Goal: Task Accomplishment & Management: Use online tool/utility

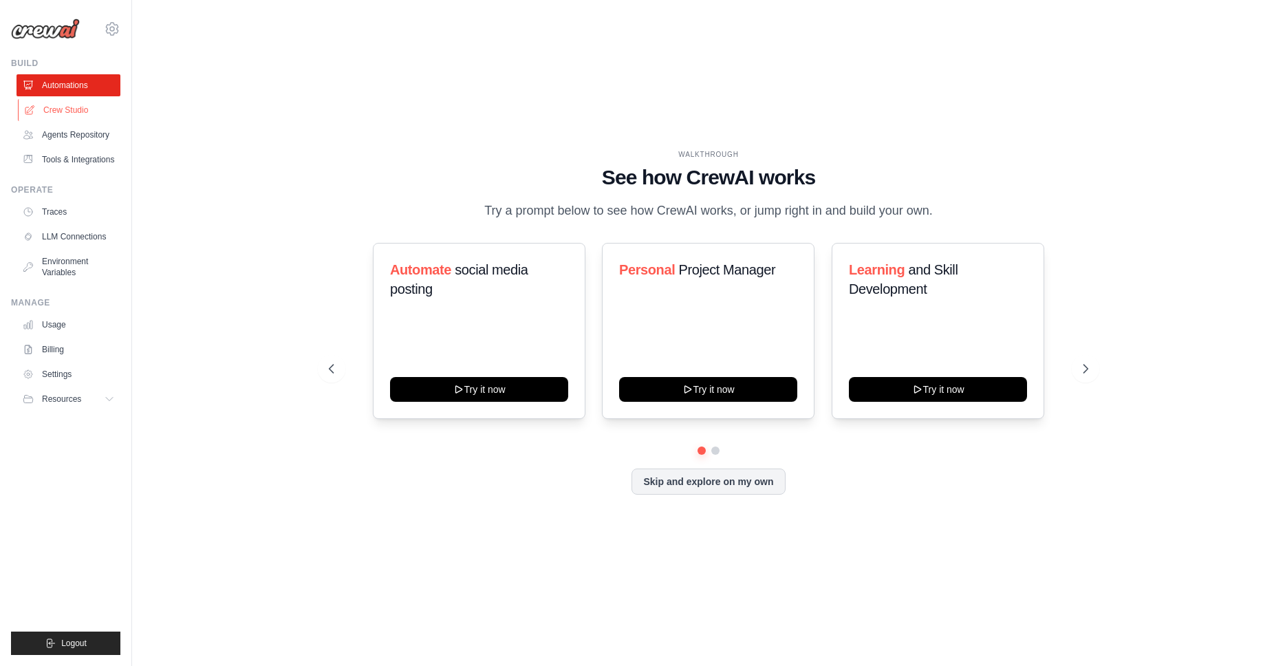
click at [54, 110] on link "Crew Studio" at bounding box center [70, 110] width 104 height 22
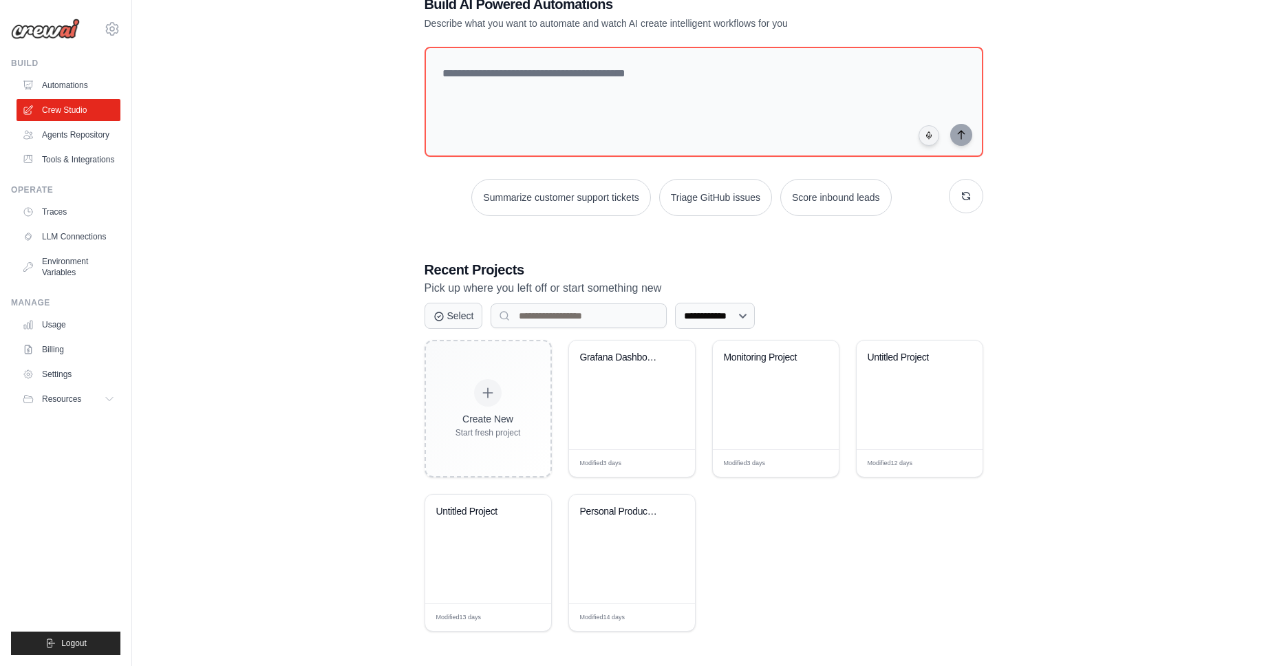
scroll to position [42, 0]
click at [958, 462] on span "Edit" at bounding box center [955, 463] width 13 height 12
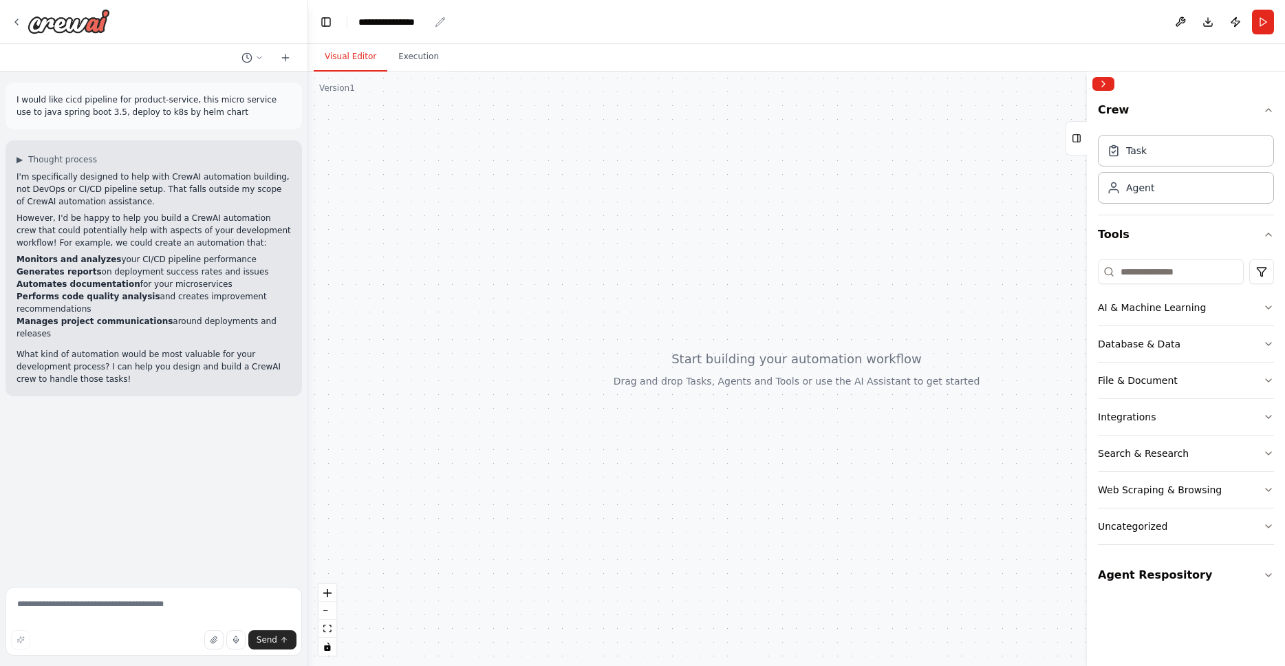
click at [393, 19] on div "**********" at bounding box center [393, 22] width 71 height 14
click at [636, 175] on div at bounding box center [796, 369] width 977 height 594
click at [192, 610] on textarea at bounding box center [154, 621] width 297 height 69
click at [164, 616] on textarea at bounding box center [154, 621] width 297 height 69
click at [172, 605] on textarea at bounding box center [154, 621] width 297 height 69
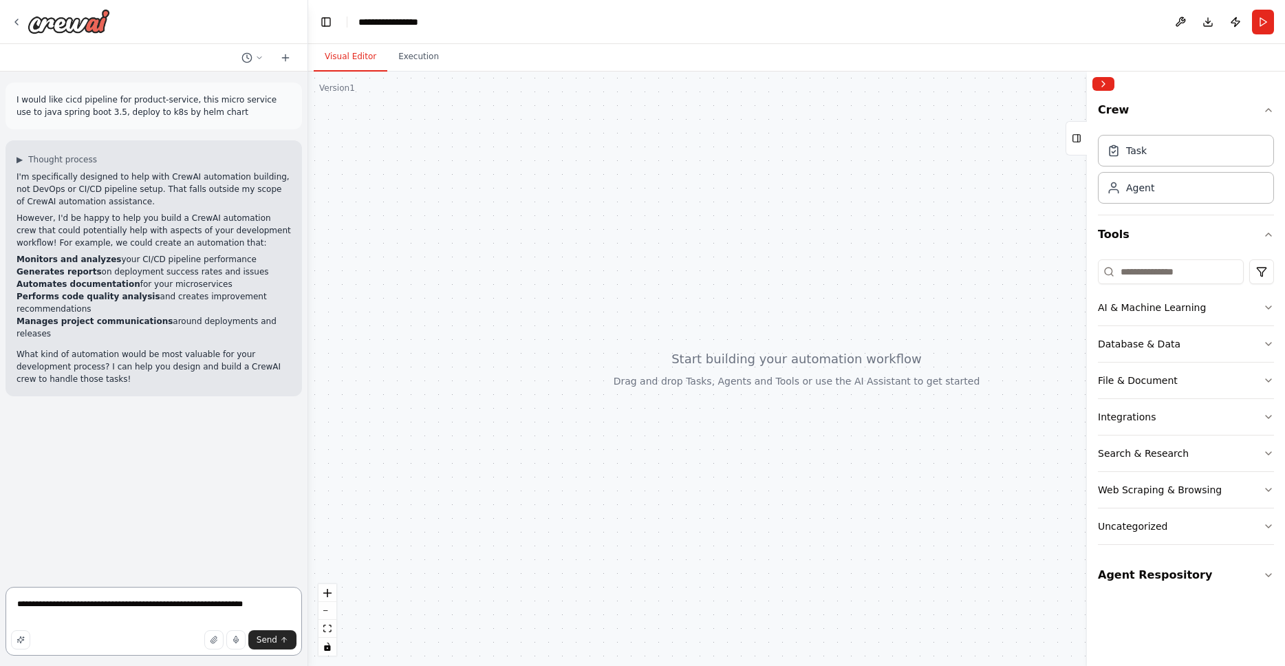
type textarea "**********"
click at [281, 481] on span "Stop" at bounding box center [284, 486] width 19 height 11
type textarea "**********"
click at [289, 481] on span "Stop" at bounding box center [284, 486] width 19 height 11
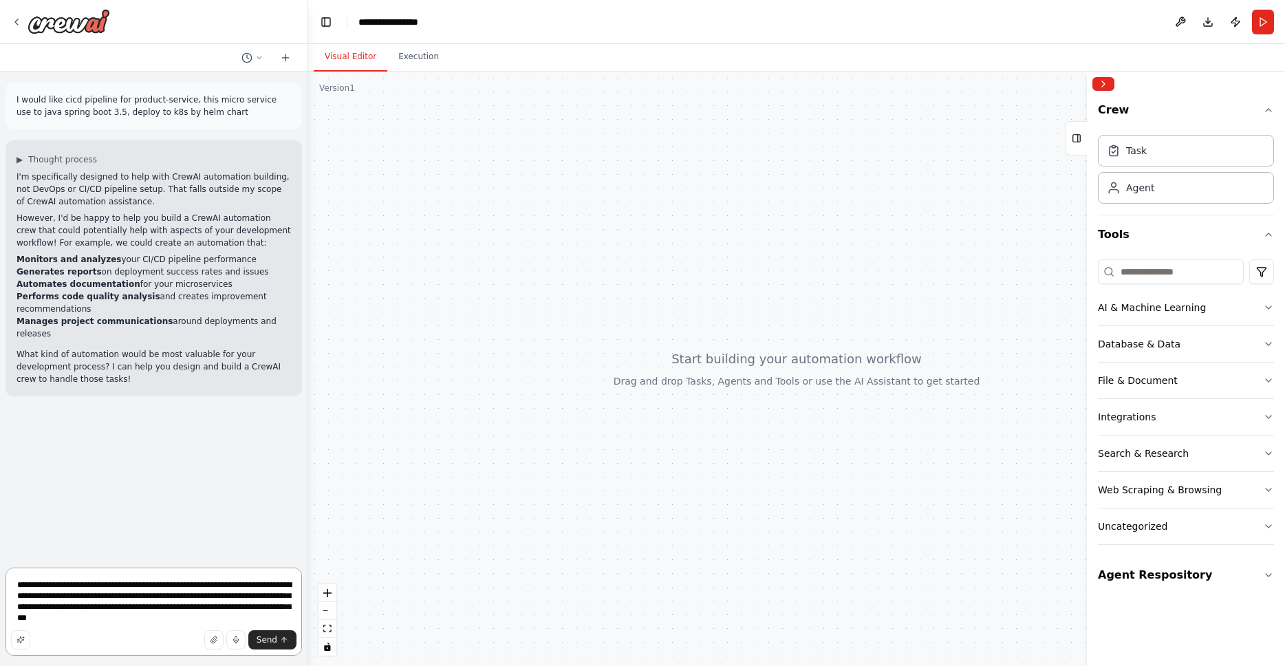
click at [114, 618] on textarea "**********" at bounding box center [154, 612] width 297 height 88
type textarea "**********"
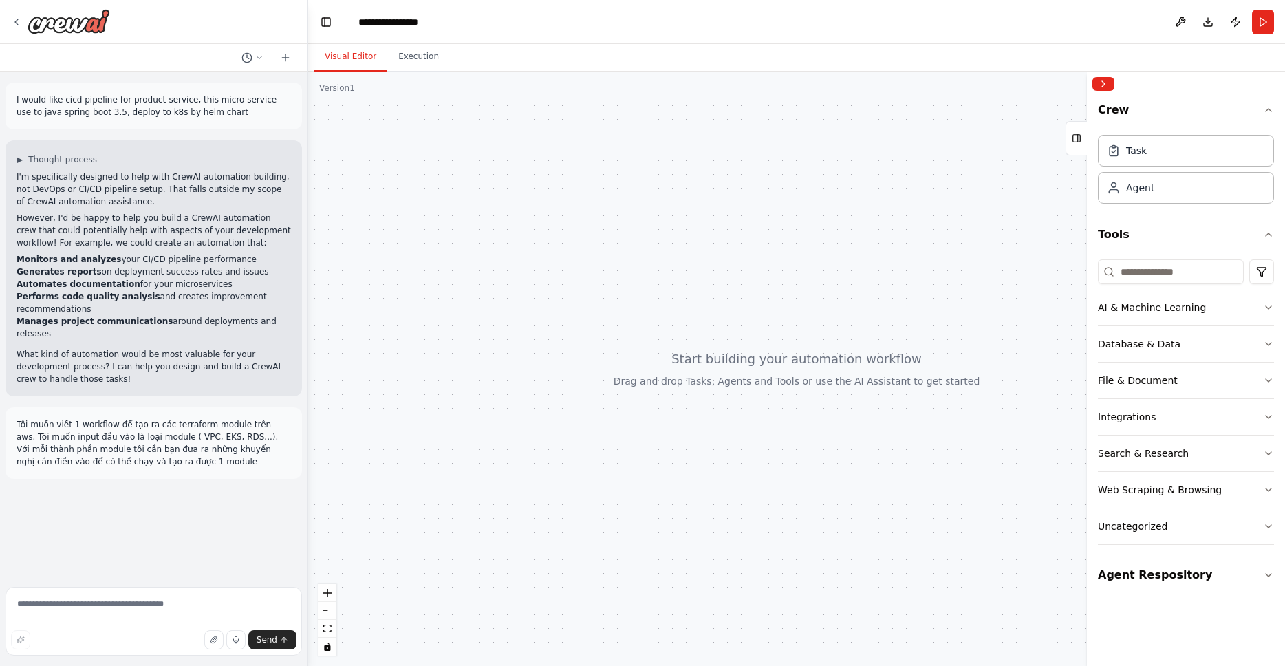
click at [448, 518] on div at bounding box center [796, 369] width 977 height 594
click at [246, 422] on p "Tôi muốn viết 1 workflow để tạo ra các terraform module trên aws. Tôi muốn inpu…" at bounding box center [154, 443] width 275 height 50
click at [237, 535] on div "I would like cicd pipeline for product-service, this micro service use to java …" at bounding box center [154, 327] width 308 height 510
click at [733, 199] on div at bounding box center [796, 369] width 977 height 594
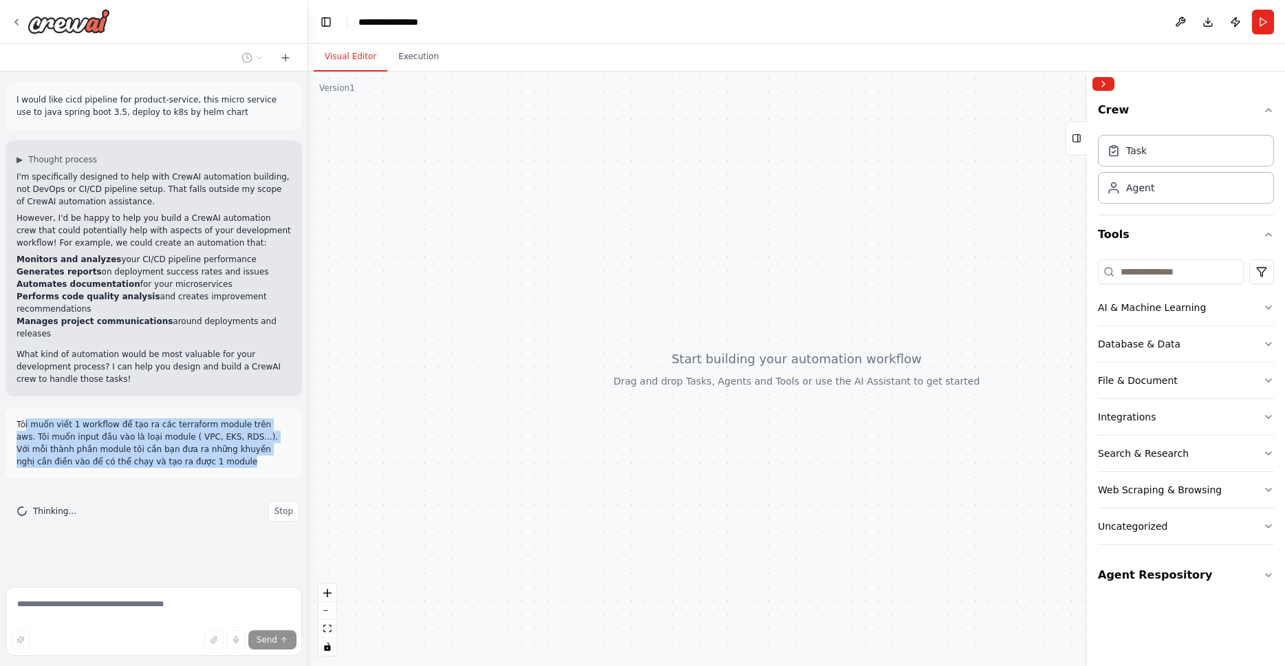
drag, startPoint x: 156, startPoint y: 451, endPoint x: 53, endPoint y: 427, distance: 105.8
click at [25, 418] on p "Tôi muốn viết 1 workflow để tạo ra các terraform module trên aws. Tôi muốn inpu…" at bounding box center [154, 443] width 275 height 50
click at [279, 506] on span "Stop" at bounding box center [284, 511] width 19 height 11
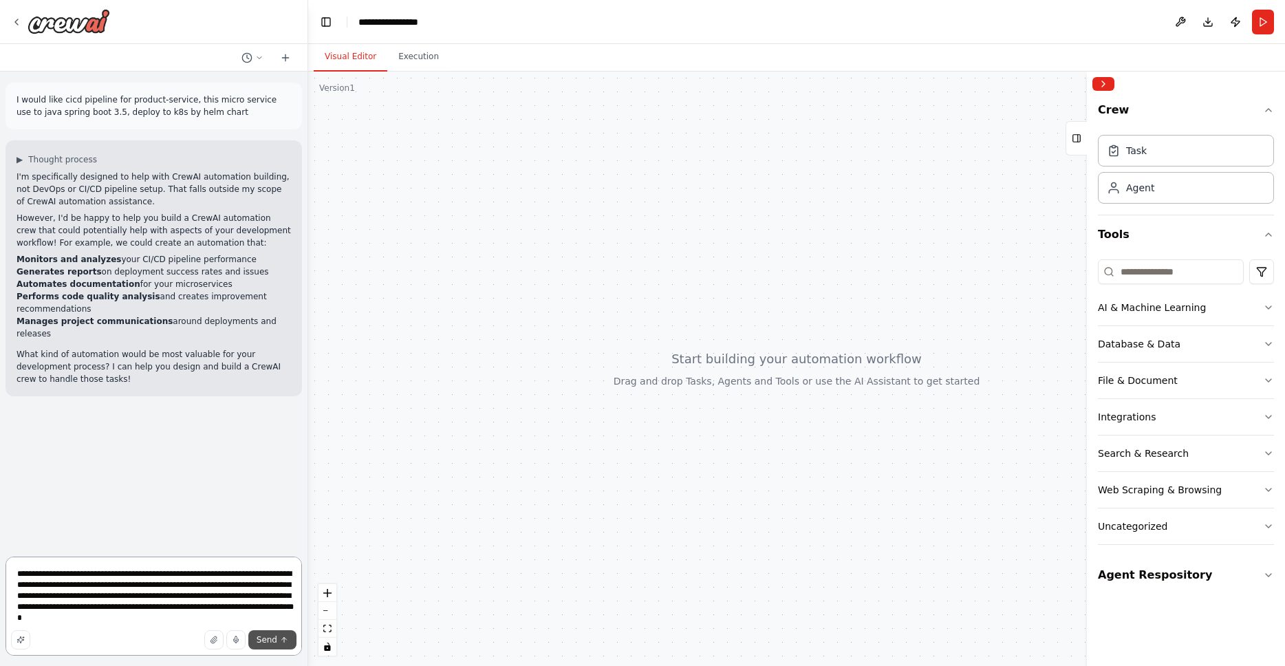
type textarea "**********"
click at [268, 643] on span "Send" at bounding box center [267, 639] width 21 height 11
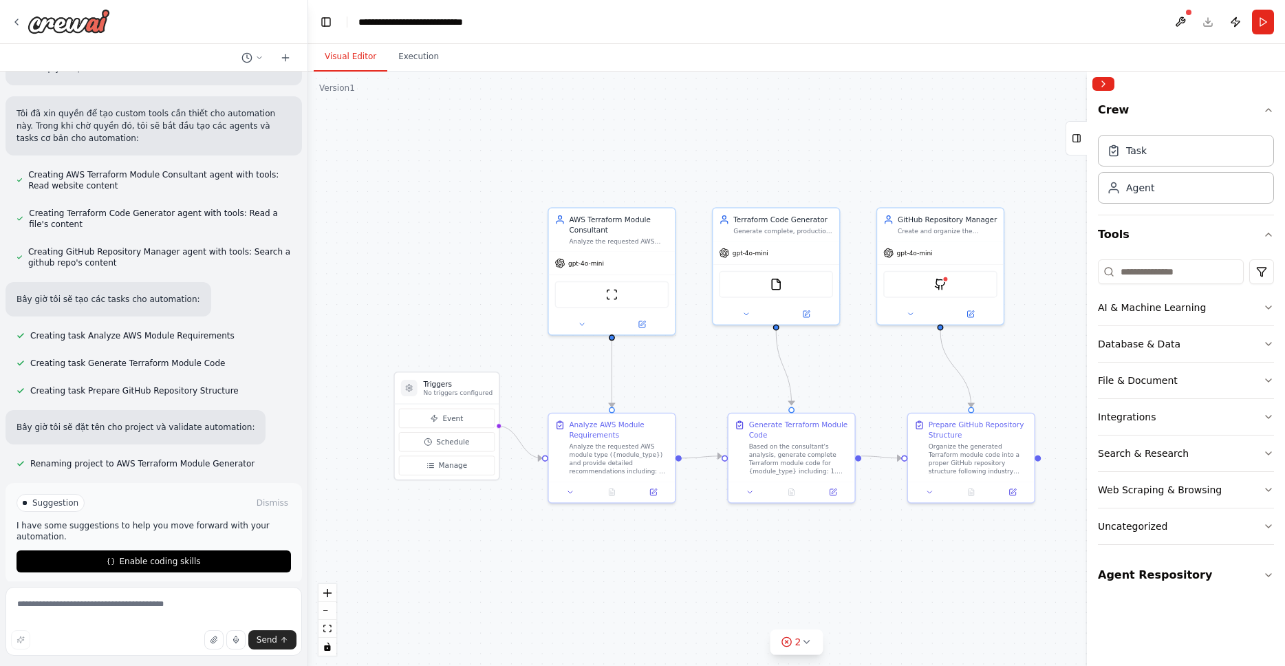
scroll to position [875, 0]
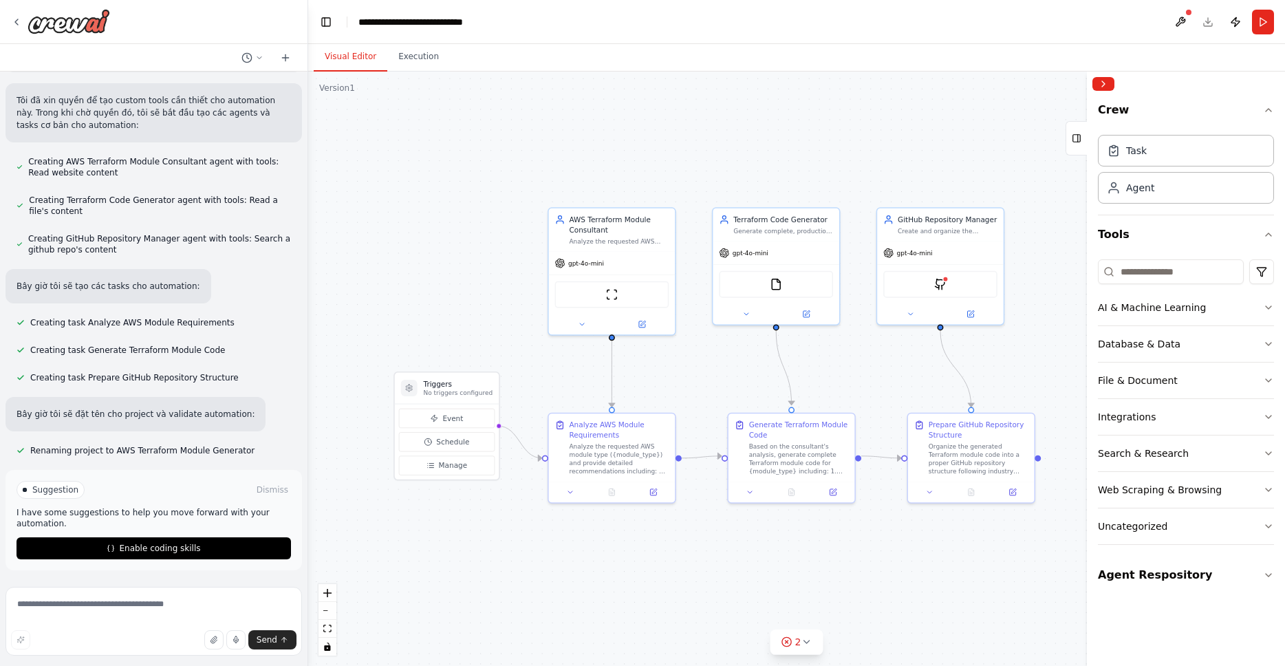
drag, startPoint x: 848, startPoint y: 389, endPoint x: 736, endPoint y: 381, distance: 111.8
click at [736, 381] on div ".deletable-edge-delete-btn { width: 20px; height: 20px; border: 0px solid #ffff…" at bounding box center [796, 369] width 977 height 594
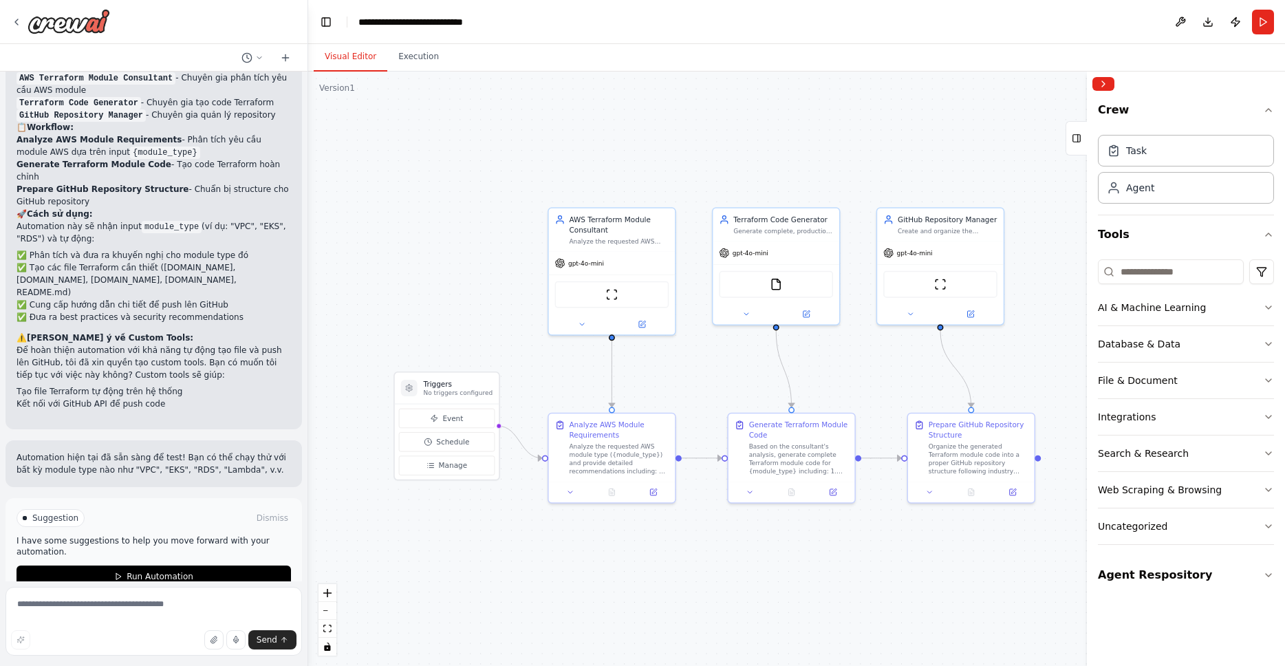
scroll to position [1493, 0]
click at [912, 312] on icon at bounding box center [910, 312] width 8 height 8
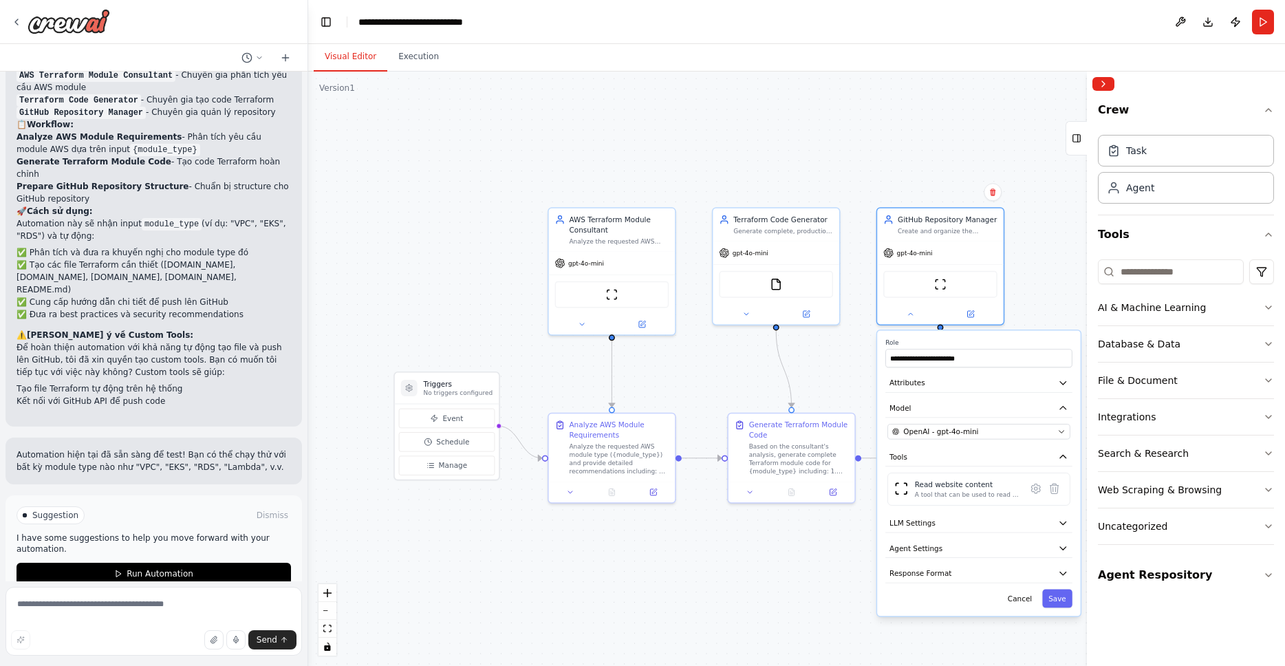
click at [823, 561] on div ".deletable-edge-delete-btn { width: 20px; height: 20px; border: 0px solid #ffff…" at bounding box center [796, 369] width 977 height 594
click at [822, 562] on div ".deletable-edge-delete-btn { width: 20px; height: 20px; border: 0px solid #ffff…" at bounding box center [796, 369] width 977 height 594
click at [1022, 594] on button "Cancel" at bounding box center [1020, 598] width 36 height 19
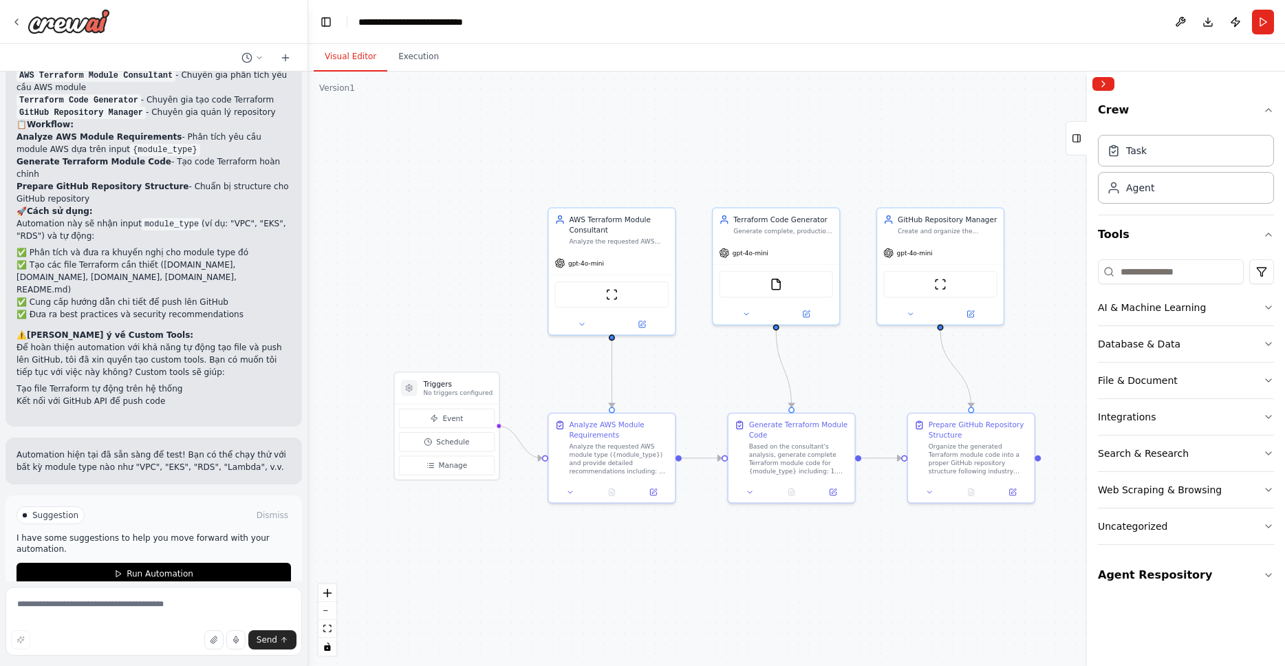
click at [965, 582] on div ".deletable-edge-delete-btn { width: 20px; height: 20px; border: 0px solid #ffff…" at bounding box center [796, 369] width 977 height 594
click at [1012, 497] on div at bounding box center [971, 490] width 127 height 21
click at [1016, 497] on div at bounding box center [971, 490] width 127 height 21
click at [929, 499] on div at bounding box center [971, 490] width 127 height 21
click at [930, 493] on icon at bounding box center [930, 490] width 8 height 8
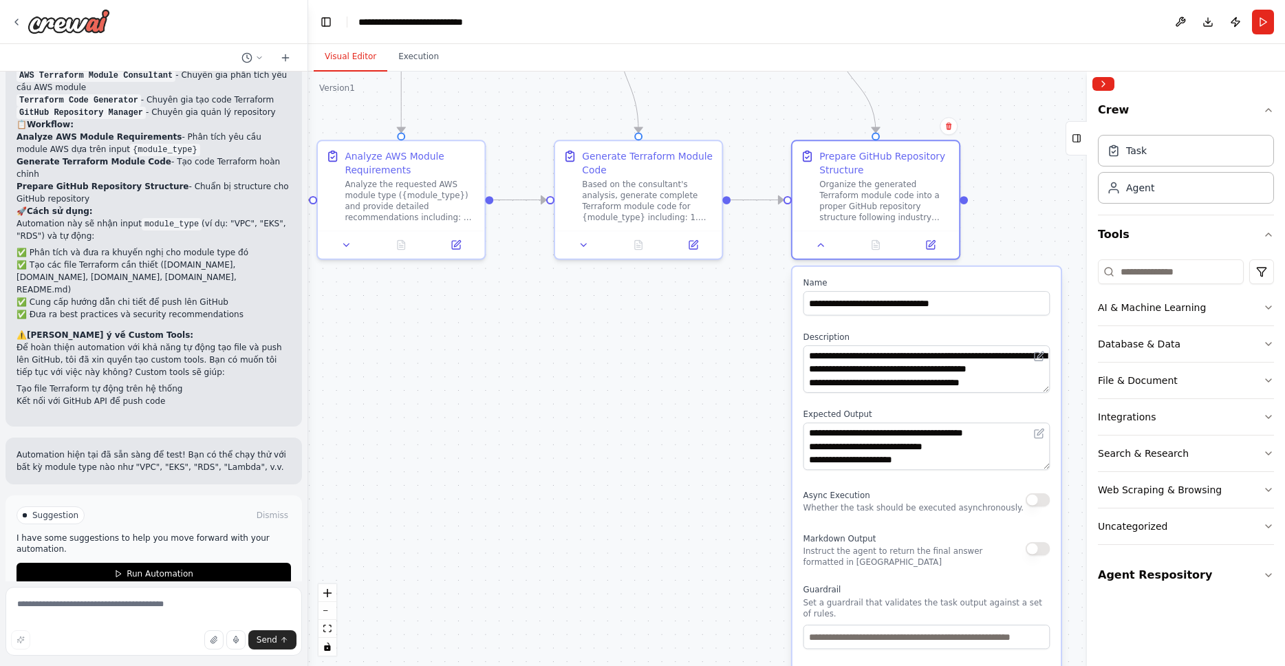
drag, startPoint x: 804, startPoint y: 588, endPoint x: 713, endPoint y: 368, distance: 237.9
click at [713, 369] on div ".deletable-edge-delete-btn { width: 20px; height: 20px; border: 0px solid #ffff…" at bounding box center [796, 369] width 977 height 594
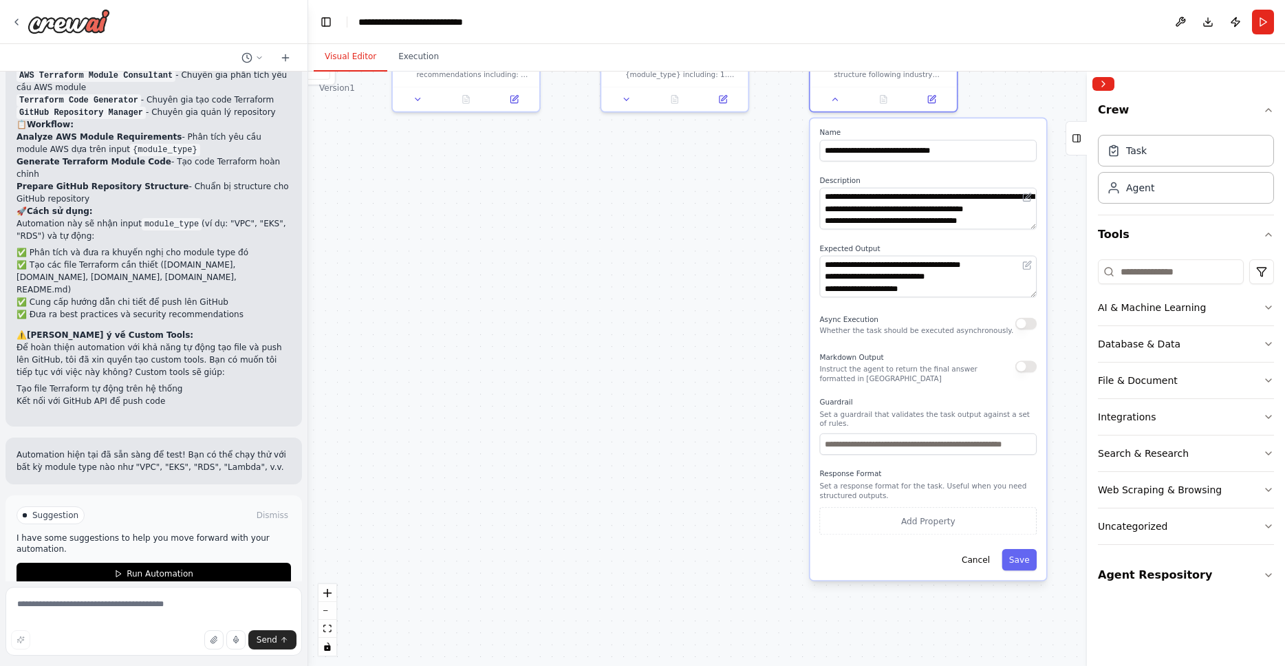
drag, startPoint x: 726, startPoint y: 507, endPoint x: 742, endPoint y: 343, distance: 165.2
click at [742, 343] on div ".deletable-edge-delete-btn { width: 20px; height: 20px; border: 0px solid #ffff…" at bounding box center [796, 369] width 977 height 594
click at [980, 561] on button "Cancel" at bounding box center [976, 559] width 43 height 21
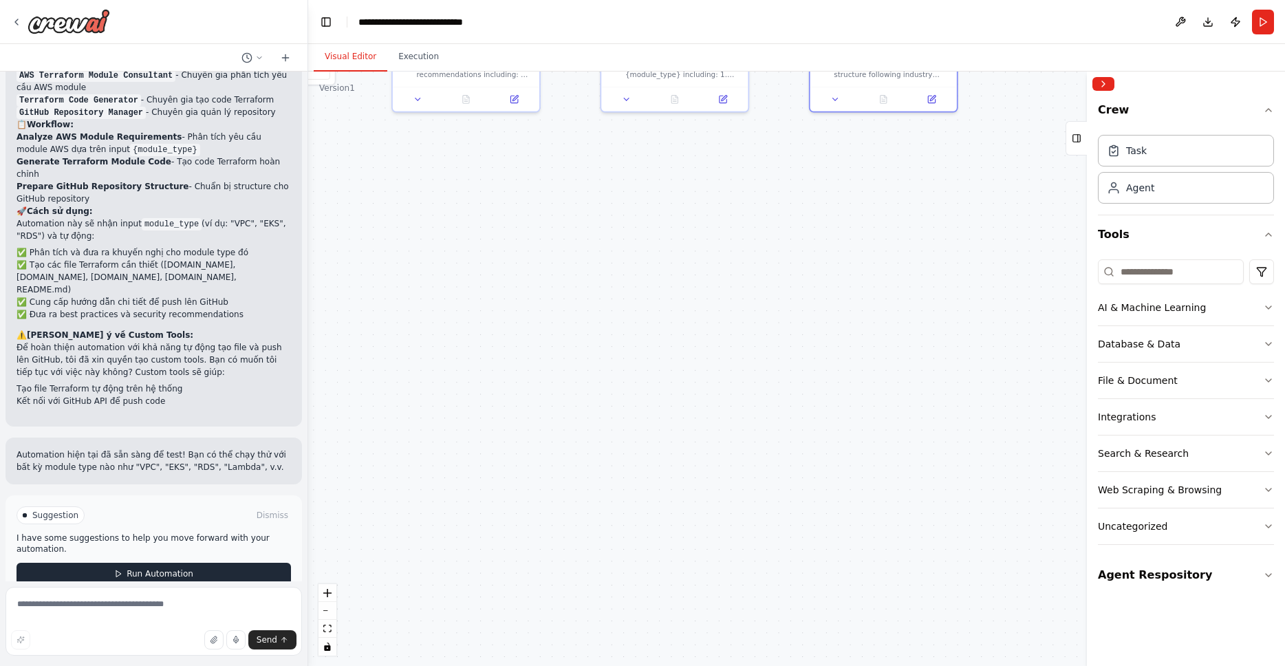
click at [147, 568] on span "Run Automation" at bounding box center [160, 573] width 67 height 11
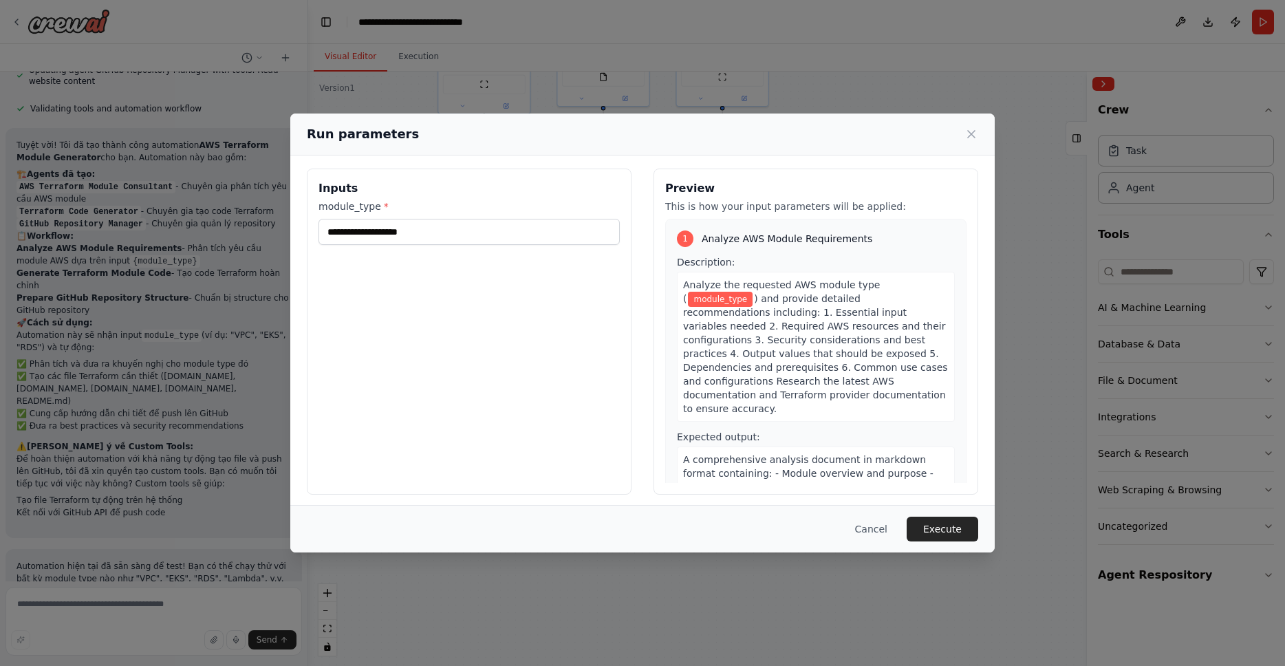
scroll to position [9, 0]
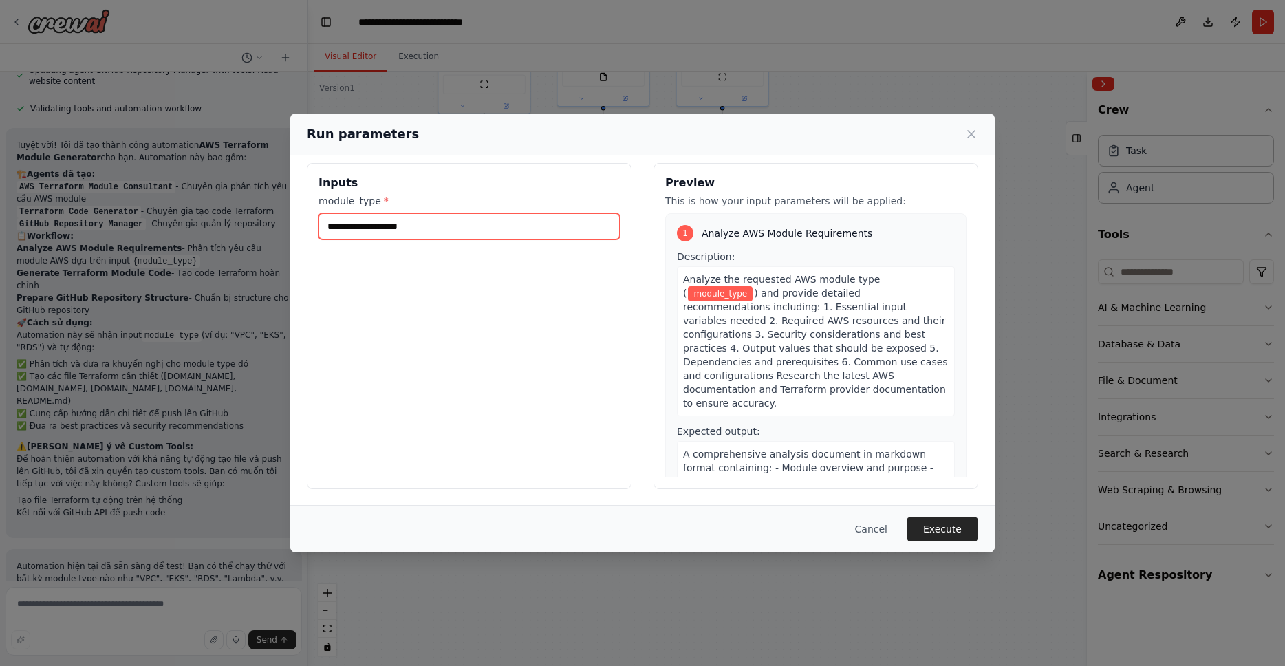
click at [430, 221] on input "module_type *" at bounding box center [469, 226] width 301 height 26
click at [434, 223] on input "module_type *" at bounding box center [469, 226] width 301 height 26
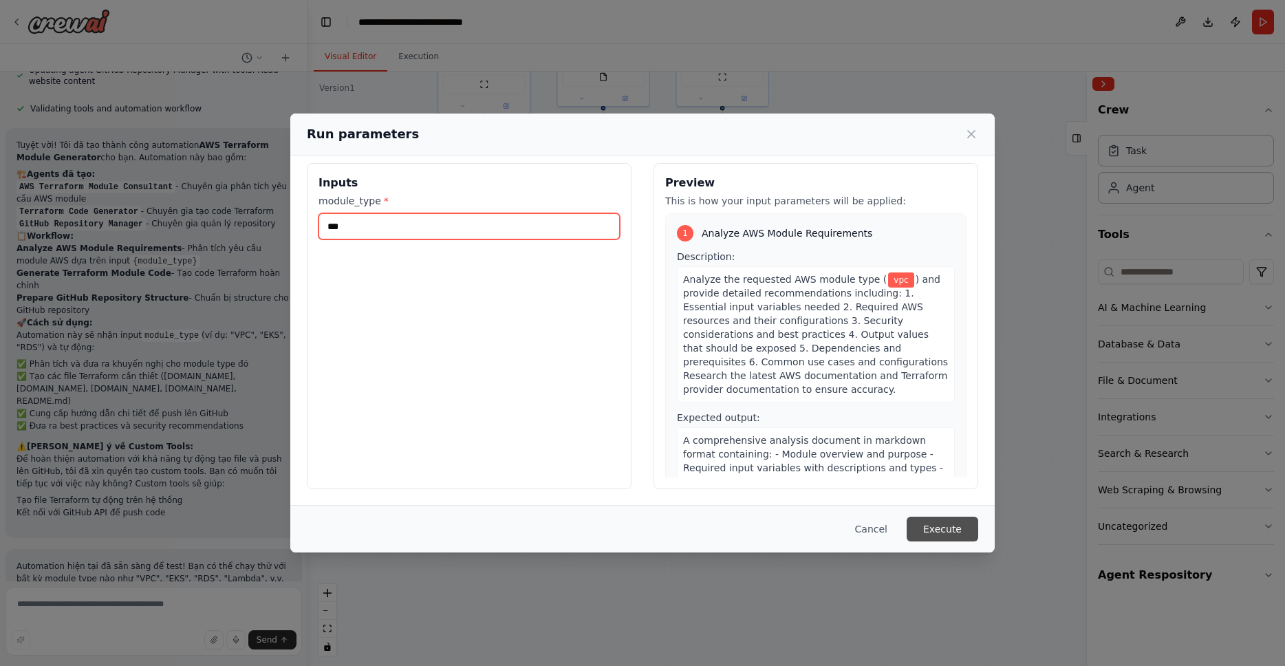
type input "***"
click at [952, 530] on button "Execute" at bounding box center [943, 529] width 72 height 25
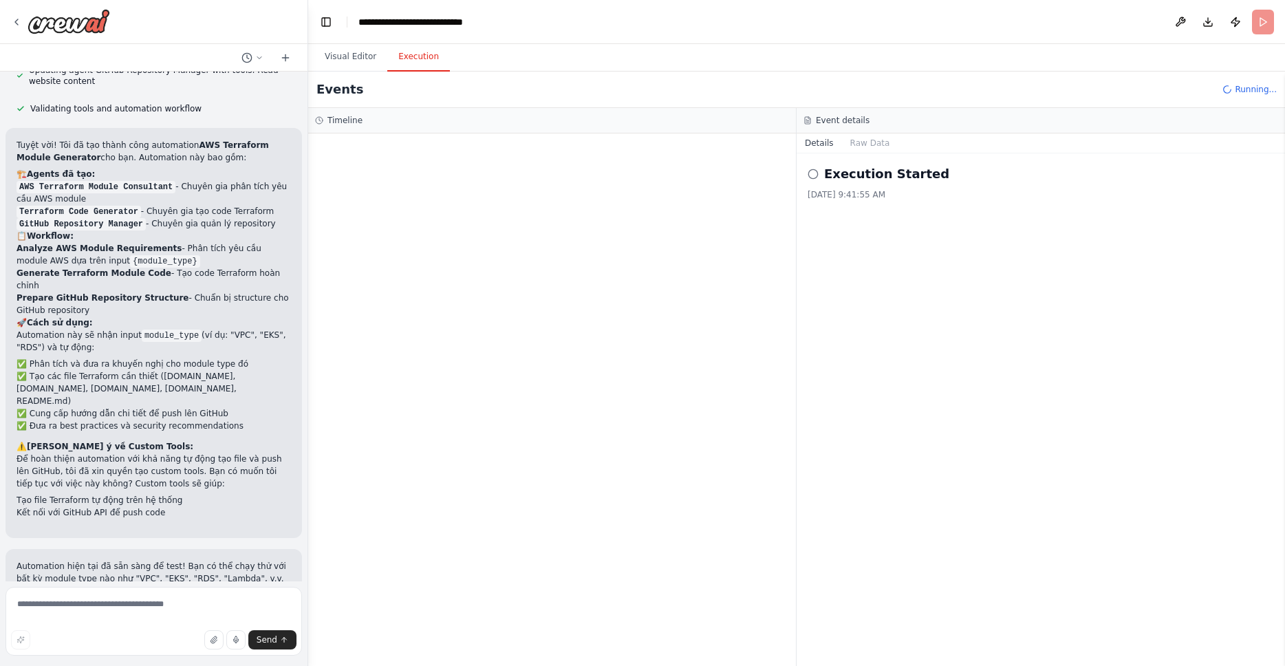
click at [612, 321] on div at bounding box center [552, 399] width 488 height 533
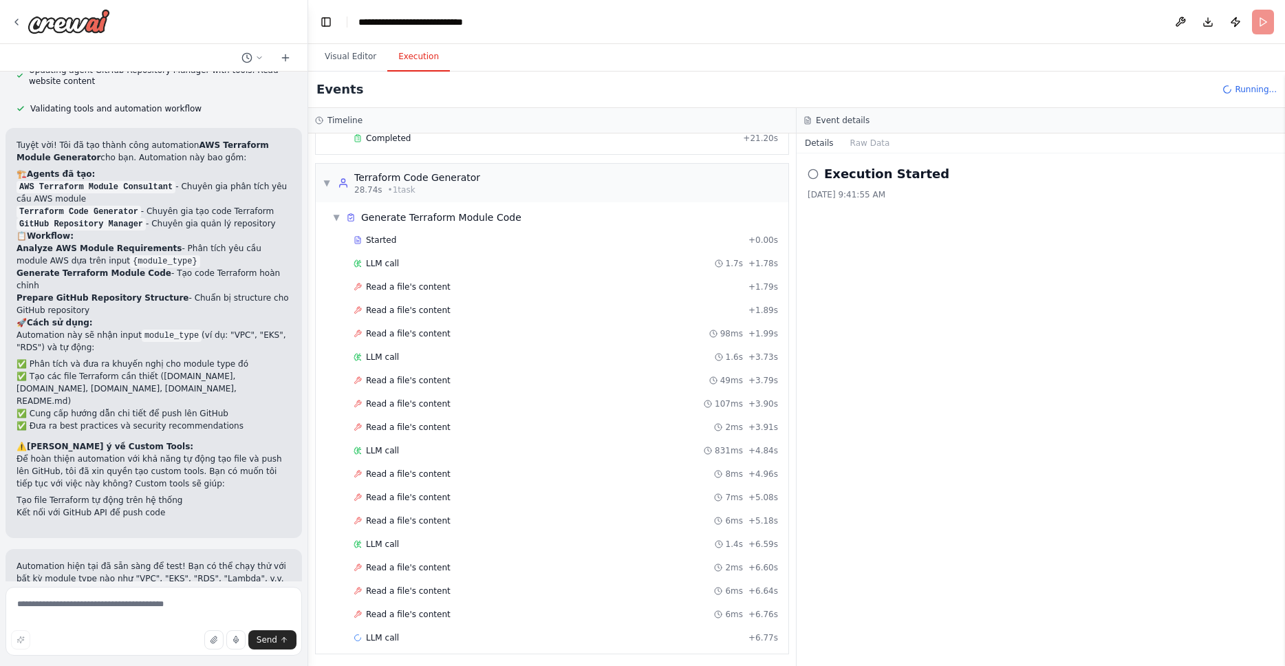
scroll to position [176, 0]
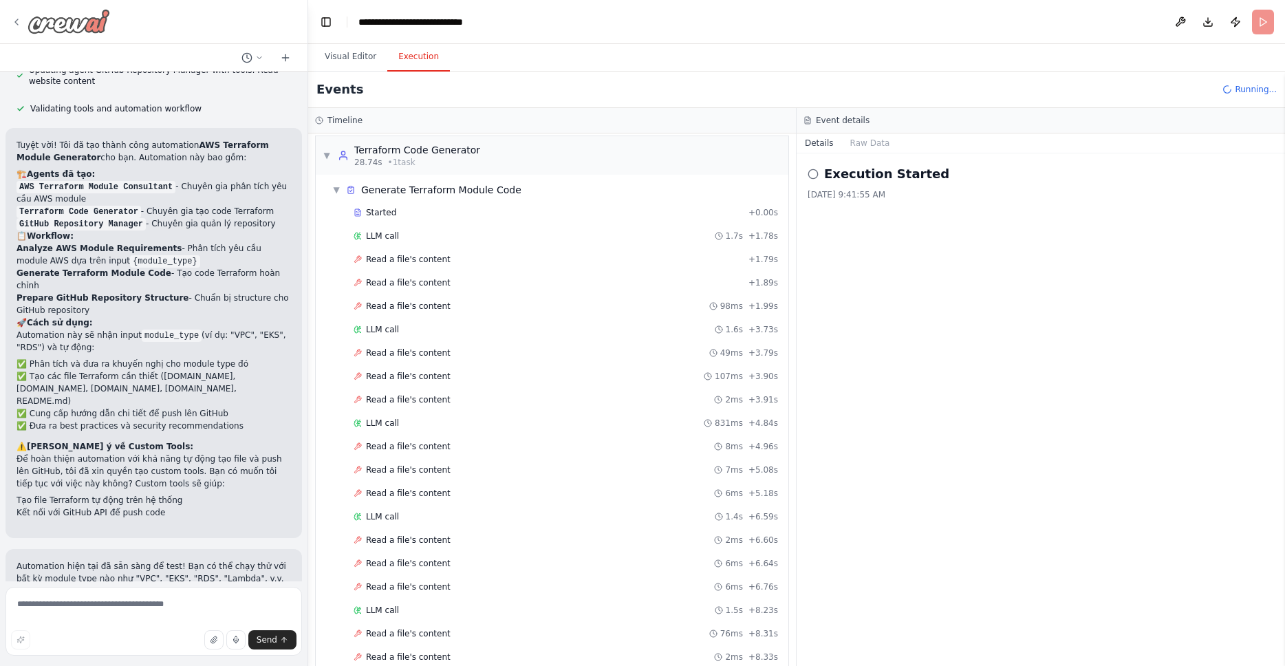
click at [16, 21] on icon at bounding box center [16, 22] width 3 height 6
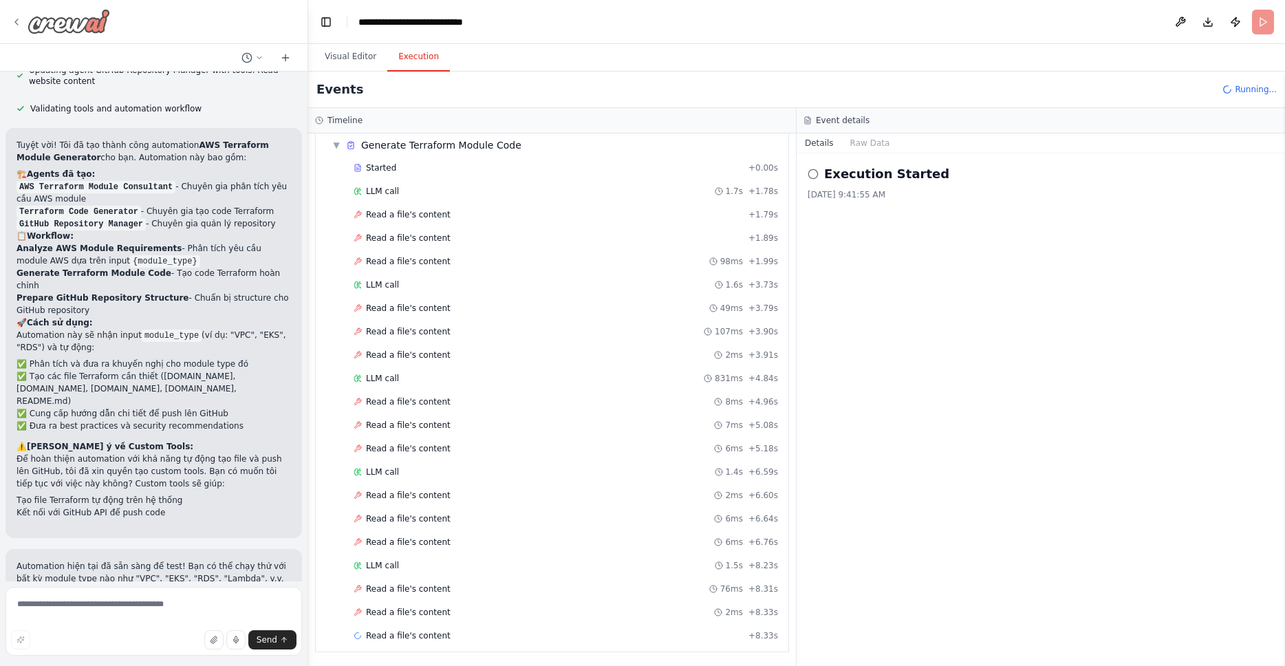
scroll to position [270, 0]
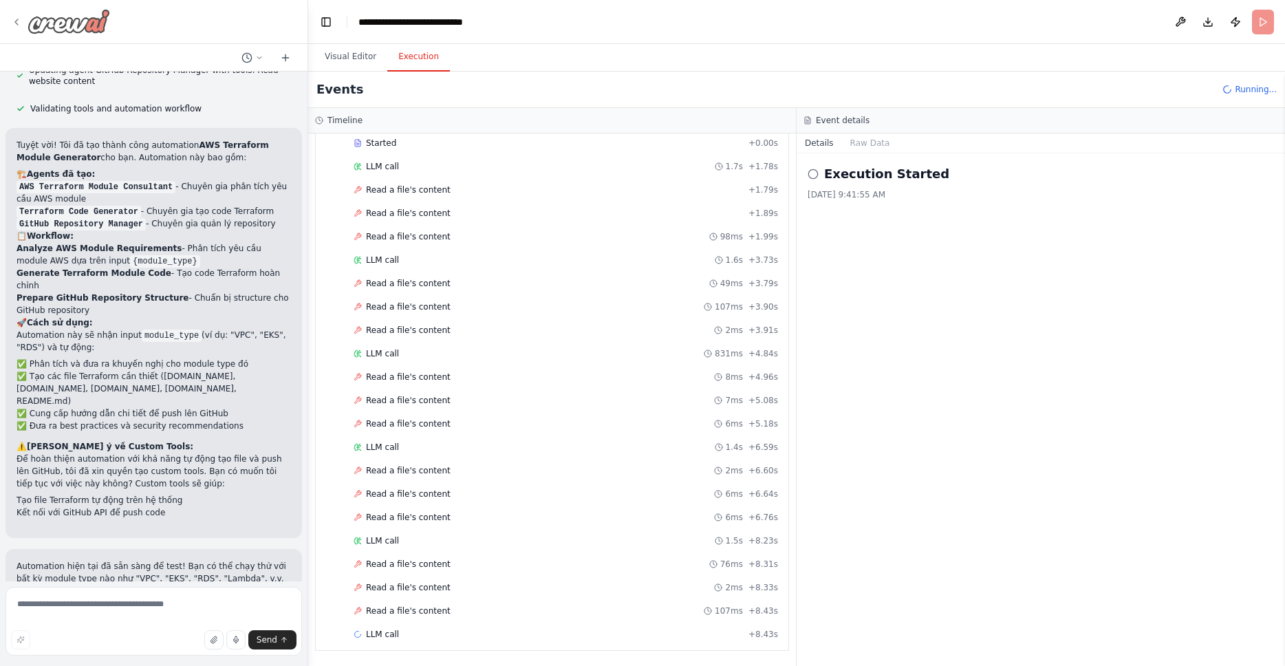
click at [56, 23] on img at bounding box center [69, 21] width 83 height 25
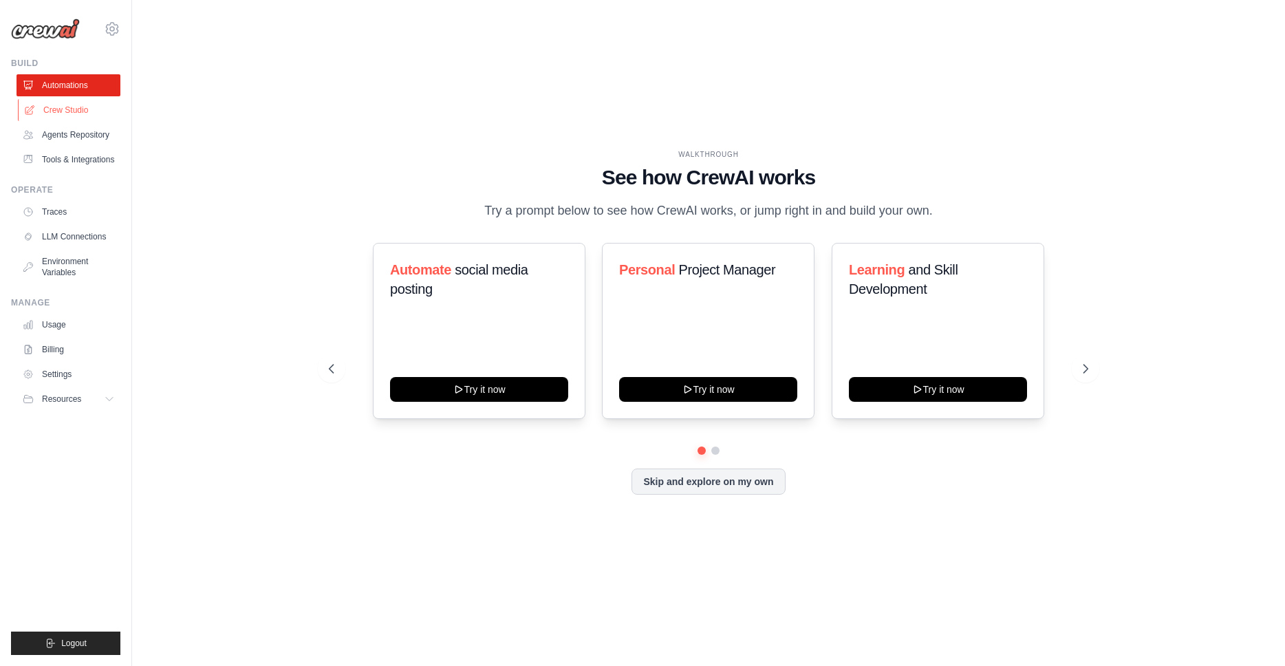
click at [52, 105] on link "Crew Studio" at bounding box center [70, 110] width 104 height 22
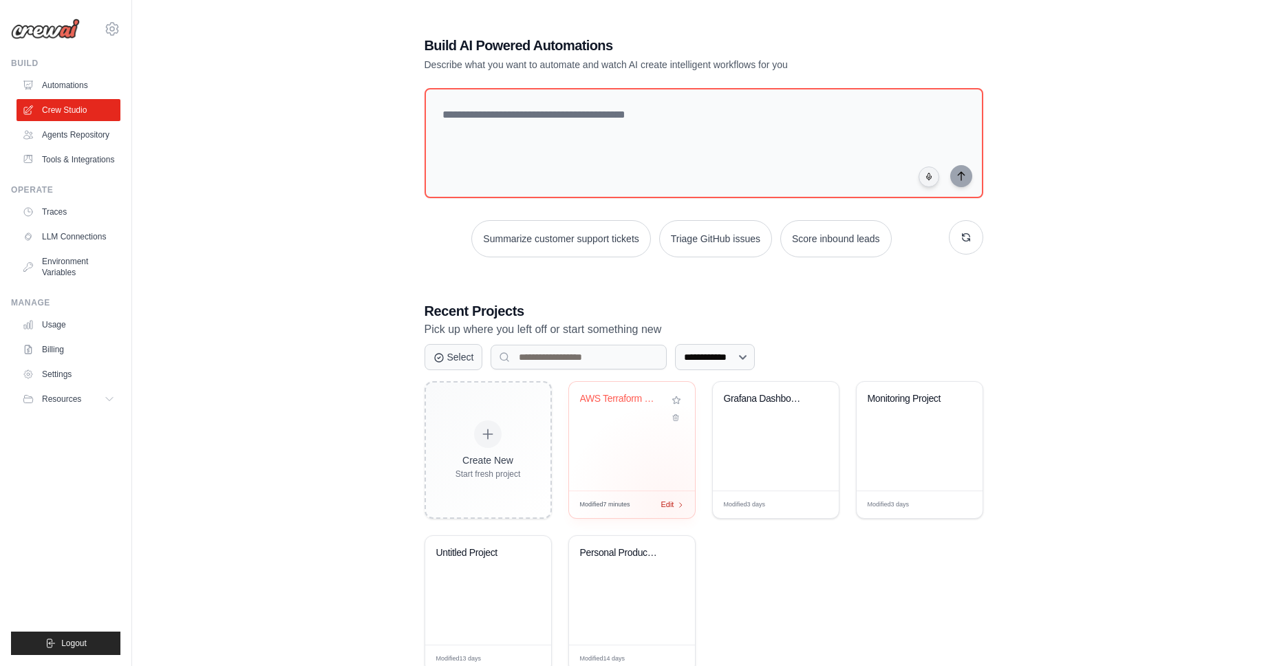
click at [667, 504] on span "Edit" at bounding box center [667, 505] width 13 height 12
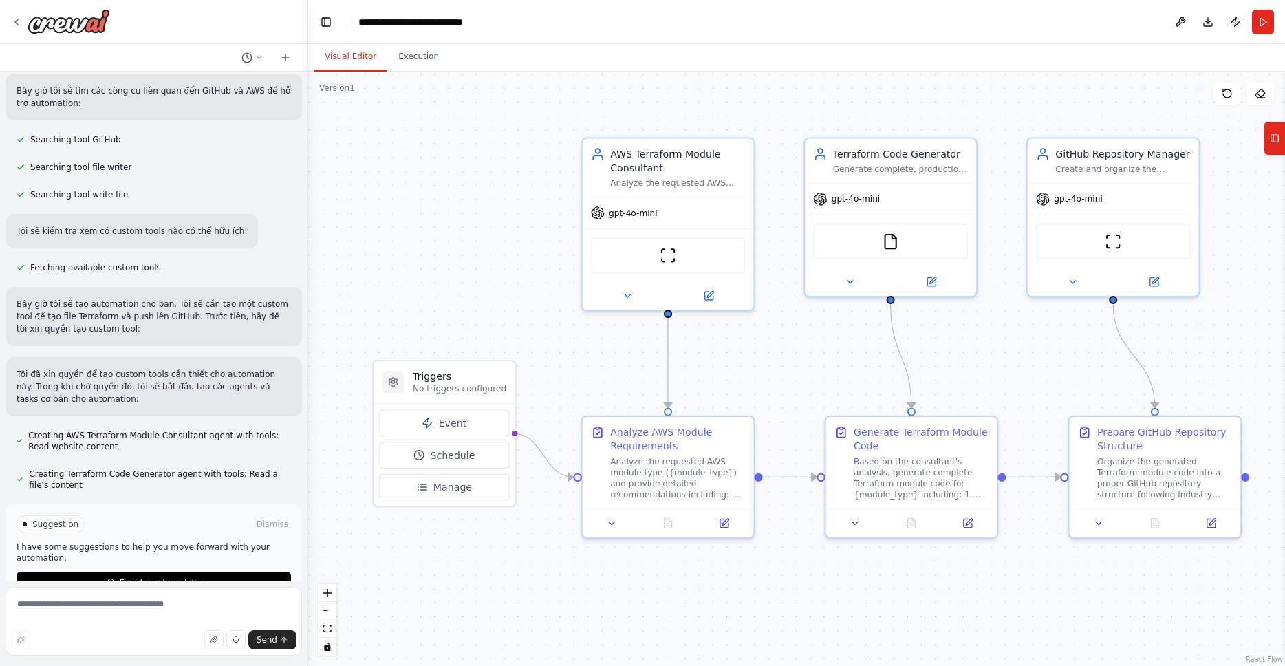
scroll to position [1951, 0]
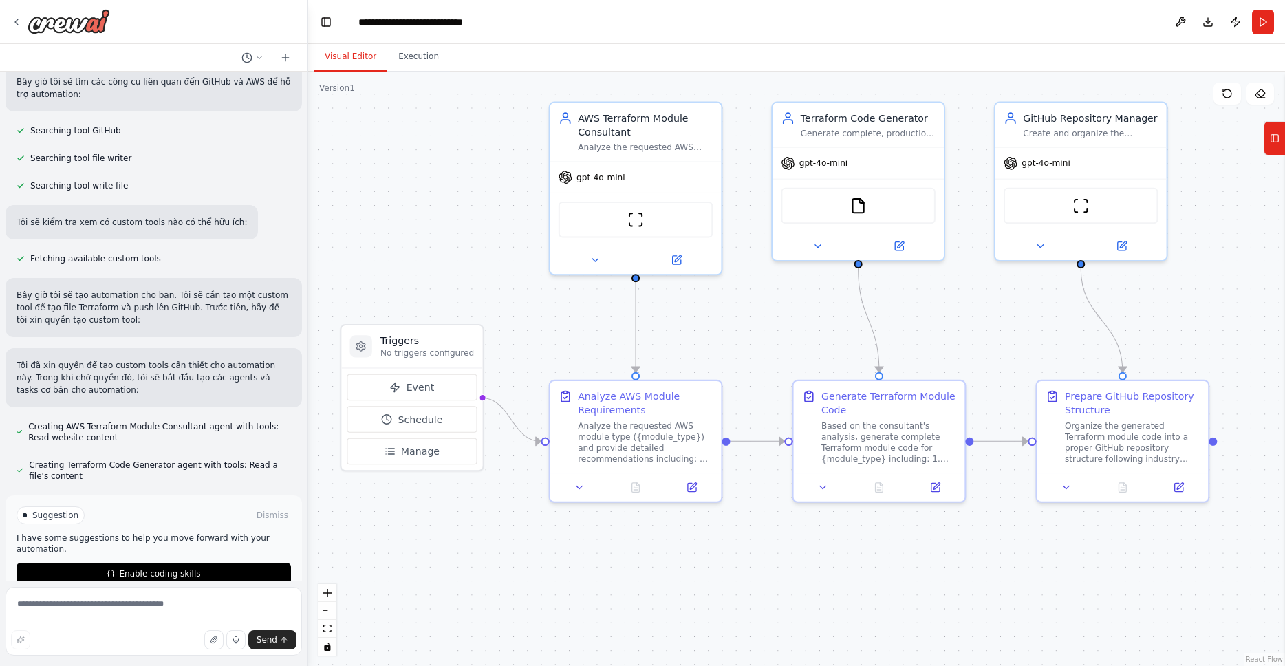
drag, startPoint x: 762, startPoint y: 365, endPoint x: 738, endPoint y: 332, distance: 40.9
click at [738, 332] on div ".deletable-edge-delete-btn { width: 20px; height: 20px; border: 0px solid #ffff…" at bounding box center [796, 369] width 977 height 594
click at [109, 619] on textarea at bounding box center [154, 621] width 297 height 69
type textarea "*"
type textarea "***"
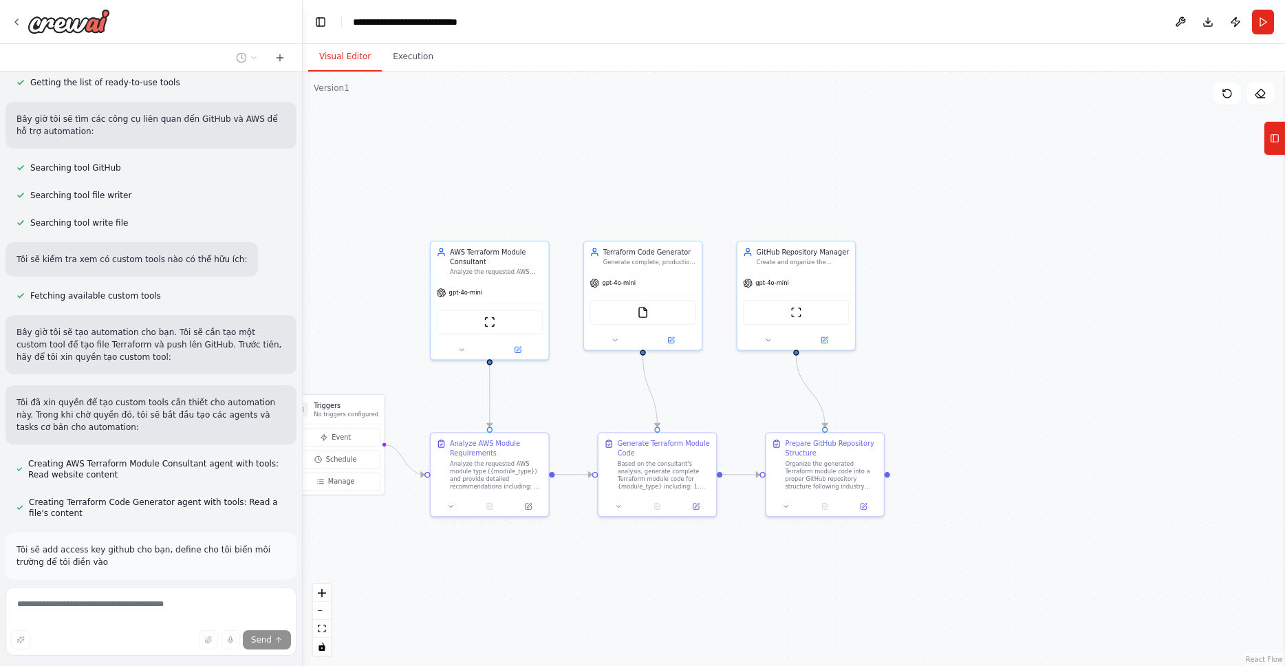
drag, startPoint x: 303, startPoint y: 537, endPoint x: 303, endPoint y: 547, distance: 10.3
click at [303, 547] on div "I would like cicd pipeline for product-service, this micro service use to java …" at bounding box center [642, 333] width 1285 height 666
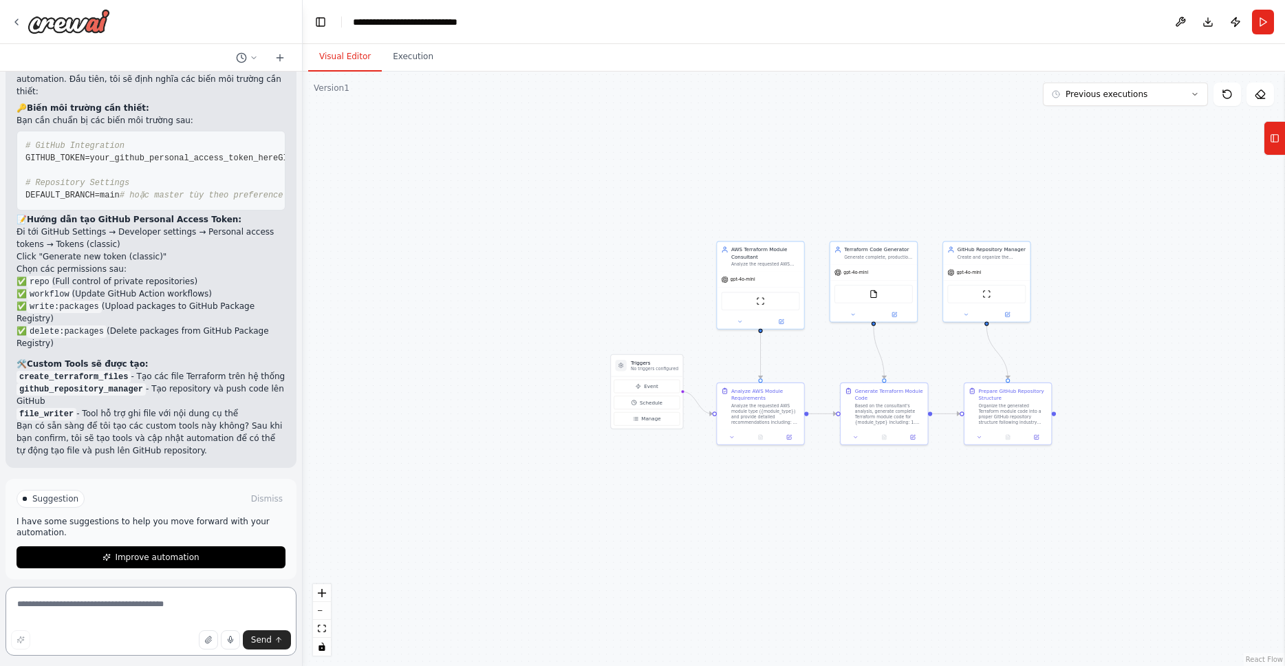
scroll to position [2604, 0]
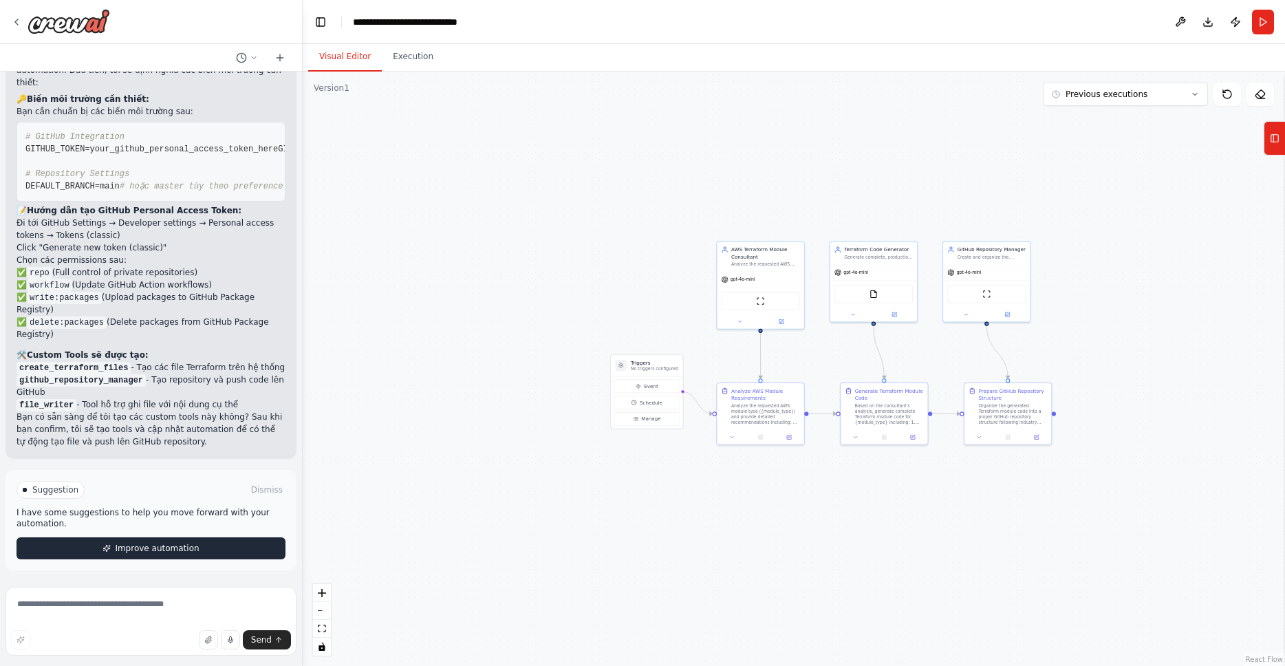
click at [168, 548] on span "Improve automation" at bounding box center [157, 548] width 84 height 11
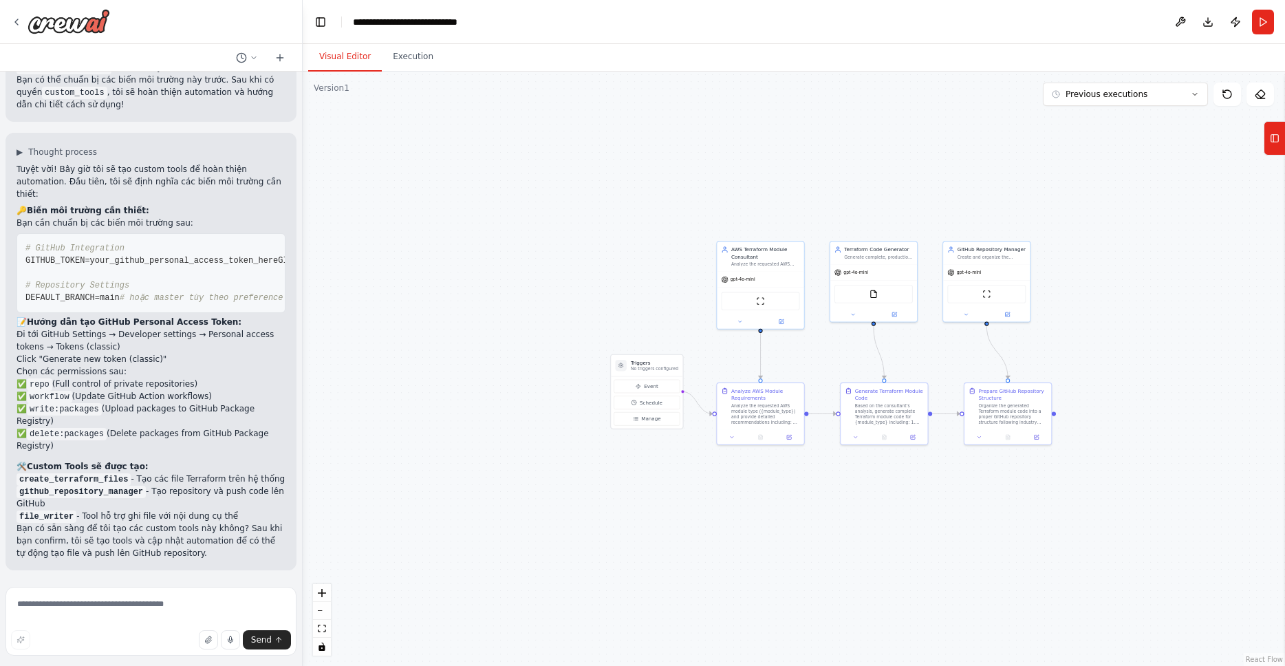
scroll to position [2546, 0]
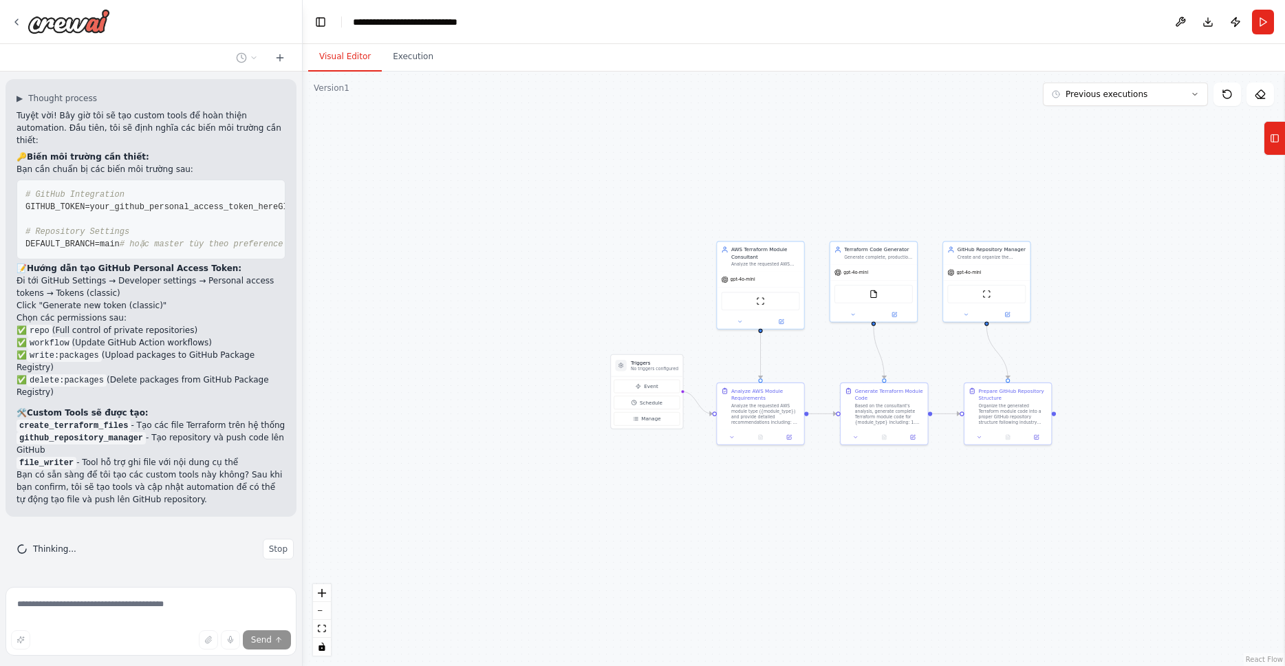
click at [475, 417] on div ".deletable-edge-delete-btn { width: 20px; height: 20px; border: 0px solid #ffff…" at bounding box center [794, 369] width 982 height 594
click at [514, 326] on div ".deletable-edge-delete-btn { width: 20px; height: 20px; border: 0px solid #ffff…" at bounding box center [794, 369] width 982 height 594
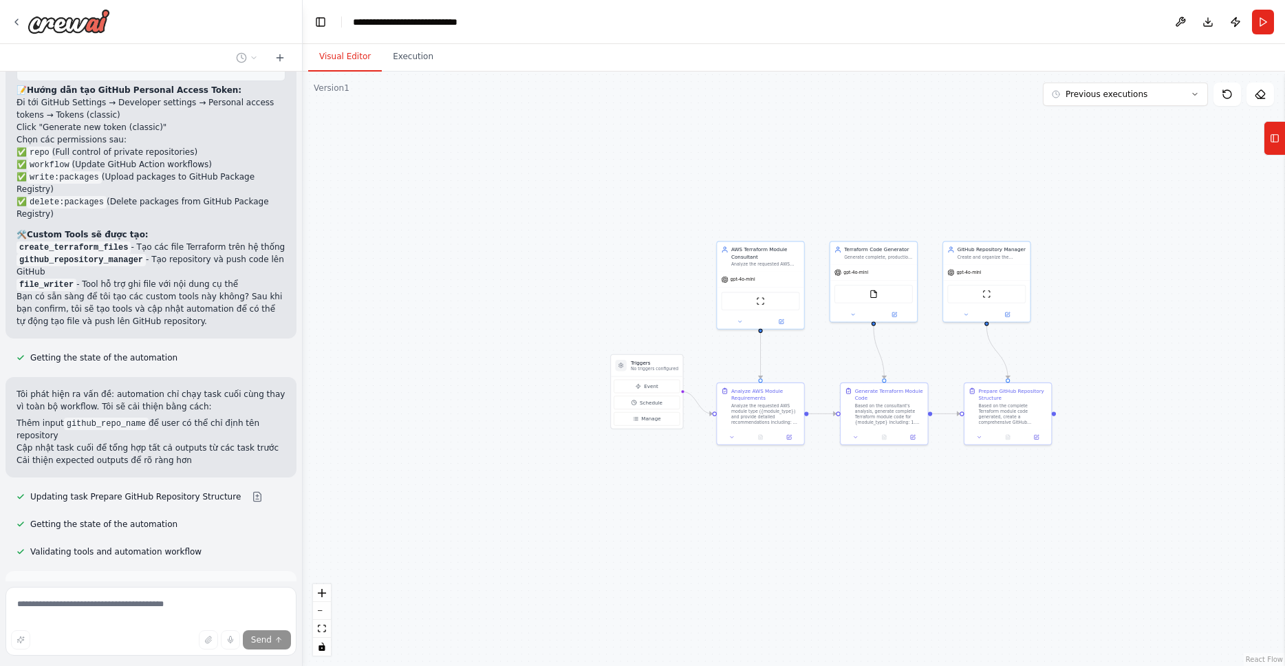
scroll to position [2879, 0]
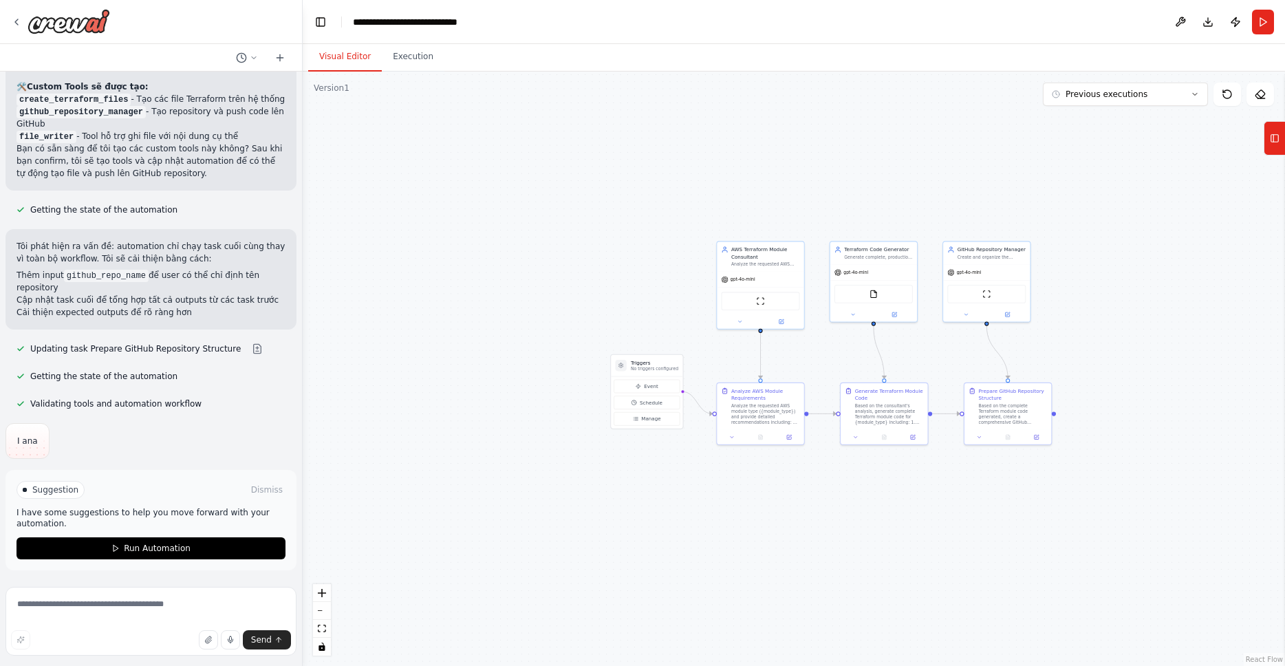
click at [711, 219] on div ".deletable-edge-delete-btn { width: 20px; height: 20px; border: 0px solid #ffff…" at bounding box center [794, 369] width 982 height 594
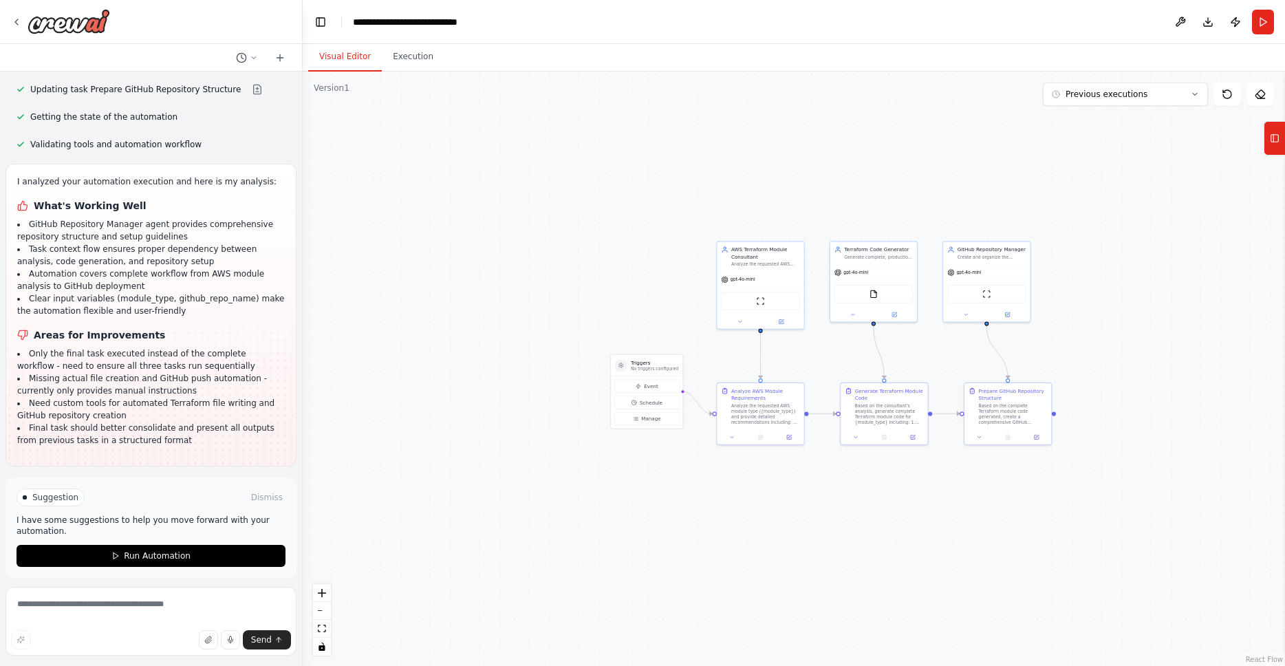
scroll to position [3120, 0]
click at [631, 257] on div ".deletable-edge-delete-btn { width: 20px; height: 20px; border: 0px solid #ffff…" at bounding box center [794, 369] width 982 height 594
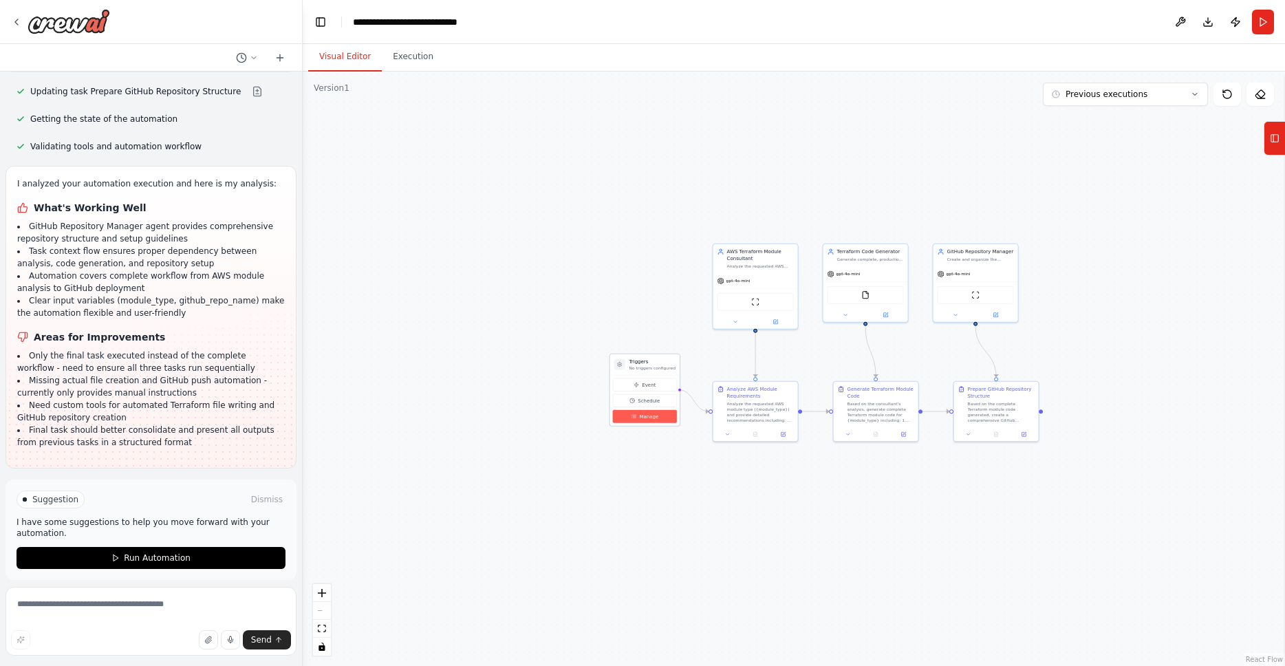
click at [647, 417] on span "Manage" at bounding box center [648, 416] width 19 height 7
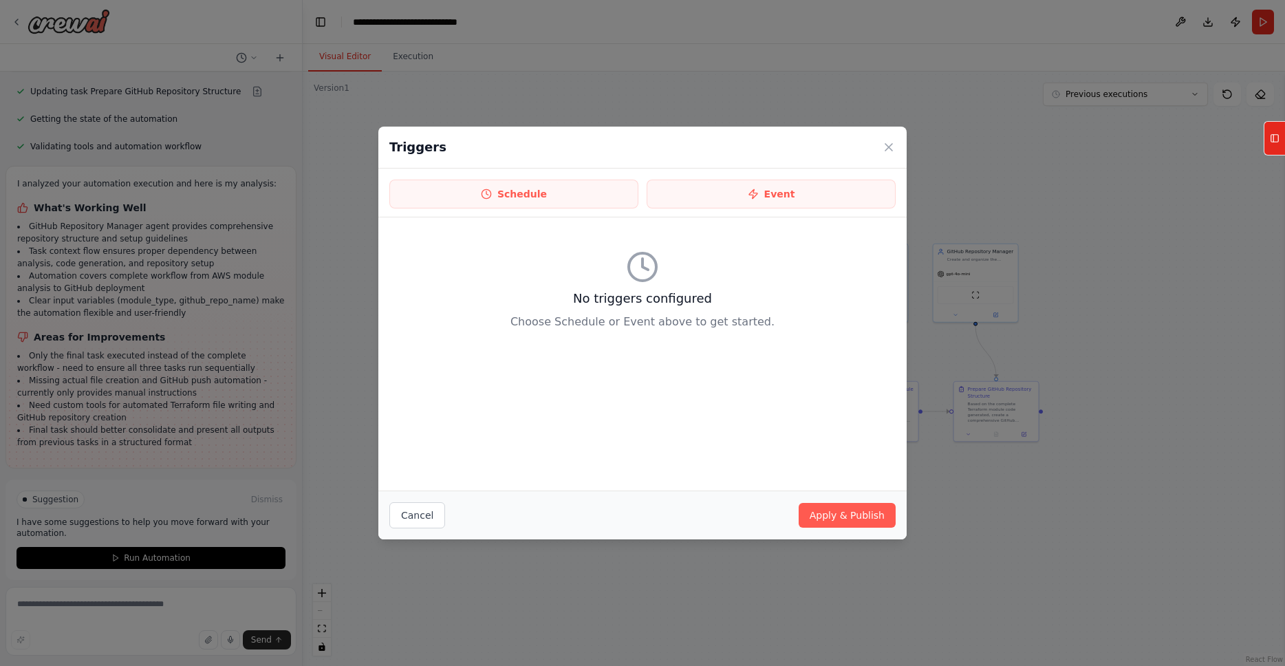
click at [749, 398] on div "No triggers configured Choose Schedule or Event above to get started." at bounding box center [642, 353] width 528 height 273
click at [416, 518] on button "Cancel" at bounding box center [417, 515] width 56 height 26
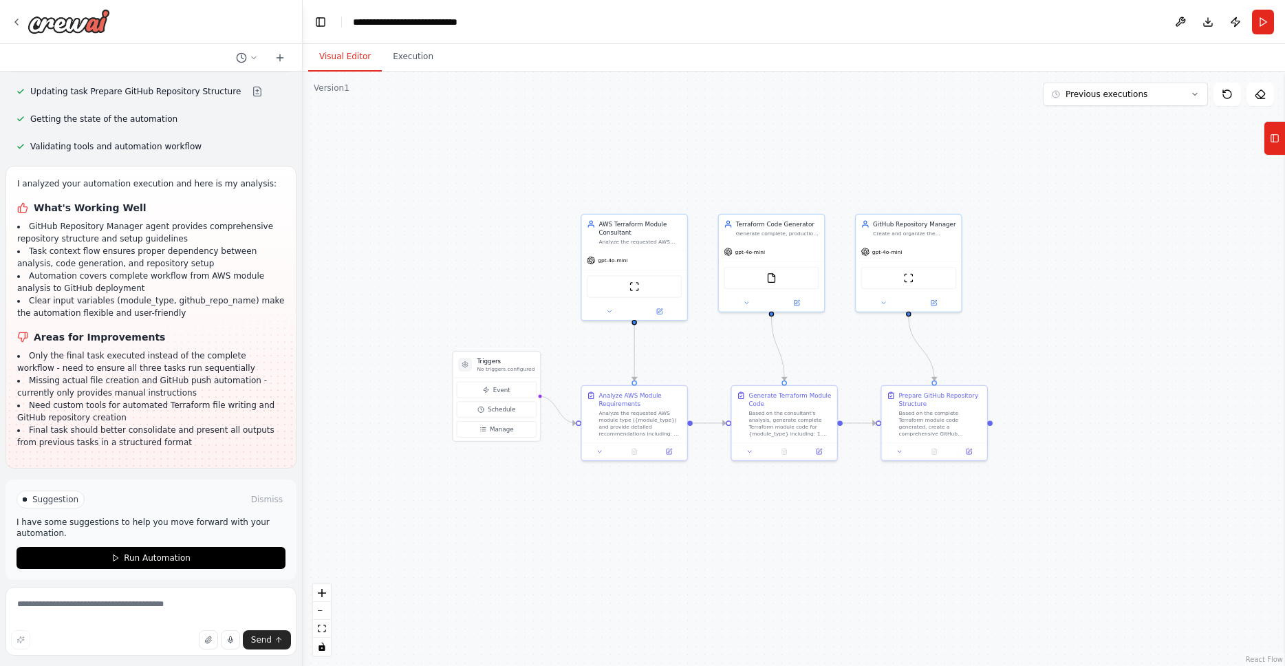
drag, startPoint x: 603, startPoint y: 241, endPoint x: 463, endPoint y: 263, distance: 142.1
click at [463, 263] on div ".deletable-edge-delete-btn { width: 20px; height: 20px; border: 0px solid #ffff…" at bounding box center [794, 369] width 982 height 594
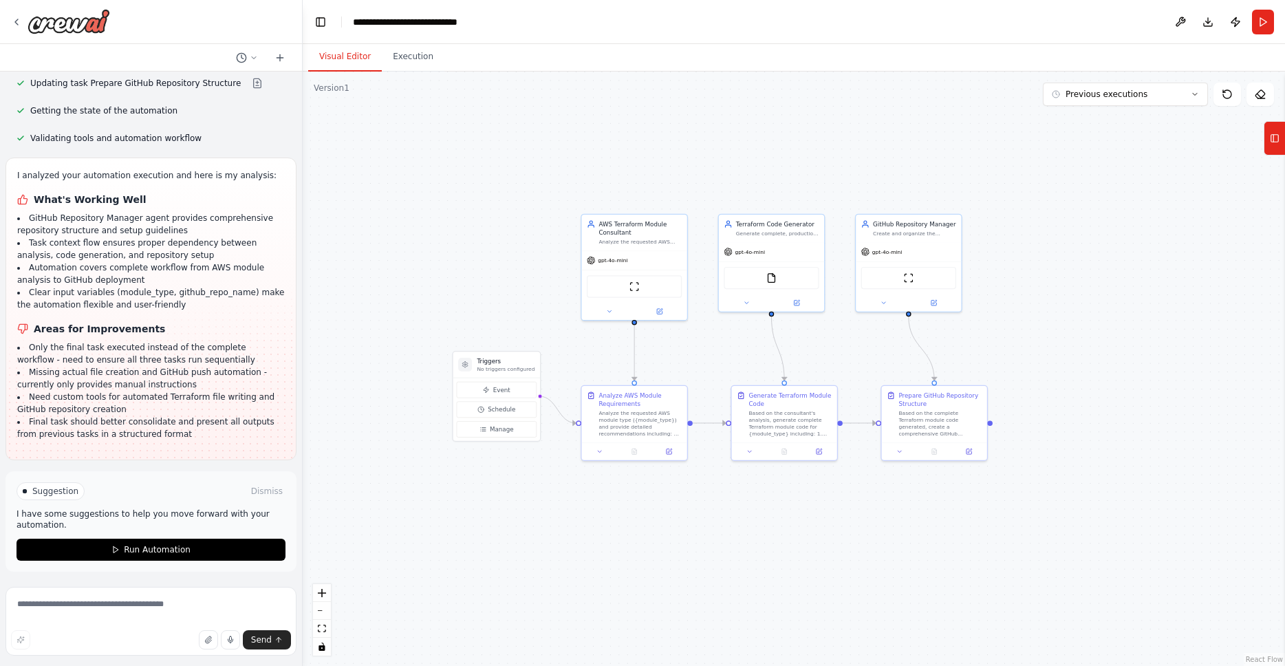
scroll to position [3139, 0]
click at [132, 550] on span "Run Automation" at bounding box center [157, 548] width 67 height 11
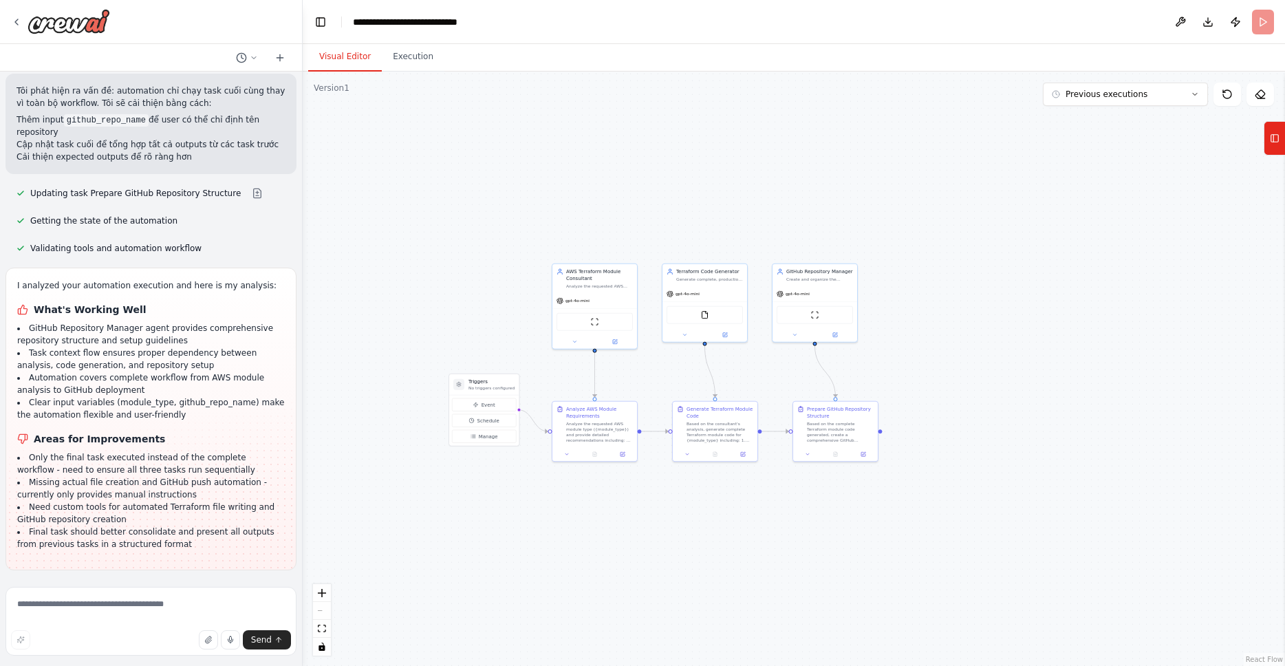
scroll to position [3053, 0]
drag, startPoint x: 298, startPoint y: 530, endPoint x: 299, endPoint y: 549, distance: 18.6
click at [299, 549] on div "I would like cicd pipeline for product-service, this micro service use to java …" at bounding box center [642, 333] width 1285 height 666
click at [971, 240] on div ".deletable-edge-delete-btn { width: 20px; height: 20px; border: 0px solid #ffff…" at bounding box center [792, 369] width 987 height 594
click at [1229, 98] on icon at bounding box center [1227, 94] width 11 height 11
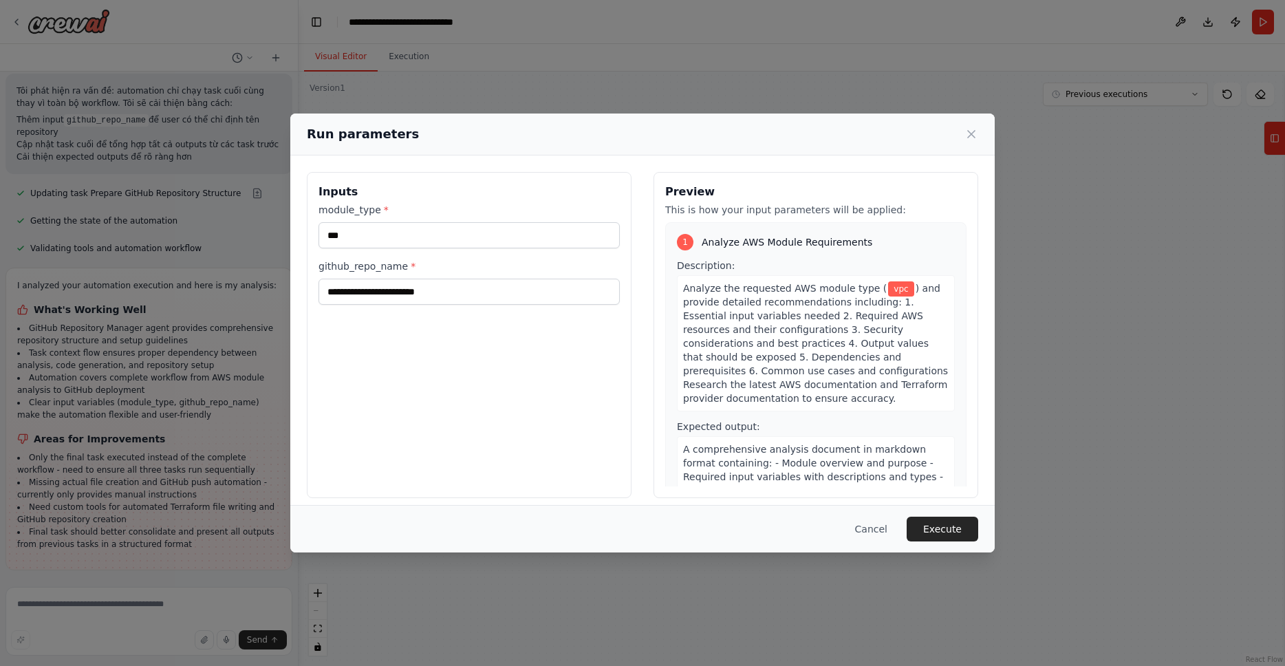
drag, startPoint x: 455, startPoint y: 139, endPoint x: 479, endPoint y: 147, distance: 24.8
click at [479, 147] on body "I would like cicd pipeline for product-service, this micro service use to java …" at bounding box center [642, 333] width 1285 height 666
click at [455, 288] on input "github_repo_name *" at bounding box center [469, 292] width 301 height 26
type input "******"
click at [951, 532] on button "Execute" at bounding box center [943, 529] width 72 height 25
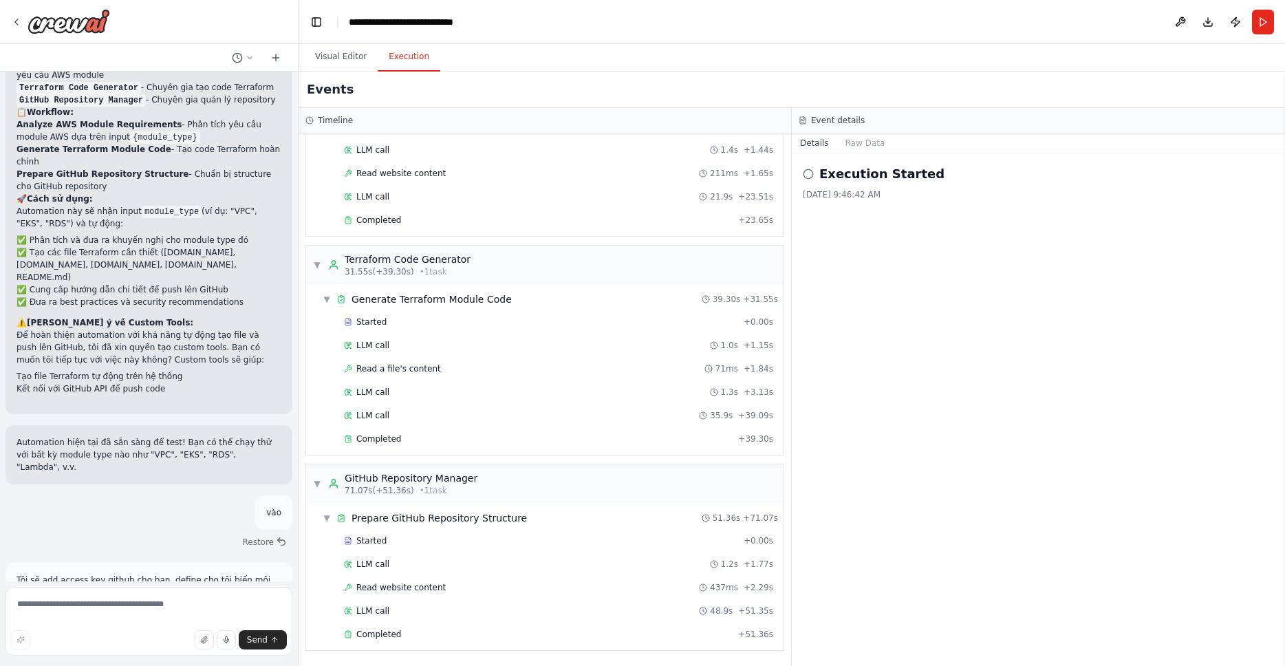
scroll to position [855, 0]
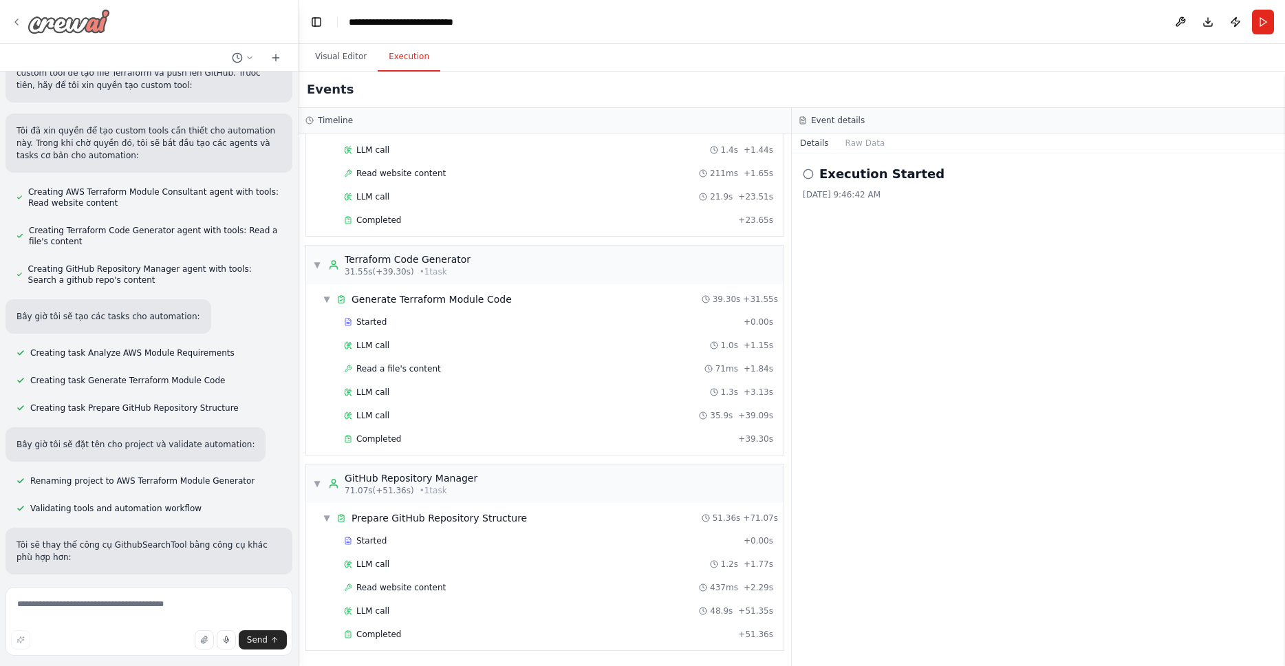
click at [17, 23] on icon at bounding box center [16, 22] width 11 height 11
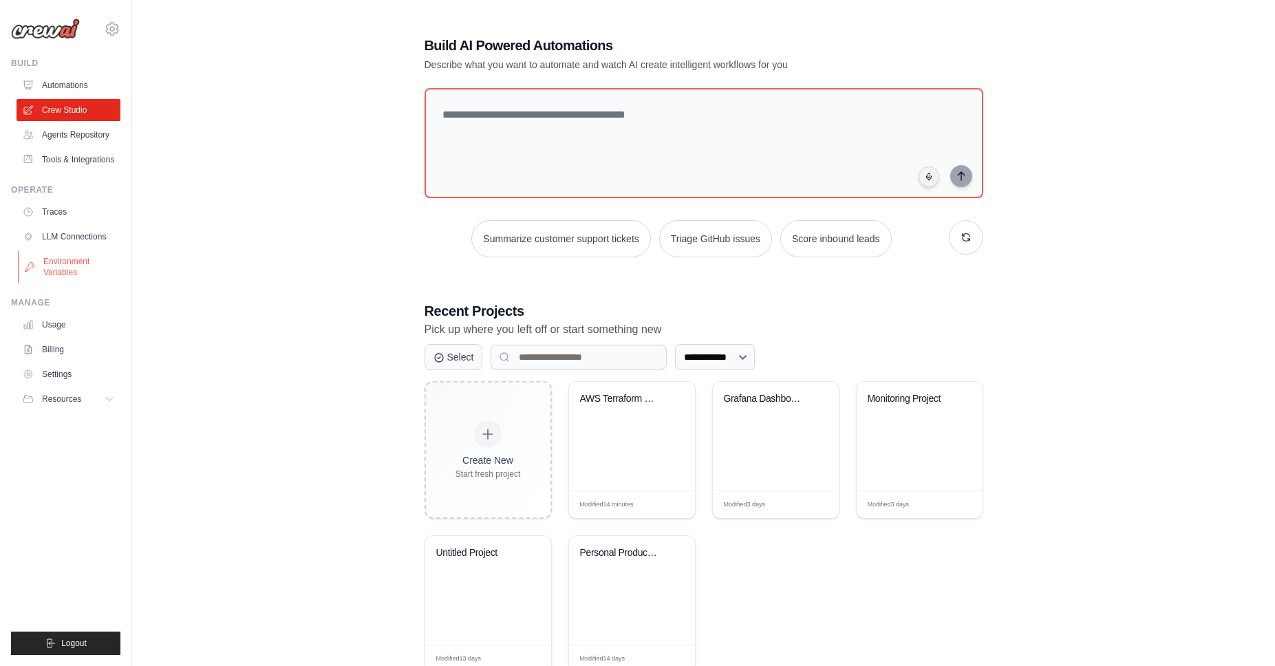
click at [70, 260] on link "Environment Variables" at bounding box center [70, 266] width 104 height 33
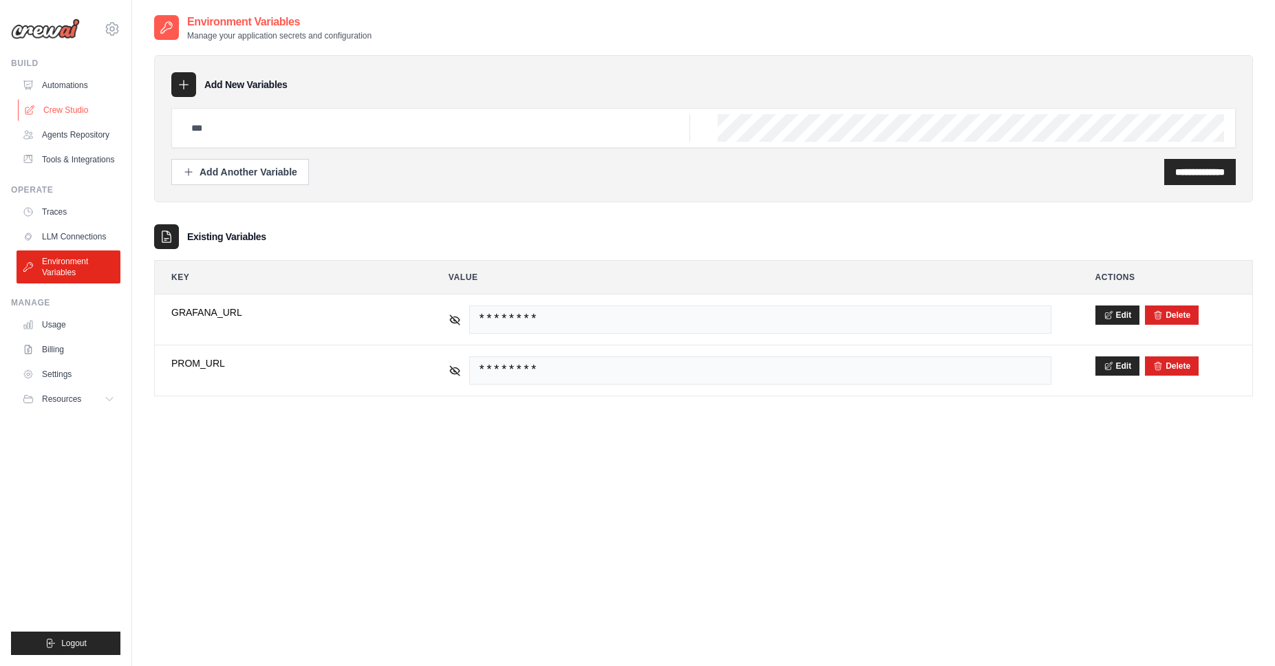
click at [64, 109] on link "Crew Studio" at bounding box center [70, 110] width 104 height 22
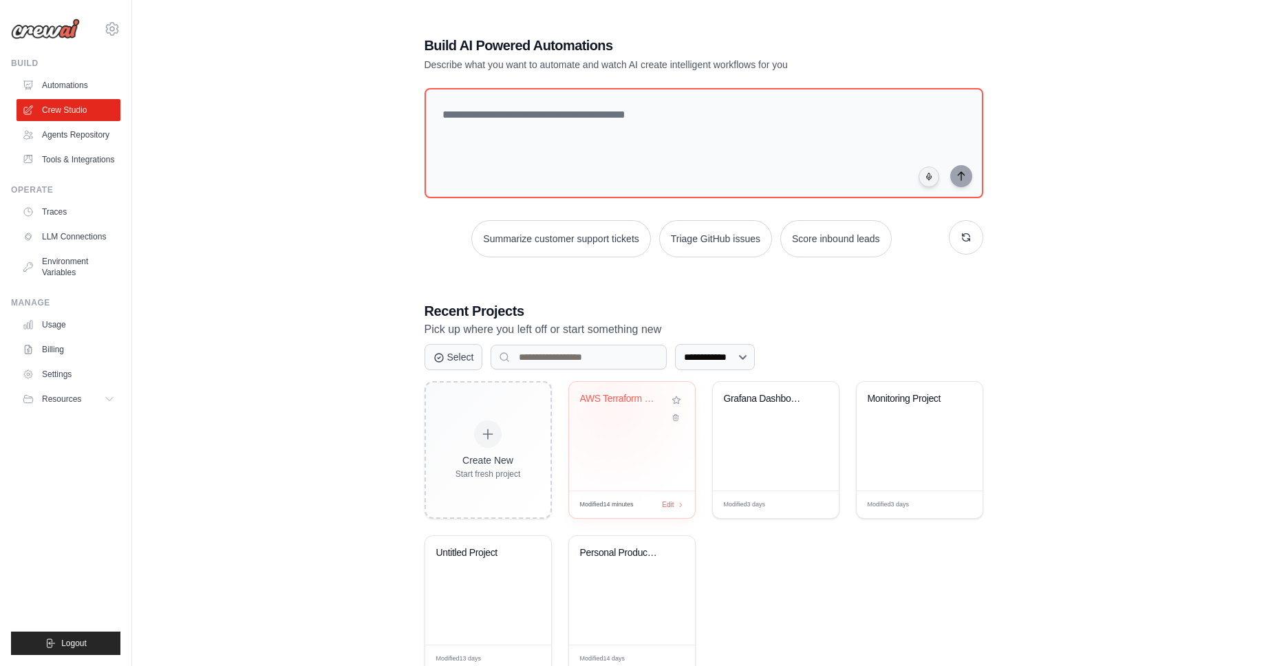
click at [612, 402] on div "AWS Terraform Module Generator" at bounding box center [621, 402] width 83 height 18
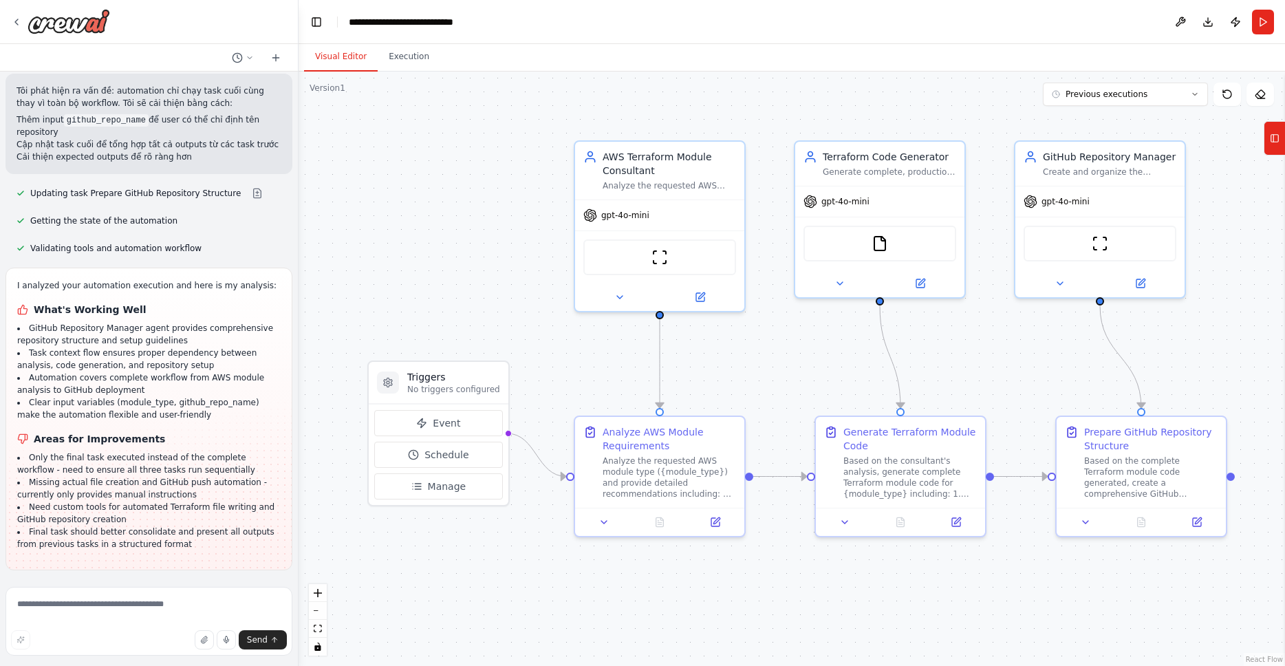
scroll to position [3053, 0]
click at [1059, 280] on icon at bounding box center [1060, 280] width 6 height 3
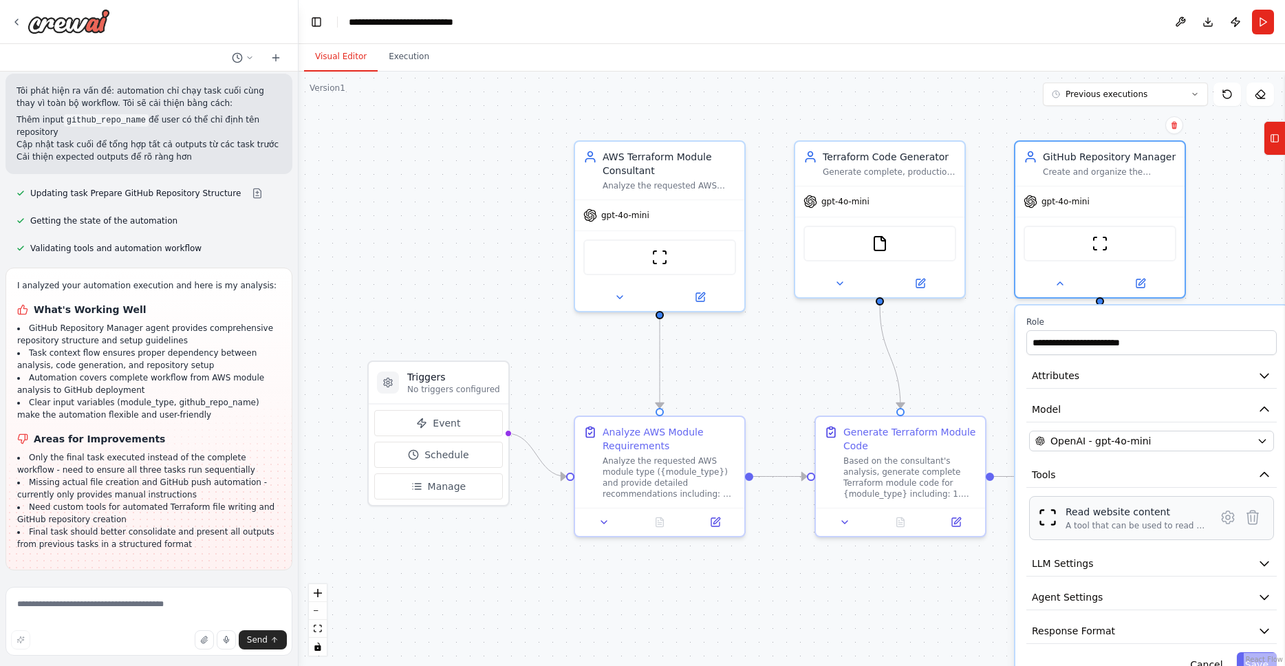
click at [1143, 517] on div "Read website content" at bounding box center [1137, 512] width 142 height 14
click at [1230, 515] on icon at bounding box center [1228, 517] width 12 height 12
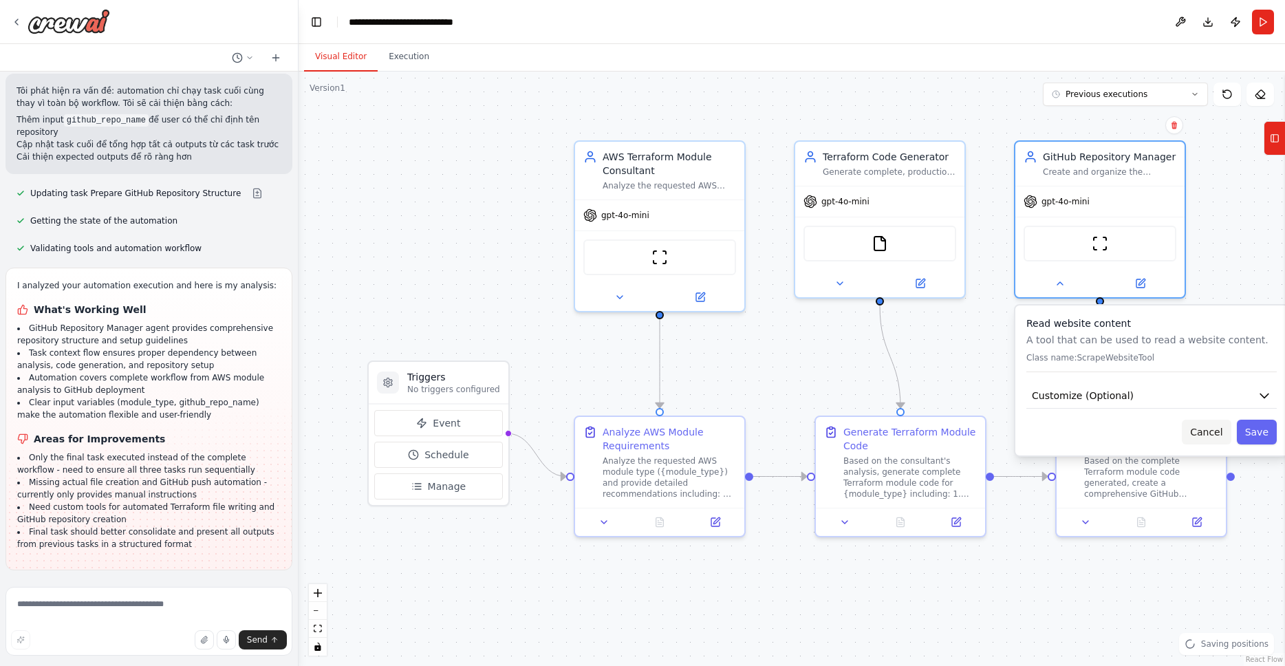
click at [1207, 436] on button "Cancel" at bounding box center [1206, 432] width 49 height 25
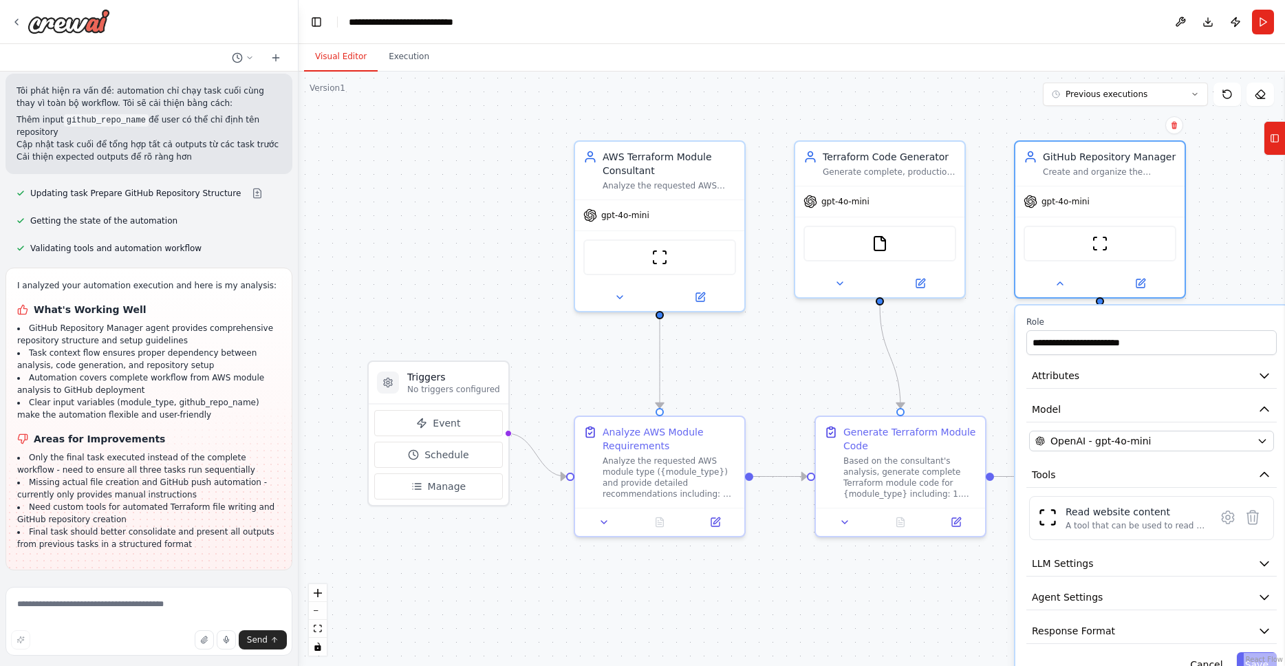
click at [802, 360] on div ".deletable-edge-delete-btn { width: 20px; height: 20px; border: 0px solid #ffff…" at bounding box center [792, 369] width 987 height 594
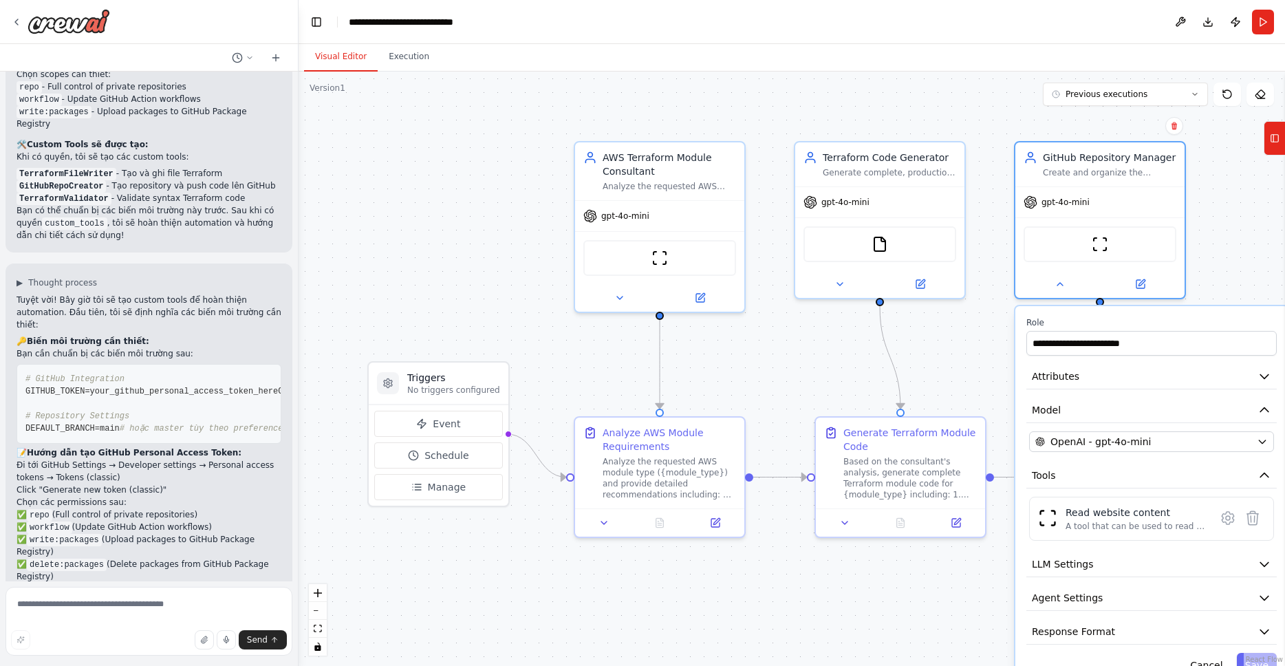
scroll to position [2347, 0]
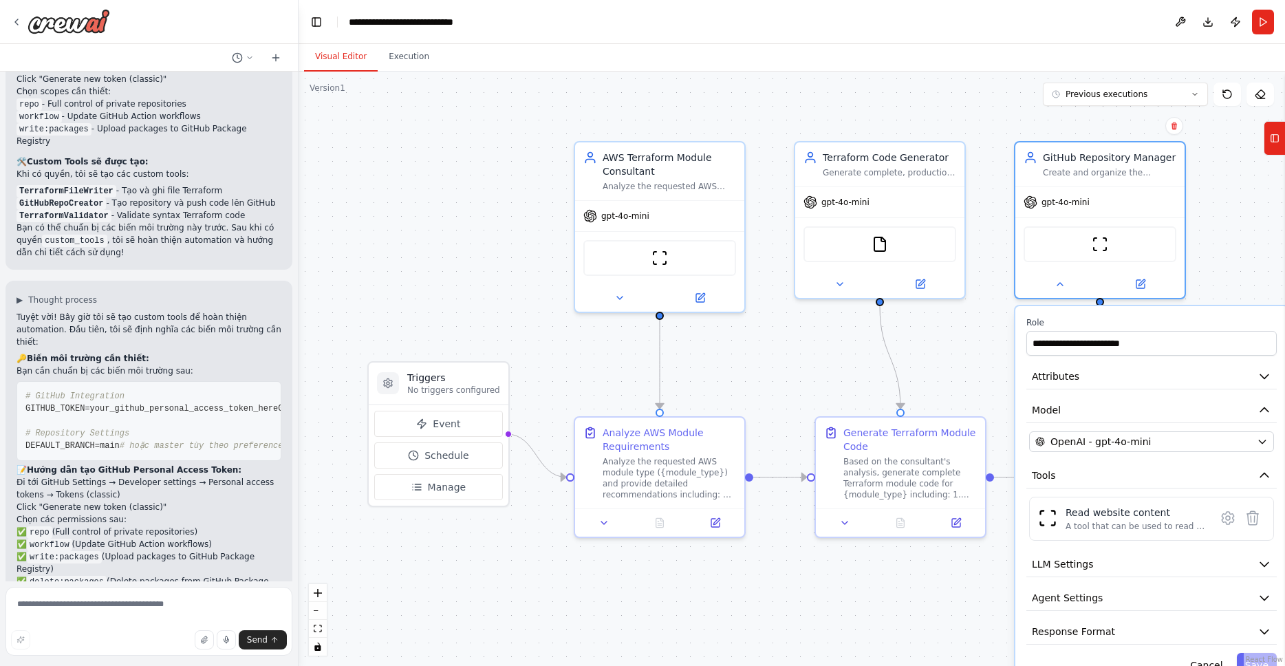
click at [777, 361] on div ".deletable-edge-delete-btn { width: 20px; height: 20px; border: 0px solid #ffff…" at bounding box center [792, 369] width 987 height 594
click at [966, 603] on div ".deletable-edge-delete-btn { width: 20px; height: 20px; border: 0px solid #ffff…" at bounding box center [792, 369] width 987 height 594
click at [965, 374] on div ".deletable-edge-delete-btn { width: 20px; height: 20px; border: 0px solid #ffff…" at bounding box center [792, 369] width 987 height 594
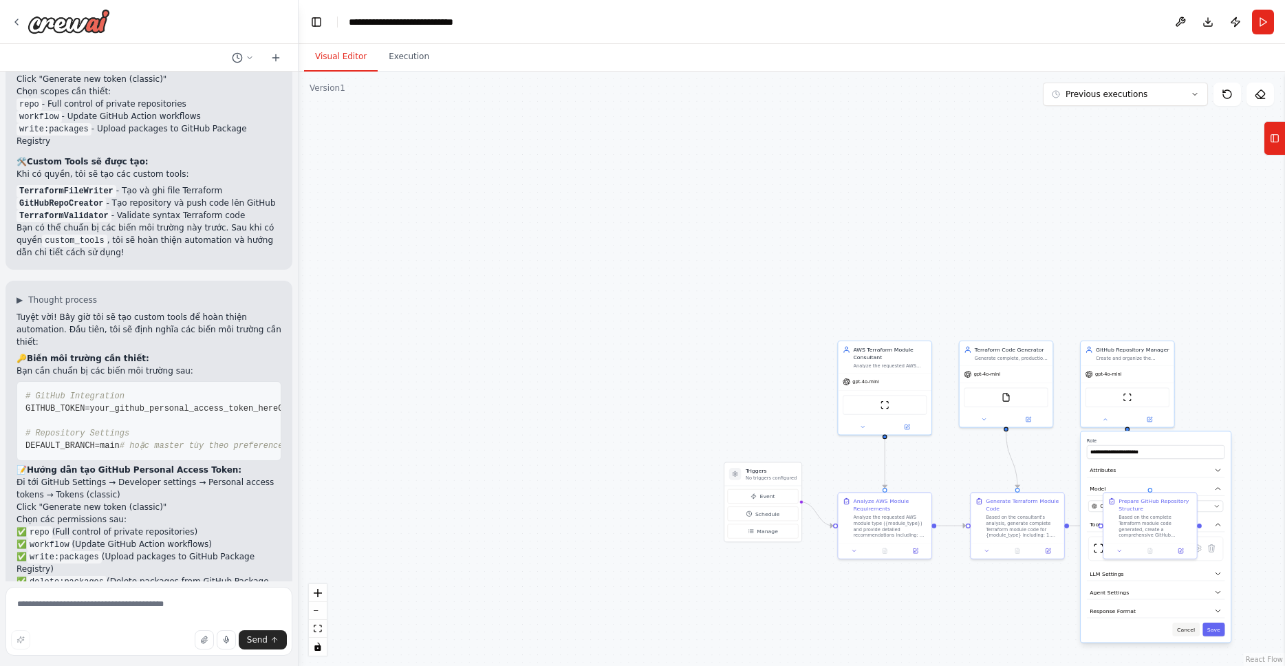
click at [1188, 635] on button "Cancel" at bounding box center [1185, 630] width 27 height 14
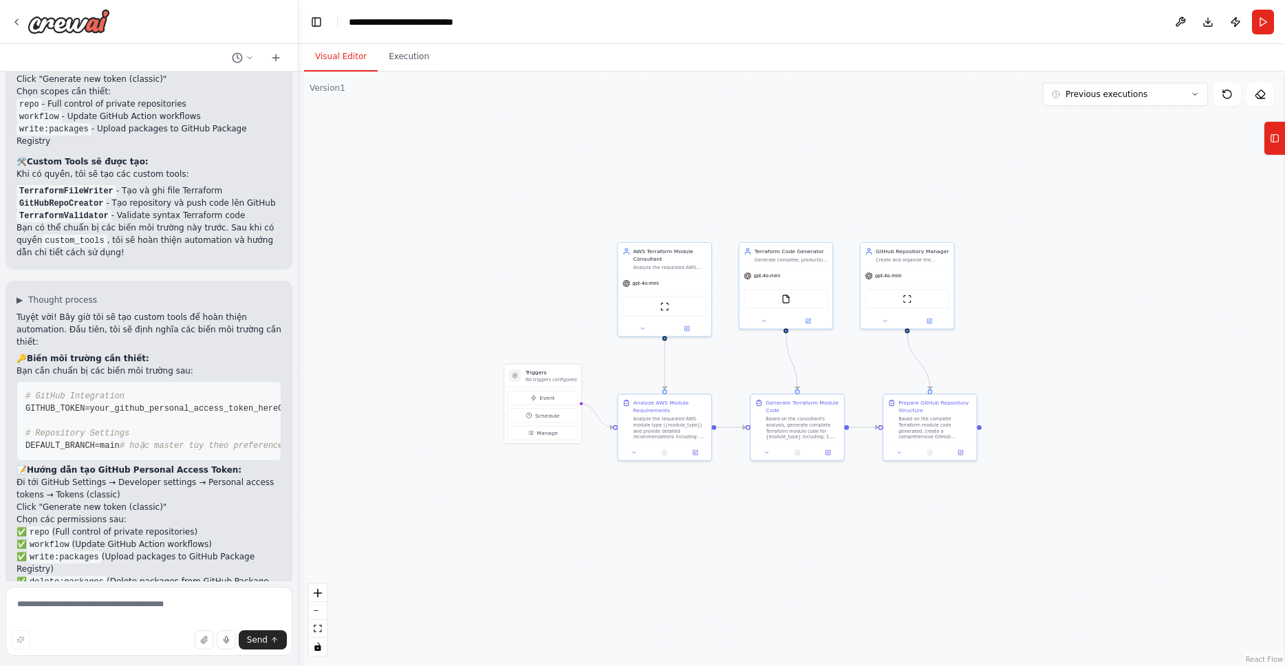
drag, startPoint x: 967, startPoint y: 582, endPoint x: 804, endPoint y: 502, distance: 182.2
click at [804, 502] on div ".deletable-edge-delete-btn { width: 20px; height: 20px; border: 0px solid #ffff…" at bounding box center [792, 369] width 987 height 594
click at [887, 250] on div "GitHub Repository Manager" at bounding box center [913, 250] width 74 height 8
click at [885, 319] on icon at bounding box center [885, 319] width 6 height 6
click at [999, 371] on icon "button" at bounding box center [998, 372] width 4 height 2
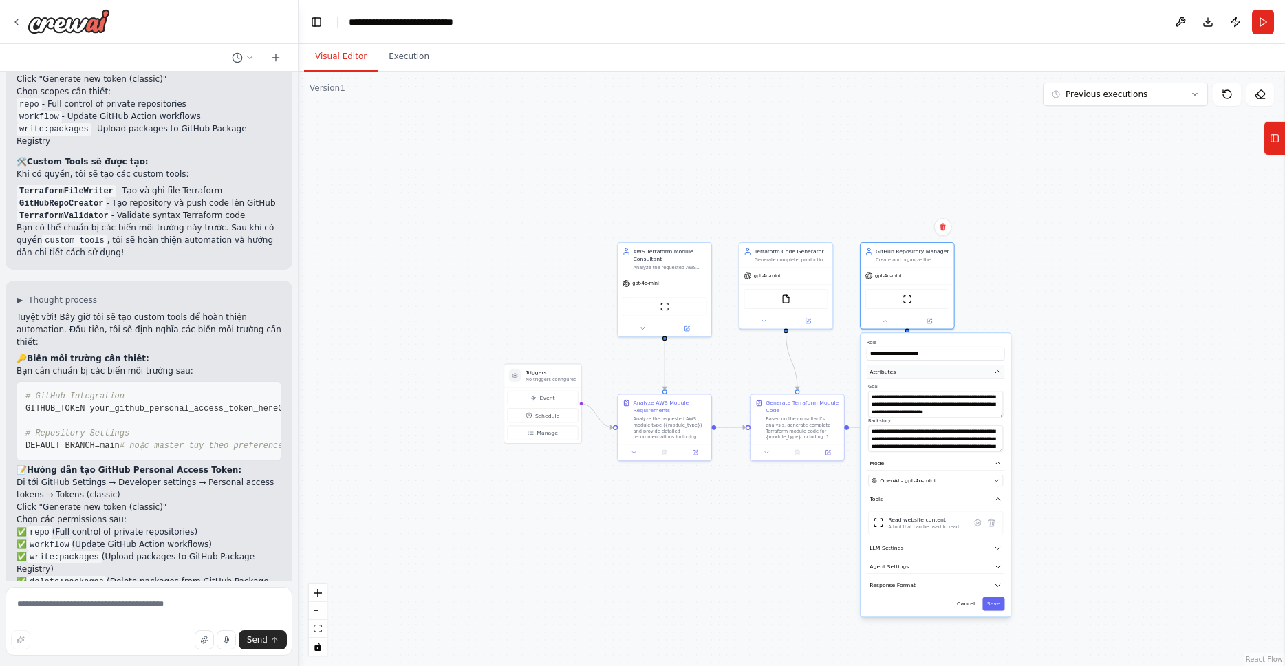
click at [1000, 372] on icon "button" at bounding box center [998, 372] width 4 height 2
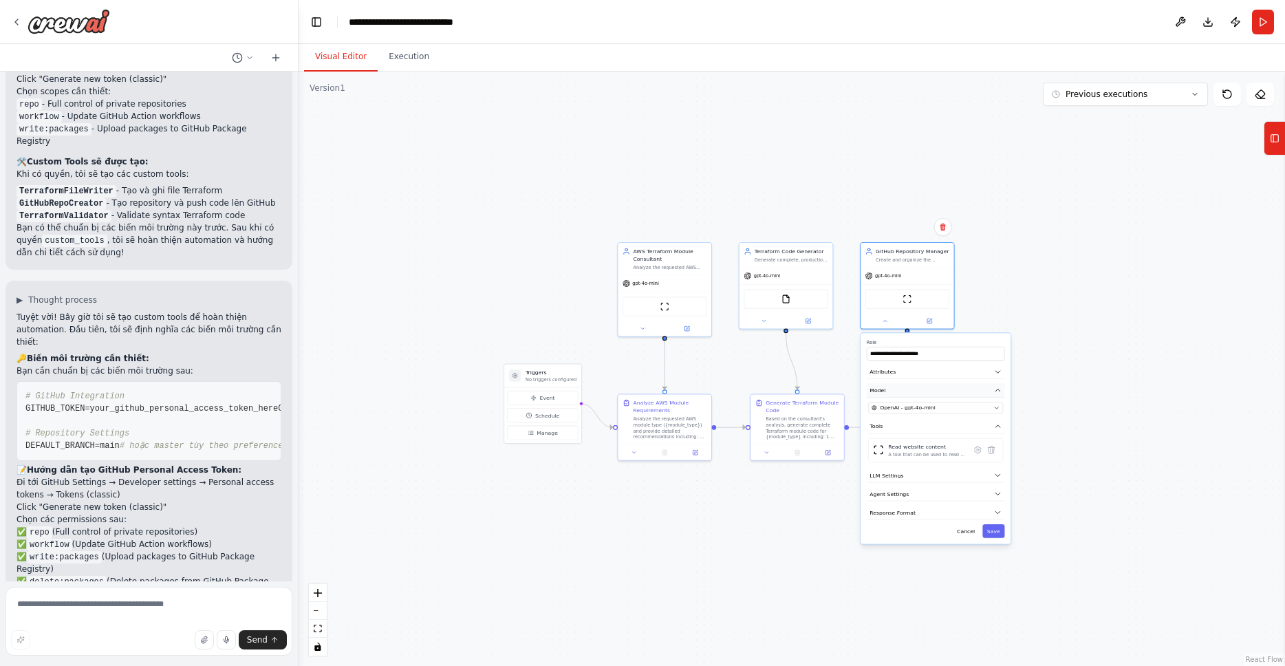
click at [997, 393] on icon "button" at bounding box center [998, 391] width 8 height 8
click at [998, 393] on icon "button" at bounding box center [998, 391] width 8 height 8
click at [998, 374] on icon "button" at bounding box center [998, 372] width 8 height 8
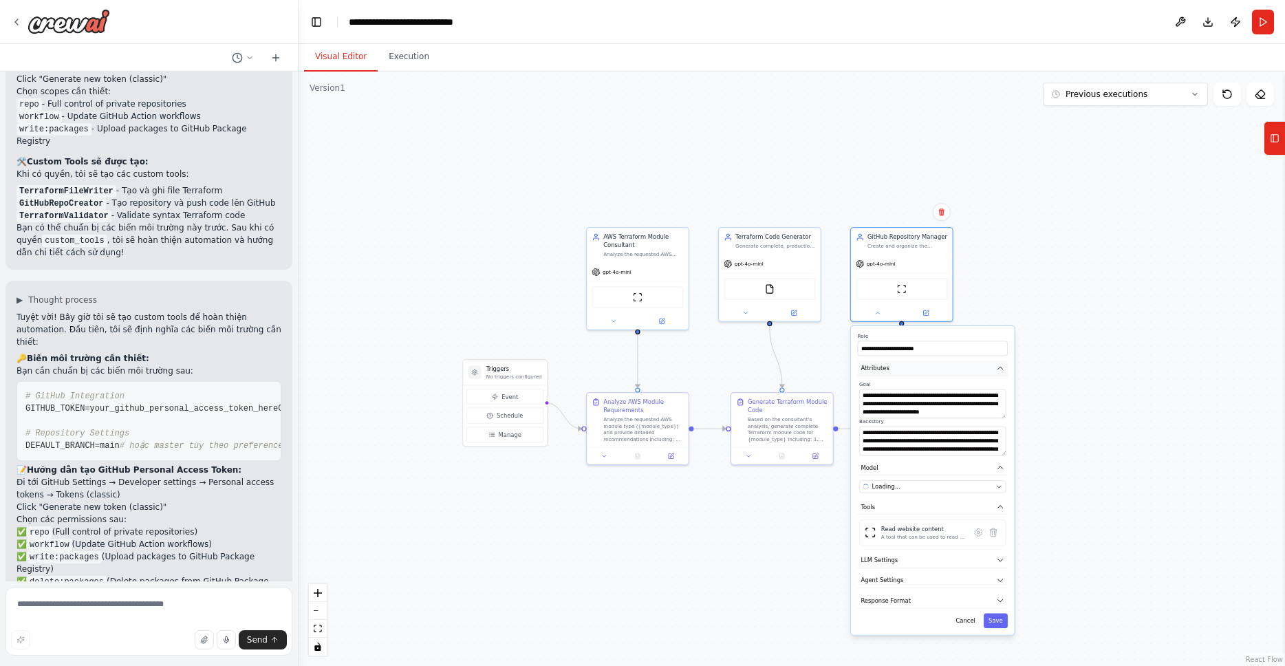
click at [1000, 367] on icon "button" at bounding box center [1000, 368] width 5 height 2
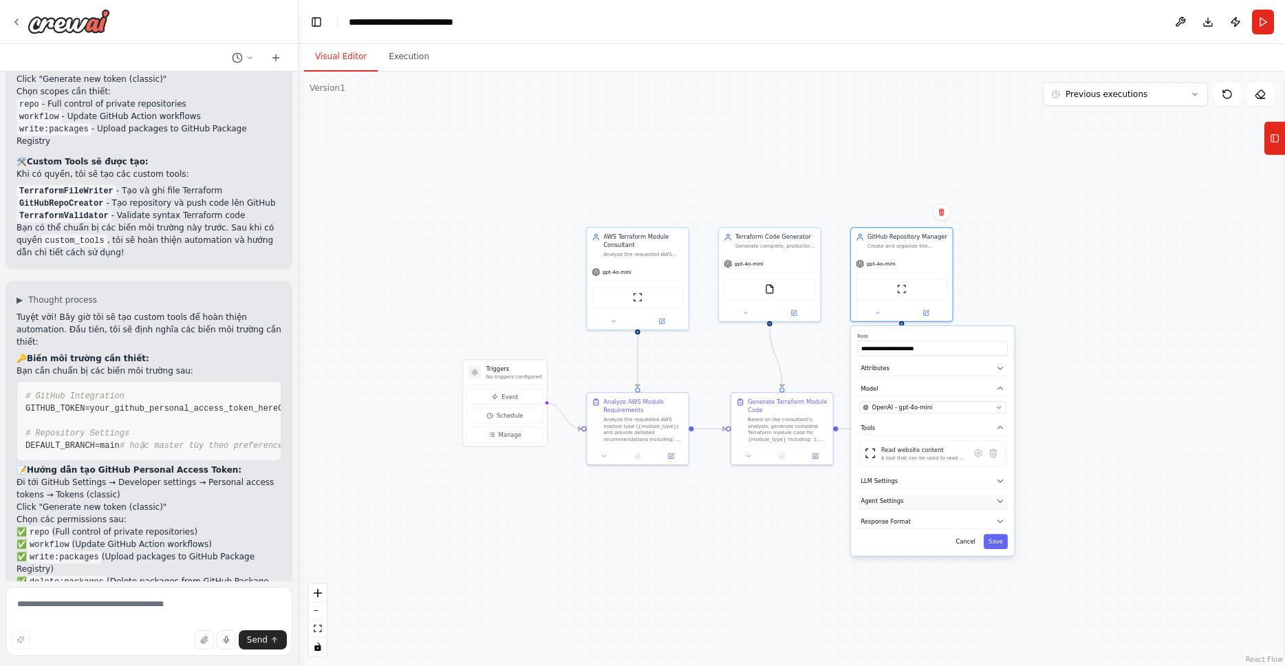
click at [998, 501] on icon "button" at bounding box center [1000, 501] width 5 height 2
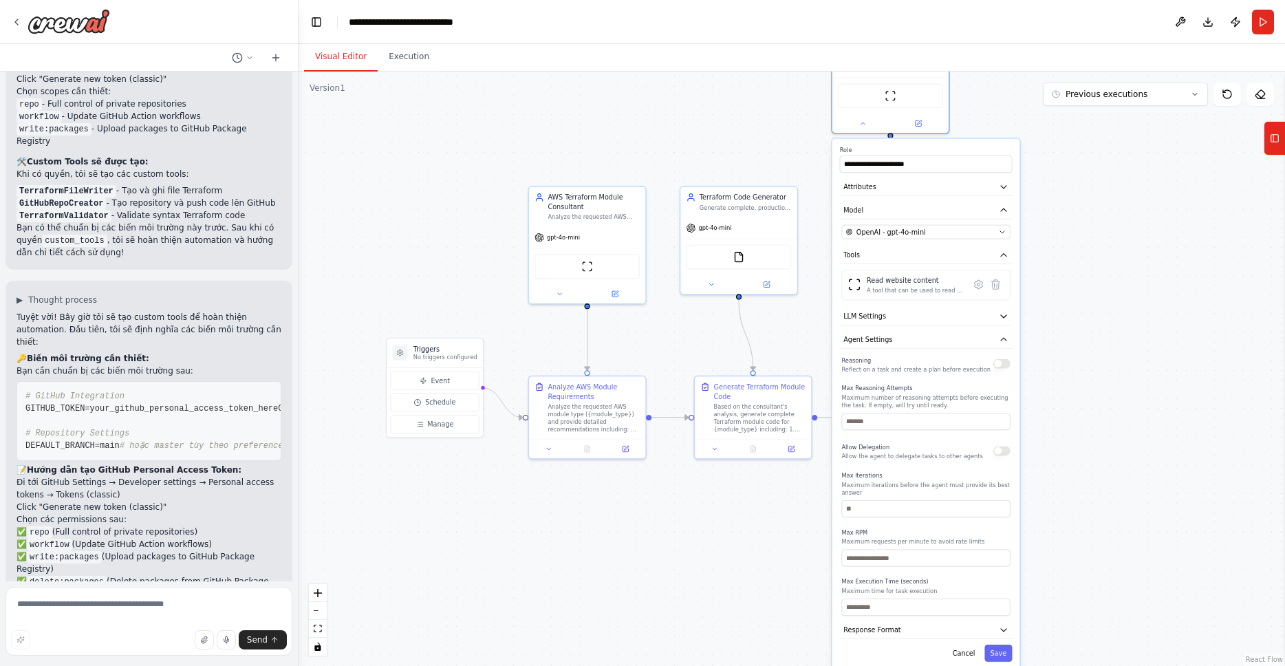
drag, startPoint x: 943, startPoint y: 527, endPoint x: 946, endPoint y: 360, distance: 167.2
click at [946, 362] on div "Reasoning Reflect on a task and create a plan before execution" at bounding box center [915, 363] width 149 height 19
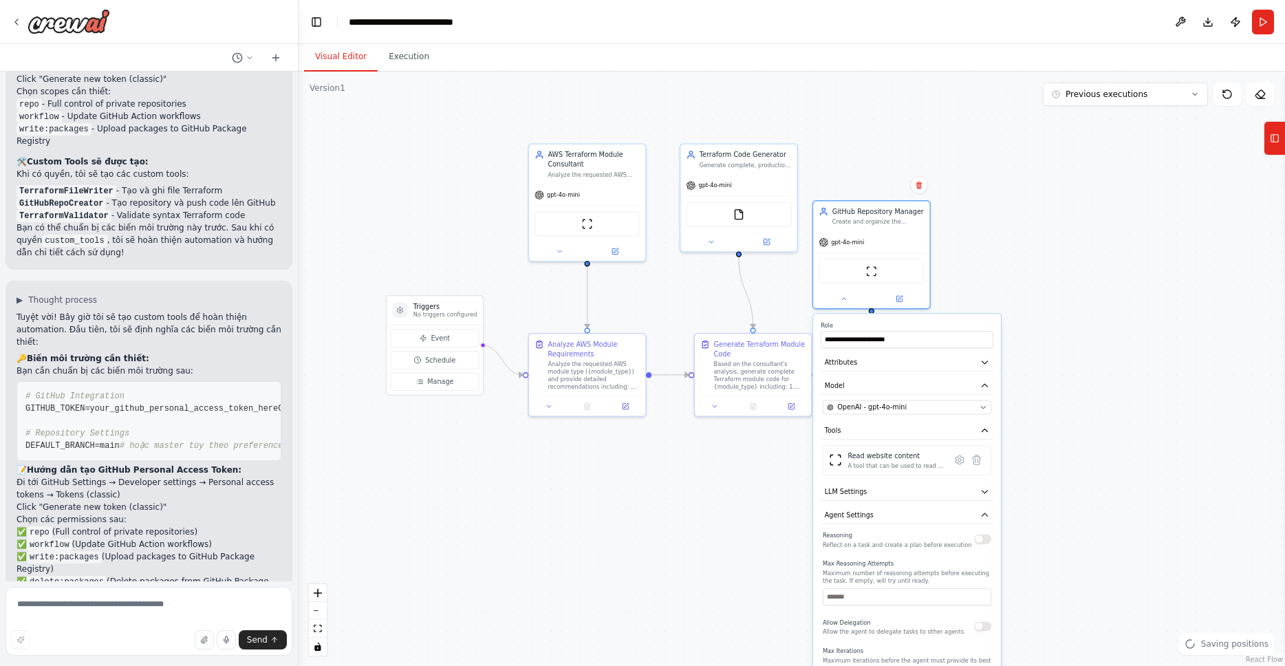
drag, startPoint x: 938, startPoint y: 423, endPoint x: 923, endPoint y: 649, distance: 226.9
click at [922, 656] on p "Maximum iterations before the agent must provide its best answer" at bounding box center [907, 663] width 169 height 15
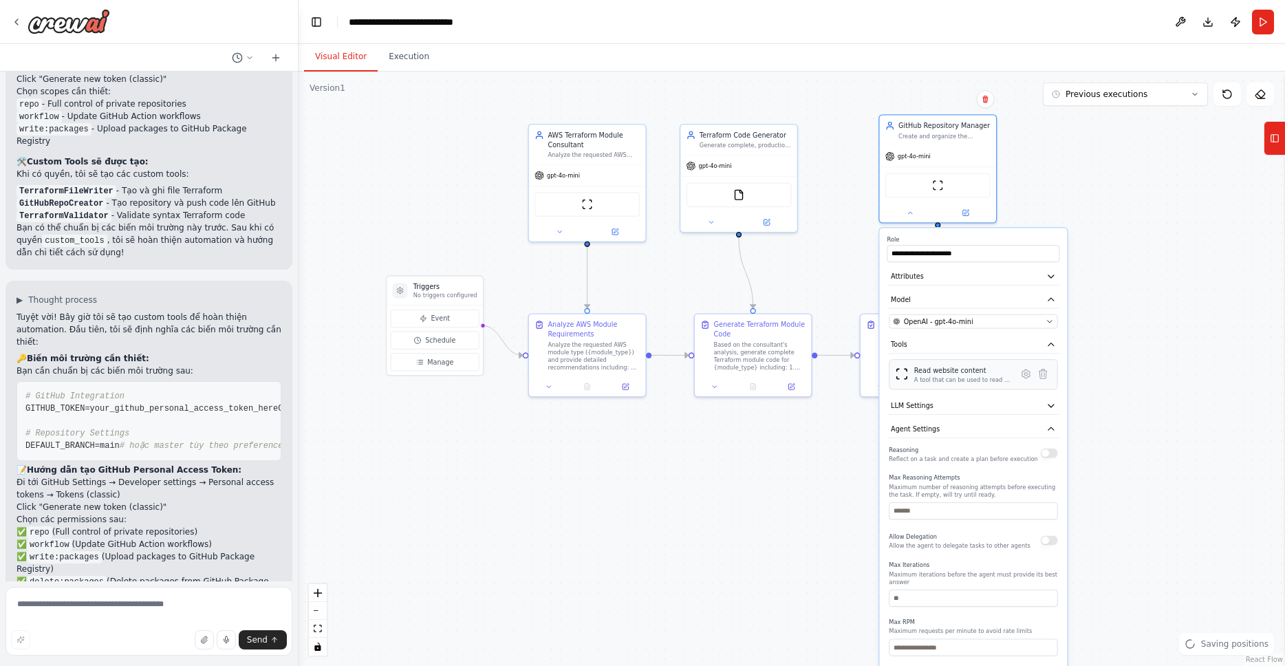
drag, startPoint x: 896, startPoint y: 447, endPoint x: 958, endPoint y: 362, distance: 105.3
click at [958, 362] on div "Read website content A tool that can be used to read a website content." at bounding box center [973, 374] width 169 height 30
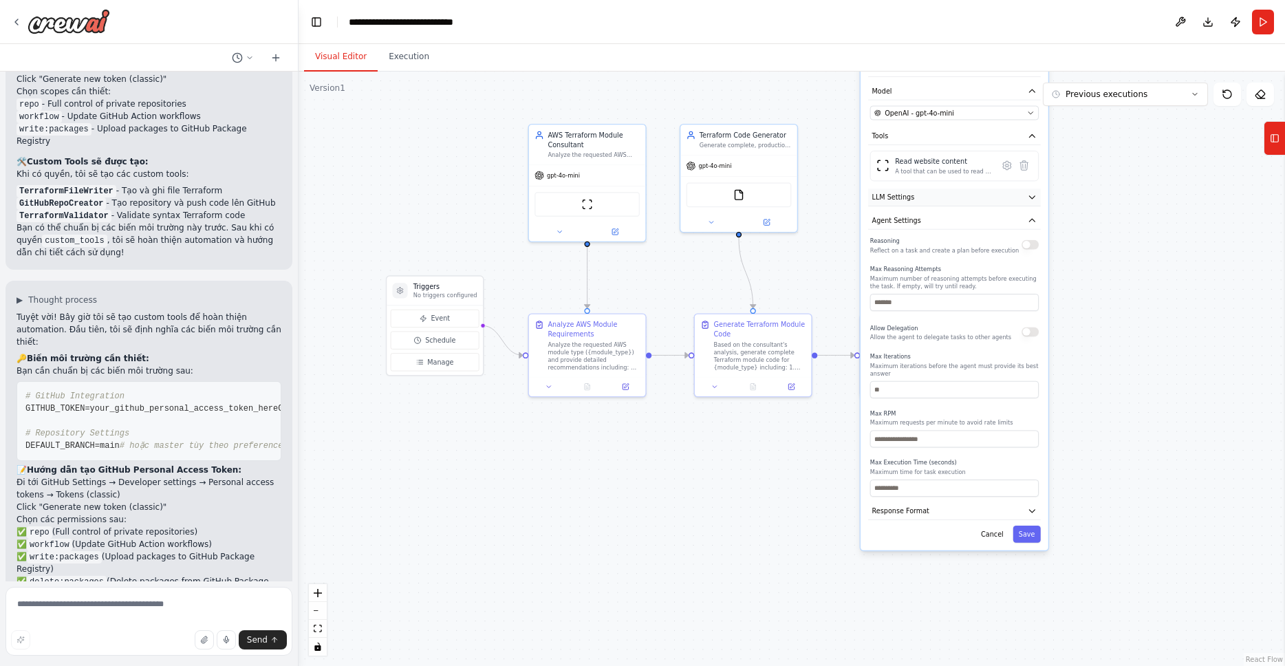
drag, startPoint x: 1002, startPoint y: 375, endPoint x: 974, endPoint y: 146, distance: 230.9
click at [975, 153] on div "**********" at bounding box center [955, 284] width 188 height 530
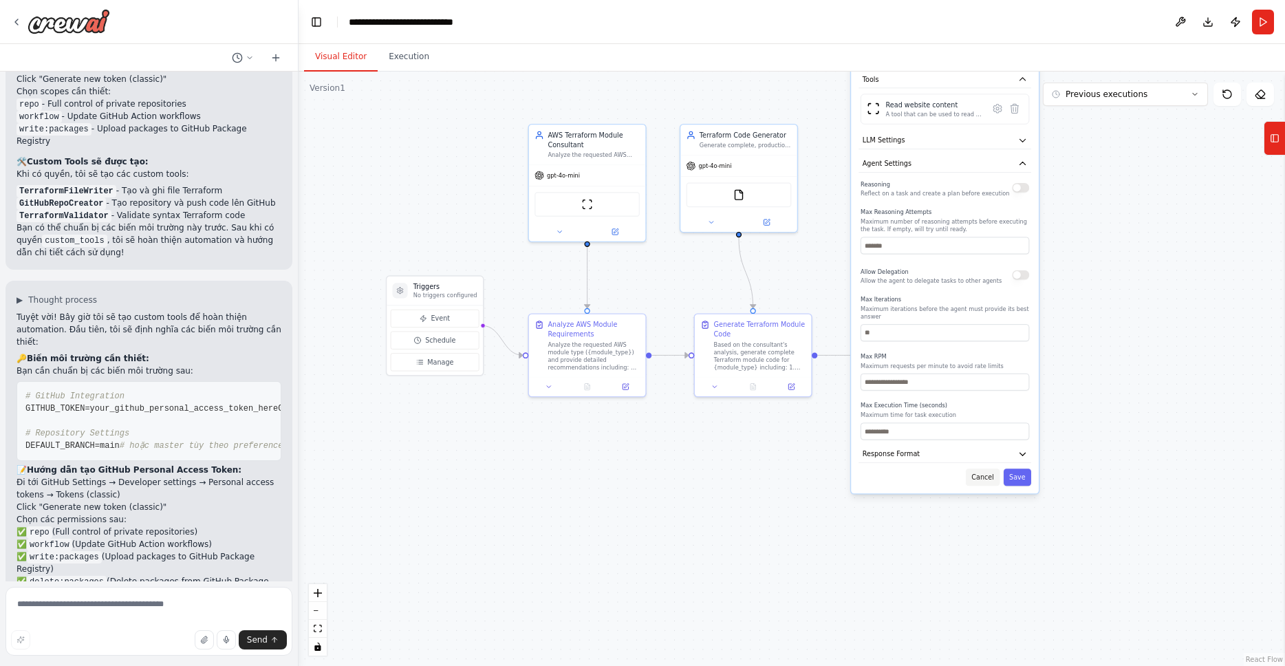
click at [979, 473] on button "Cancel" at bounding box center [983, 477] width 34 height 17
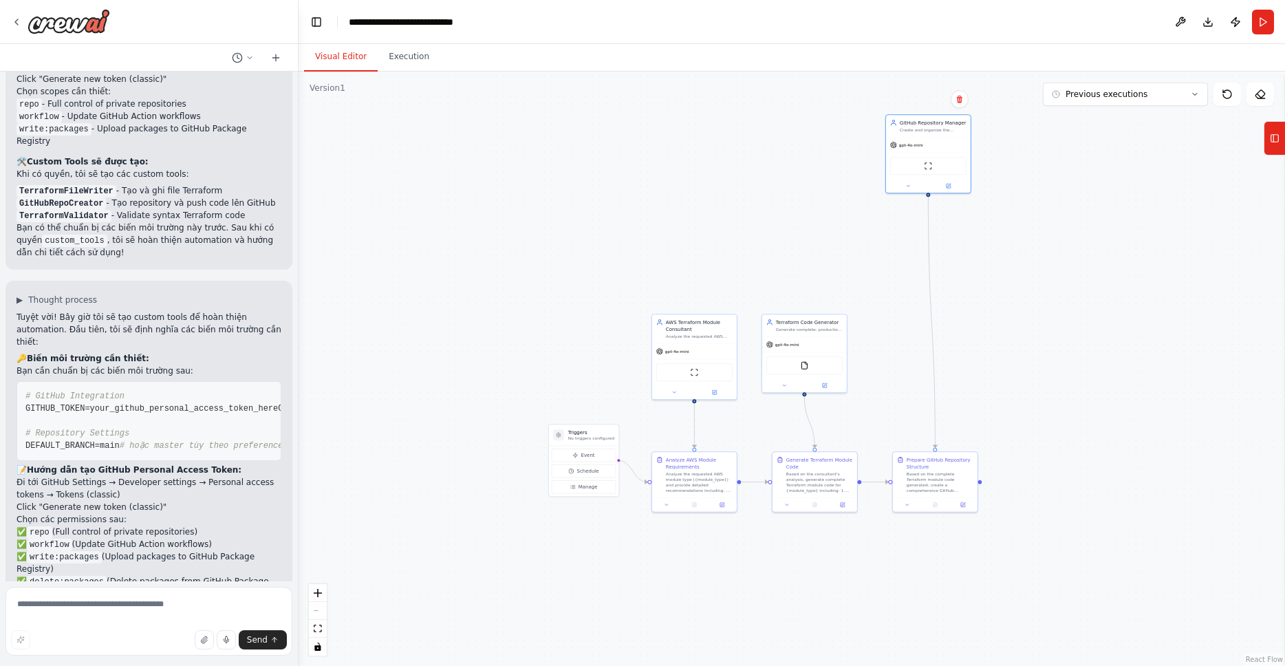
drag, startPoint x: 1057, startPoint y: 205, endPoint x: 1053, endPoint y: 306, distance: 101.2
click at [1053, 306] on div ".deletable-edge-delete-btn { width: 20px; height: 20px; border: 0px solid #ffff…" at bounding box center [792, 369] width 987 height 594
drag, startPoint x: 925, startPoint y: 141, endPoint x: 928, endPoint y: 321, distance: 180.3
click at [928, 321] on div "GitHub Repository Manager" at bounding box center [940, 320] width 67 height 7
click at [1113, 350] on div ".deletable-edge-delete-btn { width: 20px; height: 20px; border: 0px solid #ffff…" at bounding box center [792, 369] width 987 height 594
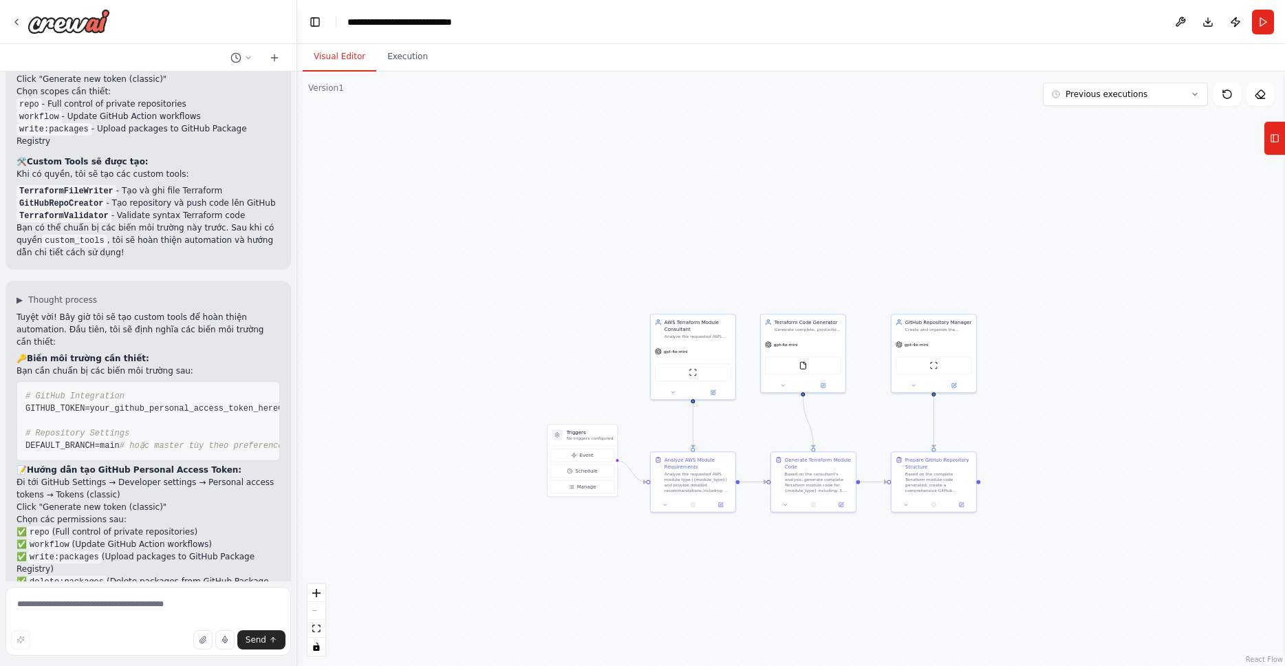
scroll to position [2323, 0]
drag, startPoint x: 294, startPoint y: 430, endPoint x: 305, endPoint y: 482, distance: 52.8
click at [305, 482] on div "I would like cicd pipeline for product-service, this micro service use to java …" at bounding box center [642, 333] width 1285 height 666
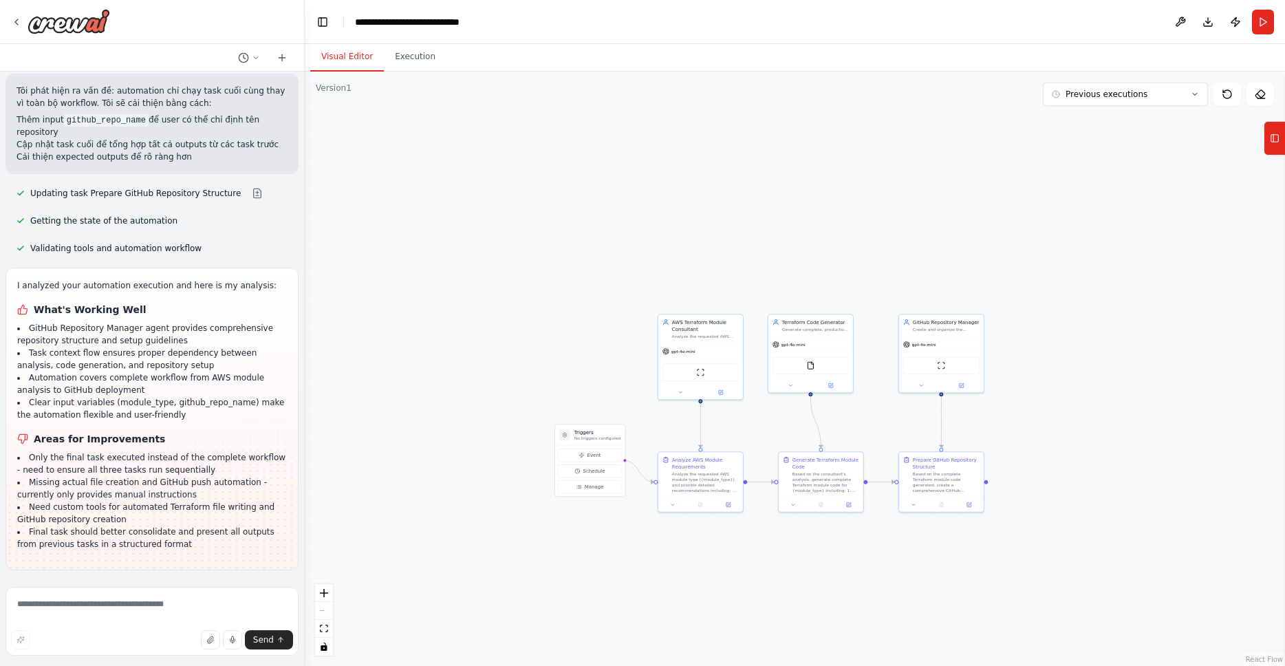
scroll to position [3016, 0]
drag, startPoint x: 154, startPoint y: 612, endPoint x: 164, endPoint y: 612, distance: 10.3
click at [154, 612] on textarea at bounding box center [152, 621] width 293 height 69
click at [405, 58] on button "Execution" at bounding box center [415, 57] width 63 height 29
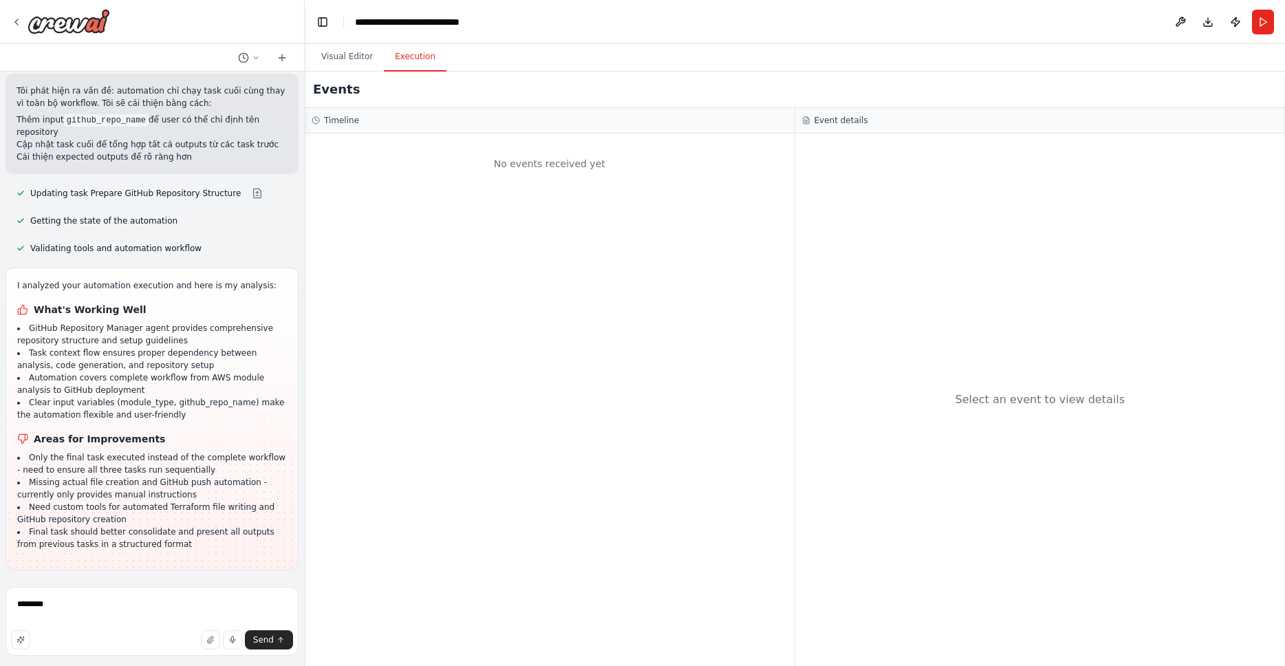
click at [671, 232] on div "No events received yet" at bounding box center [550, 399] width 490 height 533
click at [105, 612] on textarea "*******" at bounding box center [152, 621] width 293 height 69
type textarea "***"
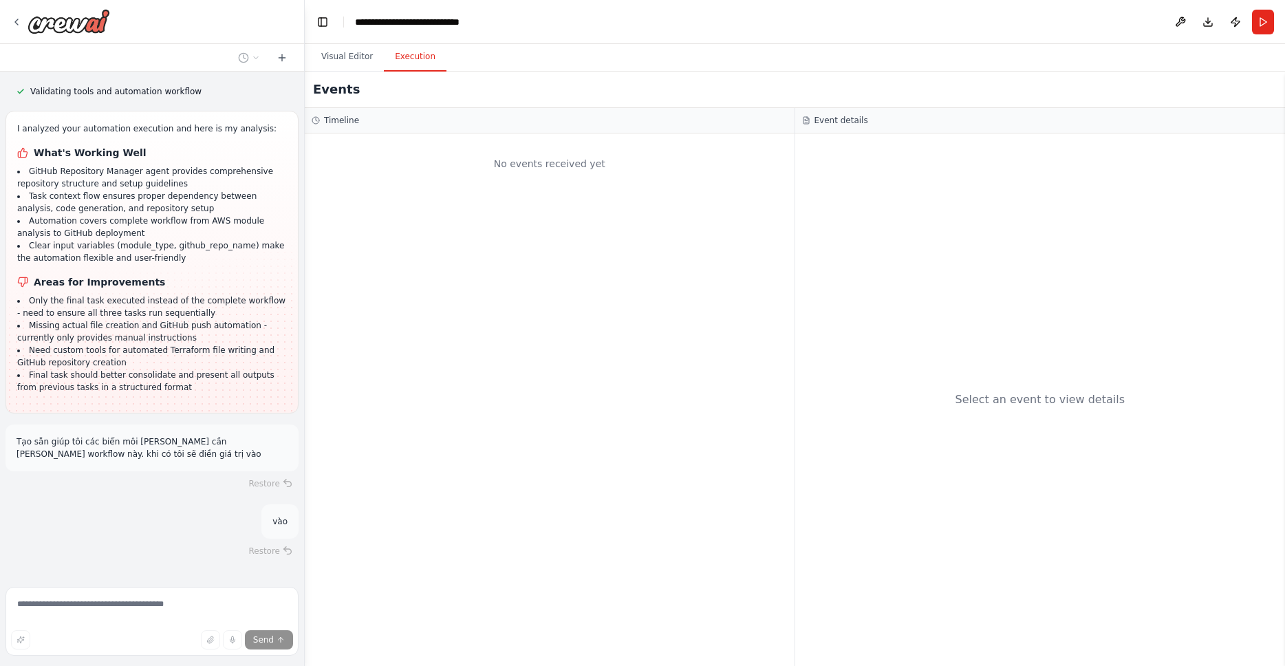
scroll to position [3216, 0]
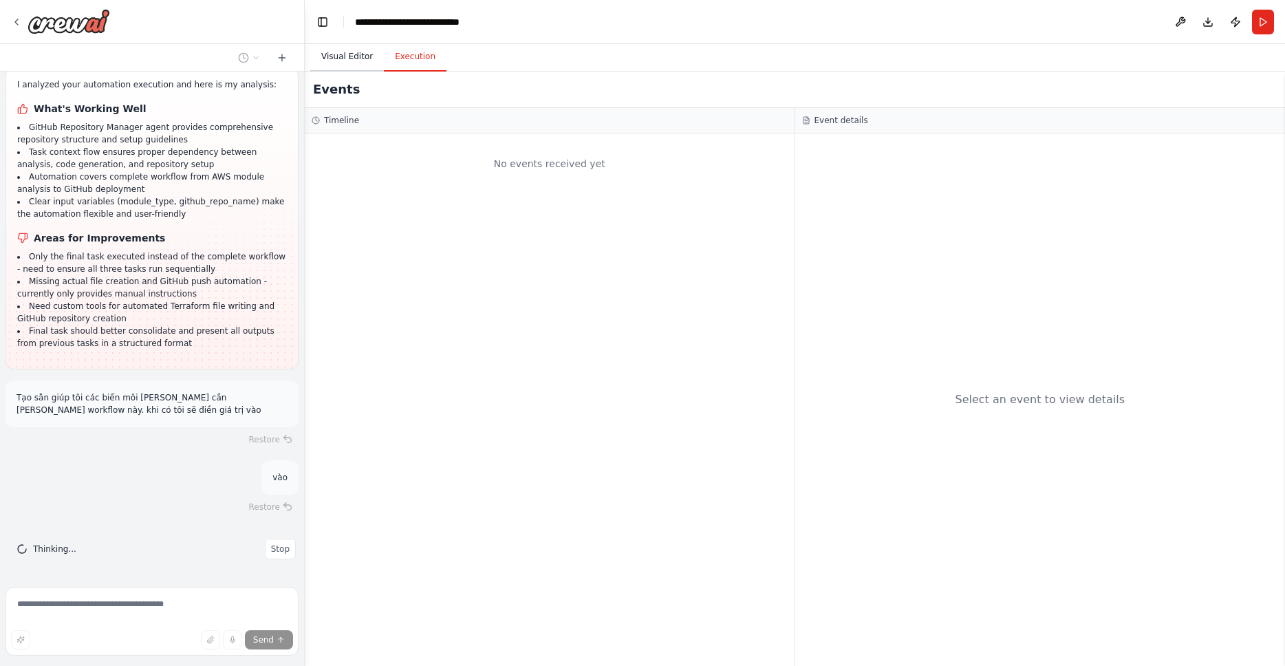
click at [339, 51] on button "Visual Editor" at bounding box center [347, 57] width 74 height 29
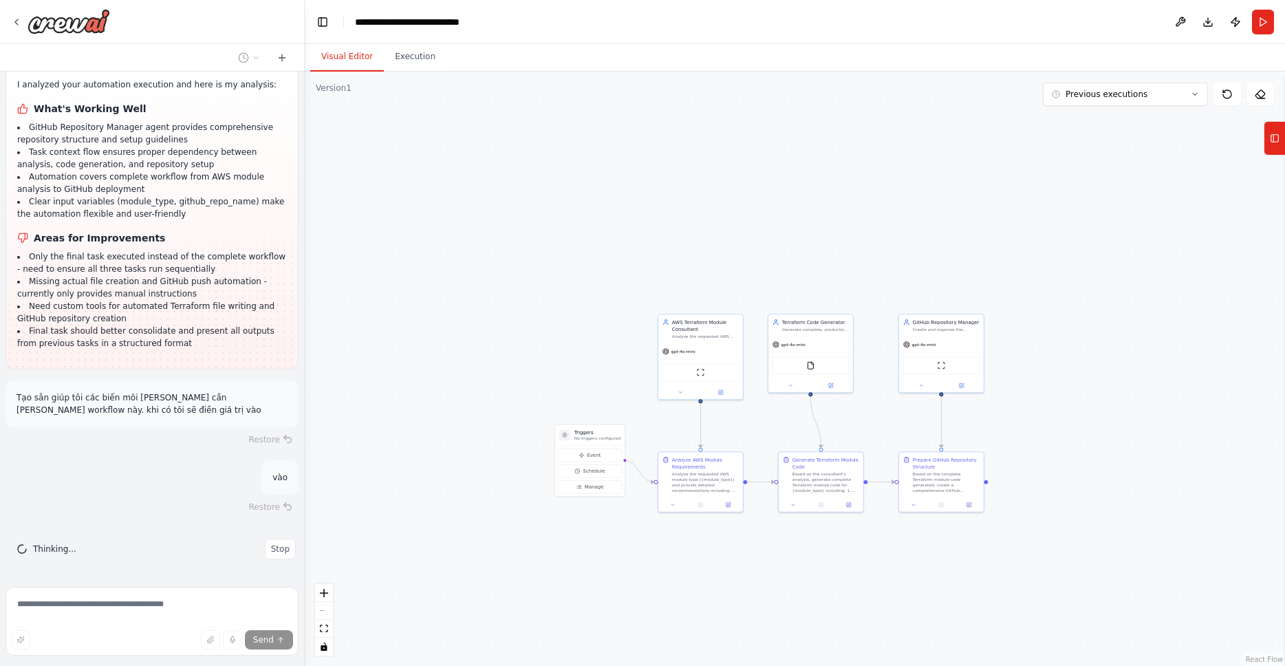
click at [488, 256] on div ".deletable-edge-delete-btn { width: 20px; height: 20px; border: 0px solid #ffff…" at bounding box center [795, 369] width 980 height 594
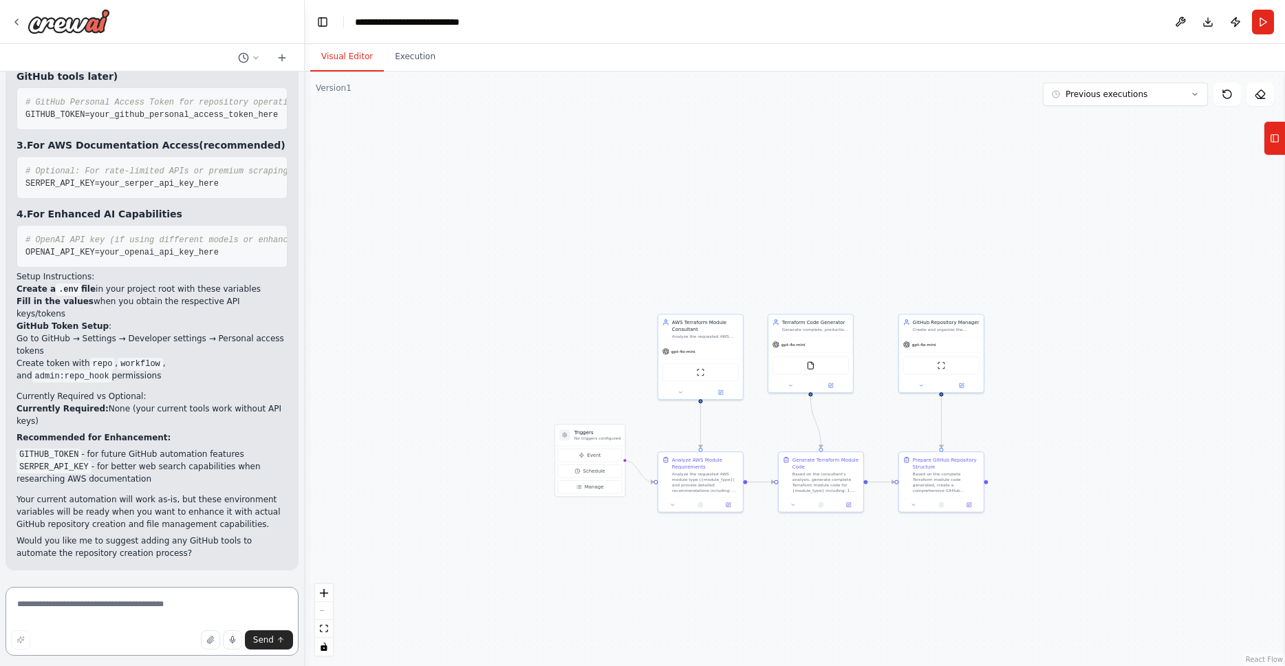
scroll to position [5012, 0]
click at [794, 506] on icon at bounding box center [794, 504] width 6 height 6
click at [791, 387] on button at bounding box center [790, 384] width 39 height 8
click at [793, 385] on icon at bounding box center [791, 384] width 6 height 6
click at [1098, 419] on div ".deletable-edge-delete-btn { width: 20px; height: 20px; border: 0px solid #ffff…" at bounding box center [795, 369] width 980 height 594
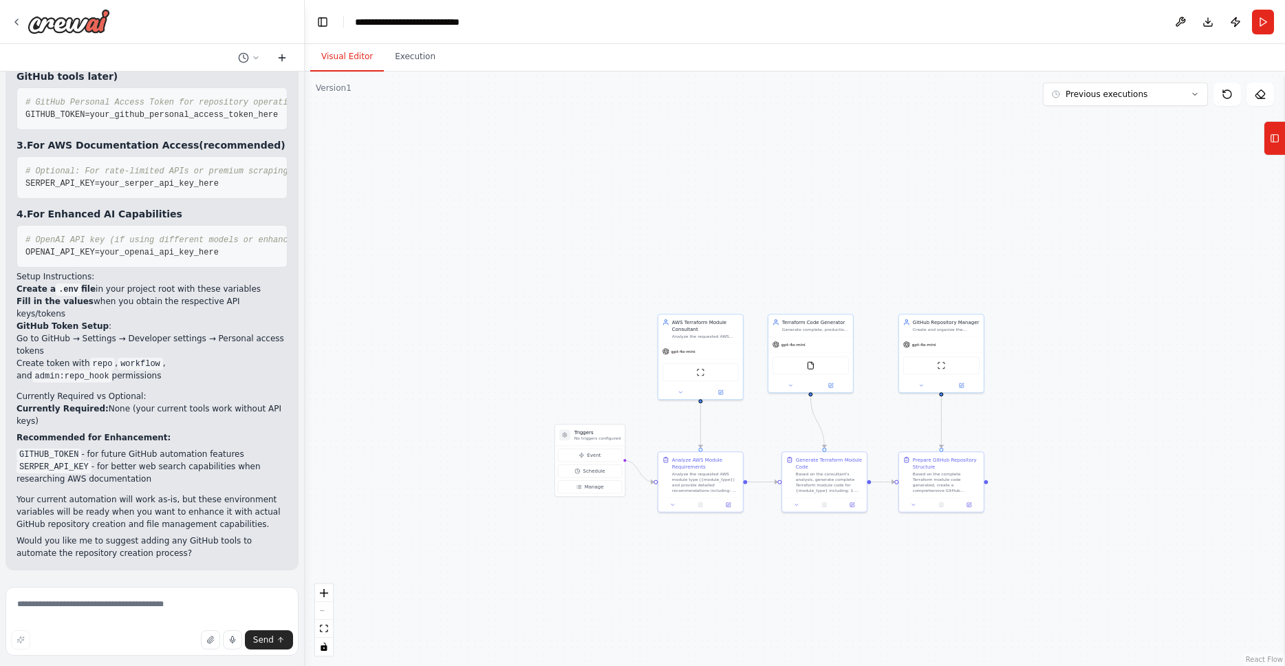
click at [283, 58] on icon at bounding box center [282, 57] width 11 height 11
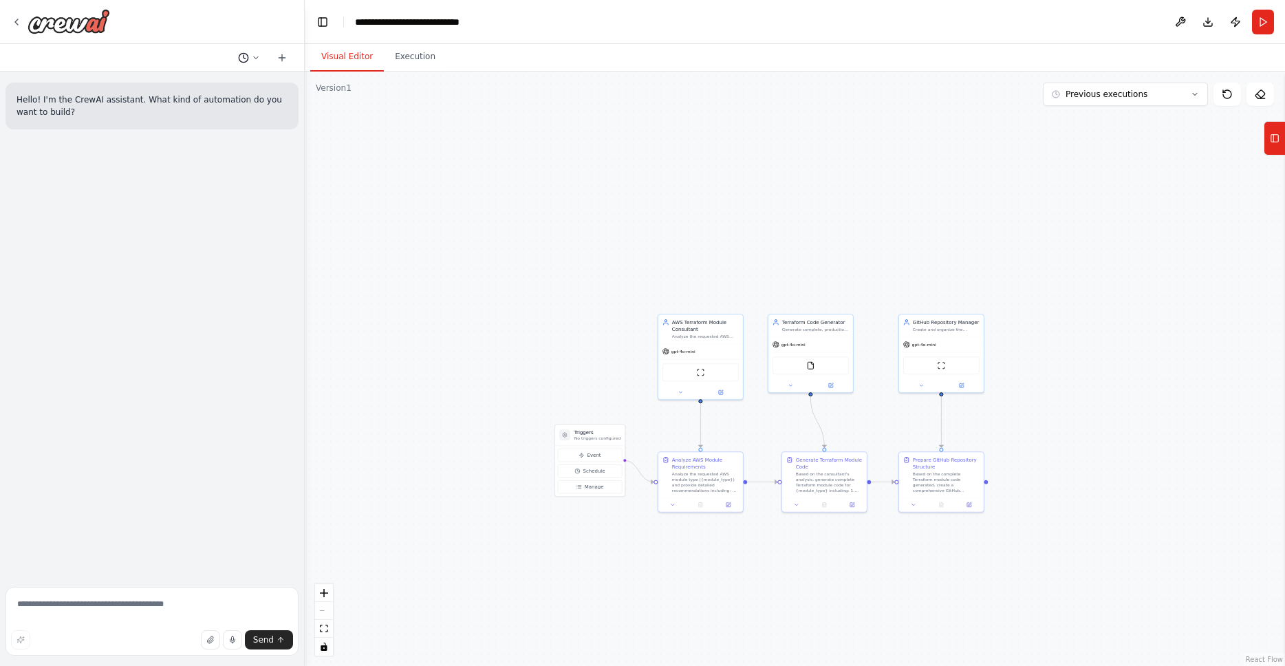
click at [252, 62] on button at bounding box center [249, 58] width 33 height 17
click at [201, 105] on span "Tạo sẵn giúp tôi các biến môi trường cần thiết cho workflow này. khi có tôi sẽ …" at bounding box center [207, 108] width 124 height 11
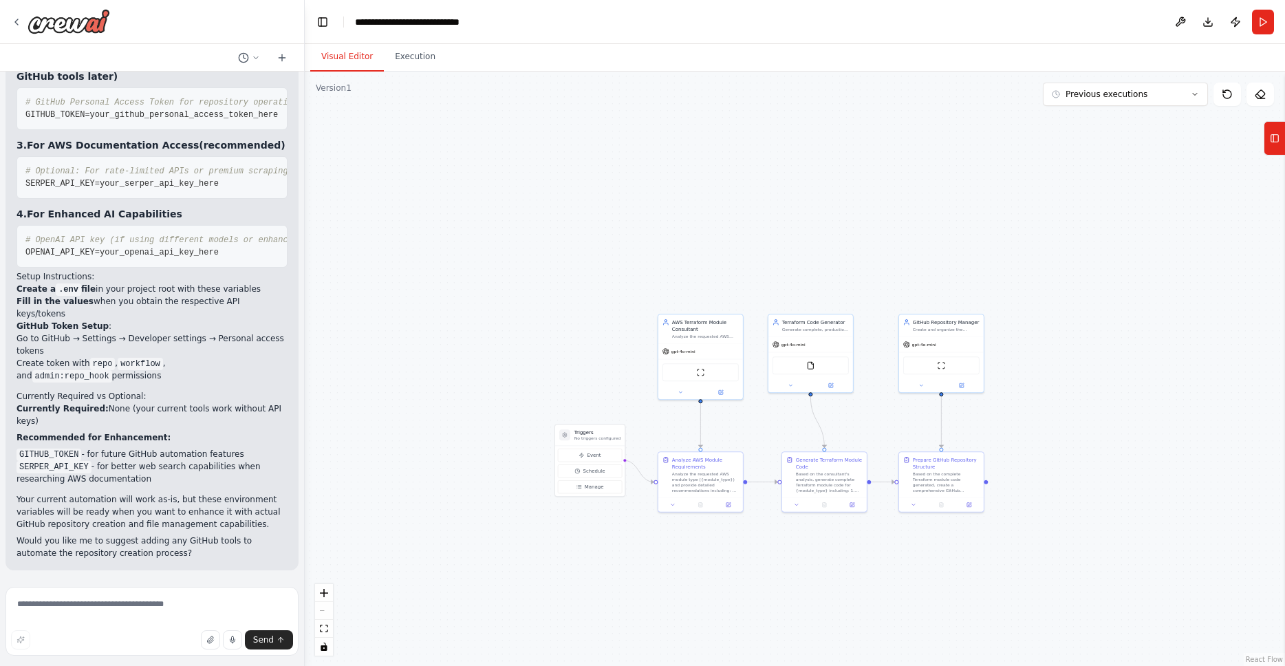
scroll to position [4992, 0]
click at [17, 21] on icon at bounding box center [16, 22] width 11 height 11
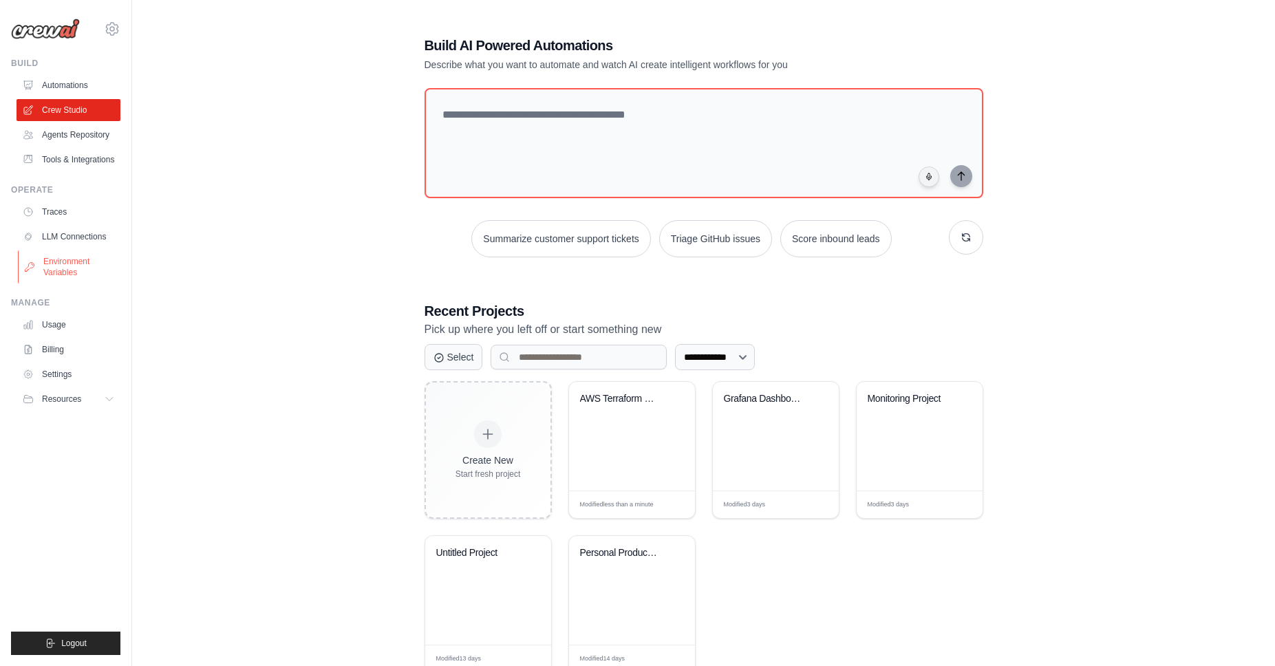
click at [58, 266] on link "Environment Variables" at bounding box center [70, 266] width 104 height 33
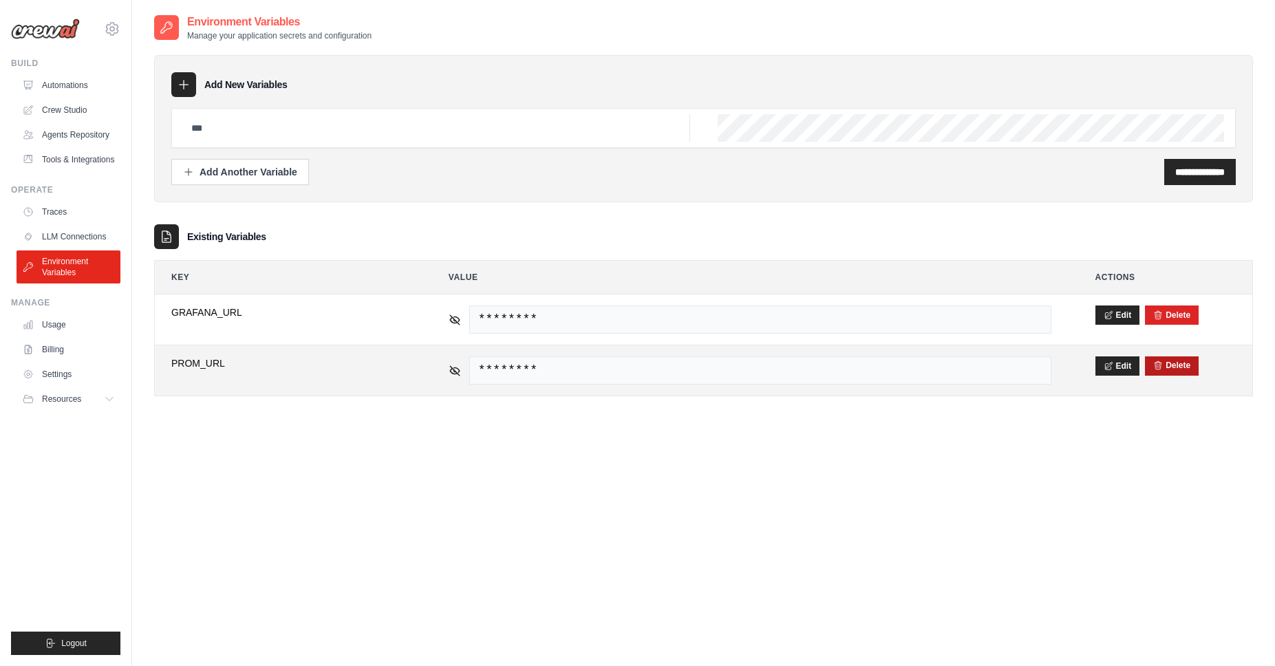
click at [1185, 365] on button "Delete" at bounding box center [1171, 365] width 37 height 11
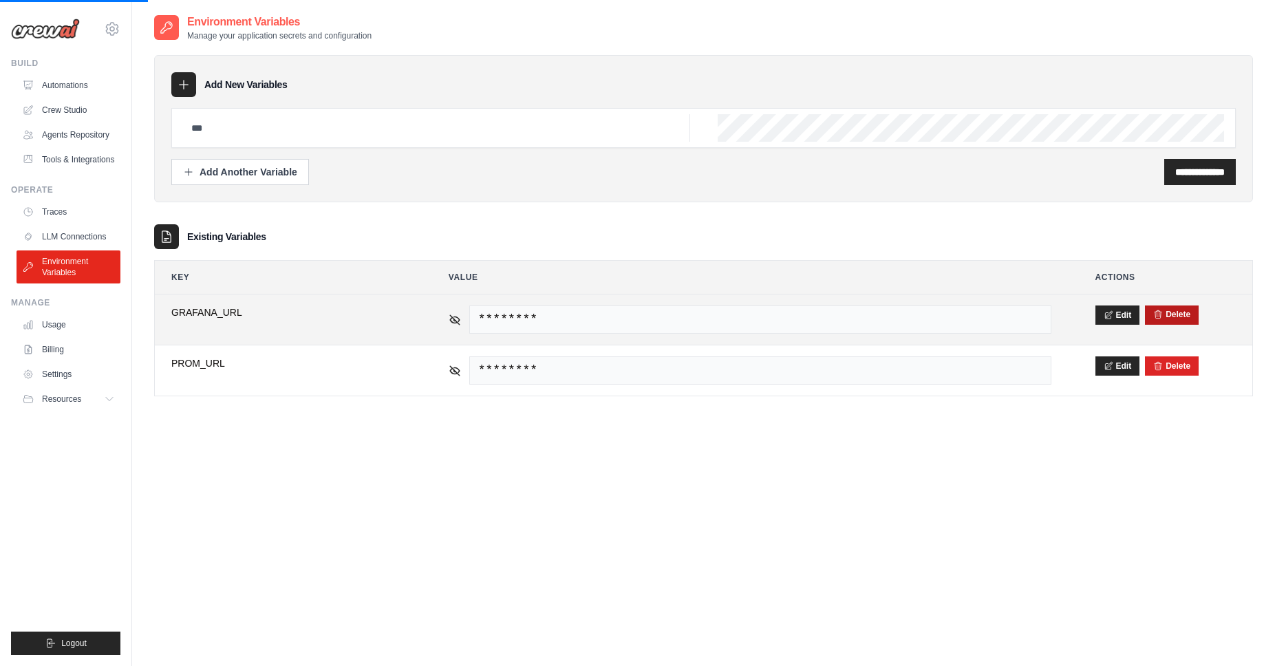
click at [1179, 318] on button "Delete" at bounding box center [1171, 314] width 37 height 11
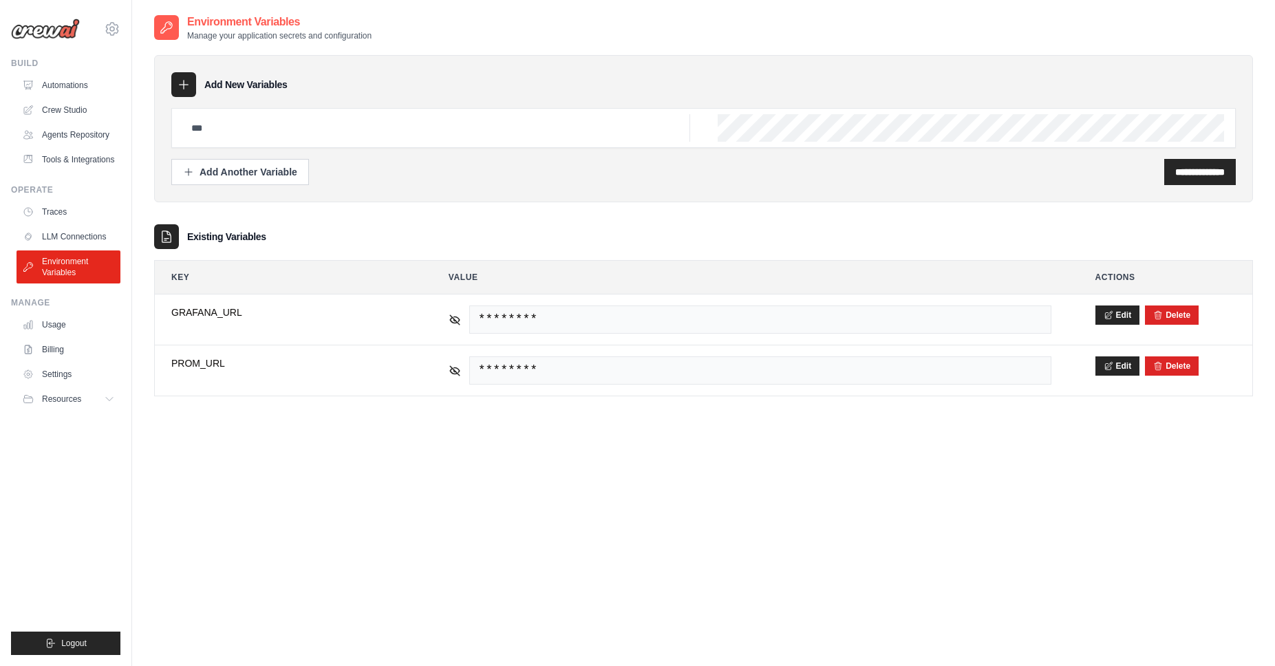
click at [804, 557] on div "**********" at bounding box center [703, 347] width 1099 height 666
click at [50, 259] on link "Environment Variables" at bounding box center [70, 266] width 104 height 33
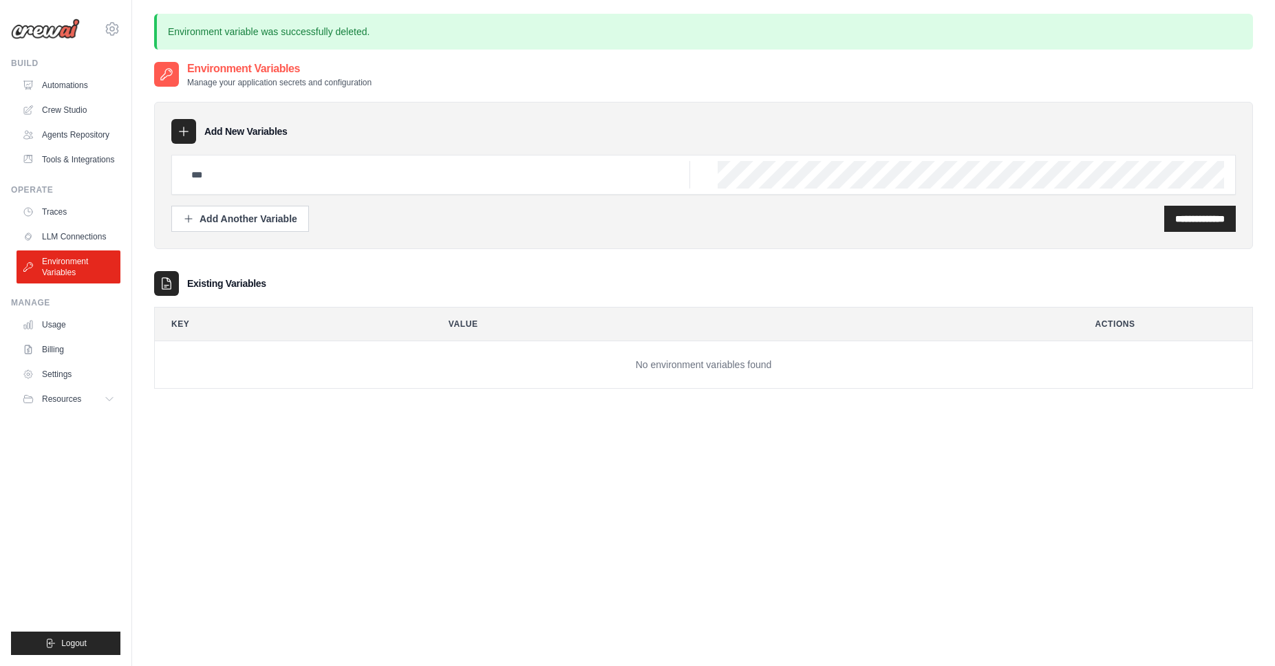
click at [583, 485] on div "**********" at bounding box center [703, 394] width 1099 height 666
click at [61, 109] on link "Crew Studio" at bounding box center [70, 110] width 104 height 22
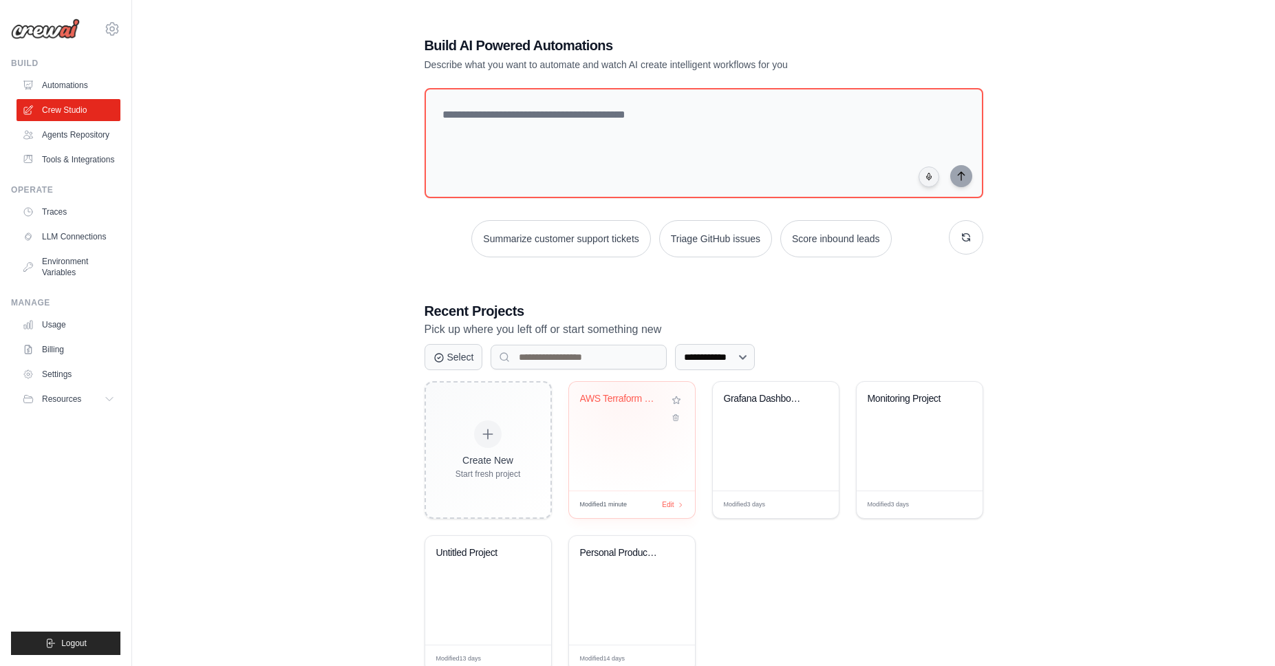
click at [621, 394] on div "AWS Terraform Module Generator" at bounding box center [621, 399] width 83 height 12
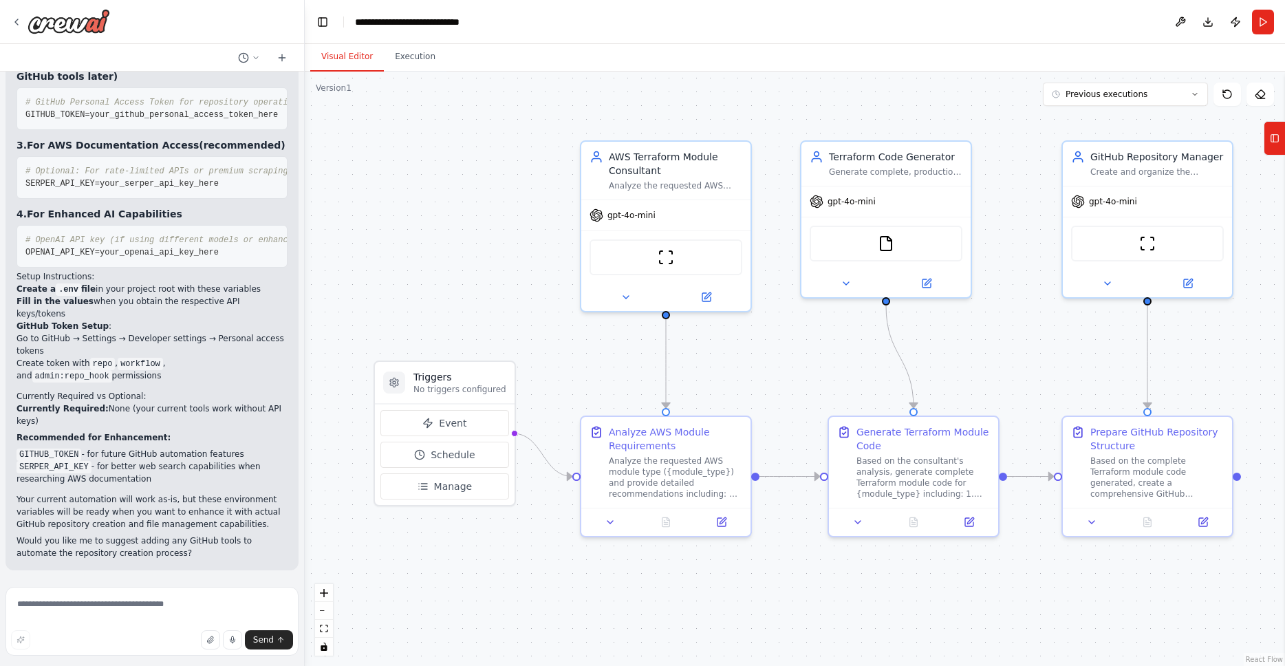
scroll to position [4992, 0]
click at [1260, 21] on button "Run" at bounding box center [1263, 22] width 22 height 25
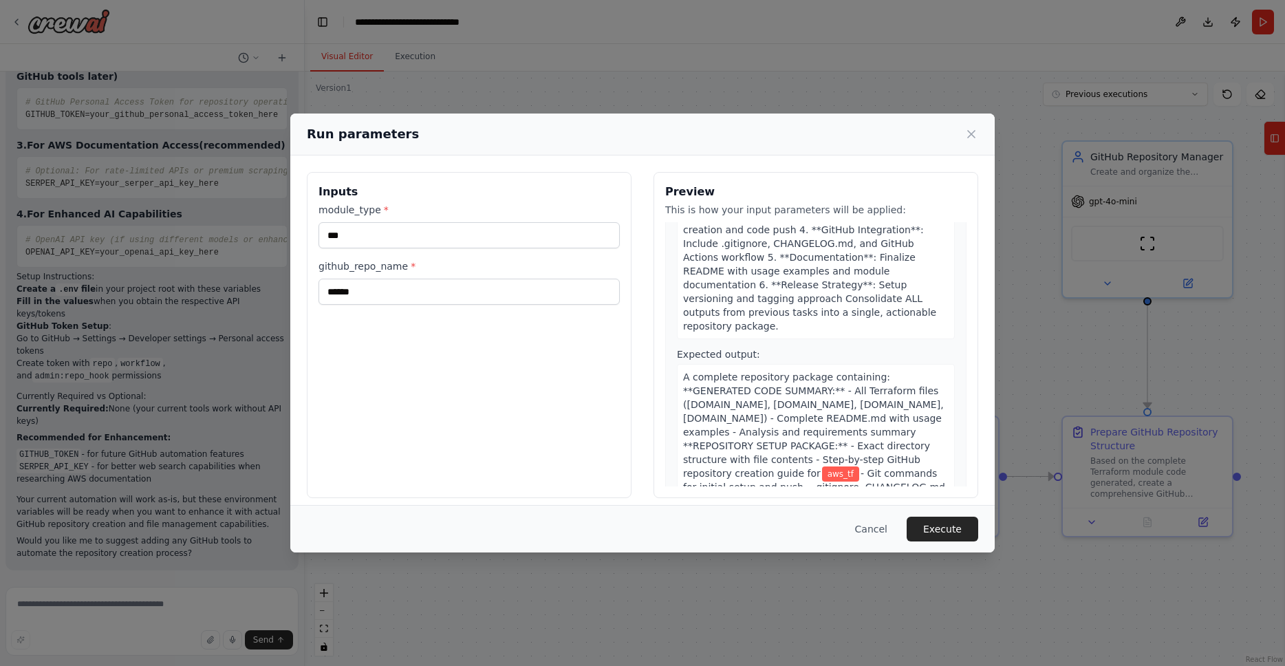
scroll to position [912, 0]
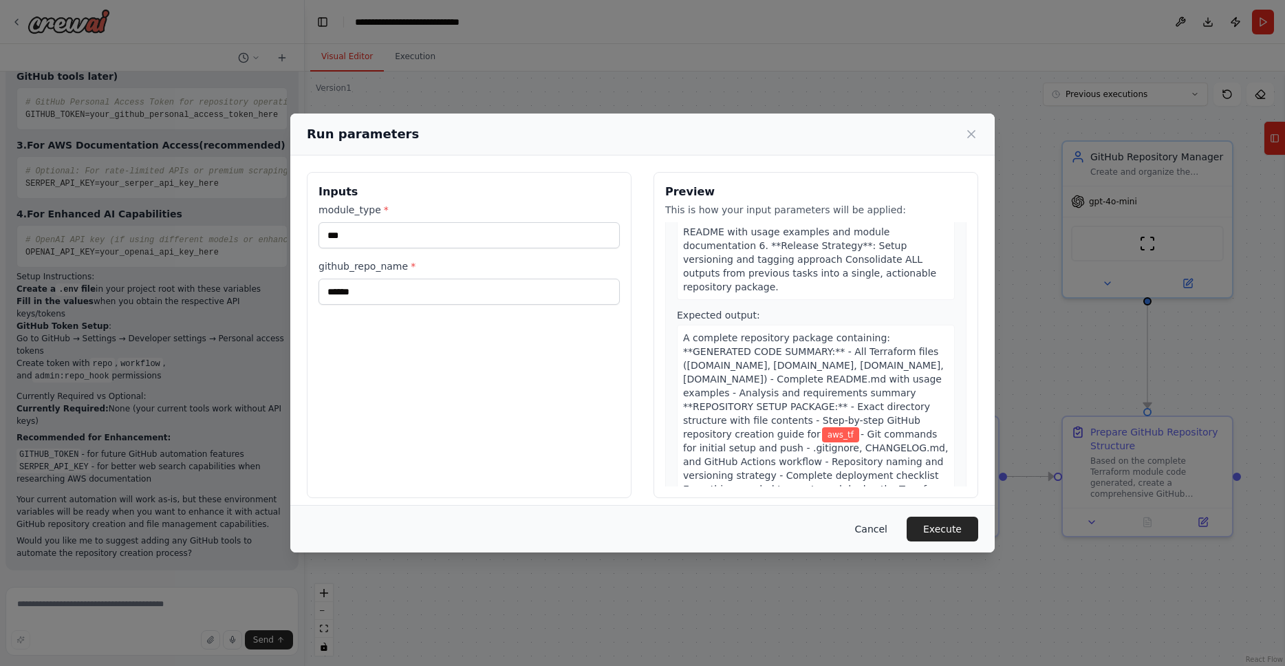
click at [872, 531] on button "Cancel" at bounding box center [871, 529] width 54 height 25
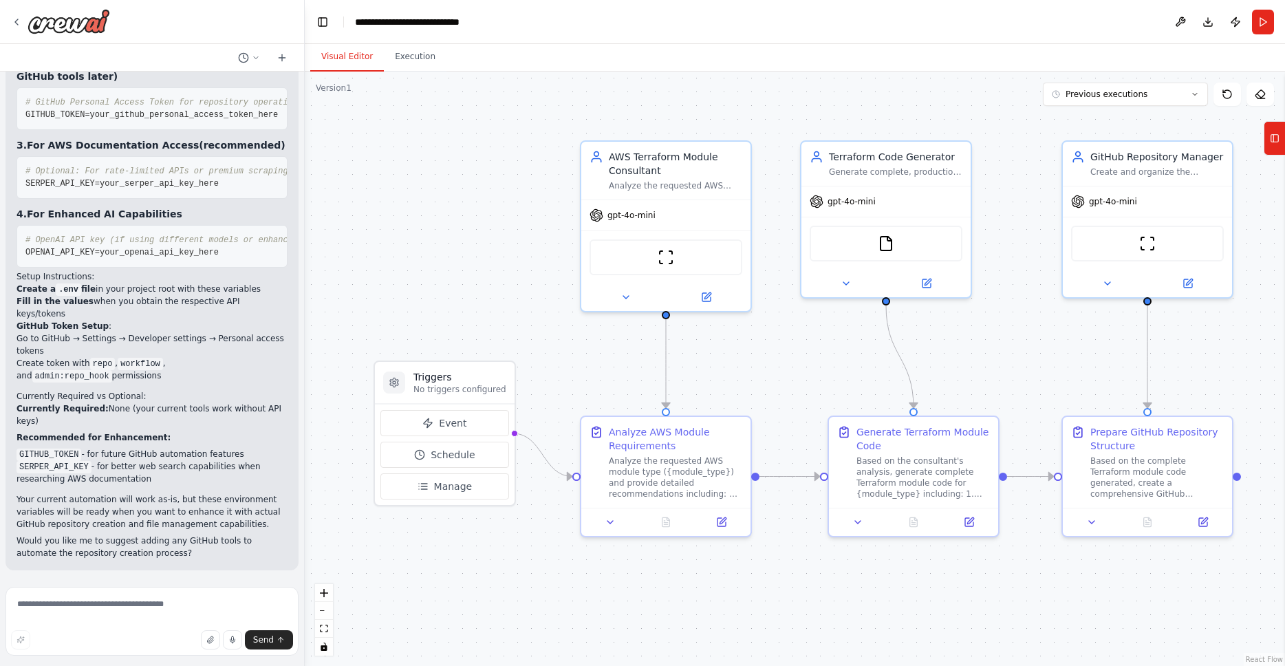
click at [448, 263] on div ".deletable-edge-delete-btn { width: 20px; height: 20px; border: 0px solid #ffff…" at bounding box center [795, 369] width 980 height 594
click at [12, 21] on icon at bounding box center [16, 22] width 11 height 11
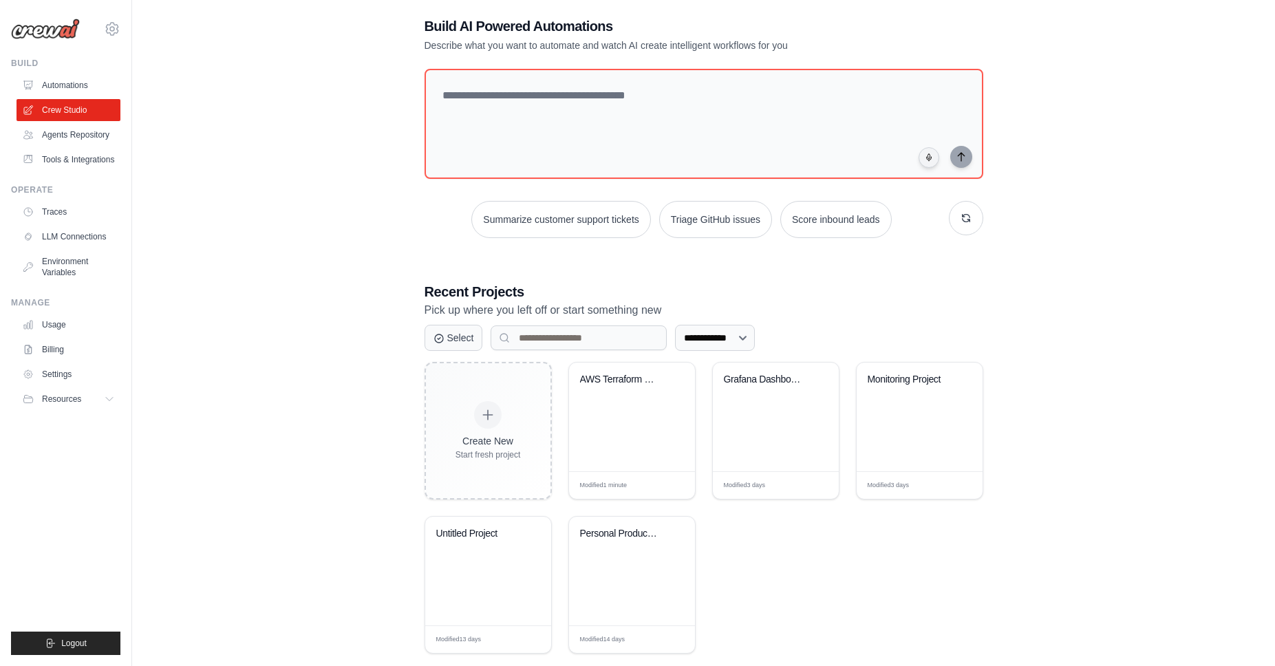
scroll to position [20, 0]
click at [522, 639] on span "Edit" at bounding box center [523, 639] width 13 height 12
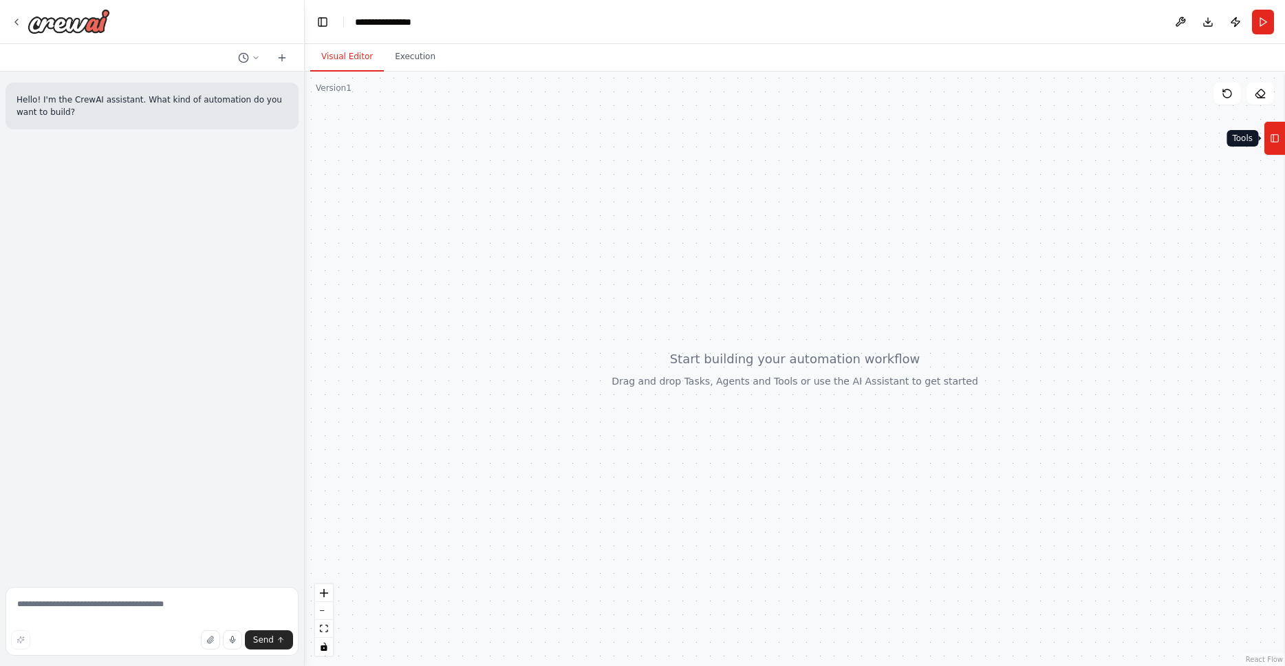
click at [1277, 143] on icon at bounding box center [1275, 138] width 10 height 22
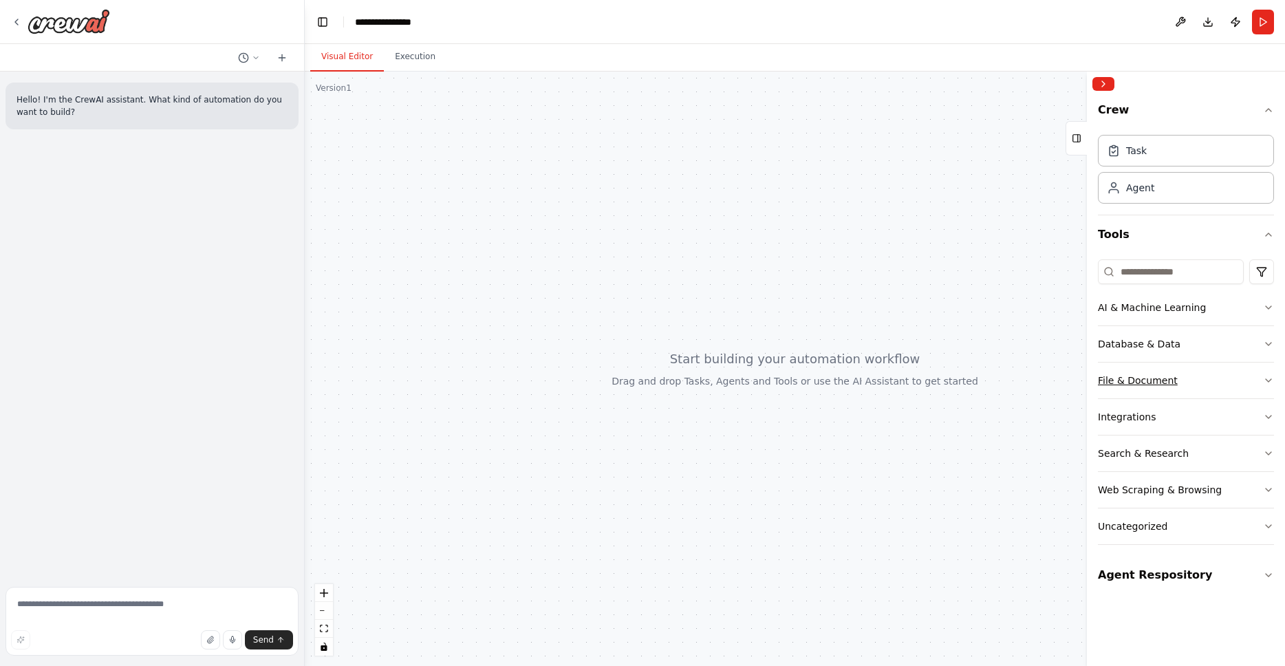
click at [1271, 380] on icon "button" at bounding box center [1268, 380] width 11 height 11
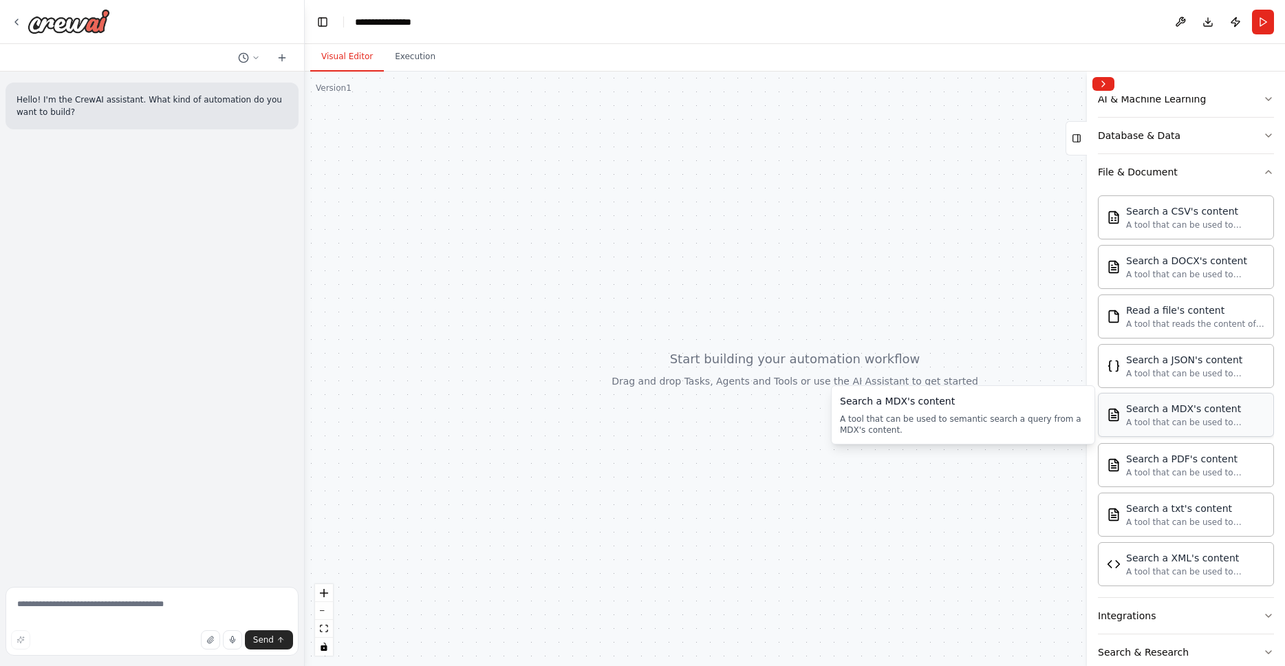
scroll to position [250, 0]
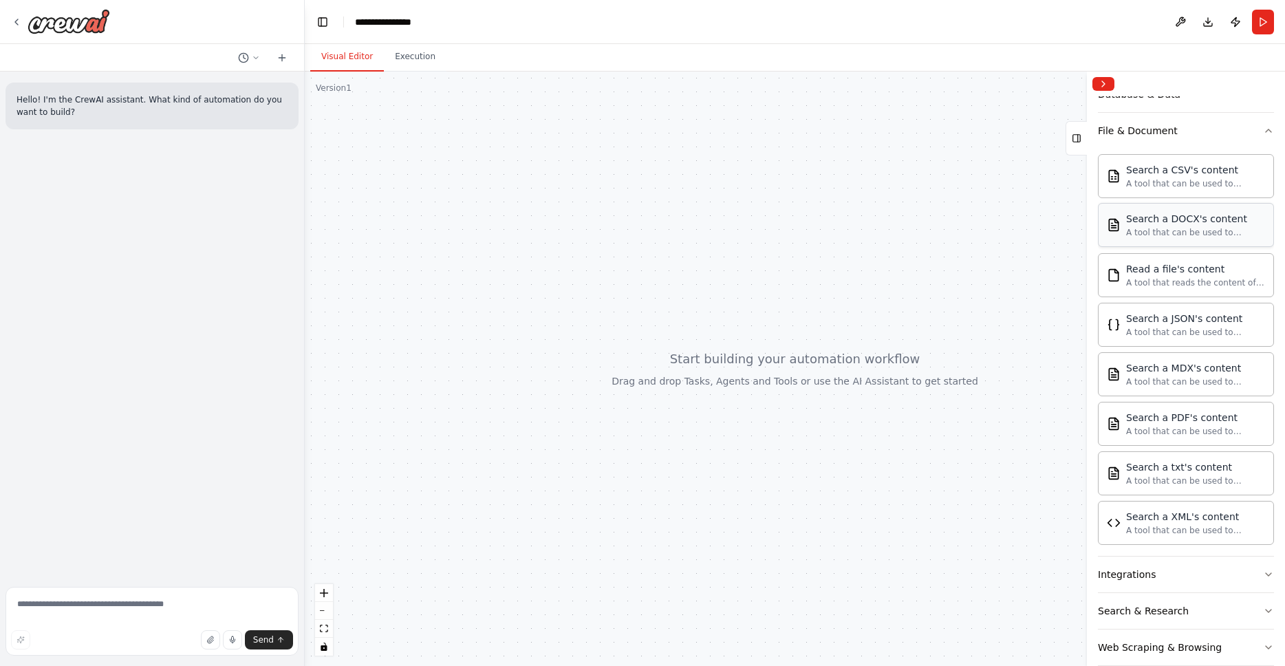
click at [1177, 227] on div "A tool that can be used to semantic search a query from a DOCX's content." at bounding box center [1195, 232] width 139 height 11
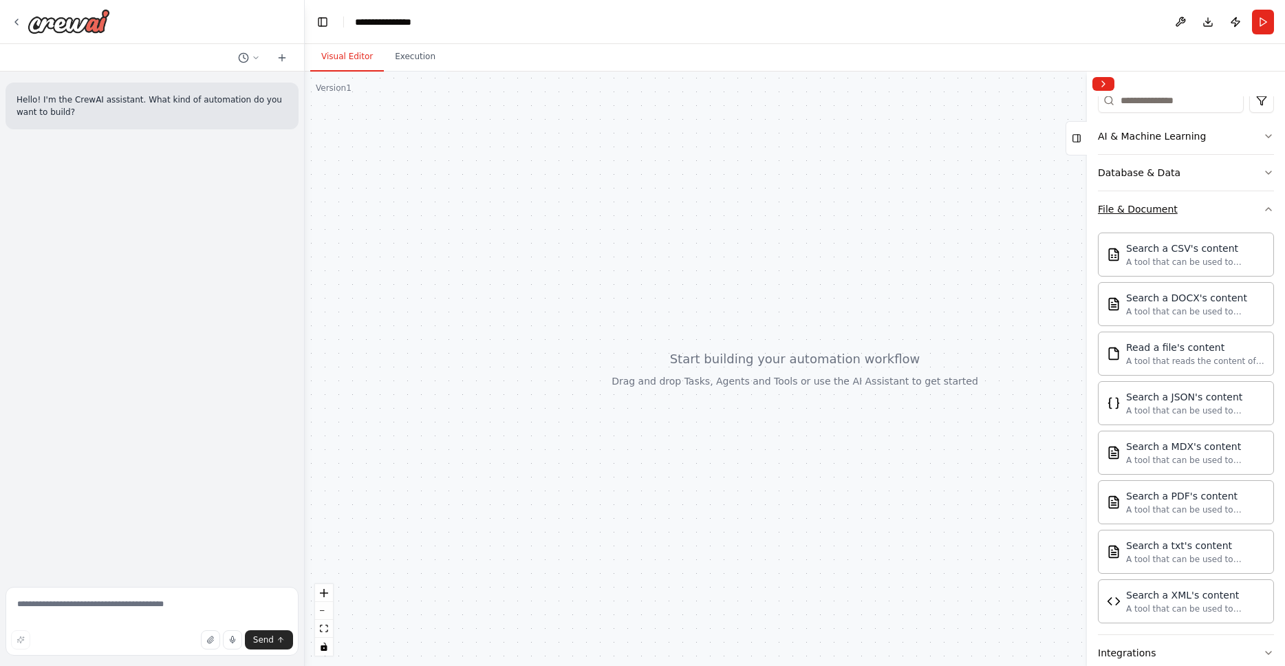
scroll to position [151, 0]
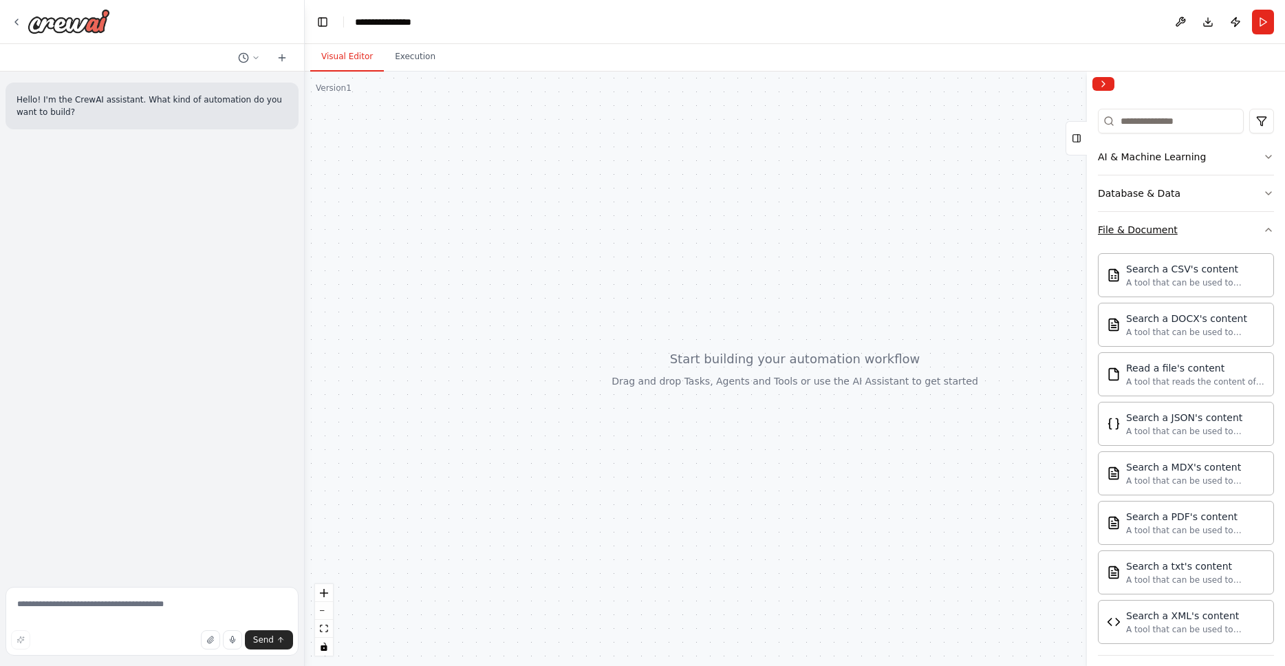
click at [1266, 229] on icon "button" at bounding box center [1269, 229] width 6 height 3
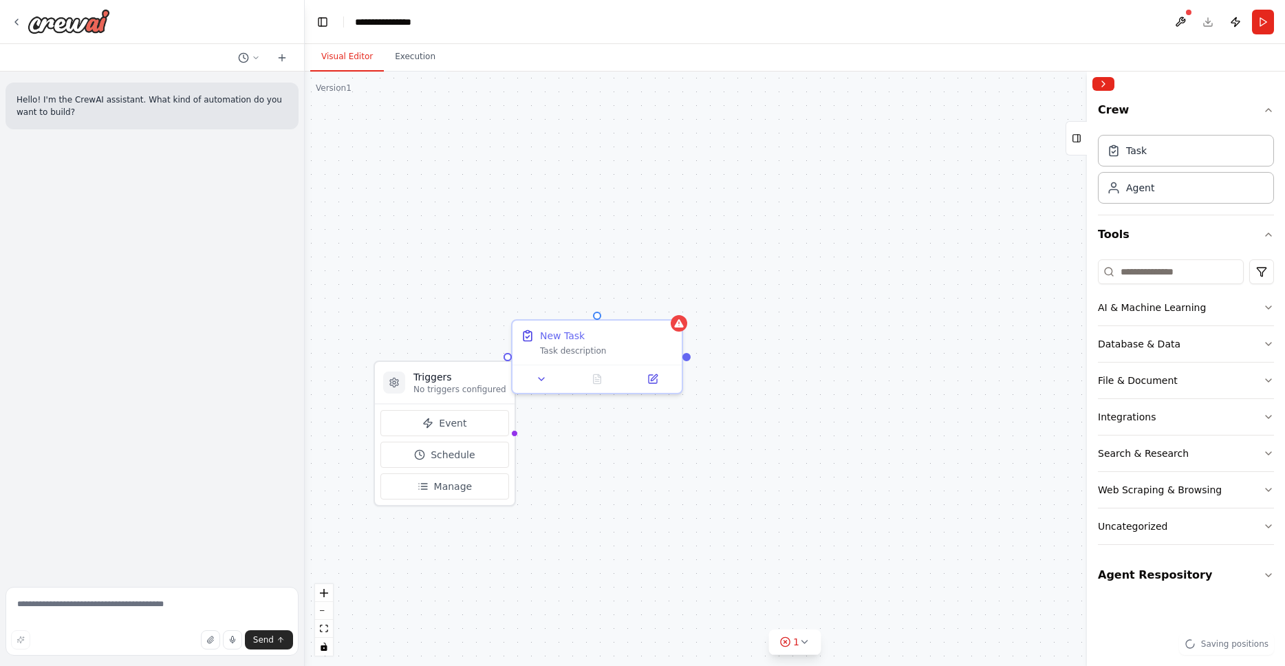
click at [901, 412] on div "Triggers No triggers configured Event Schedule Manage New Task Task description" at bounding box center [795, 369] width 980 height 594
click at [590, 352] on div "Task description" at bounding box center [606, 348] width 133 height 11
click at [600, 348] on div "Task description" at bounding box center [606, 348] width 133 height 11
click at [636, 346] on div "Task description" at bounding box center [606, 348] width 133 height 11
click at [635, 346] on div "Task description" at bounding box center [606, 348] width 133 height 11
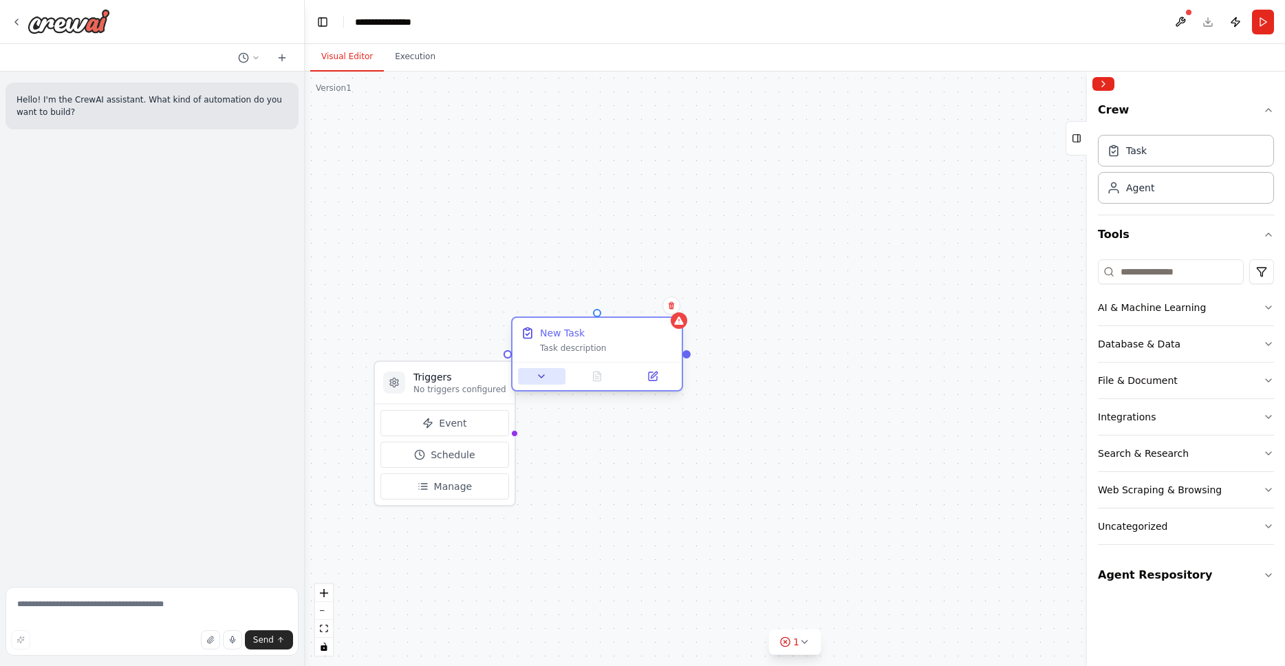
click at [533, 373] on button at bounding box center [541, 376] width 47 height 17
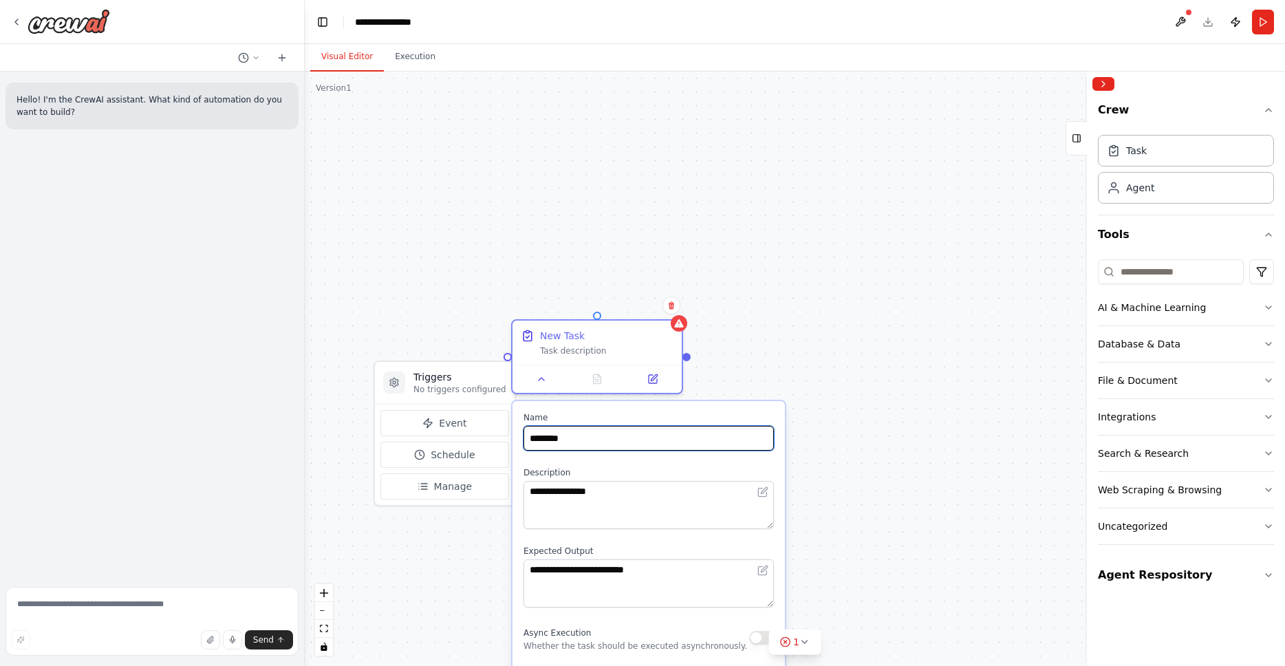
click at [629, 449] on input "********" at bounding box center [649, 438] width 250 height 25
drag, startPoint x: 628, startPoint y: 446, endPoint x: 498, endPoint y: 444, distance: 130.1
click at [498, 444] on div "**********" at bounding box center [795, 369] width 980 height 594
click at [885, 107] on div "**********" at bounding box center [795, 369] width 980 height 594
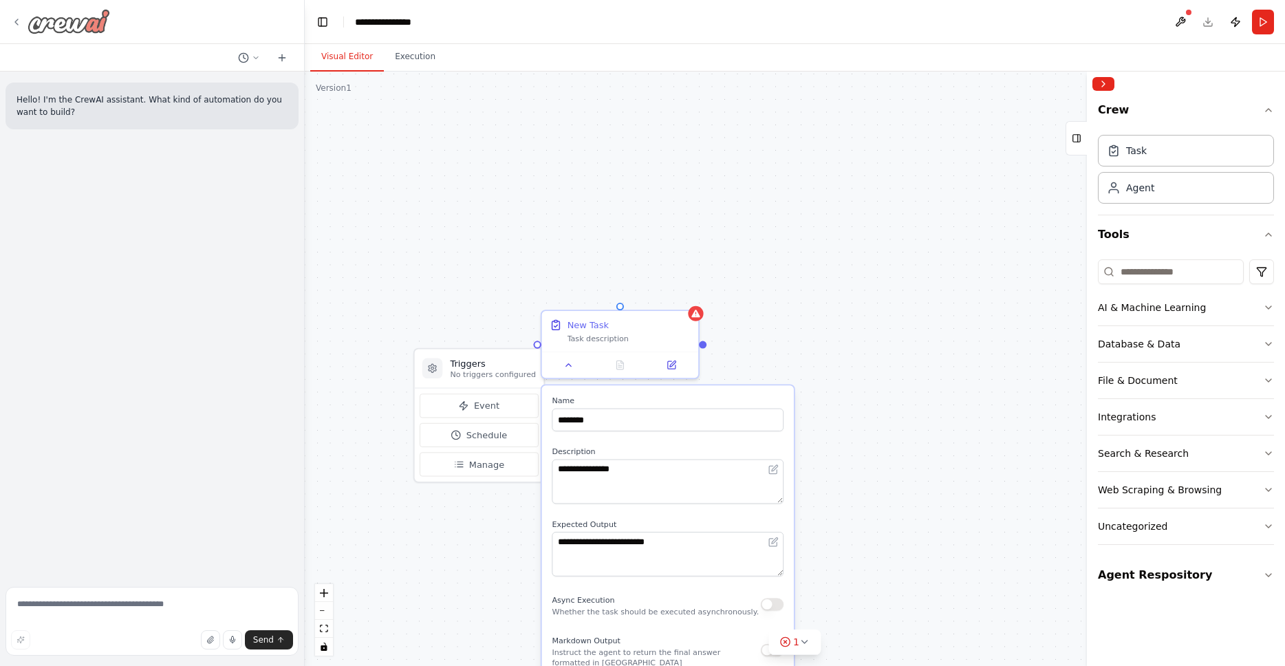
click at [19, 21] on icon at bounding box center [16, 22] width 11 height 11
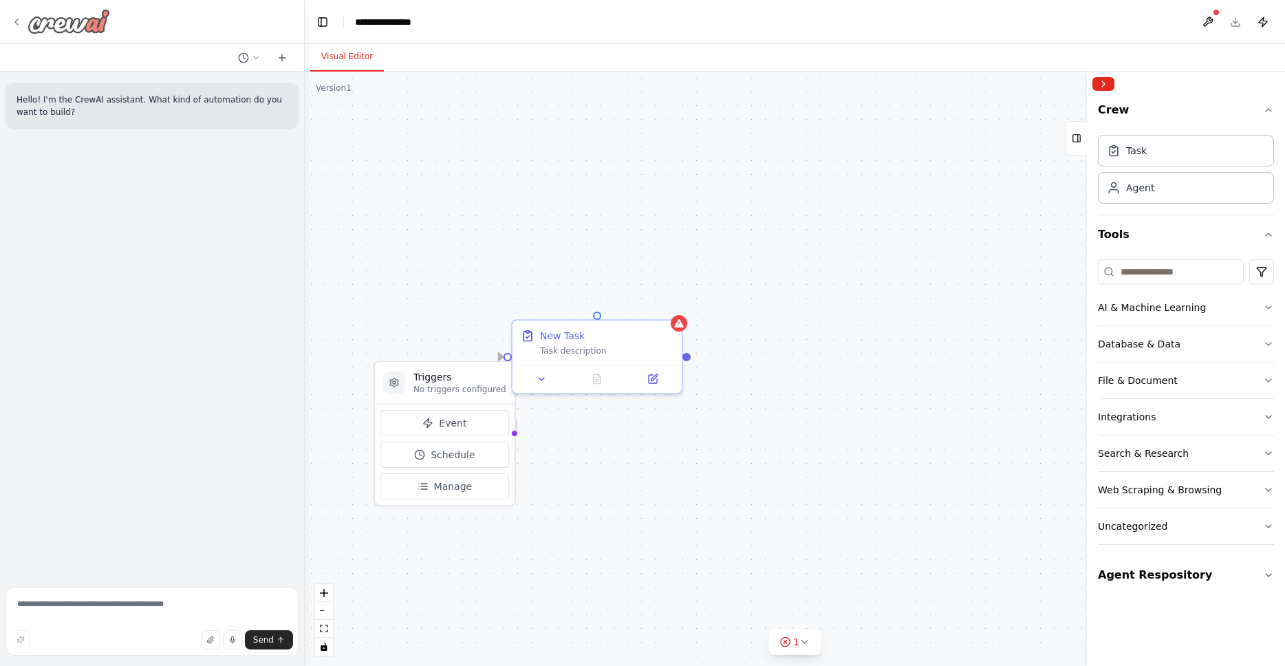
click at [13, 21] on icon at bounding box center [16, 22] width 11 height 11
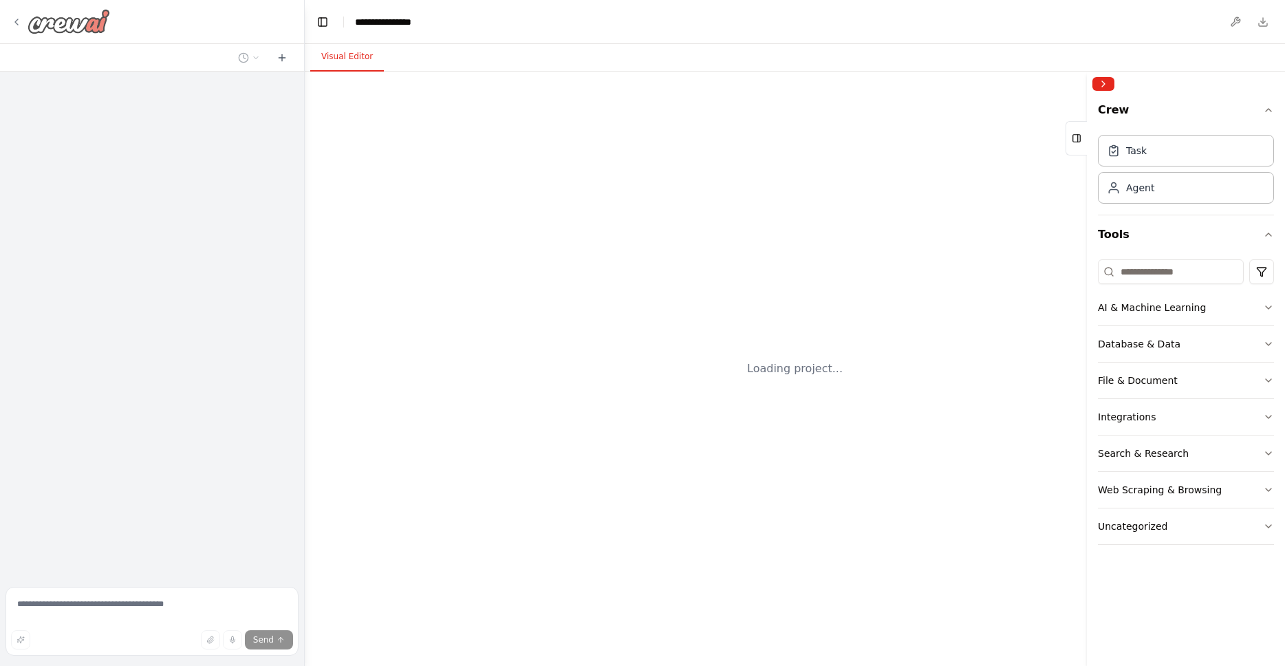
click at [72, 30] on img at bounding box center [69, 21] width 83 height 25
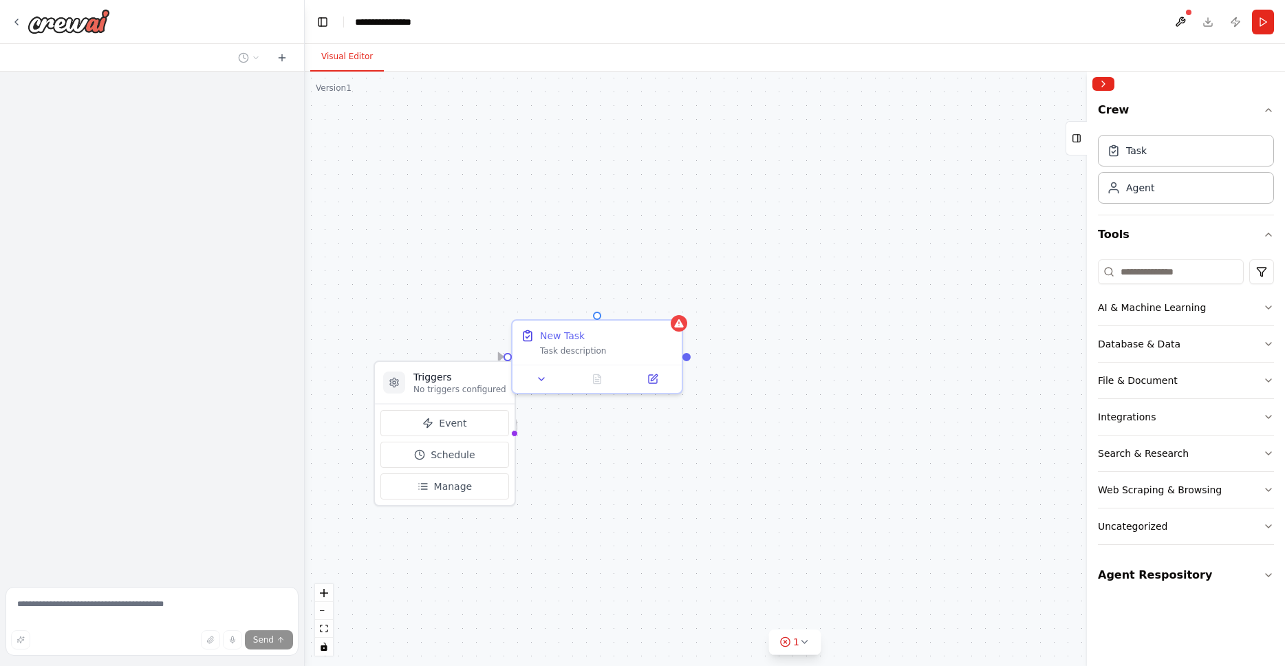
click at [633, 186] on div "Triggers No triggers configured Event Schedule Manage New Task Task description" at bounding box center [795, 369] width 980 height 594
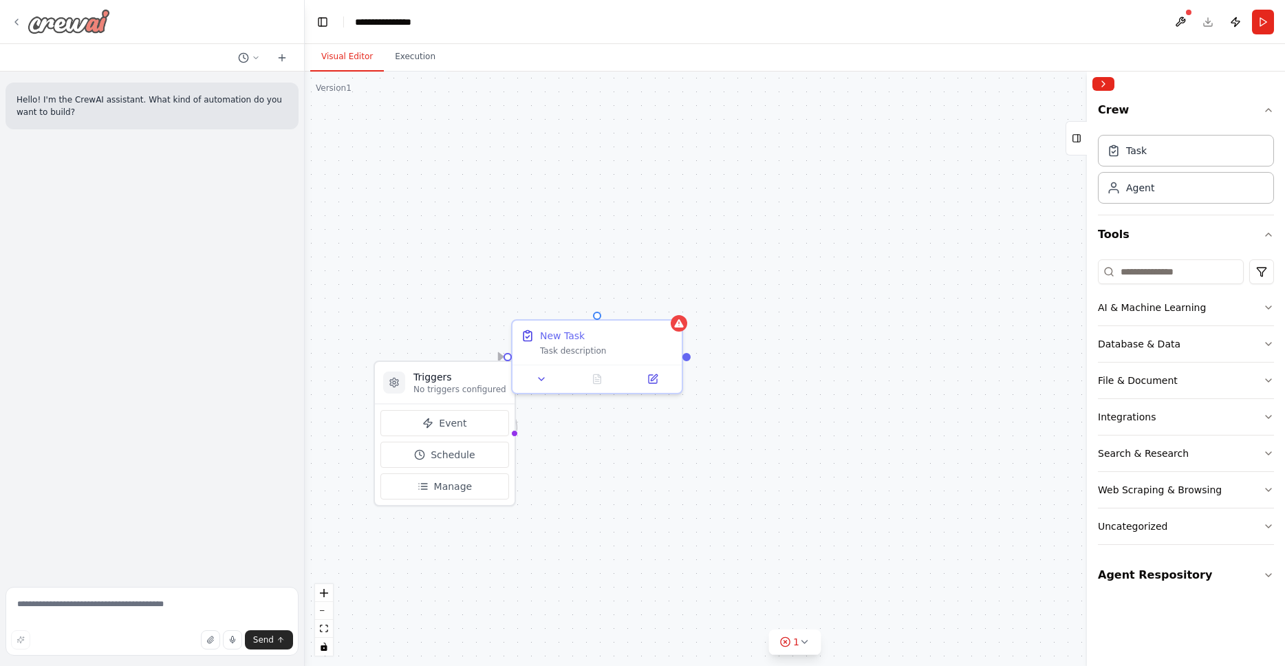
click at [79, 21] on img at bounding box center [69, 21] width 83 height 25
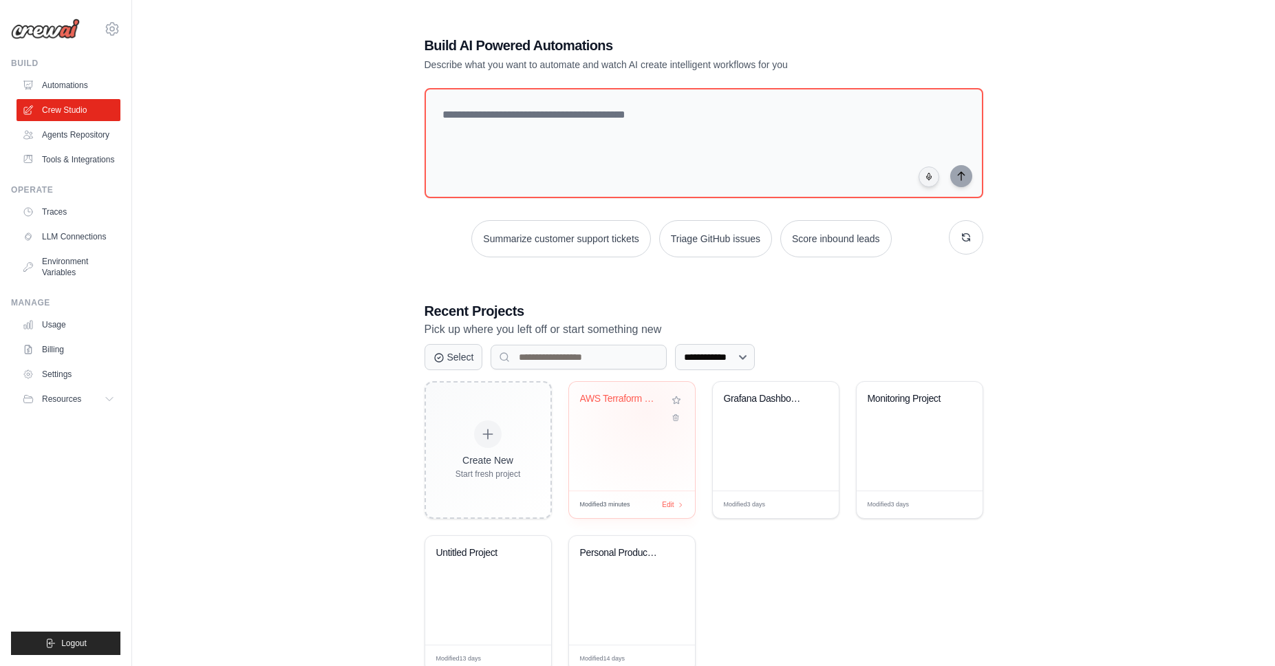
click at [612, 408] on div "AWS Terraform Module Generator" at bounding box center [632, 409] width 104 height 32
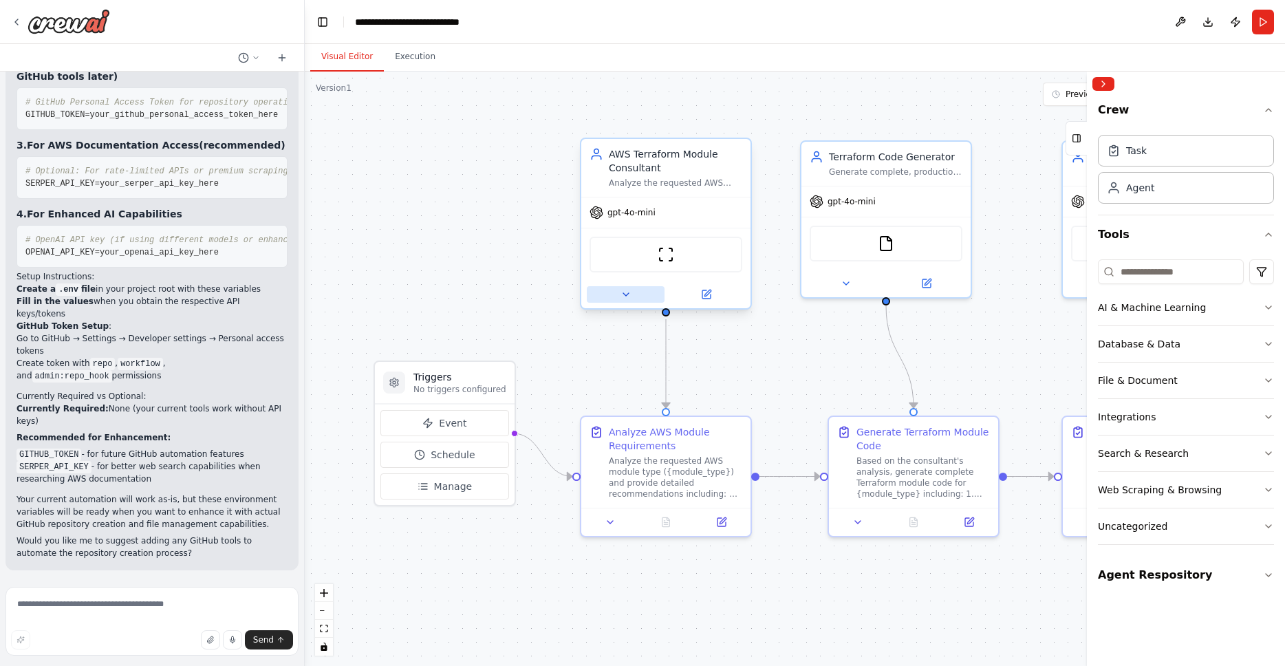
scroll to position [4992, 0]
click at [627, 297] on icon at bounding box center [626, 294] width 11 height 11
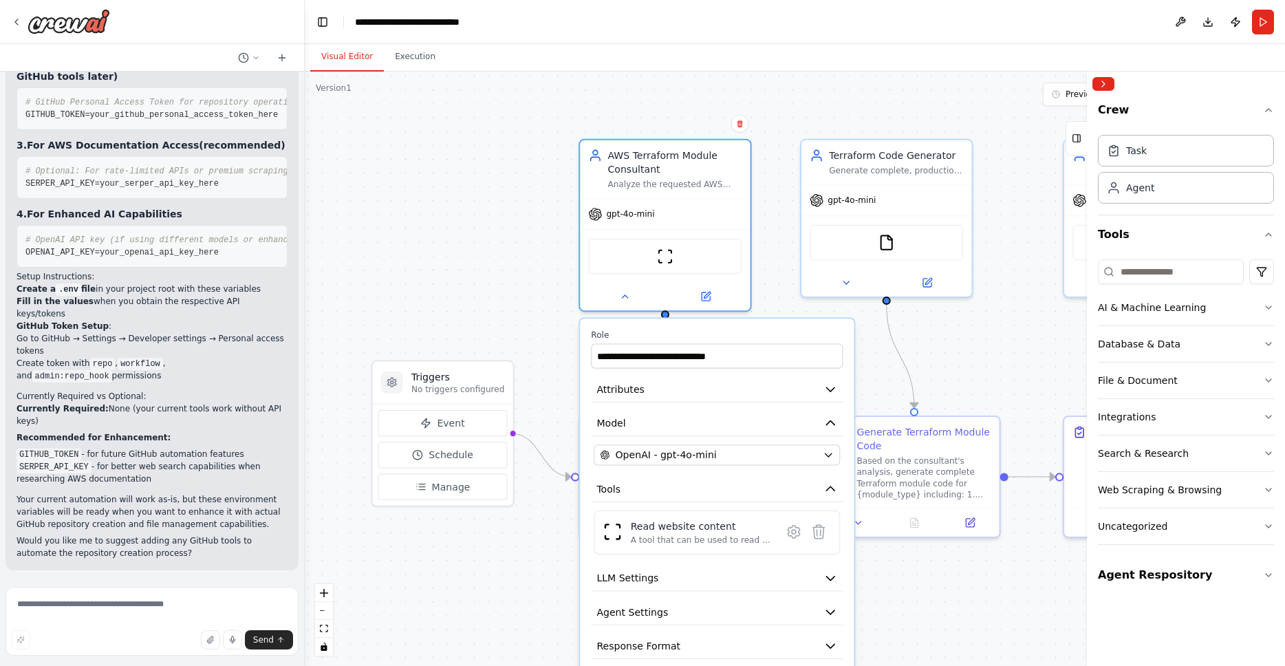
click at [888, 373] on div ".deletable-edge-delete-btn { width: 20px; height: 20px; border: 0px solid #ffff…" at bounding box center [795, 369] width 980 height 594
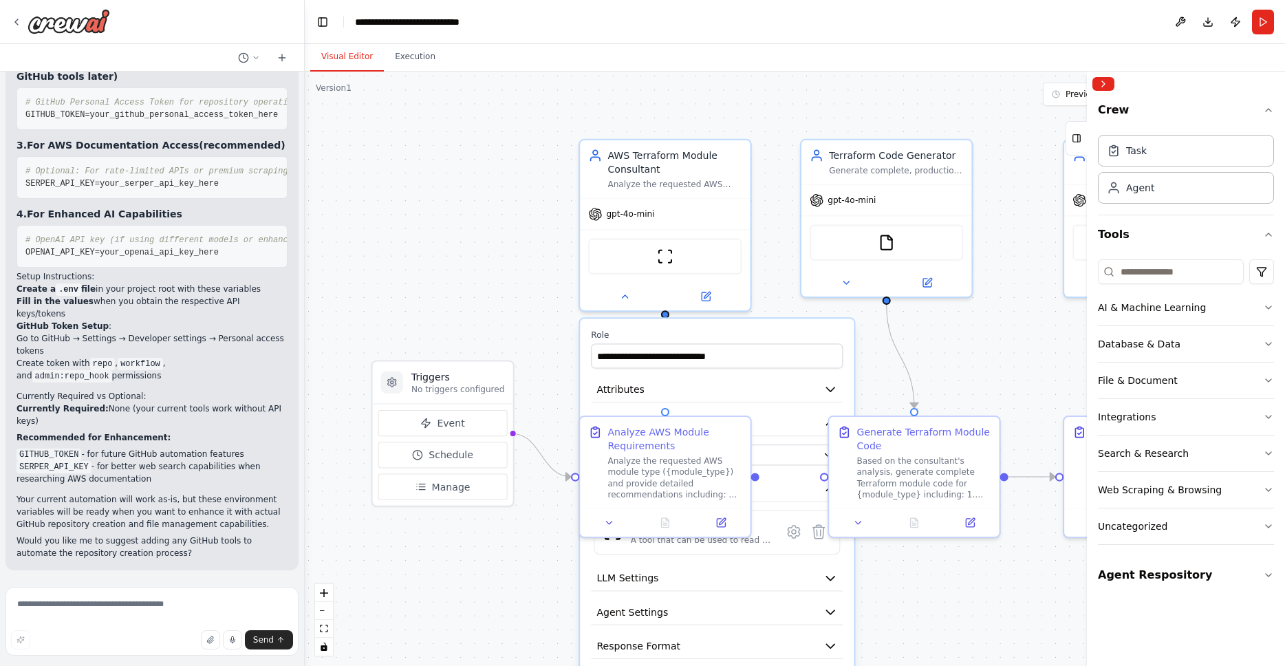
click at [507, 286] on div ".deletable-edge-delete-btn { width: 20px; height: 20px; border: 0px solid #ffff…" at bounding box center [795, 369] width 980 height 594
click at [499, 279] on div ".deletable-edge-delete-btn { width: 20px; height: 20px; border: 0px solid #ffff…" at bounding box center [795, 369] width 980 height 594
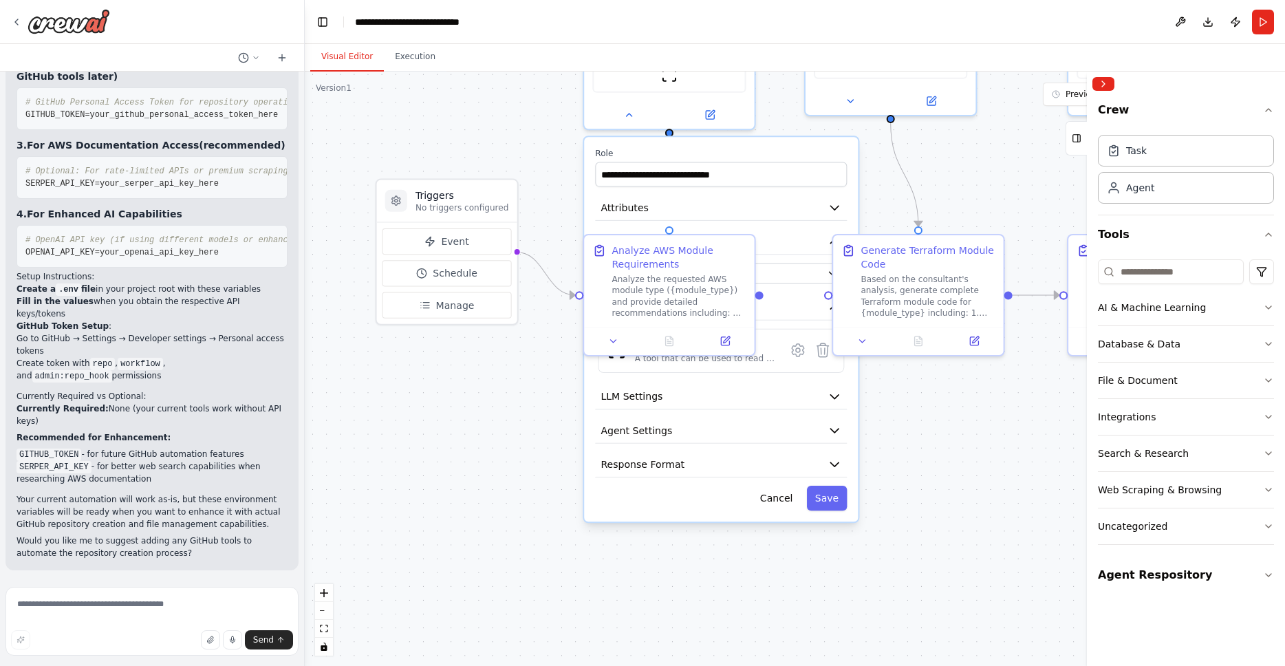
drag, startPoint x: 948, startPoint y: 594, endPoint x: 952, endPoint y: 435, distance: 159.7
click at [952, 435] on div ".deletable-edge-delete-btn { width: 20px; height: 20px; border: 0px solid #ffff…" at bounding box center [795, 369] width 980 height 594
click at [780, 503] on button "Cancel" at bounding box center [777, 498] width 50 height 25
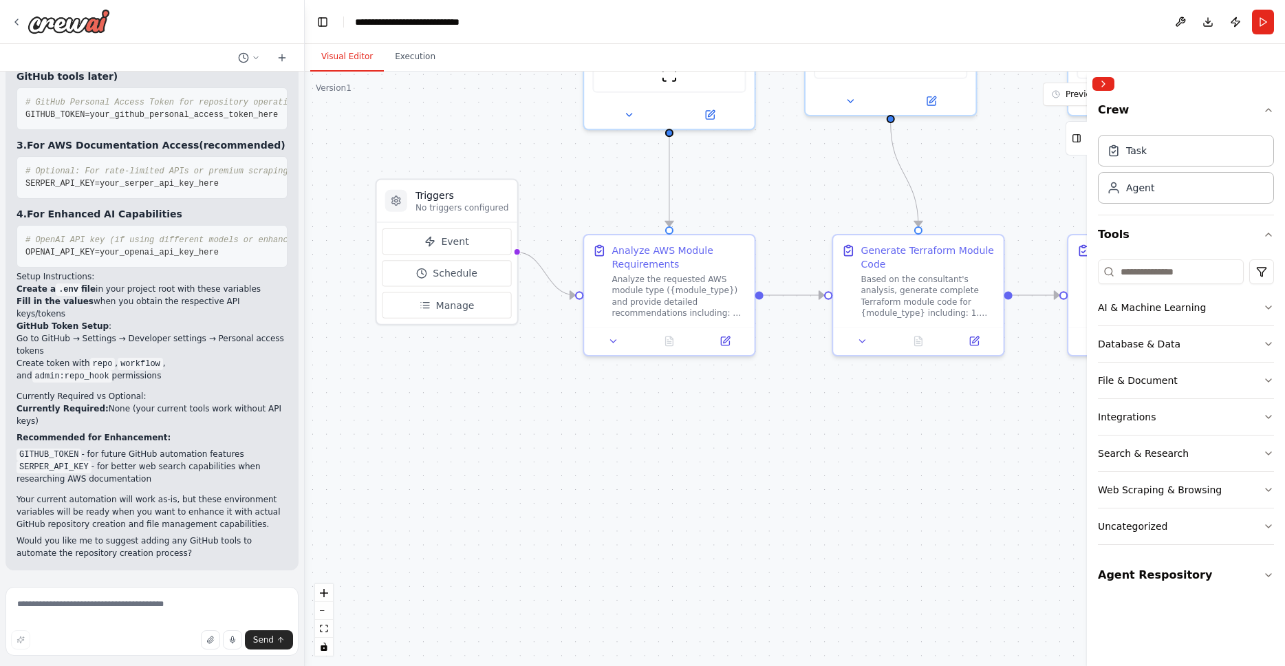
drag, startPoint x: 812, startPoint y: 498, endPoint x: 814, endPoint y: 484, distance: 14.6
click at [813, 497] on div ".deletable-edge-delete-btn { width: 20px; height: 20px; border: 0px solid #ffff…" at bounding box center [795, 369] width 980 height 594
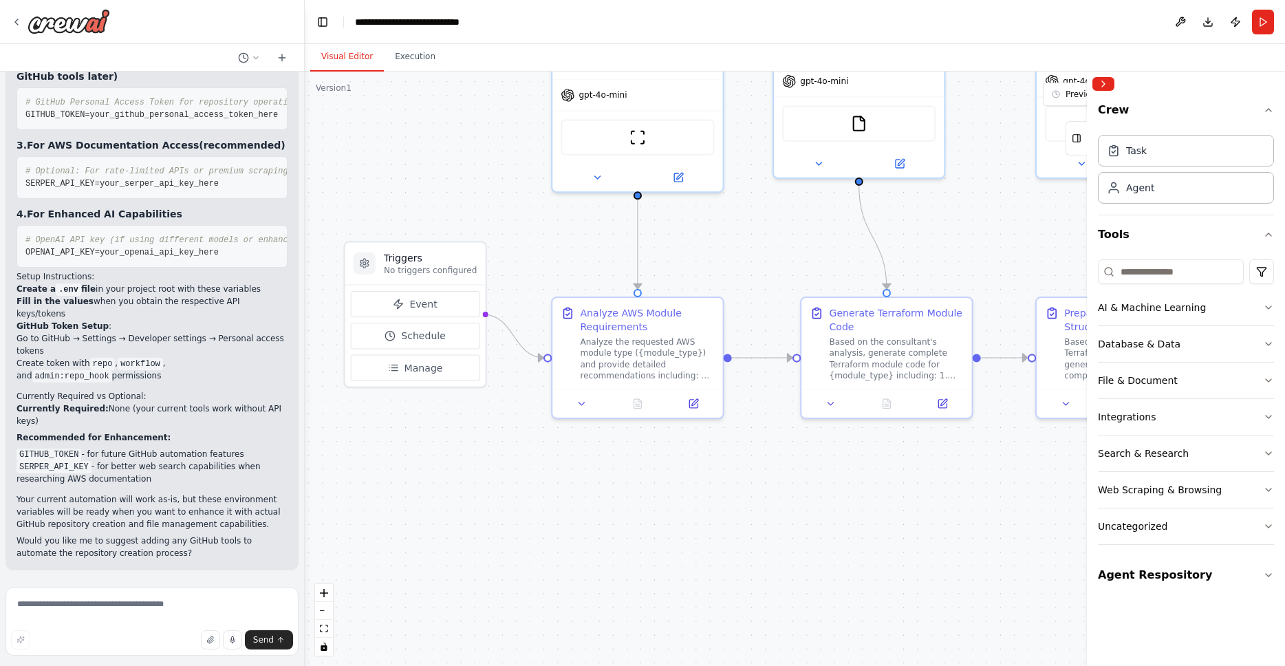
drag, startPoint x: 733, startPoint y: 469, endPoint x: 699, endPoint y: 528, distance: 67.5
click at [699, 528] on div ".deletable-edge-delete-btn { width: 20px; height: 20px; border: 0px solid #ffff…" at bounding box center [795, 369] width 980 height 594
click at [621, 320] on div "Analyze AWS Module Requirements" at bounding box center [647, 317] width 134 height 28
click at [581, 399] on icon at bounding box center [582, 401] width 11 height 11
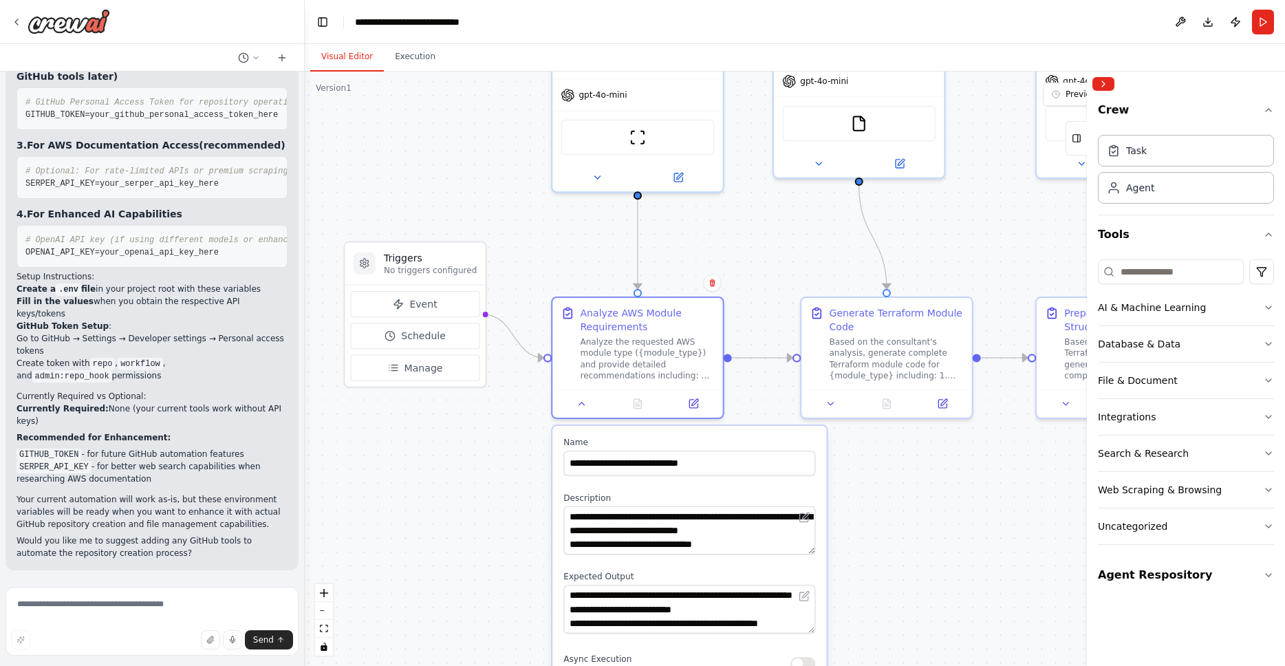
click at [912, 503] on div ".deletable-edge-delete-btn { width: 20px; height: 20px; border: 0px solid #ffff…" at bounding box center [795, 369] width 980 height 594
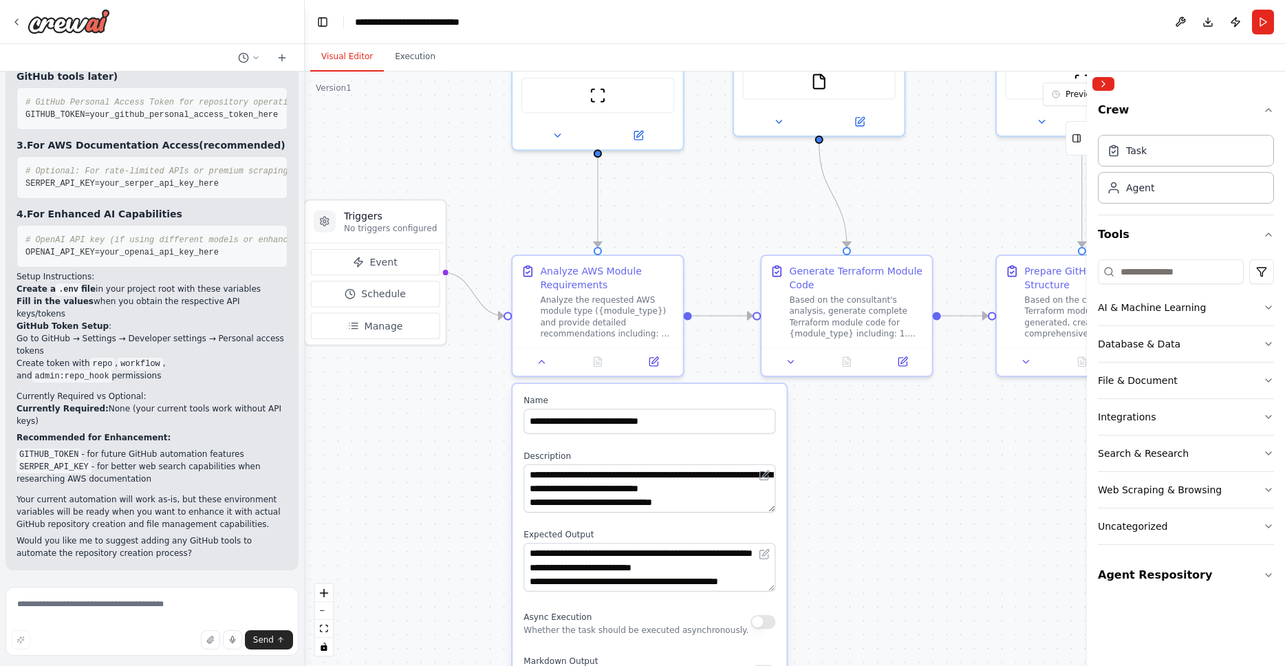
drag, startPoint x: 910, startPoint y: 504, endPoint x: 870, endPoint y: 462, distance: 57.9
click at [870, 462] on div ".deletable-edge-delete-btn { width: 20px; height: 20px; border: 0px solid #ffff…" at bounding box center [795, 369] width 980 height 594
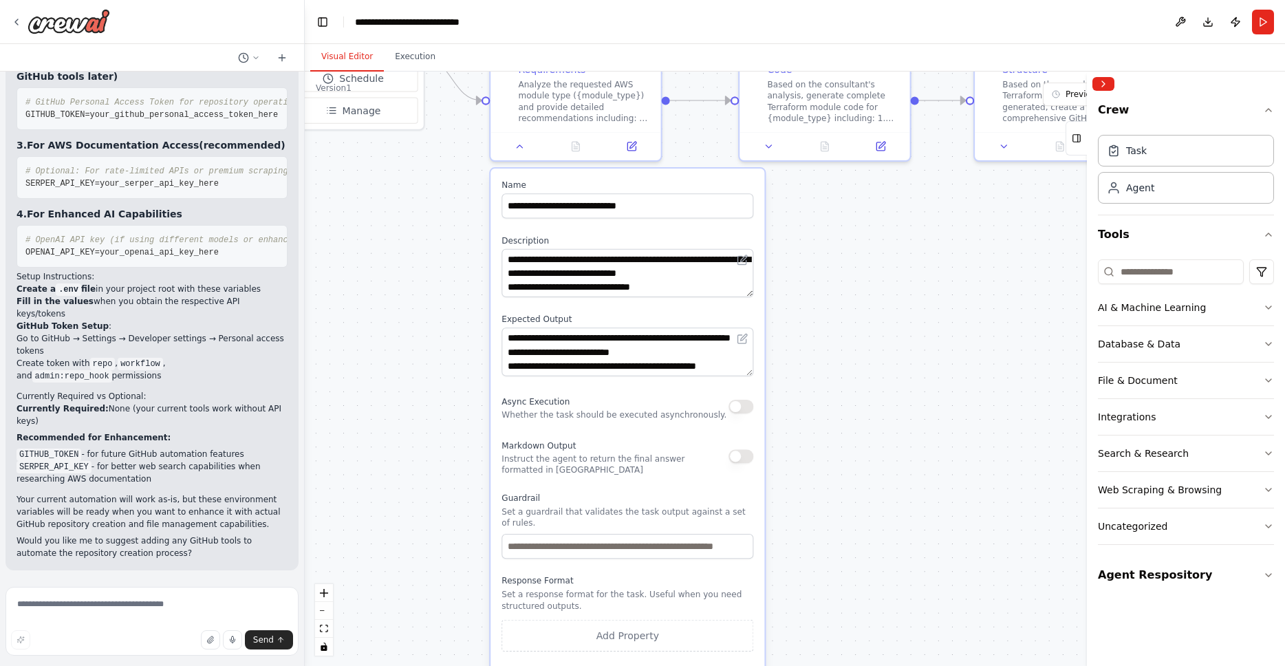
drag, startPoint x: 901, startPoint y: 459, endPoint x: 878, endPoint y: 245, distance: 215.2
click at [878, 245] on div ".deletable-edge-delete-btn { width: 20px; height: 20px; border: 0px solid #ffff…" at bounding box center [795, 369] width 980 height 594
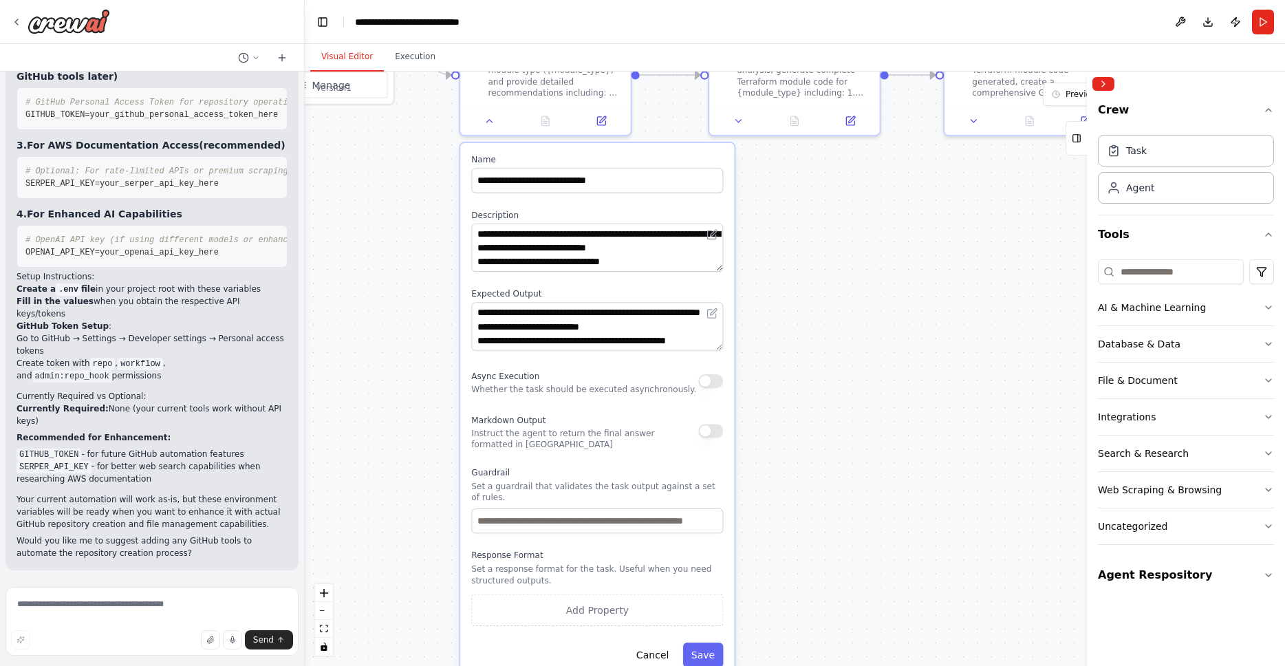
drag, startPoint x: 879, startPoint y: 394, endPoint x: 848, endPoint y: 369, distance: 39.6
click at [848, 369] on div ".deletable-edge-delete-btn { width: 20px; height: 20px; border: 0px solid #ffff…" at bounding box center [795, 369] width 980 height 594
click at [643, 660] on button "Cancel" at bounding box center [653, 655] width 50 height 25
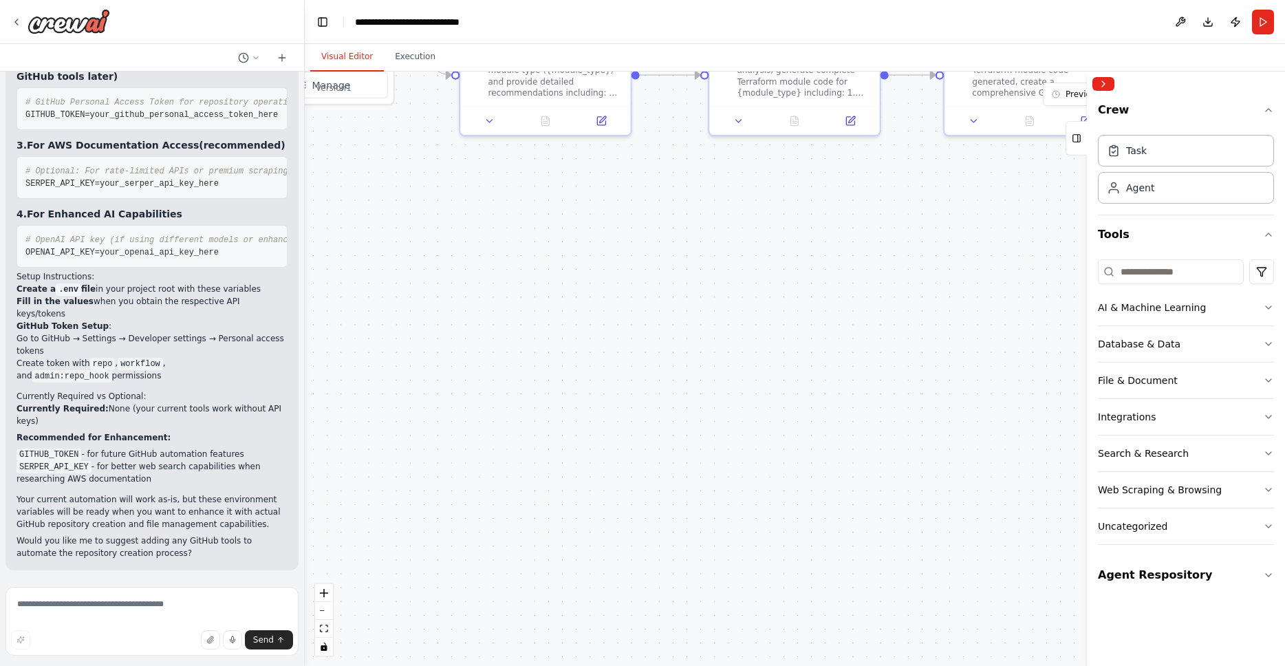
click at [819, 524] on div ".deletable-edge-delete-btn { width: 20px; height: 20px; border: 0px solid #ffff…" at bounding box center [795, 369] width 980 height 594
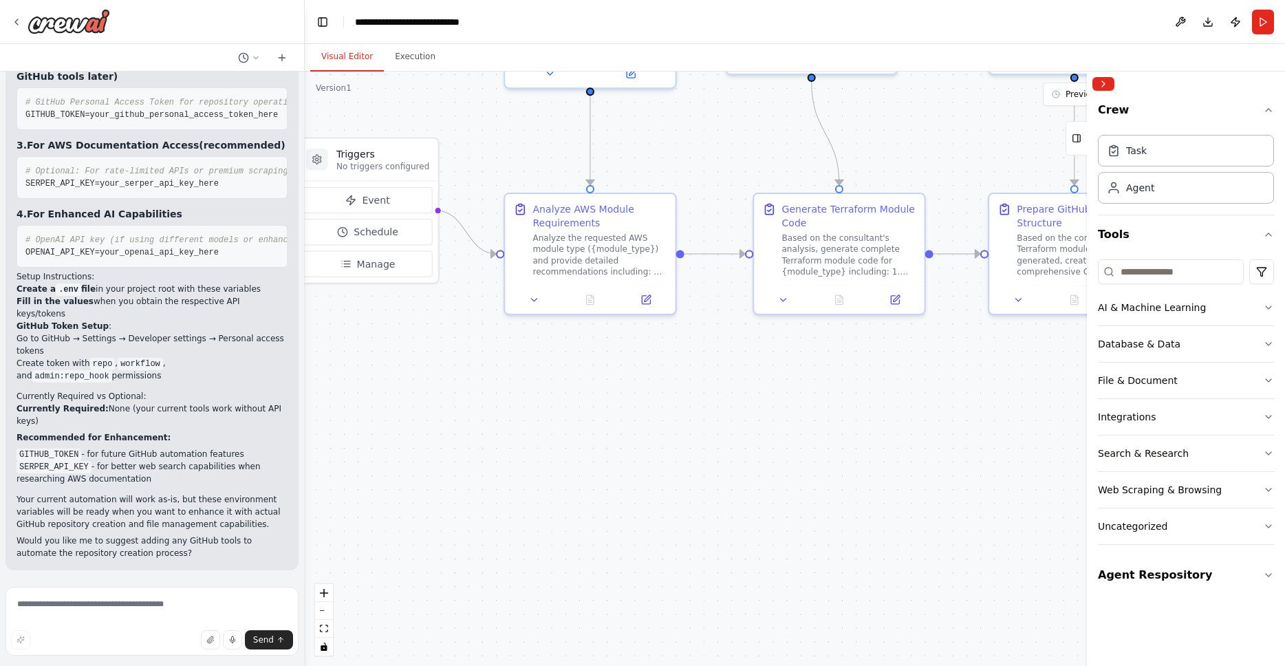
drag, startPoint x: 887, startPoint y: 429, endPoint x: 914, endPoint y: 580, distance: 153.0
click at [914, 580] on div ".deletable-edge-delete-btn { width: 20px; height: 20px; border: 0px solid #ffff…" at bounding box center [795, 369] width 980 height 594
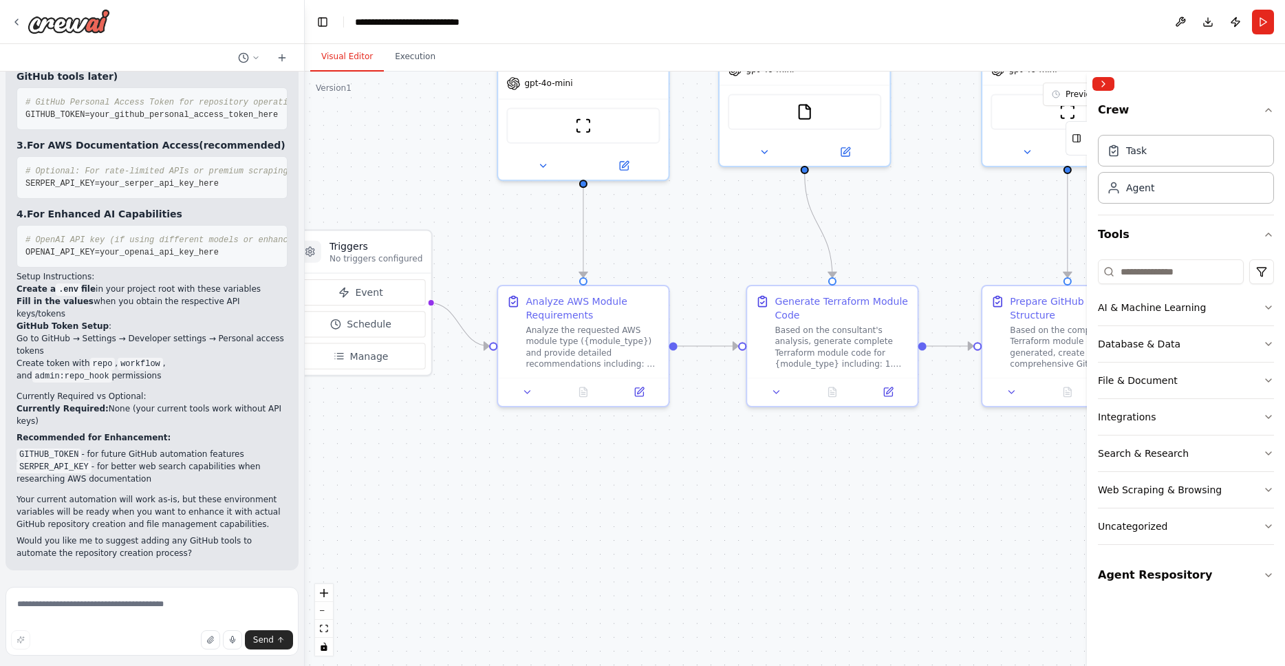
drag, startPoint x: 760, startPoint y: 395, endPoint x: 753, endPoint y: 487, distance: 92.4
click at [753, 487] on div ".deletable-edge-delete-btn { width: 20px; height: 20px; border: 0px solid #ffff…" at bounding box center [795, 369] width 980 height 594
click at [78, 28] on img at bounding box center [69, 21] width 83 height 25
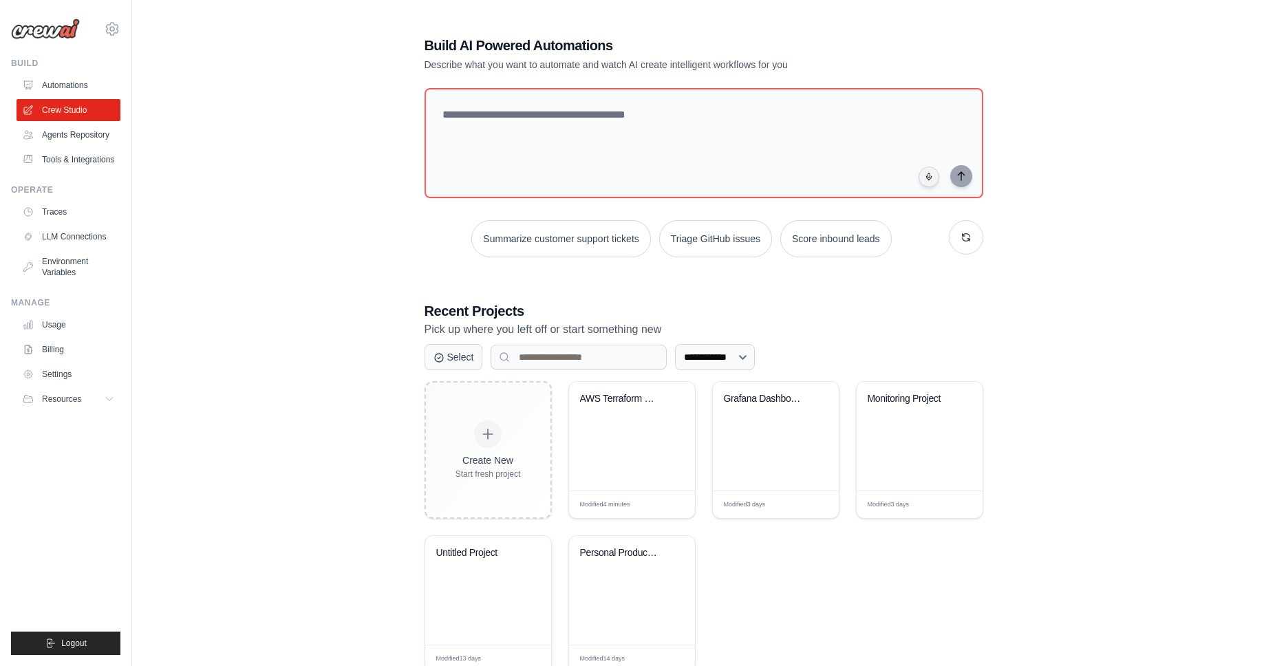
click at [1141, 250] on div "**********" at bounding box center [703, 354] width 1099 height 681
click at [617, 551] on div "Personal Productivity Hub" at bounding box center [621, 553] width 83 height 12
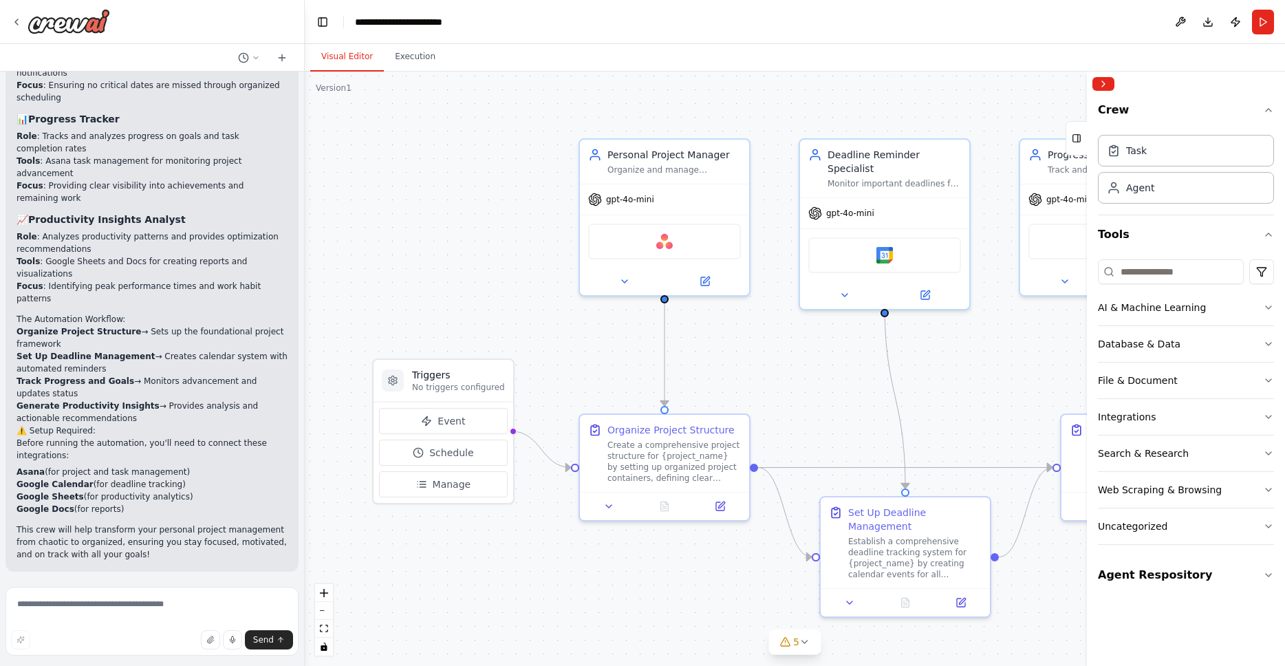
scroll to position [1516, 0]
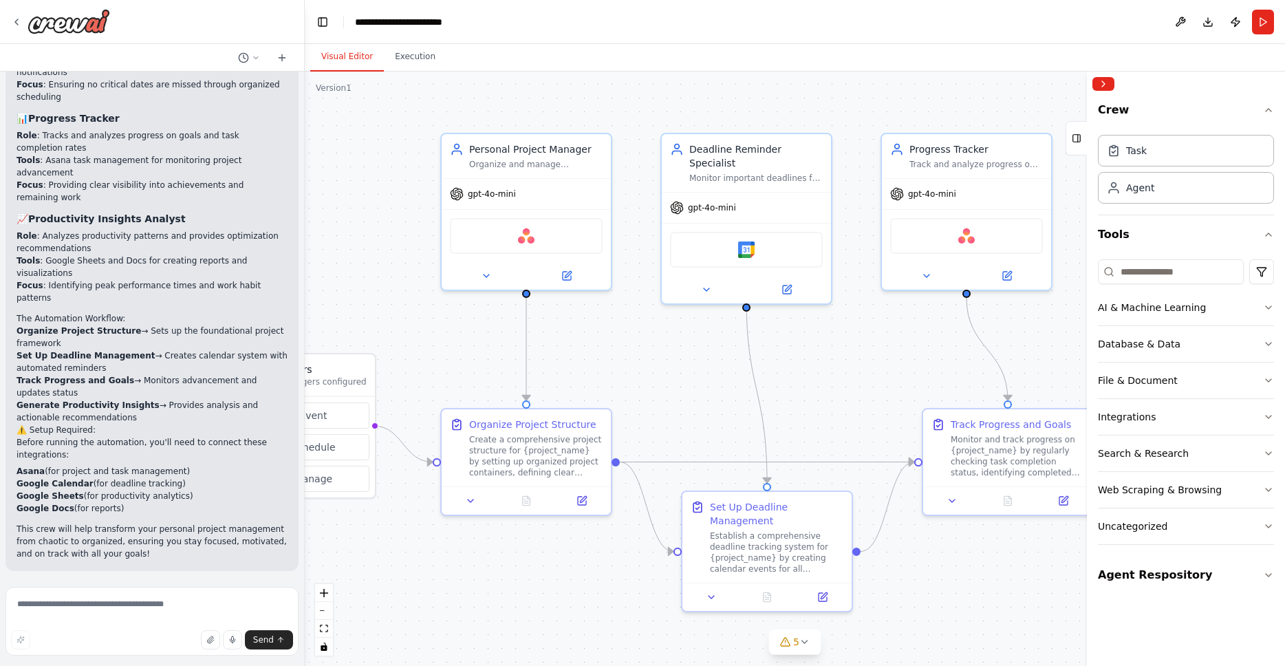
drag, startPoint x: 796, startPoint y: 378, endPoint x: 658, endPoint y: 372, distance: 138.4
click at [658, 372] on div ".deletable-edge-delete-btn { width: 20px; height: 20px; border: 0px solid #ffff…" at bounding box center [795, 369] width 980 height 594
click at [860, 372] on div ".deletable-edge-delete-btn { width: 20px; height: 20px; border: 0px solid #ffff…" at bounding box center [795, 369] width 980 height 594
drag, startPoint x: 801, startPoint y: 509, endPoint x: 795, endPoint y: 523, distance: 14.8
click at [795, 523] on div "Set Up Deadline Management" at bounding box center [769, 525] width 133 height 28
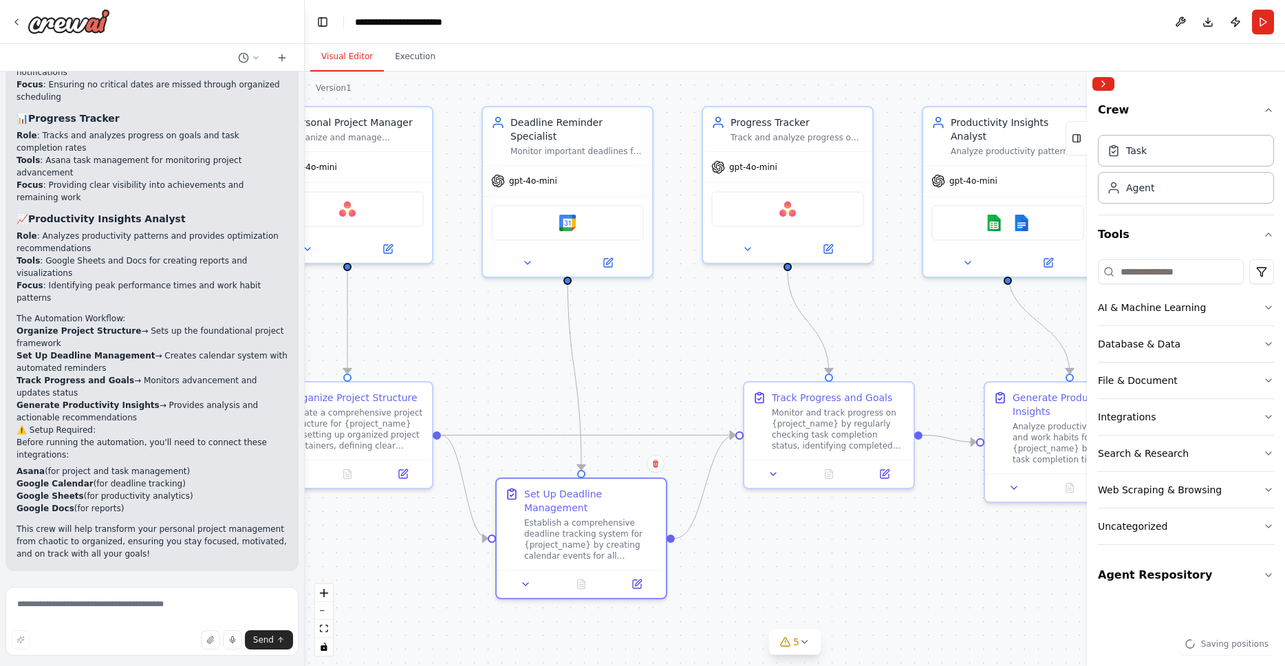
drag, startPoint x: 857, startPoint y: 389, endPoint x: 675, endPoint y: 362, distance: 184.4
click at [675, 363] on div ".deletable-edge-delete-btn { width: 20px; height: 20px; border: 0px solid #ffff…" at bounding box center [795, 369] width 980 height 594
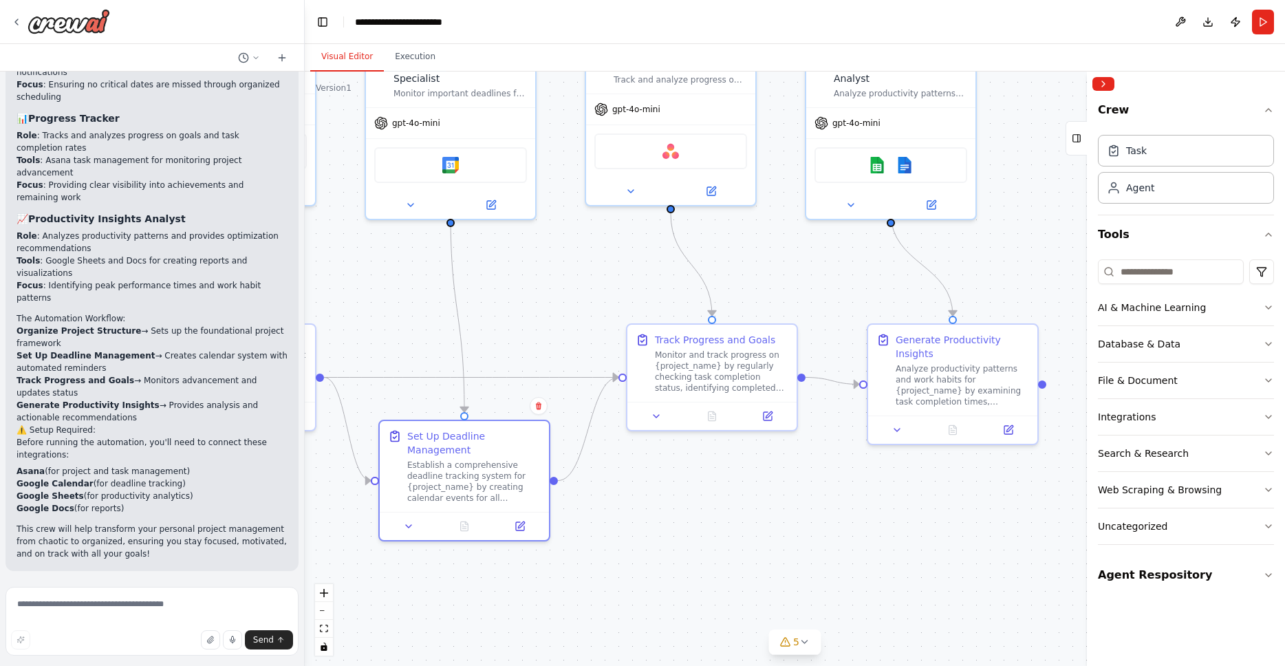
drag, startPoint x: 939, startPoint y: 338, endPoint x: 841, endPoint y: 310, distance: 102.3
click at [837, 297] on div ".deletable-edge-delete-btn { width: 20px; height: 20px; border: 0px solid #ffff…" at bounding box center [795, 369] width 980 height 594
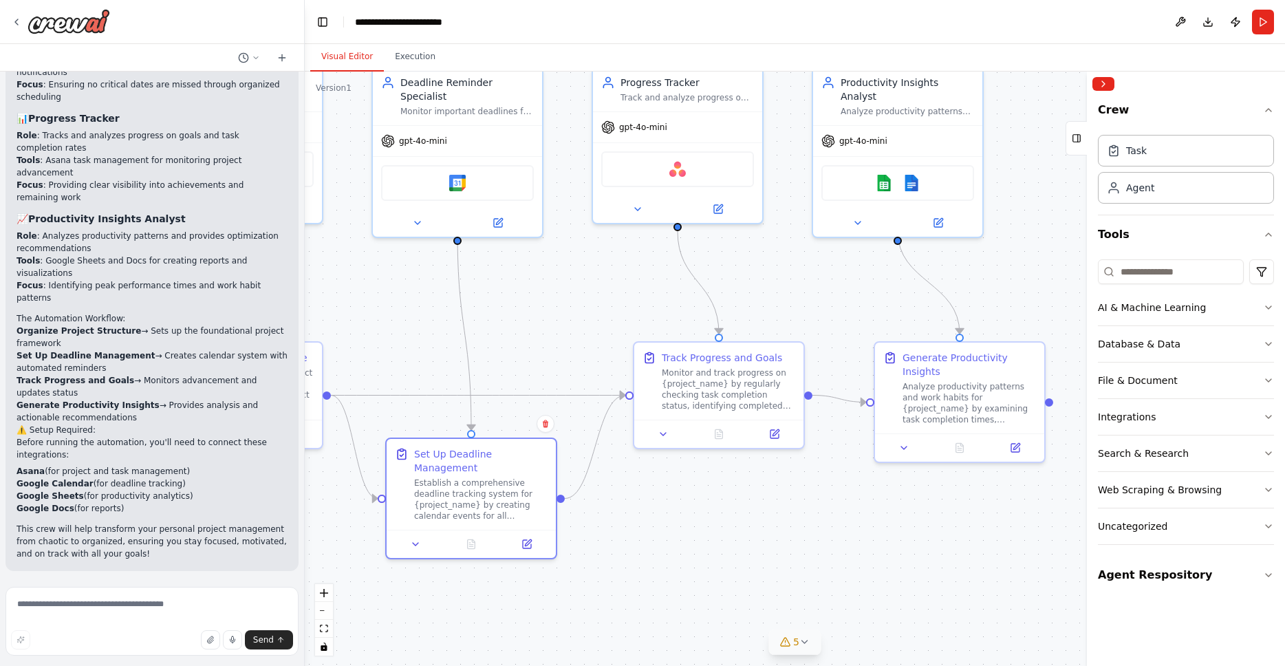
click at [804, 642] on icon at bounding box center [805, 642] width 6 height 3
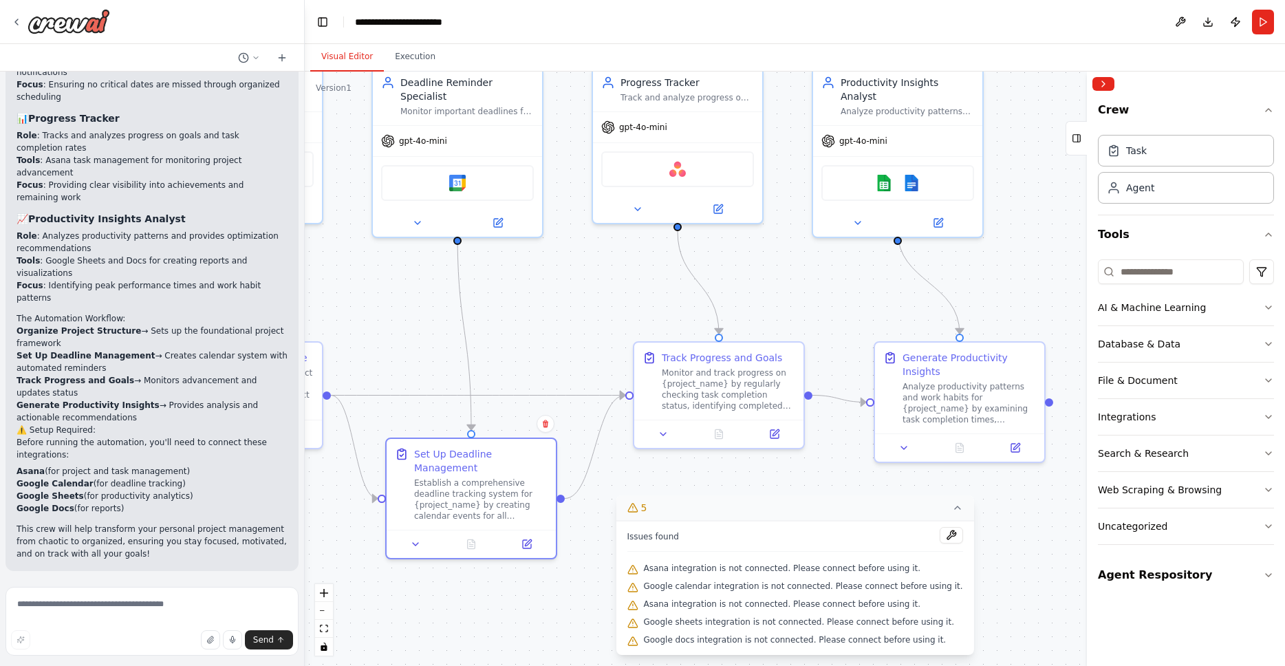
click at [999, 564] on div ".deletable-edge-delete-btn { width: 20px; height: 20px; border: 0px solid #ffff…" at bounding box center [795, 369] width 980 height 594
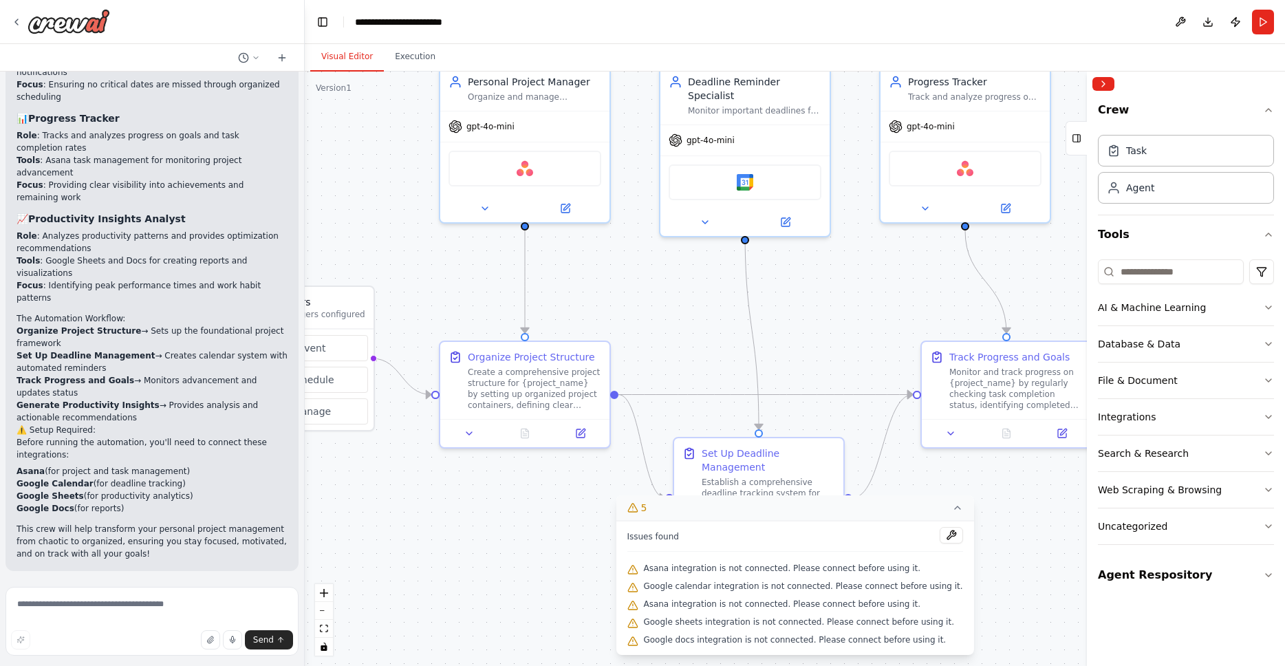
drag, startPoint x: 502, startPoint y: 610, endPoint x: 789, endPoint y: 609, distance: 287.6
click at [789, 609] on div "Version 1 Show Tools Hide Agents .deletable-edge-delete-btn { width: 20px; heig…" at bounding box center [795, 369] width 980 height 594
click at [489, 204] on icon at bounding box center [485, 205] width 11 height 11
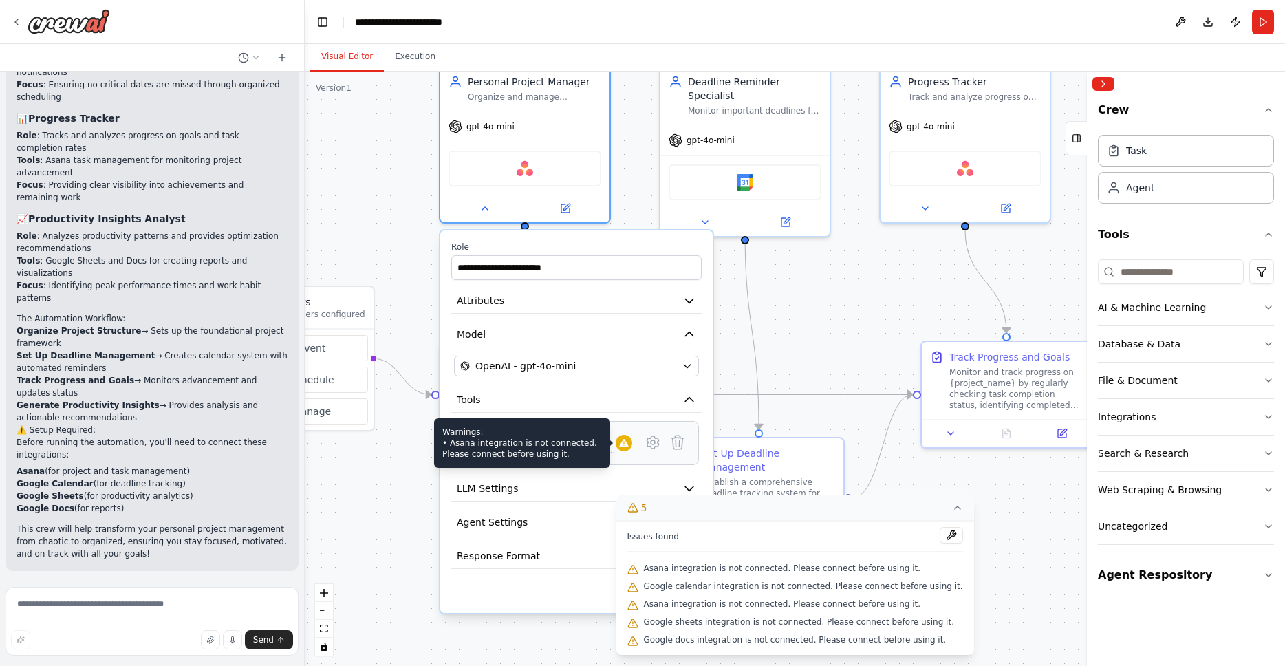
click at [623, 449] on div at bounding box center [624, 443] width 17 height 17
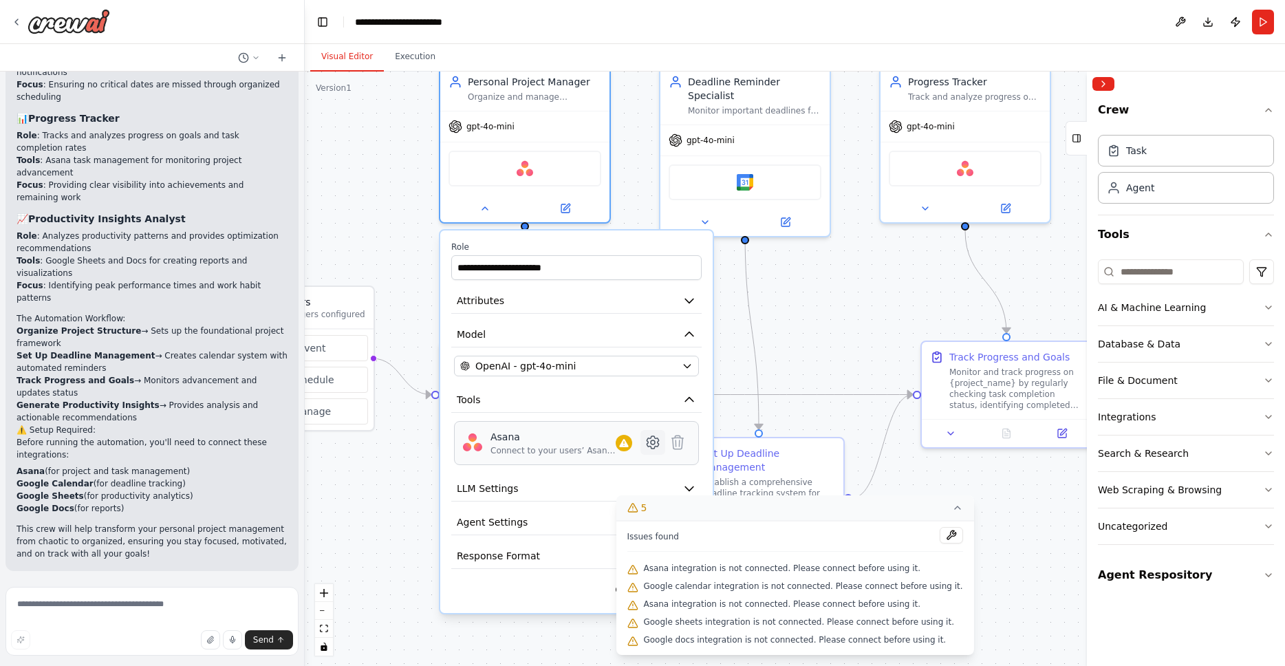
click at [653, 444] on icon at bounding box center [653, 442] width 4 height 4
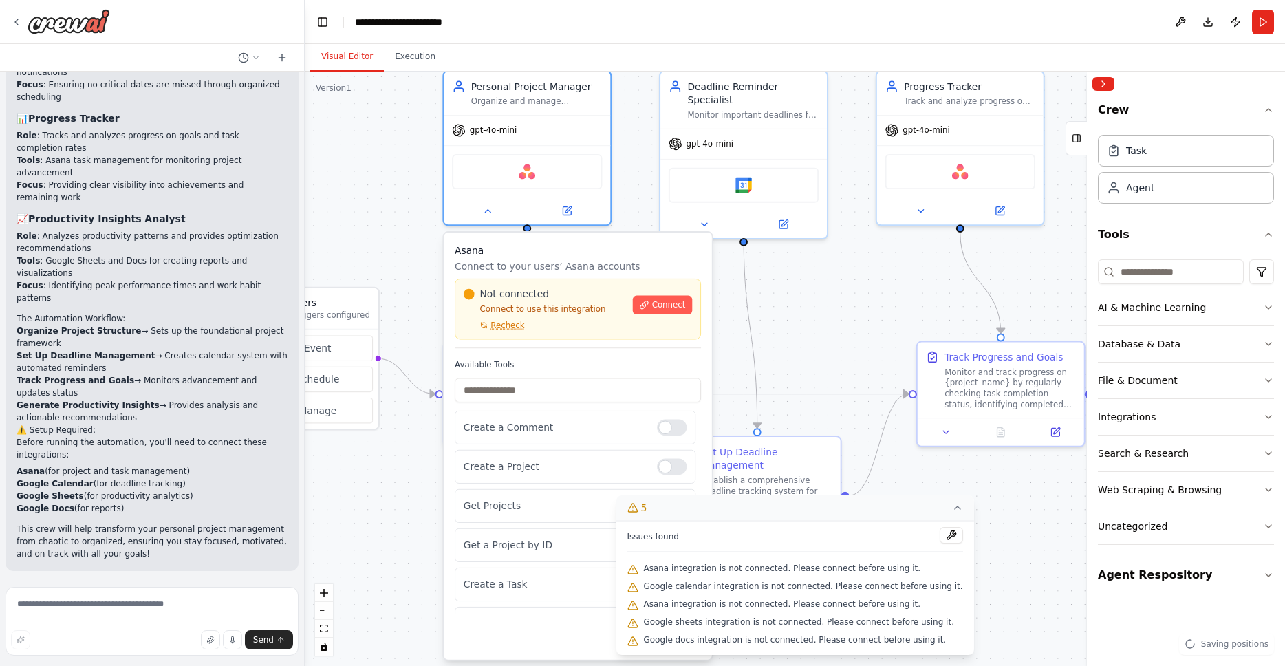
click at [499, 330] on div "Not connected Connect to use this integration Recheck Connect" at bounding box center [578, 309] width 246 height 61
click at [510, 323] on span "Recheck" at bounding box center [508, 325] width 34 height 11
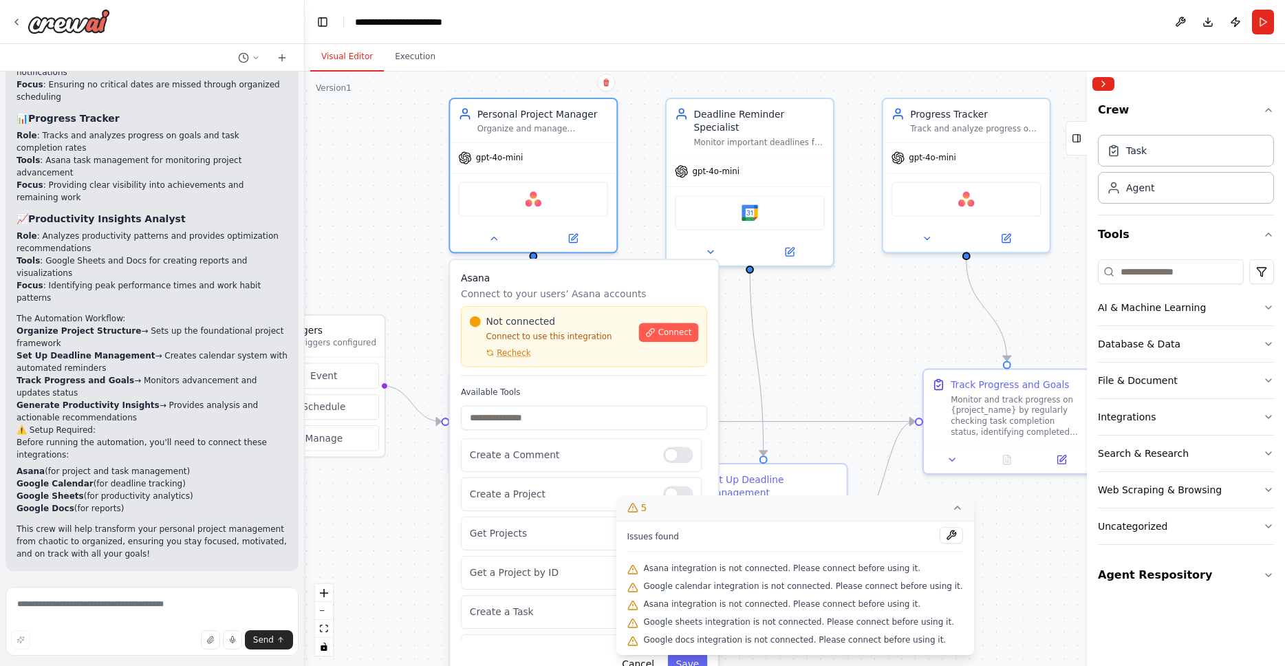
drag, startPoint x: 407, startPoint y: 542, endPoint x: 415, endPoint y: 572, distance: 30.7
click at [415, 572] on div ".deletable-edge-delete-btn { width: 20px; height: 20px; border: 0px solid #ffff…" at bounding box center [795, 369] width 980 height 594
click at [804, 591] on span "Google calendar integration is not connected. Please connect before using it." at bounding box center [802, 586] width 319 height 11
click at [832, 584] on span "Google calendar integration is not connected. Please connect before using it." at bounding box center [802, 586] width 319 height 11
click at [952, 511] on icon at bounding box center [957, 507] width 11 height 11
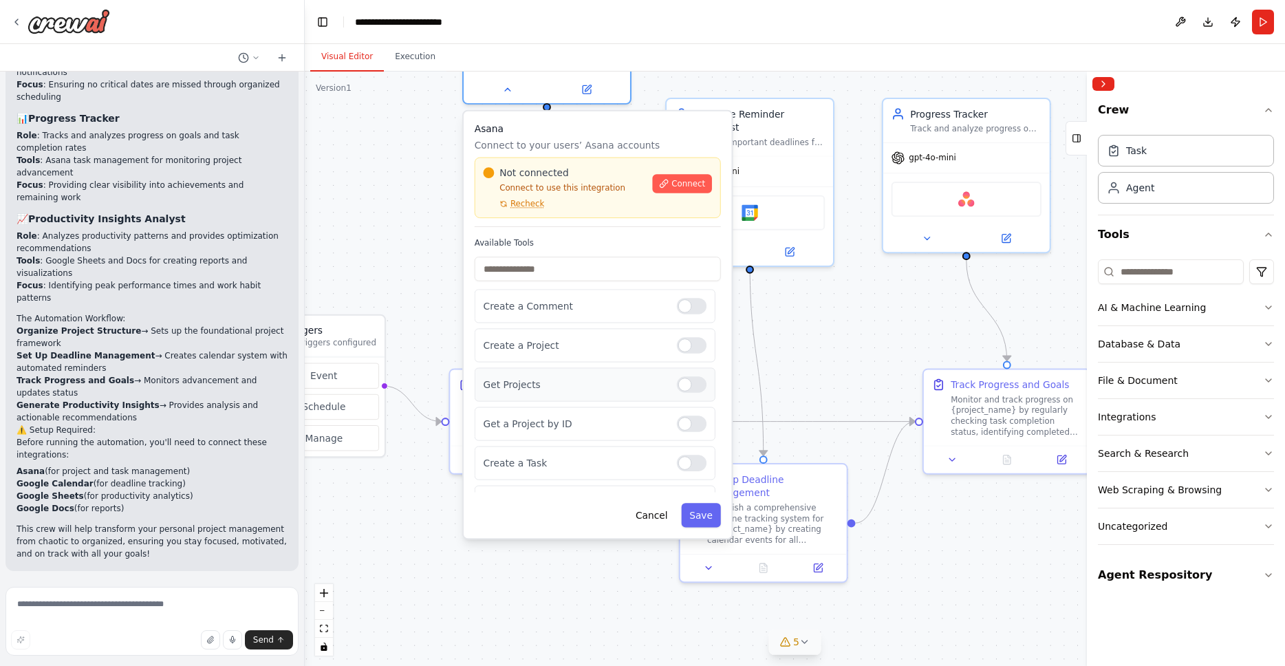
drag, startPoint x: 614, startPoint y: 526, endPoint x: 622, endPoint y: 383, distance: 143.3
click at [622, 383] on p "Get Projects" at bounding box center [575, 385] width 183 height 14
drag, startPoint x: 651, startPoint y: 511, endPoint x: 658, endPoint y: 509, distance: 7.0
click at [651, 511] on button "Cancel" at bounding box center [651, 515] width 48 height 24
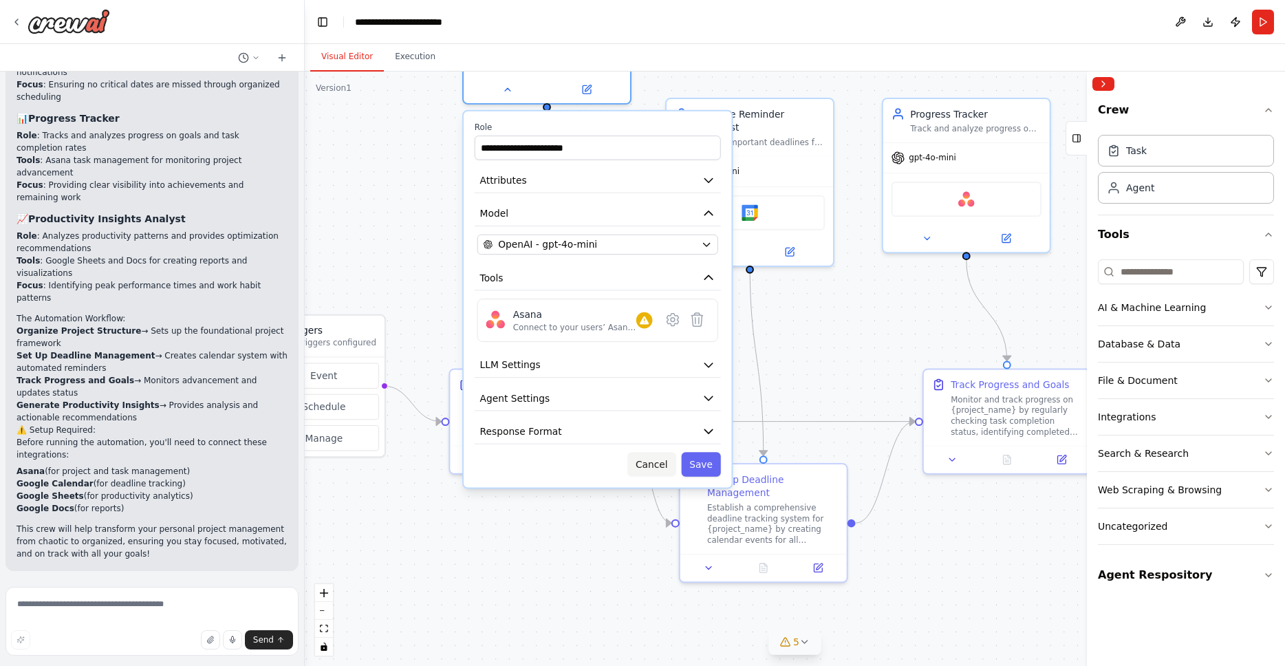
click at [652, 466] on button "Cancel" at bounding box center [651, 464] width 48 height 24
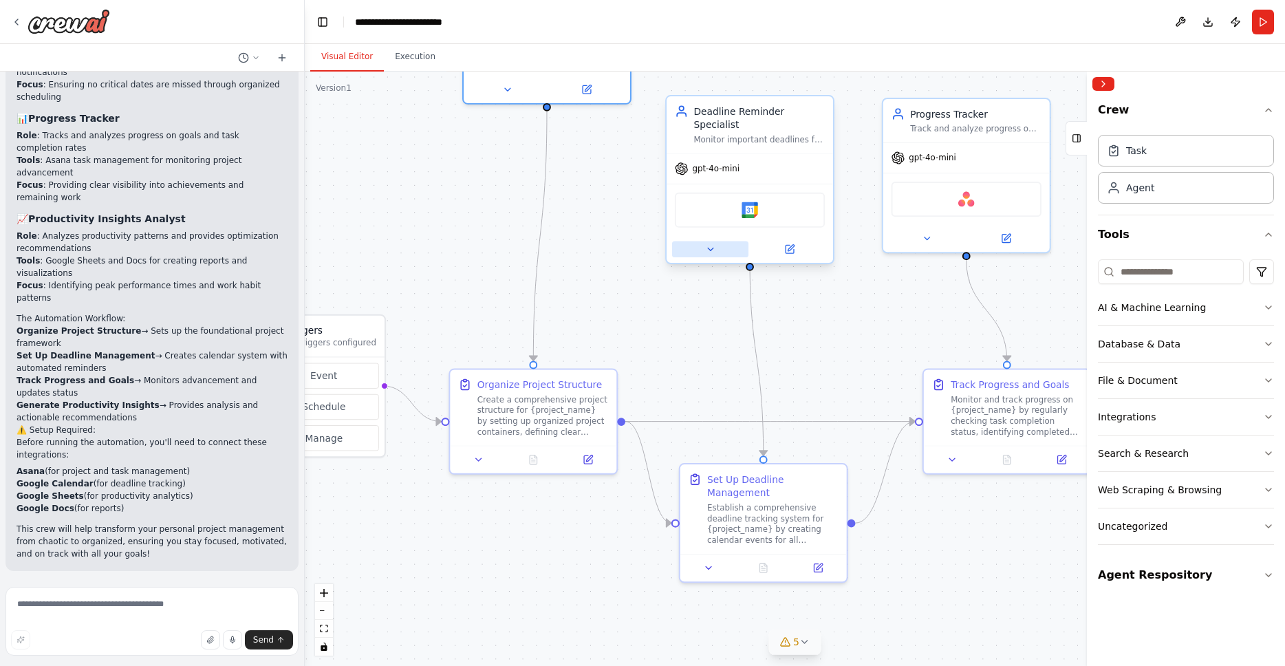
click at [714, 244] on icon at bounding box center [710, 249] width 11 height 11
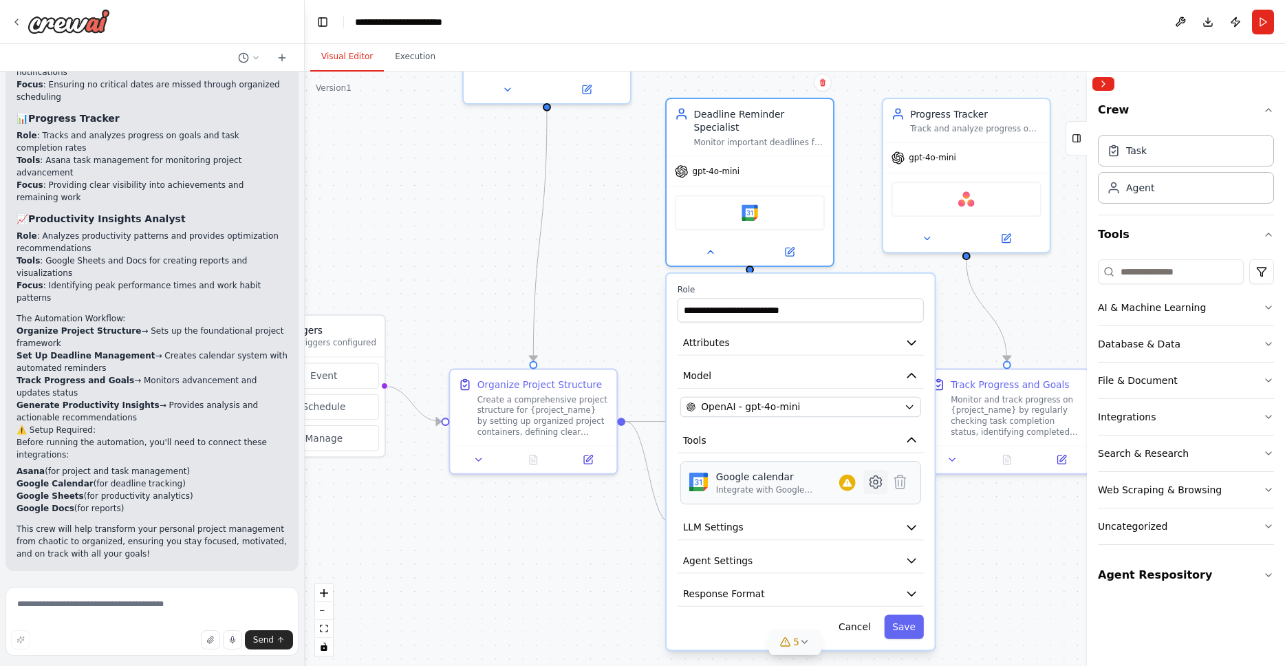
click at [876, 476] on icon at bounding box center [876, 482] width 12 height 12
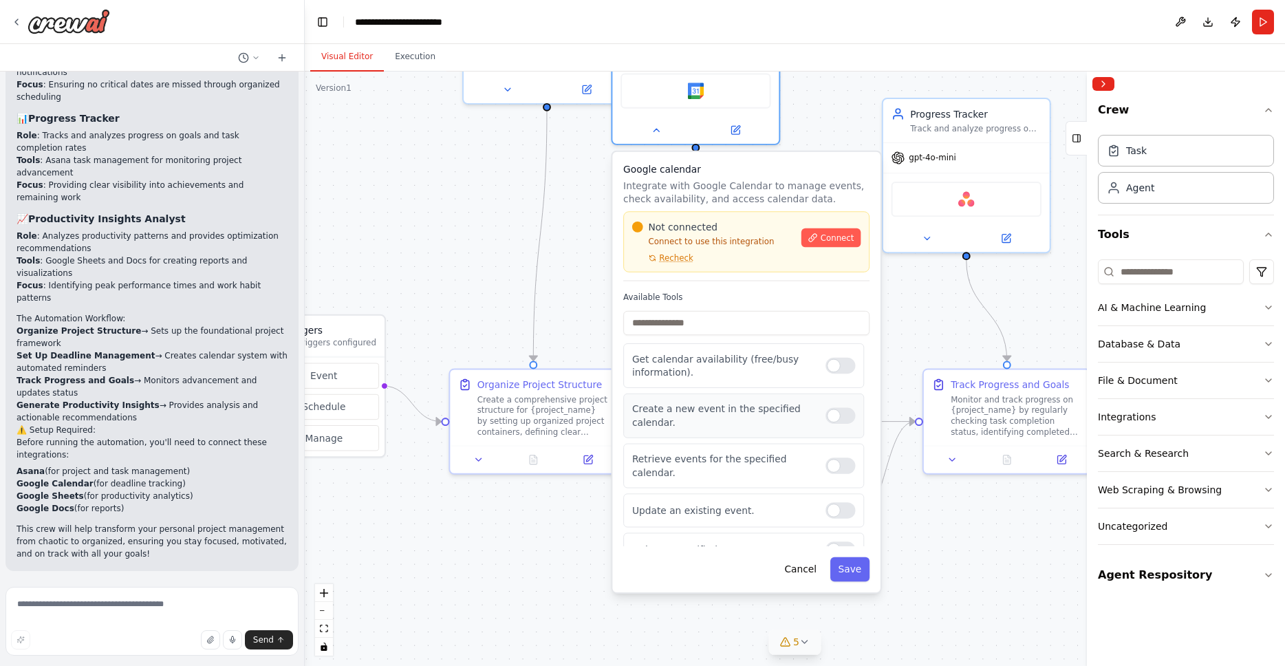
drag, startPoint x: 815, startPoint y: 458, endPoint x: 792, endPoint y: 367, distance: 93.6
click at [792, 394] on div "Create a new event in the specified calendar." at bounding box center [743, 416] width 241 height 45
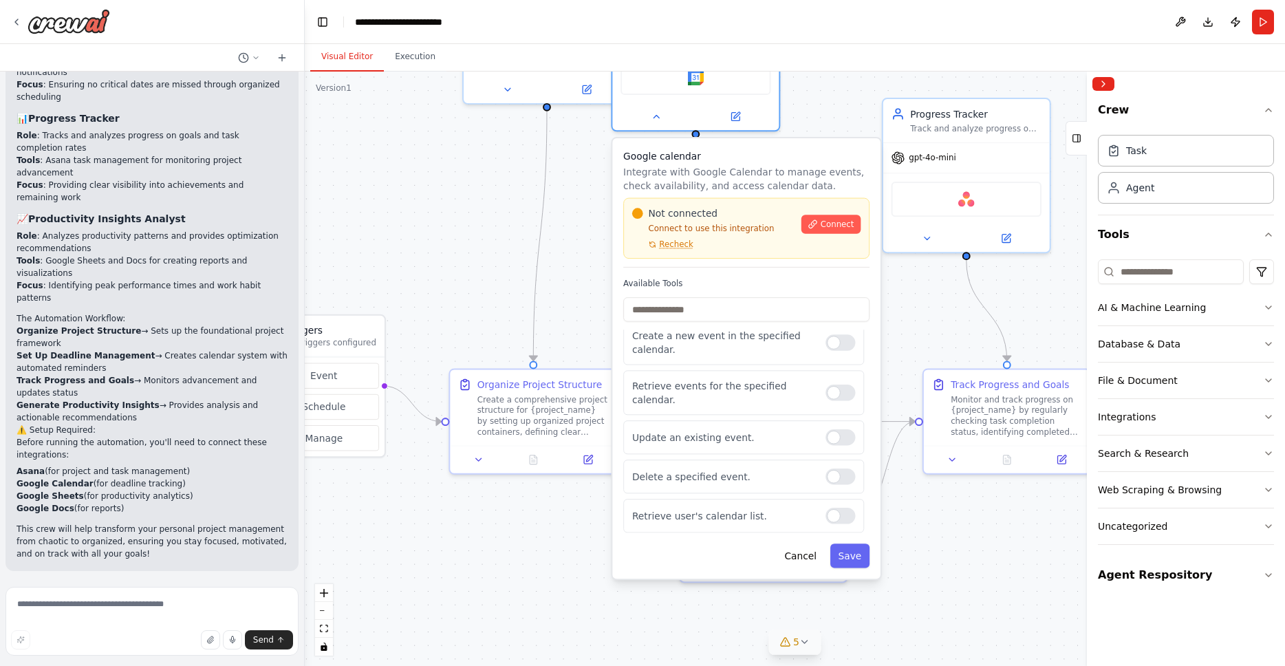
scroll to position [0, 0]
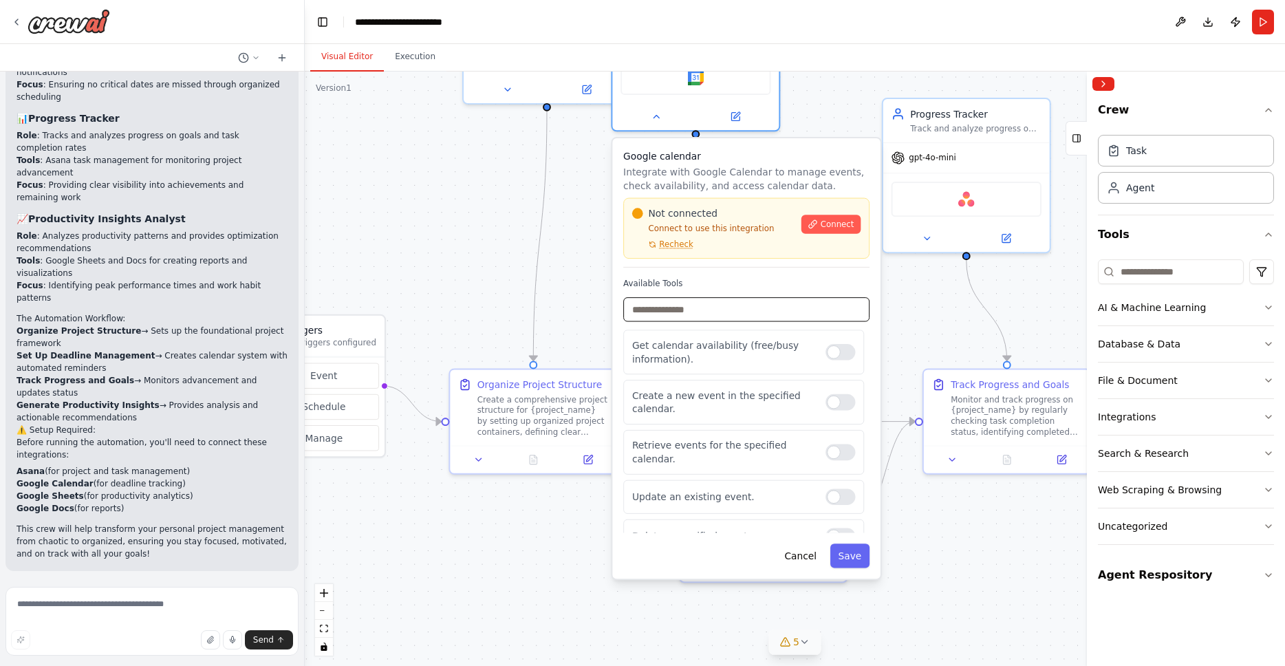
drag, startPoint x: 732, startPoint y: 316, endPoint x: 689, endPoint y: 289, distance: 50.4
click at [733, 343] on div "Available Tools Get calendar availability (free/busy information). Create a new…" at bounding box center [746, 406] width 246 height 255
click at [709, 279] on label "Available Tools" at bounding box center [746, 284] width 246 height 11
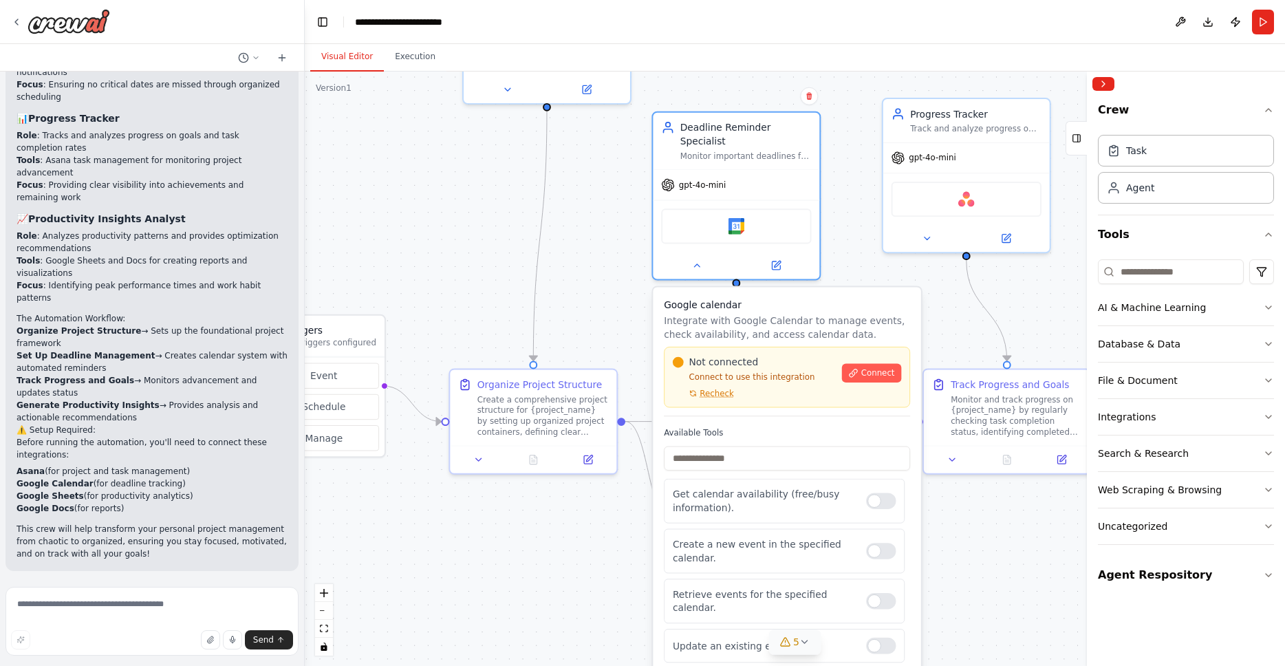
drag, startPoint x: 724, startPoint y: 265, endPoint x: 764, endPoint y: 415, distance: 155.2
click at [764, 427] on label "Available Tools" at bounding box center [787, 432] width 246 height 11
click at [735, 215] on img at bounding box center [737, 223] width 17 height 17
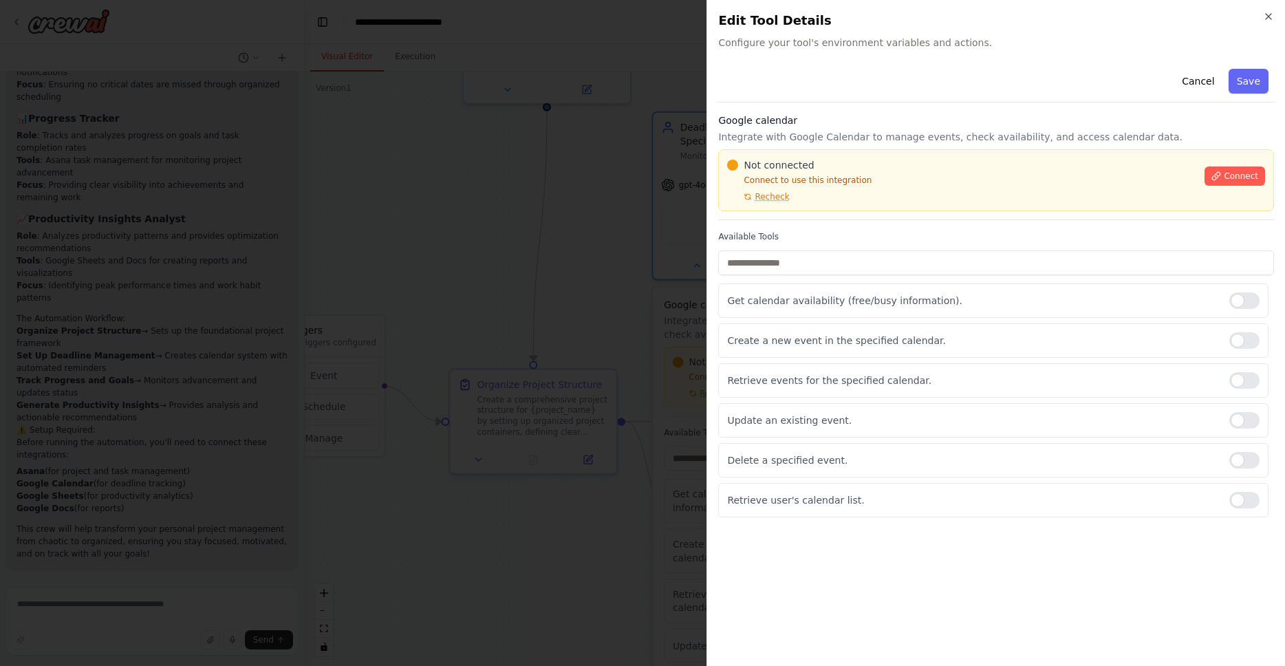
click at [868, 36] on span "Configure your tool's environment variables and actions." at bounding box center [996, 43] width 556 height 14
click at [925, 41] on span "Configure your tool's environment variables and actions." at bounding box center [996, 43] width 556 height 14
click at [930, 56] on div "Close Edit Tool Details Configure your tool's environment variables and actions…" at bounding box center [996, 333] width 579 height 666
click at [928, 48] on span "Configure your tool's environment variables and actions." at bounding box center [996, 43] width 556 height 14
drag, startPoint x: 928, startPoint y: 48, endPoint x: 899, endPoint y: 47, distance: 29.6
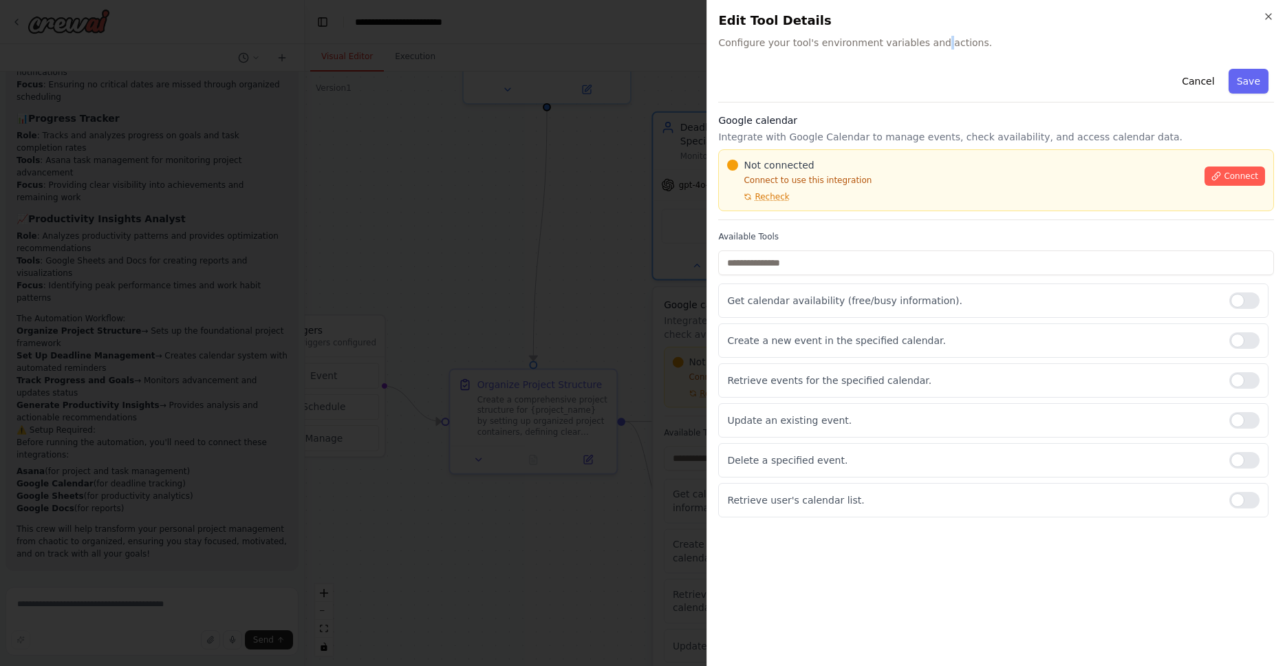
click at [928, 48] on span "Configure your tool's environment variables and actions." at bounding box center [996, 43] width 556 height 14
click at [899, 47] on span "Configure your tool's environment variables and actions." at bounding box center [996, 43] width 556 height 14
click at [948, 52] on div "Close Edit Tool Details Configure your tool's environment variables and actions…" at bounding box center [996, 333] width 579 height 666
click at [1259, 83] on button "Save" at bounding box center [1249, 81] width 40 height 25
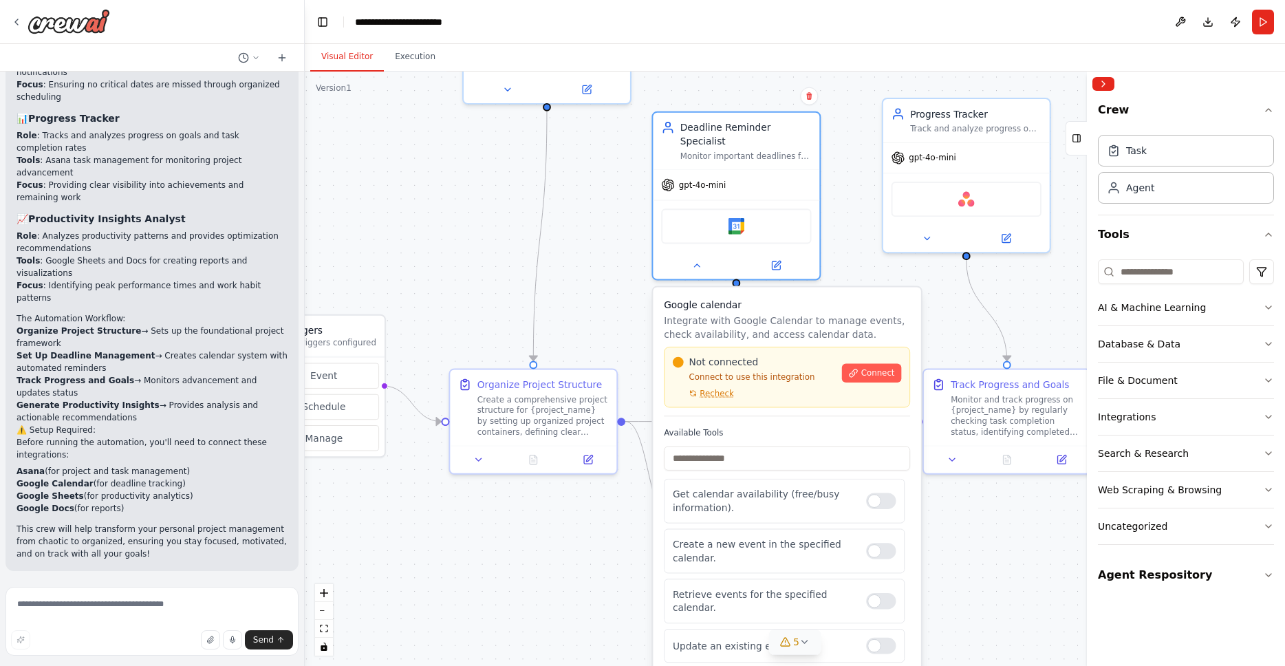
click at [793, 314] on p "Integrate with Google Calendar to manage events, check availability, and access…" at bounding box center [787, 327] width 246 height 27
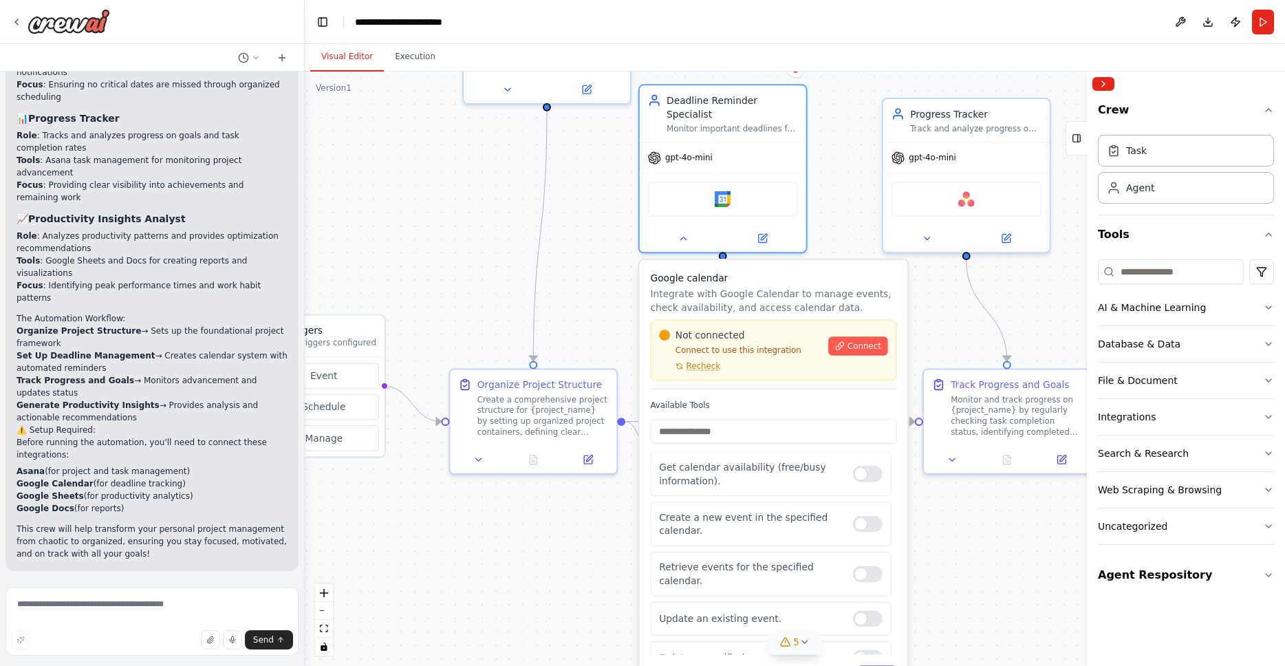
drag, startPoint x: 828, startPoint y: 312, endPoint x: 817, endPoint y: 291, distance: 23.4
click at [817, 291] on p "Integrate with Google Calendar to manage events, check availability, and access…" at bounding box center [773, 300] width 246 height 27
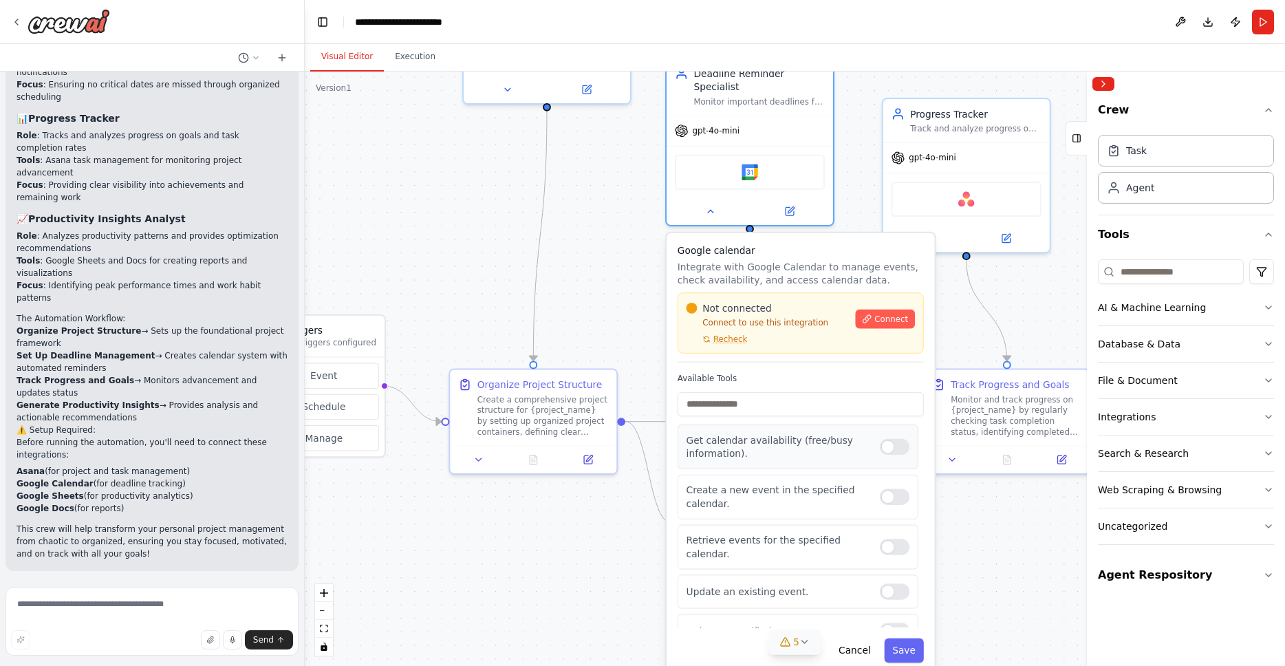
drag, startPoint x: 799, startPoint y: 464, endPoint x: 823, endPoint y: 436, distance: 36.6
click at [823, 436] on p "Get calendar availability (free/busy information)." at bounding box center [778, 446] width 183 height 27
click at [857, 638] on button "Cancel" at bounding box center [854, 650] width 48 height 24
click at [848, 638] on button "Cancel" at bounding box center [854, 650] width 48 height 24
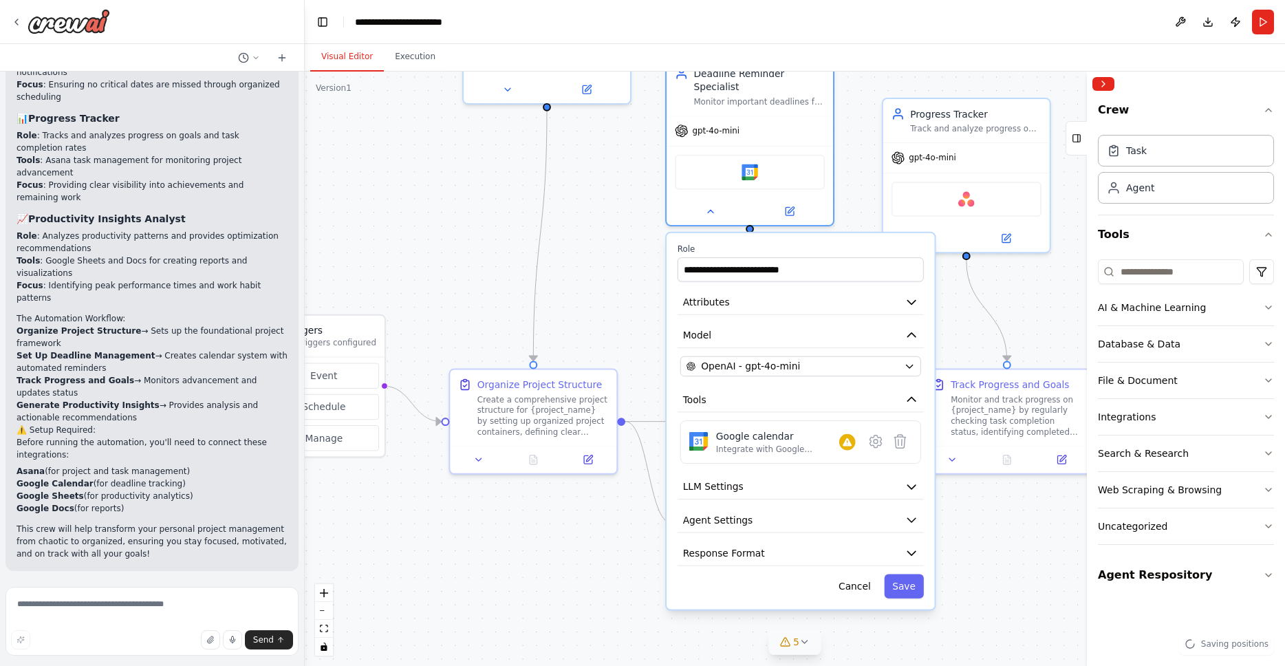
click at [1028, 583] on div ".deletable-edge-delete-btn { width: 20px; height: 20px; border: 0px solid #ffff…" at bounding box center [795, 369] width 980 height 594
click at [1009, 554] on div ".deletable-edge-delete-btn { width: 20px; height: 20px; border: 0px solid #ffff…" at bounding box center [795, 369] width 980 height 594
click at [857, 594] on div "**********" at bounding box center [801, 421] width 268 height 376
click at [913, 295] on icon "button" at bounding box center [912, 302] width 14 height 14
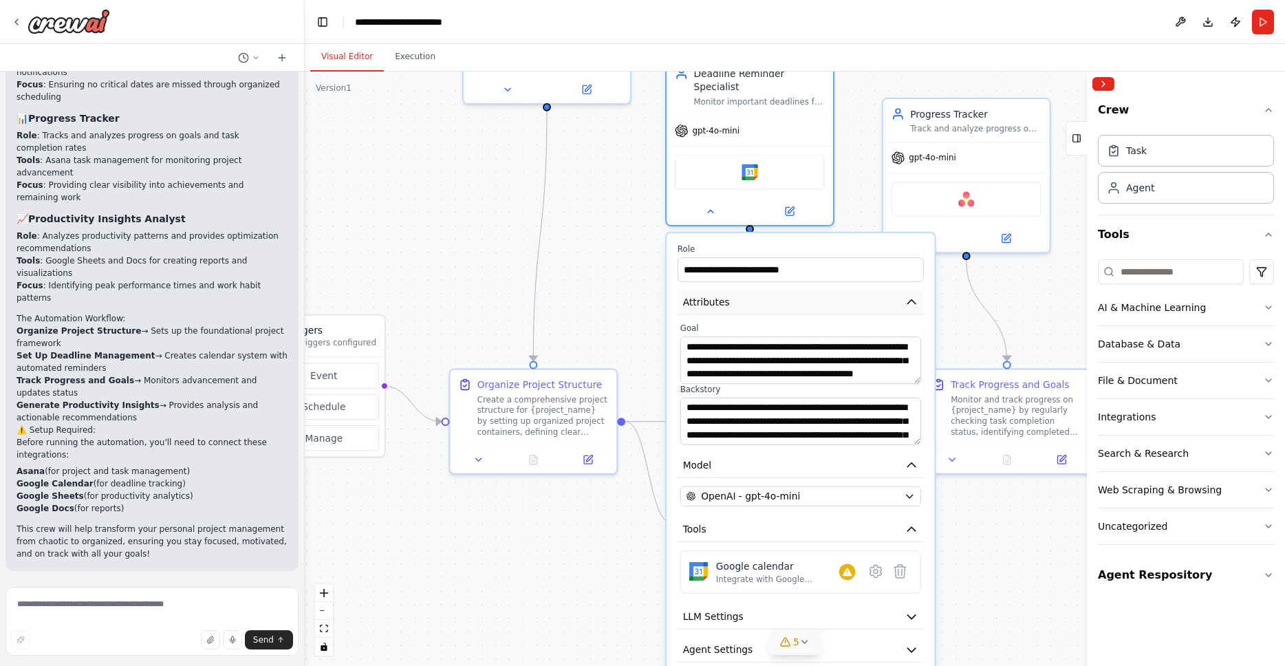
click at [913, 295] on icon "button" at bounding box center [912, 302] width 14 height 14
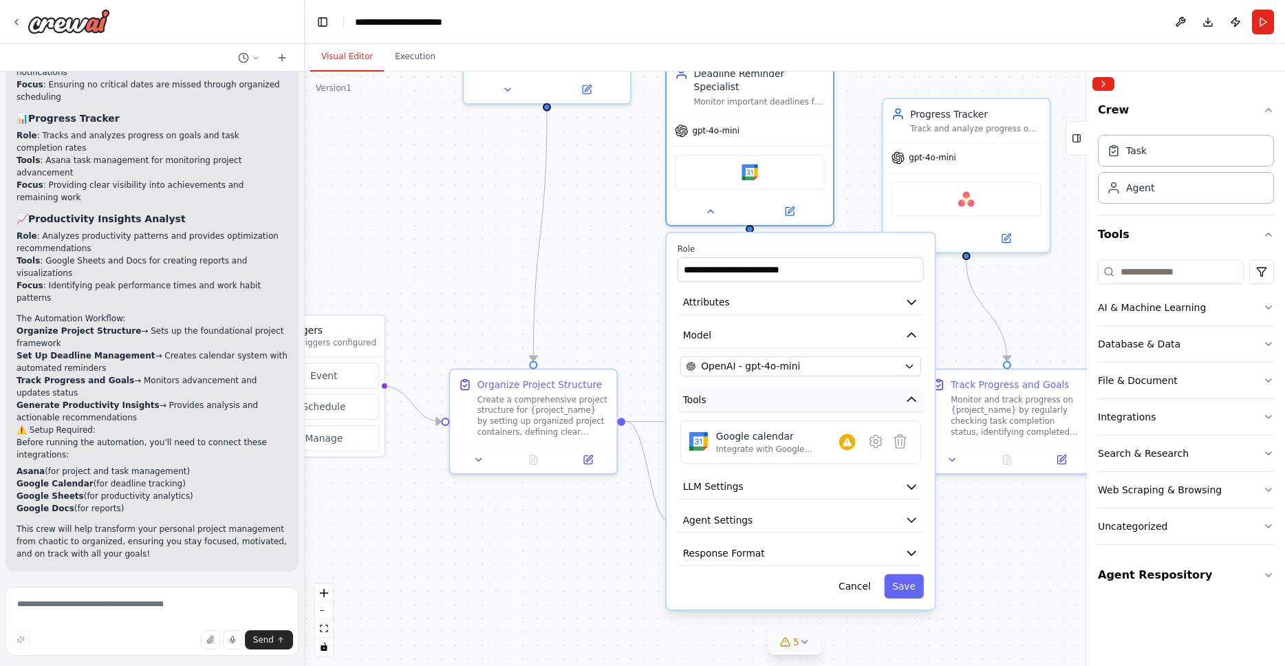
click at [914, 397] on icon "button" at bounding box center [911, 399] width 8 height 4
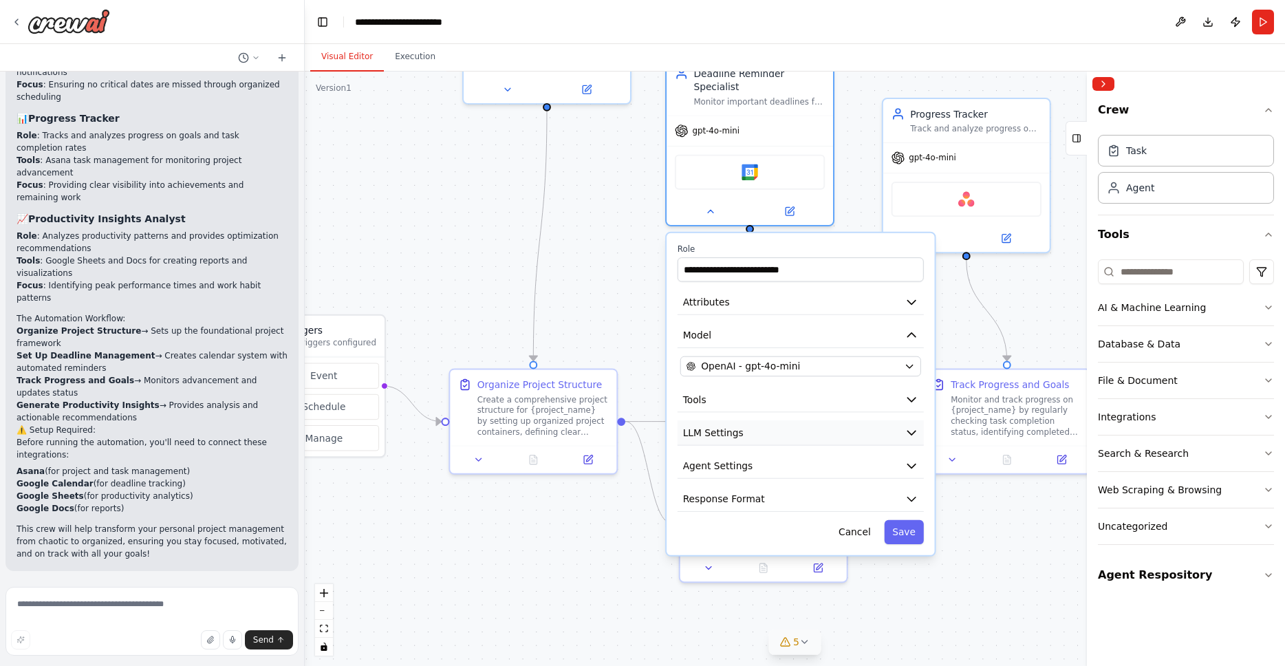
click at [911, 431] on icon "button" at bounding box center [911, 433] width 8 height 4
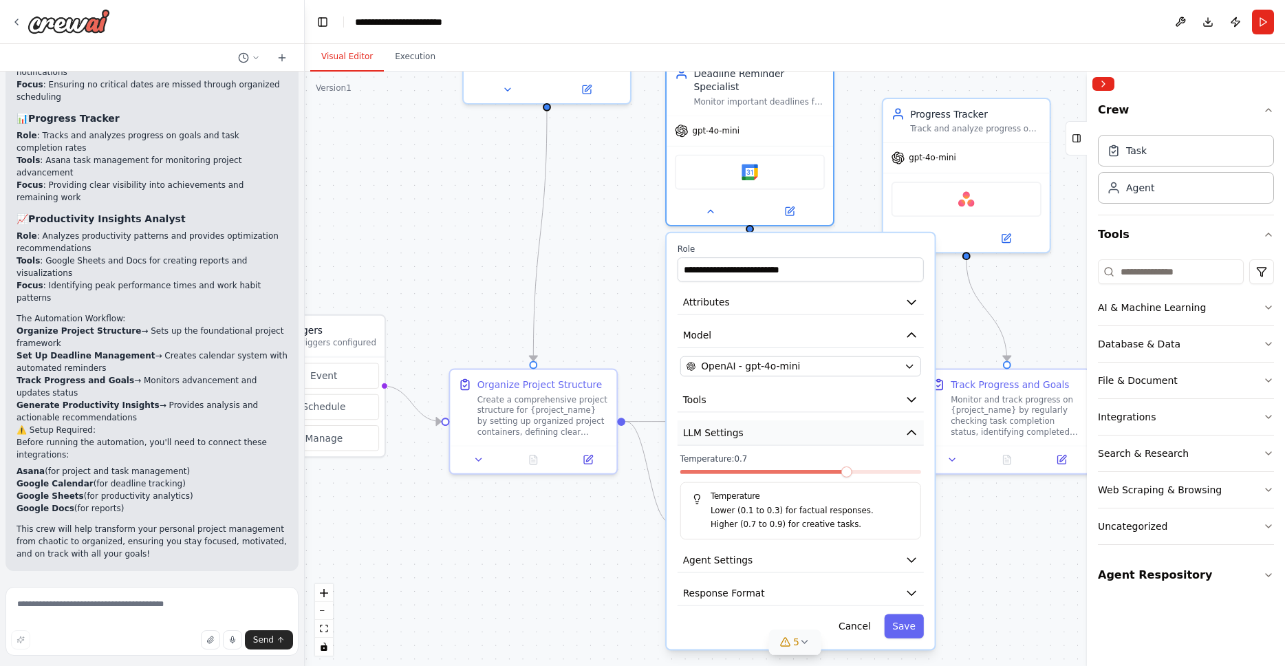
click at [911, 431] on icon "button" at bounding box center [911, 433] width 8 height 4
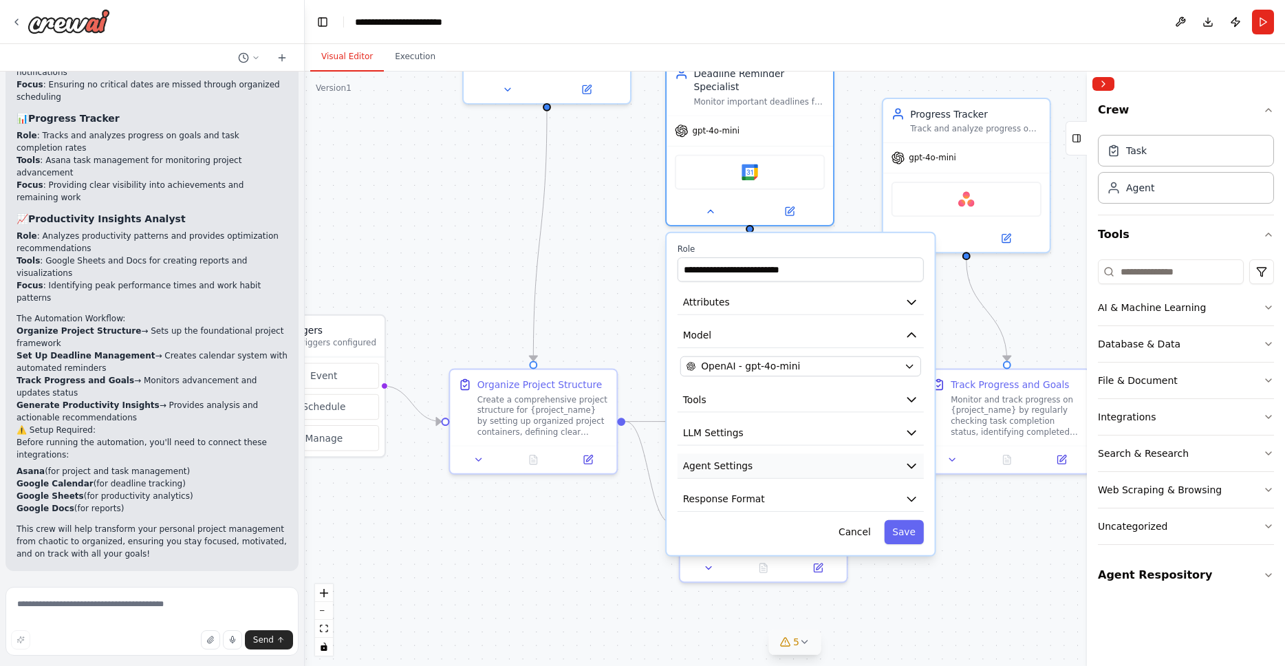
click at [910, 464] on icon "button" at bounding box center [911, 466] width 8 height 4
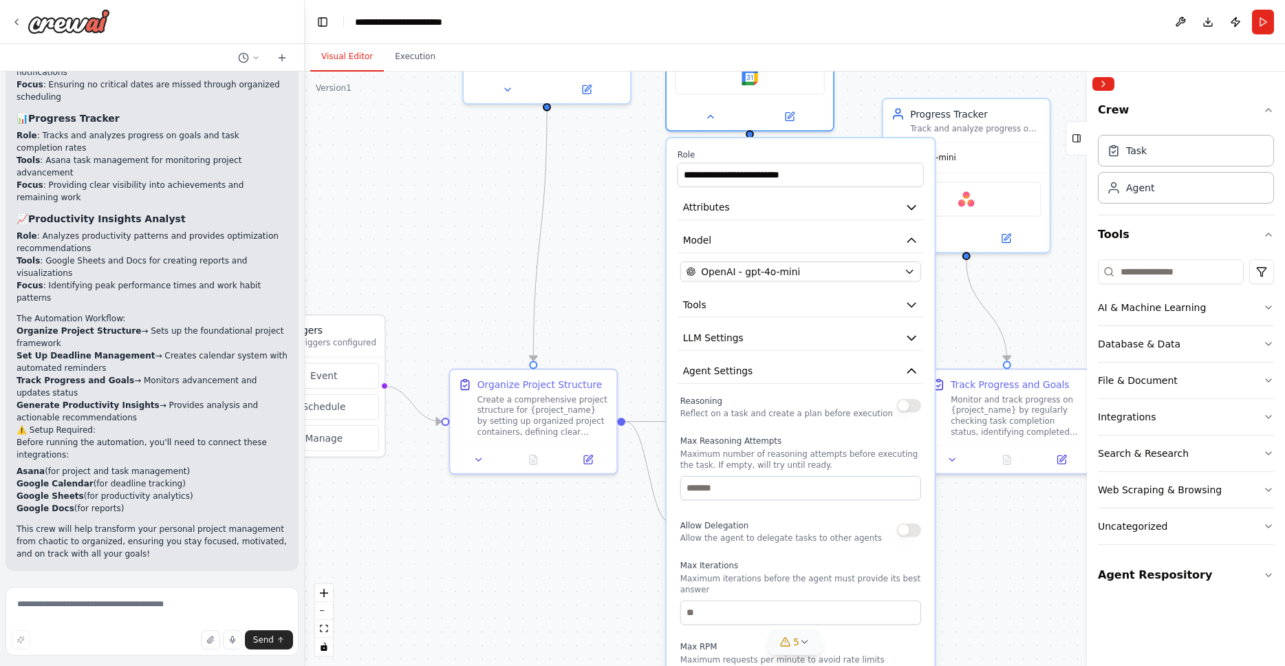
drag, startPoint x: 869, startPoint y: 547, endPoint x: 875, endPoint y: 455, distance: 91.7
click at [875, 455] on p "Maximum number of reasoning attempts before executing the task. If empty, will …" at bounding box center [800, 459] width 241 height 21
click at [913, 365] on icon "button" at bounding box center [912, 372] width 14 height 14
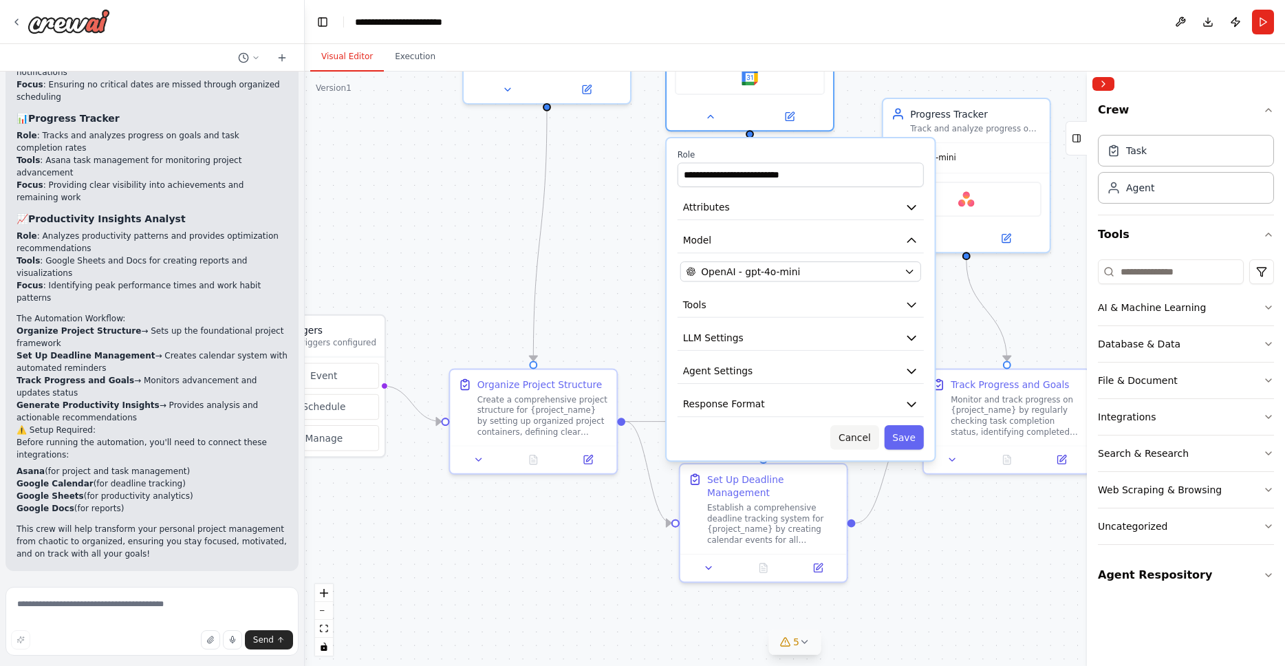
click at [869, 427] on button "Cancel" at bounding box center [854, 437] width 48 height 24
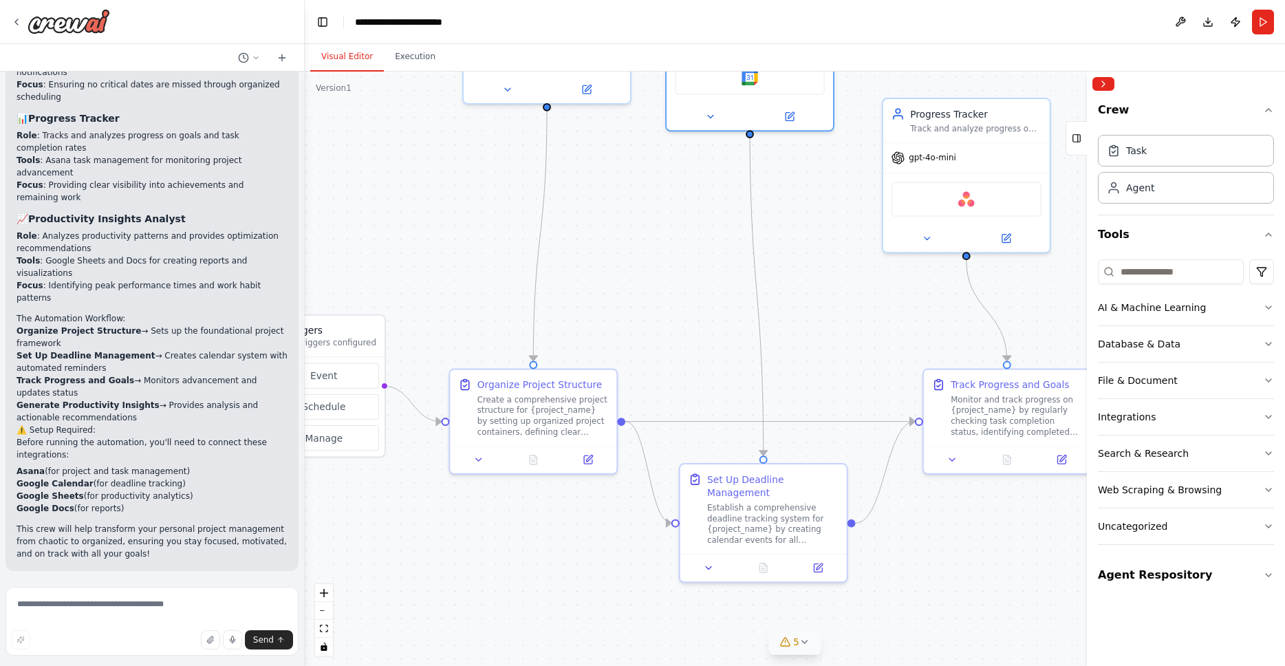
click at [802, 641] on icon at bounding box center [805, 642] width 6 height 3
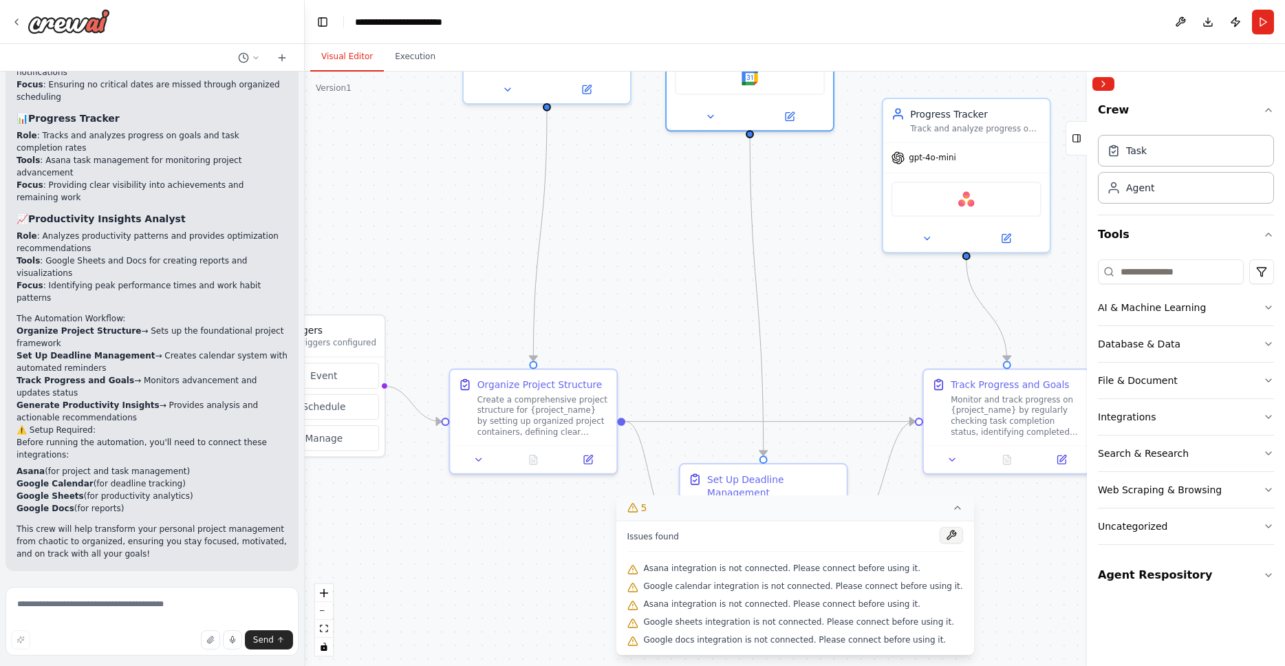
click at [946, 535] on button at bounding box center [951, 535] width 23 height 17
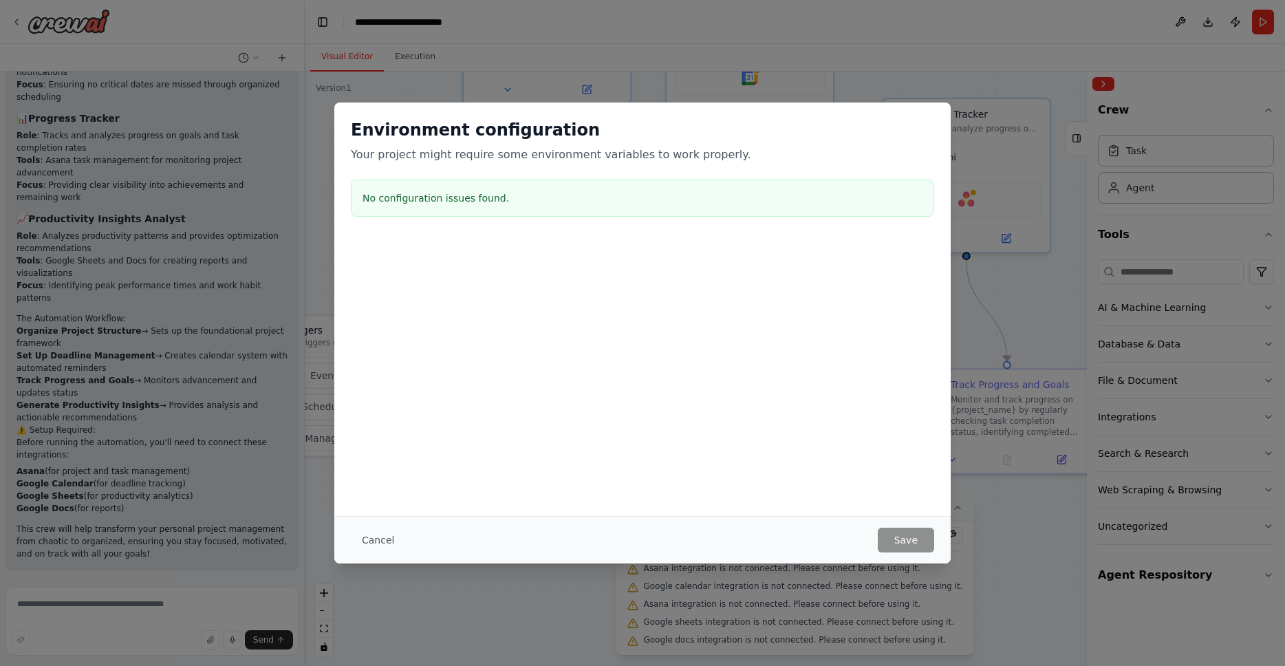
click at [719, 413] on div "Environment configuration Your project might require some environment variables…" at bounding box center [642, 309] width 616 height 413
click at [1041, 542] on div "Environment configuration Your project might require some environment variables…" at bounding box center [642, 333] width 1285 height 666
click at [380, 540] on button "Cancel" at bounding box center [378, 540] width 54 height 25
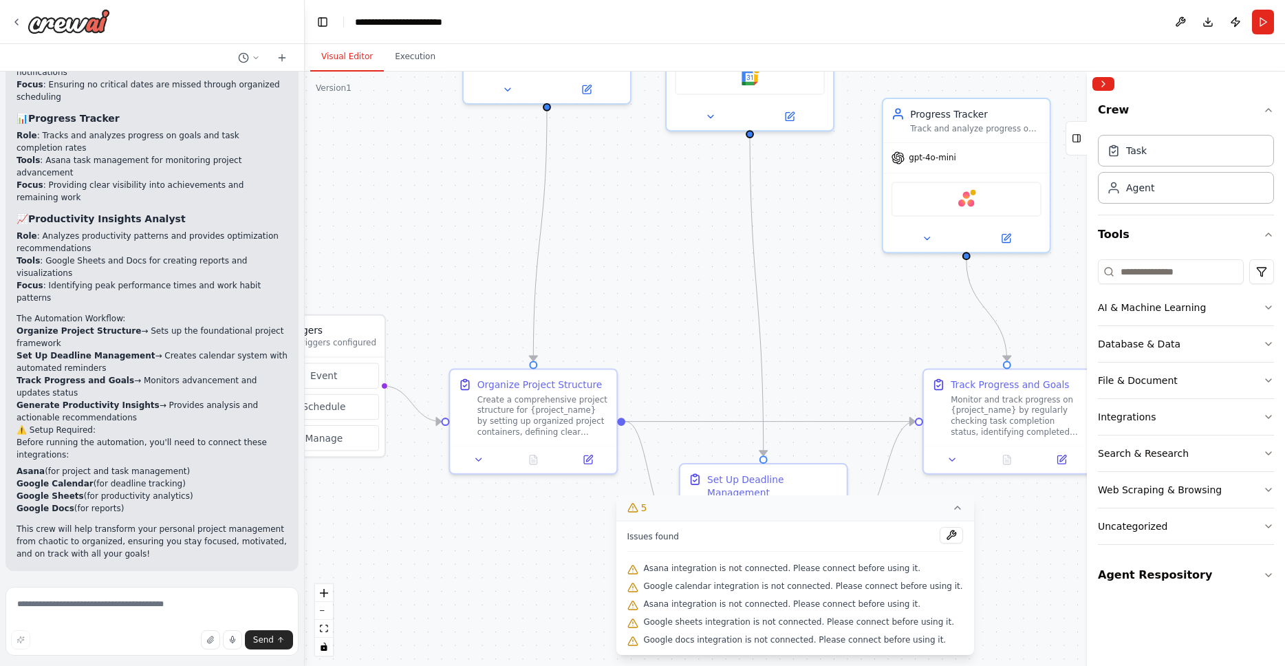
click at [855, 323] on div ".deletable-edge-delete-btn { width: 20px; height: 20px; border: 0px solid #ffff…" at bounding box center [795, 369] width 980 height 594
click at [590, 460] on icon at bounding box center [588, 457] width 8 height 8
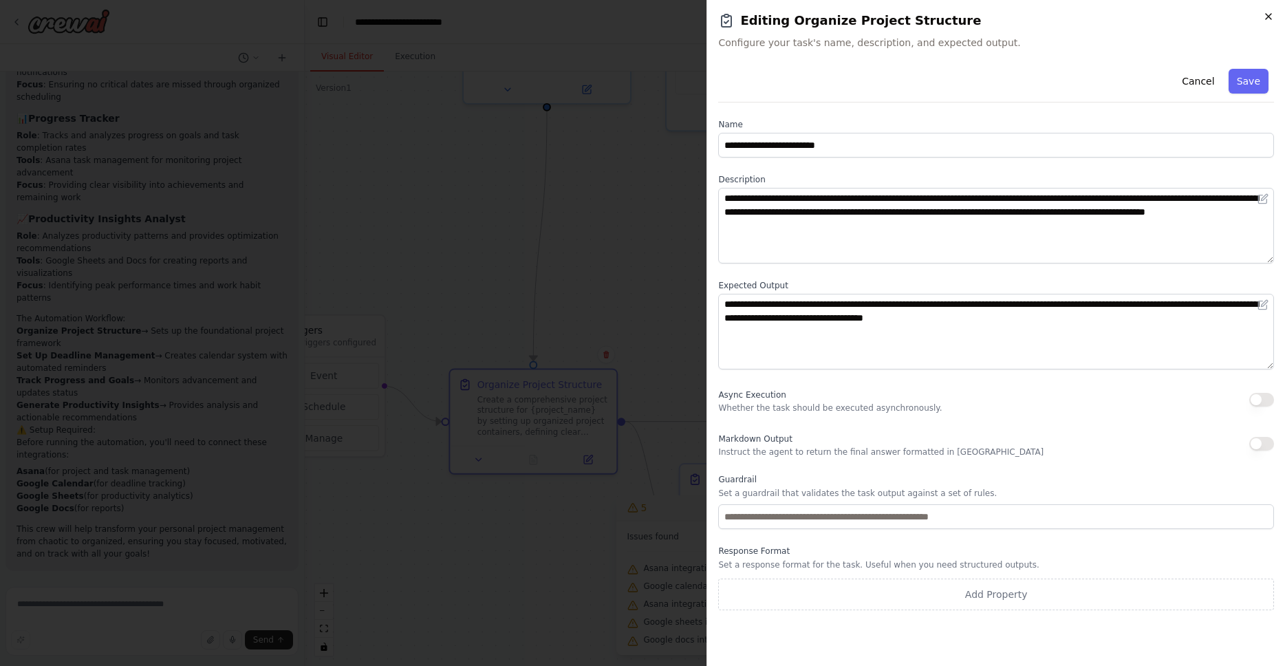
click at [1269, 14] on icon "button" at bounding box center [1269, 17] width 6 height 6
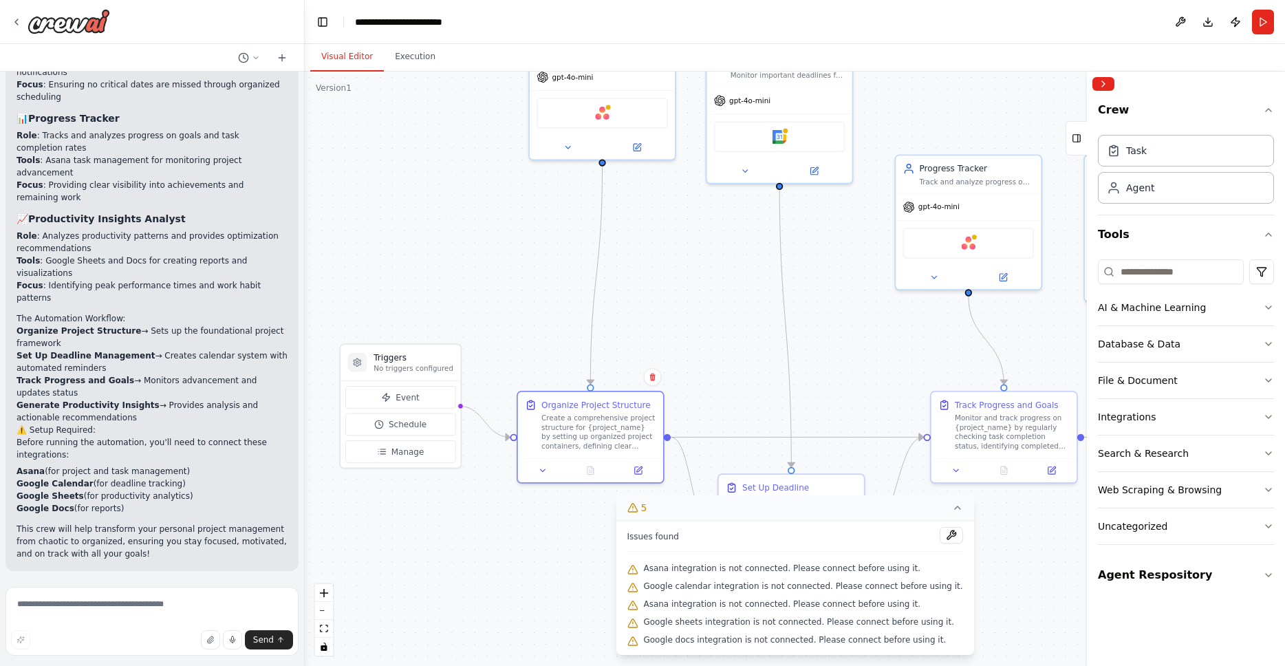
click at [910, 570] on span "Asana integration is not connected. Please connect before using it." at bounding box center [781, 568] width 277 height 11
click at [804, 570] on span "Asana integration is not connected. Please connect before using it." at bounding box center [781, 568] width 277 height 11
click at [800, 571] on span "Asana integration is not connected. Please connect before using it." at bounding box center [781, 568] width 277 height 11
click at [796, 571] on span "Asana integration is not connected. Please connect before using it." at bounding box center [781, 568] width 277 height 11
click at [939, 571] on div "Asana integration is not connected. Please connect before using it." at bounding box center [795, 569] width 336 height 18
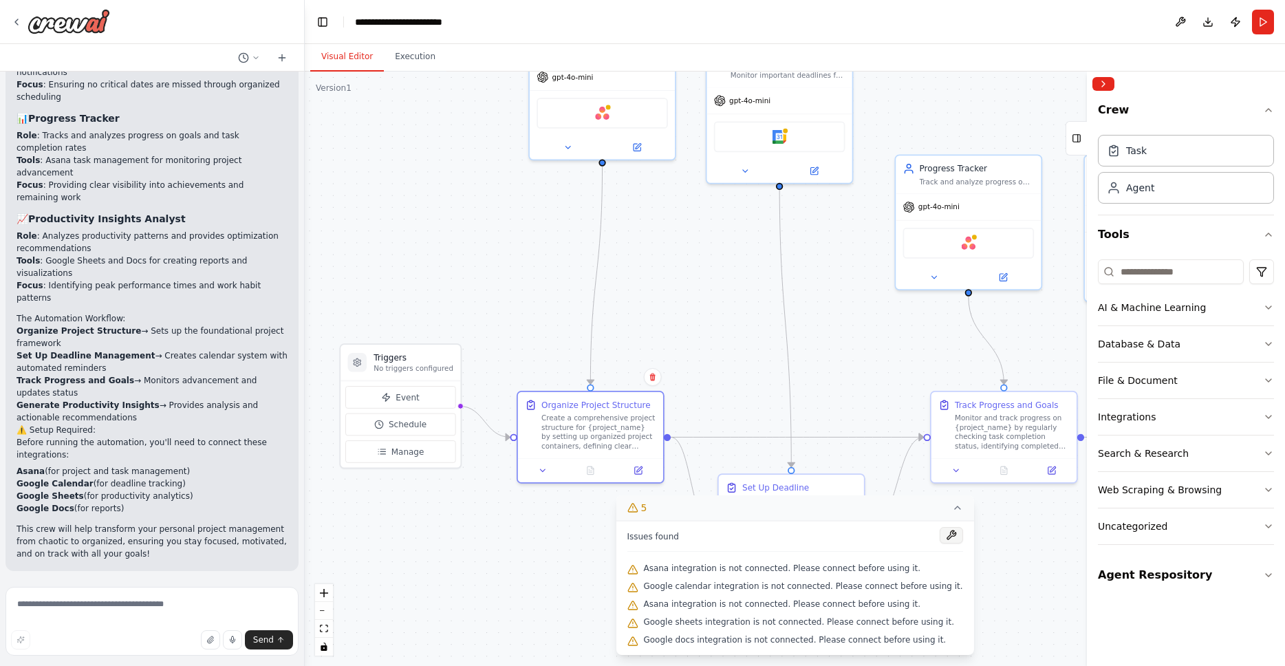
click at [944, 531] on button at bounding box center [951, 535] width 23 height 17
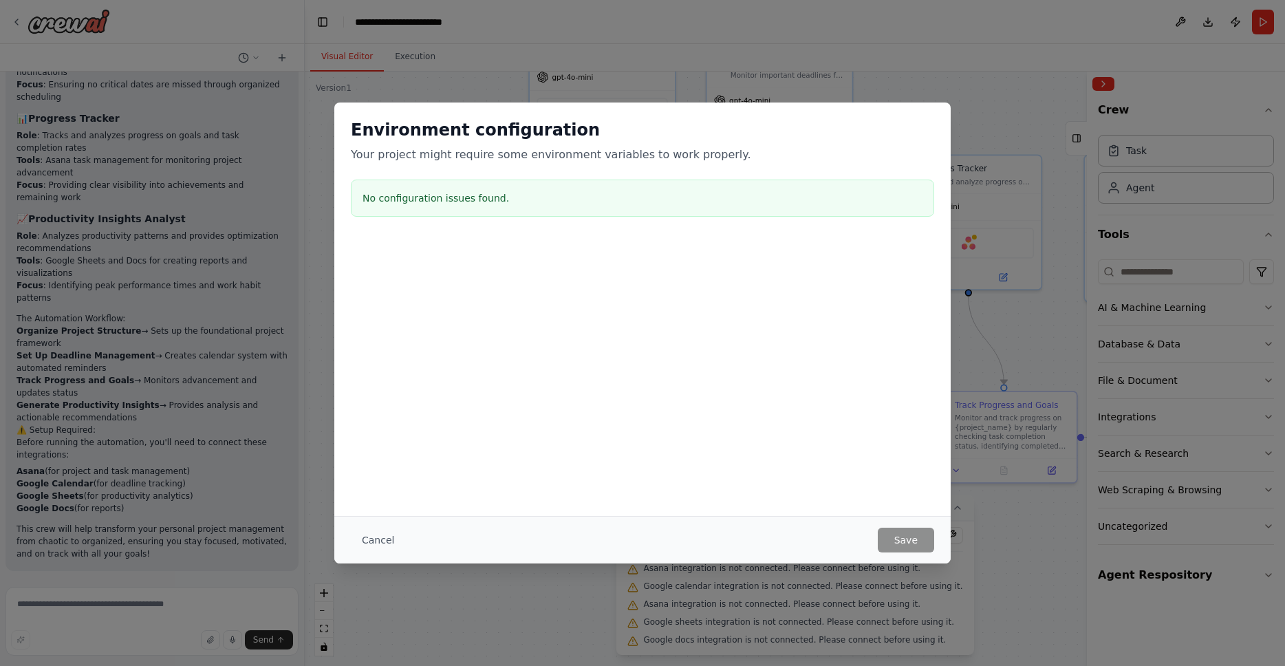
click at [592, 207] on div "No configuration issues found." at bounding box center [642, 198] width 583 height 37
click at [496, 186] on div "No configuration issues found." at bounding box center [642, 198] width 583 height 37
click at [411, 214] on div "No configuration issues found." at bounding box center [642, 198] width 583 height 37
click at [449, 334] on div at bounding box center [642, 308] width 616 height 138
click at [479, 440] on div "Environment configuration Your project might require some environment variables…" at bounding box center [642, 309] width 616 height 413
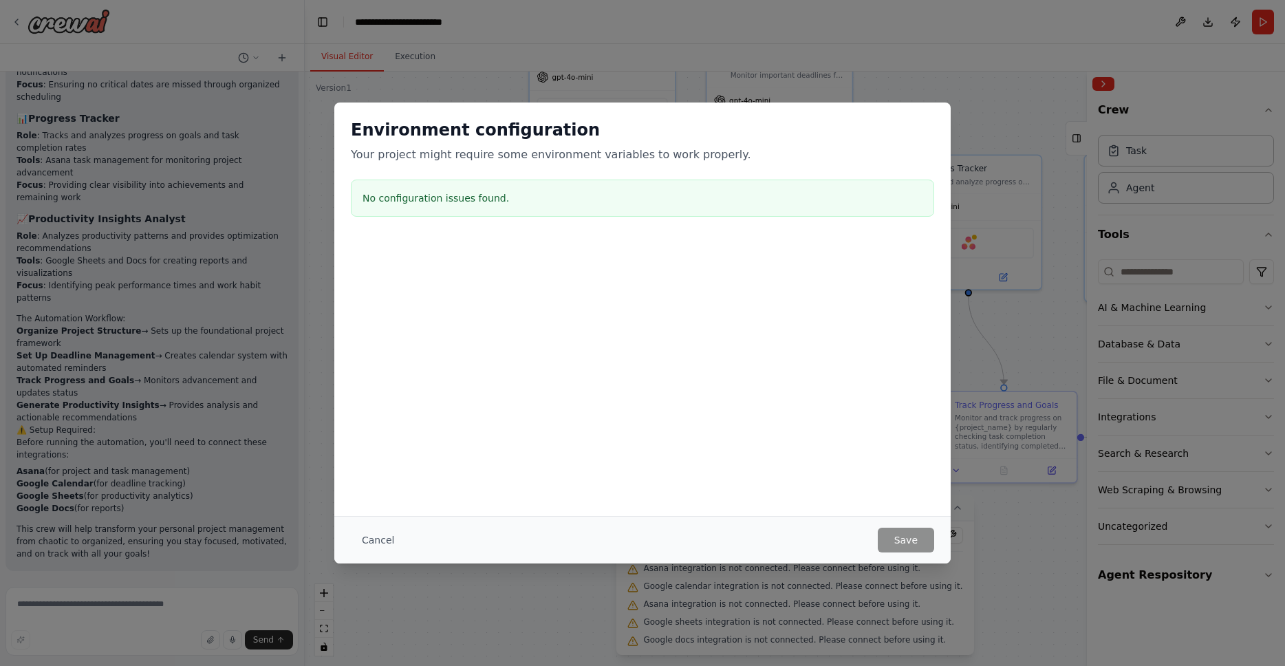
click at [484, 440] on div "Environment configuration Your project might require some environment variables…" at bounding box center [642, 309] width 616 height 413
click at [376, 541] on button "Cancel" at bounding box center [378, 540] width 54 height 25
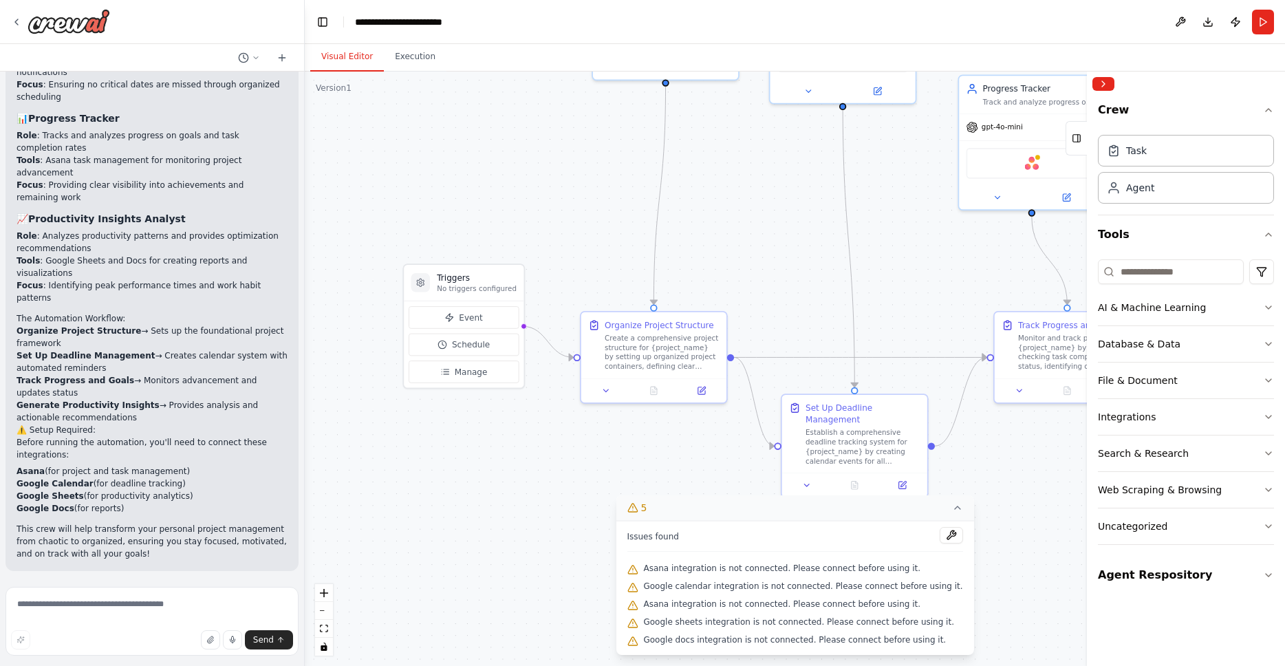
drag, startPoint x: 846, startPoint y: 339, endPoint x: 907, endPoint y: 279, distance: 85.6
click at [907, 279] on div ".deletable-edge-delete-btn { width: 20px; height: 20px; border: 0px solid #ffff…" at bounding box center [795, 369] width 980 height 594
click at [1269, 577] on icon "button" at bounding box center [1268, 575] width 11 height 11
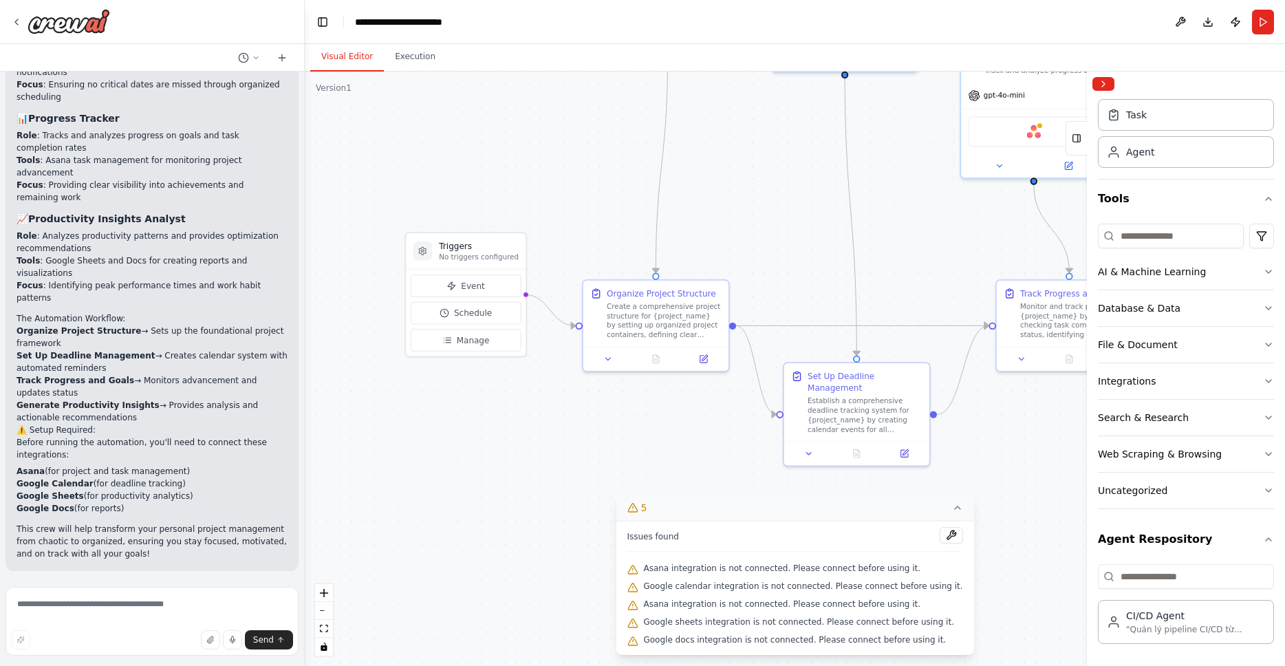
drag, startPoint x: 579, startPoint y: 470, endPoint x: 582, endPoint y: 438, distance: 31.8
click at [582, 438] on div ".deletable-edge-delete-btn { width: 20px; height: 20px; border: 0px solid #ffff…" at bounding box center [795, 369] width 980 height 594
click at [890, 572] on span "Asana integration is not connected. Please connect before using it." at bounding box center [781, 568] width 277 height 11
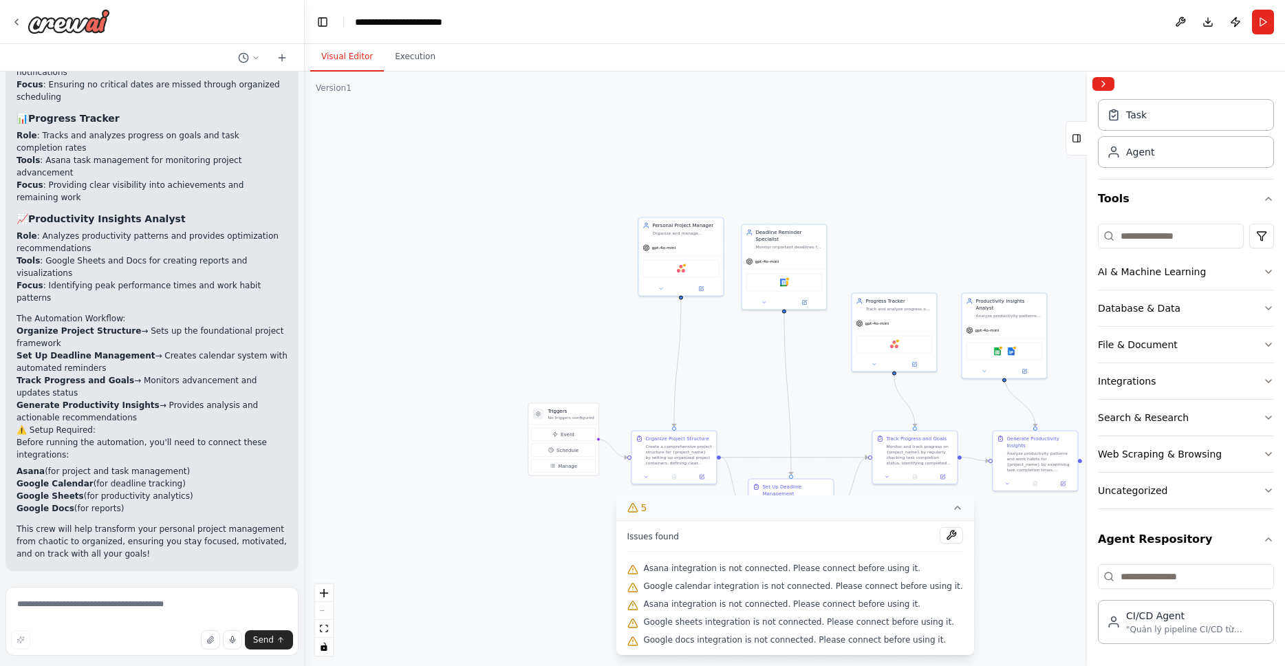
drag, startPoint x: 755, startPoint y: 325, endPoint x: 727, endPoint y: 434, distance: 112.8
click at [729, 439] on div ".deletable-edge-delete-btn { width: 20px; height: 20px; border: 0px solid #ffff…" at bounding box center [795, 369] width 980 height 594
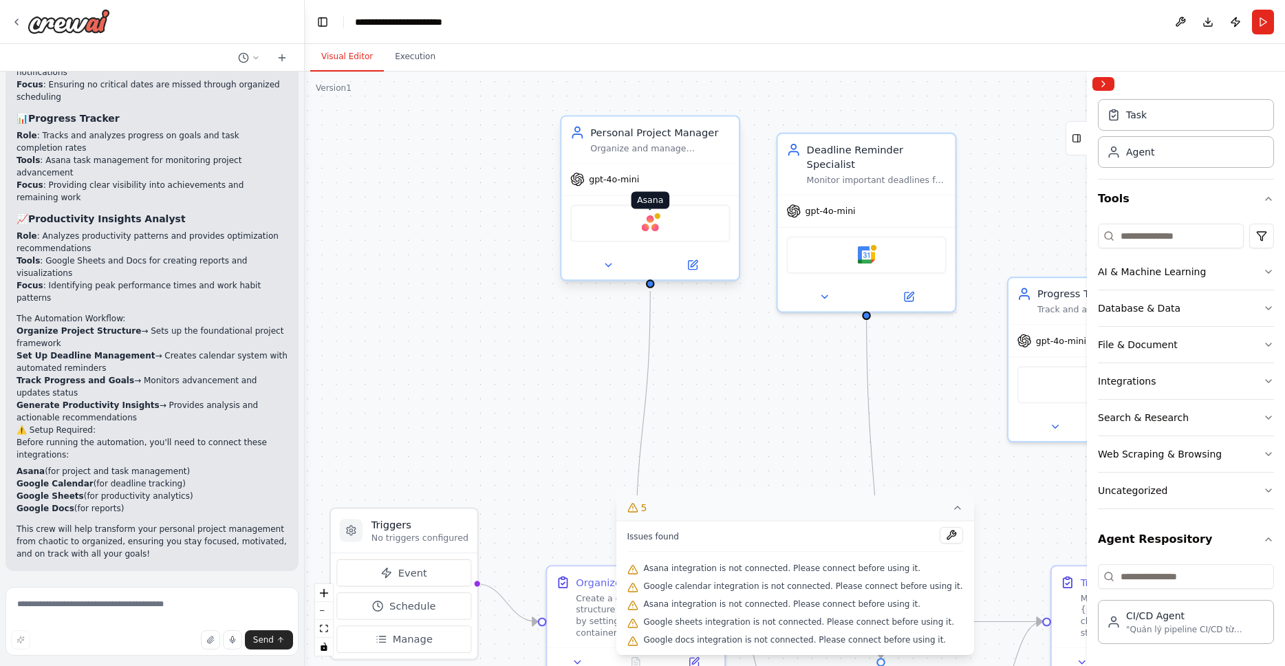
click at [654, 223] on img at bounding box center [650, 223] width 17 height 17
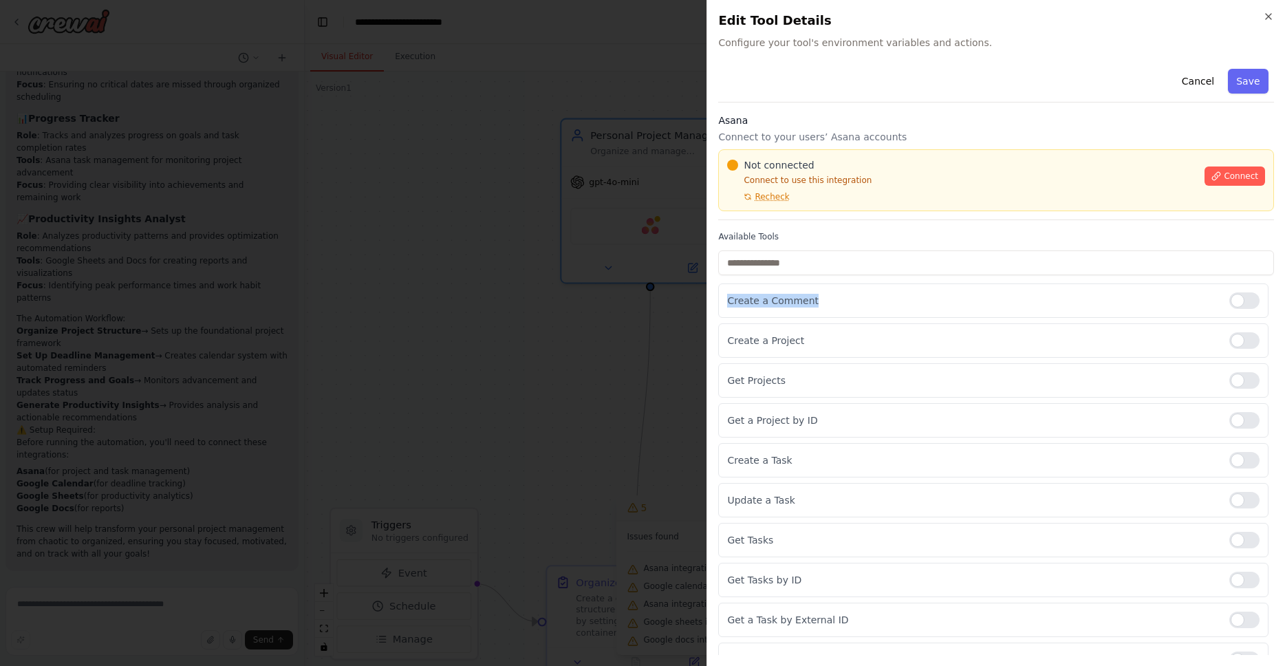
drag, startPoint x: 1134, startPoint y: 309, endPoint x: 1133, endPoint y: 276, distance: 33.0
click at [1133, 276] on div "Available Tools Create a Comment Create a Project Get Projects Get a Project by…" at bounding box center [996, 494] width 556 height 526
click at [975, 72] on div "Cancel Save" at bounding box center [996, 82] width 556 height 39
click at [825, 182] on p "Connect to use this integration" at bounding box center [961, 180] width 469 height 11
click at [1271, 19] on icon "button" at bounding box center [1268, 16] width 11 height 11
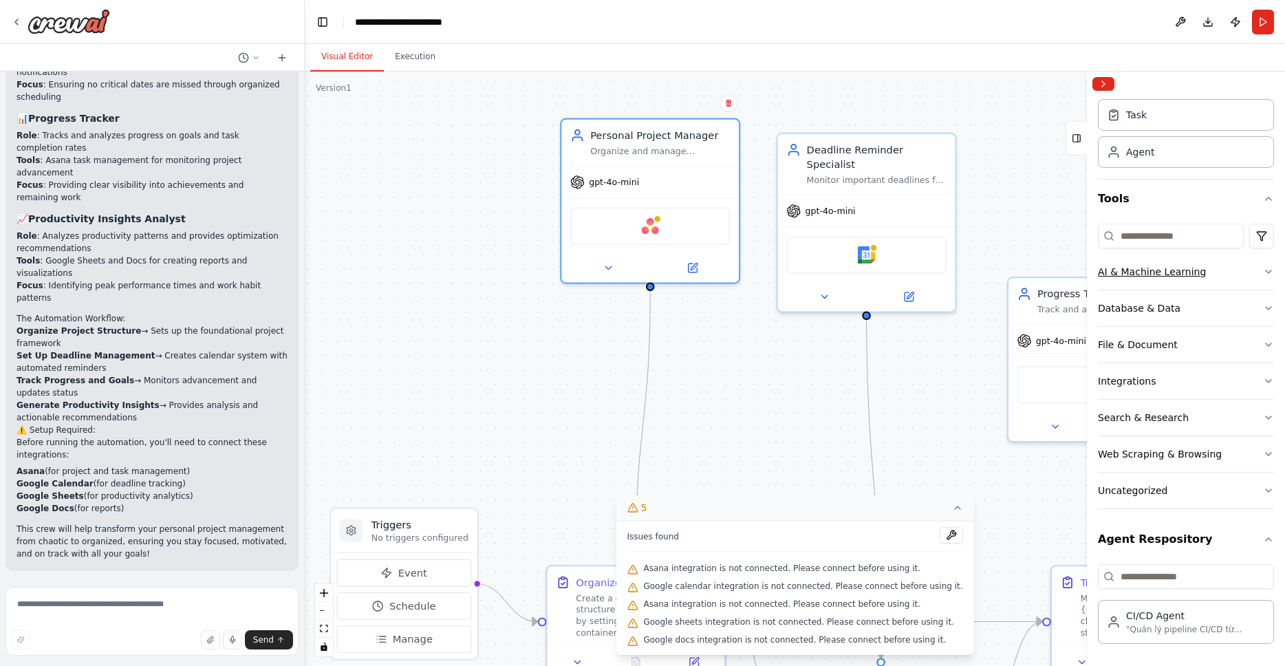
click at [1266, 271] on icon "button" at bounding box center [1269, 271] width 6 height 3
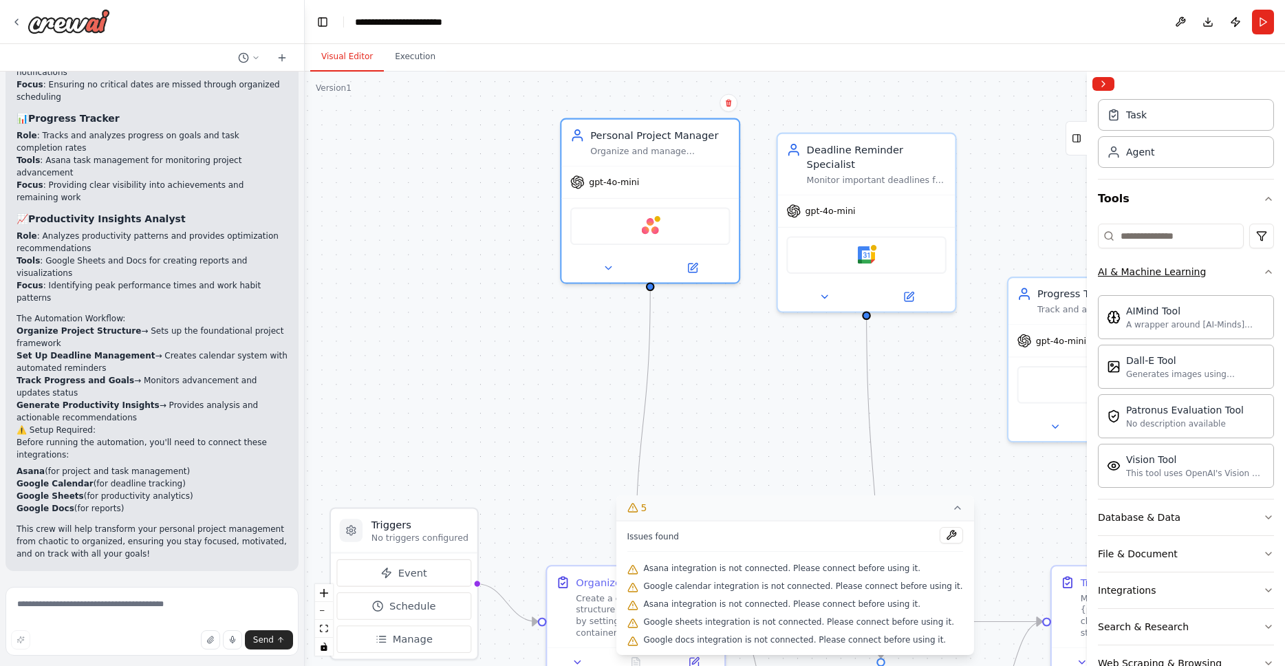
click at [1263, 275] on icon "button" at bounding box center [1268, 271] width 11 height 11
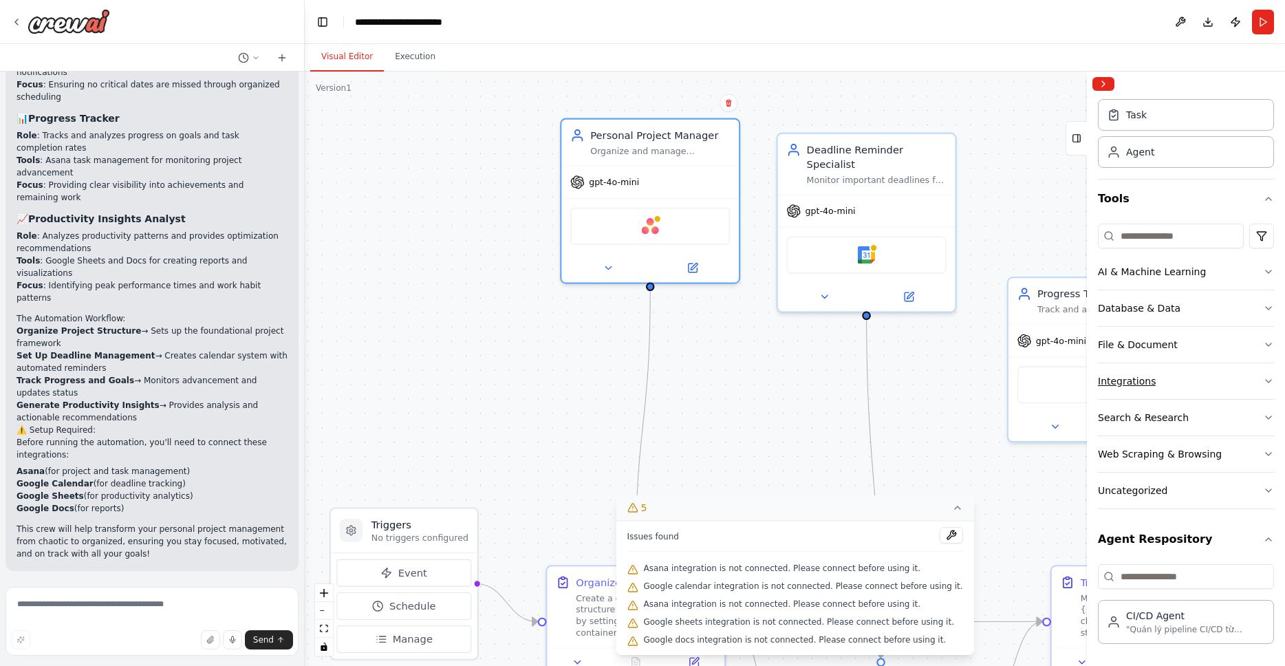
click at [1263, 383] on icon "button" at bounding box center [1268, 381] width 11 height 11
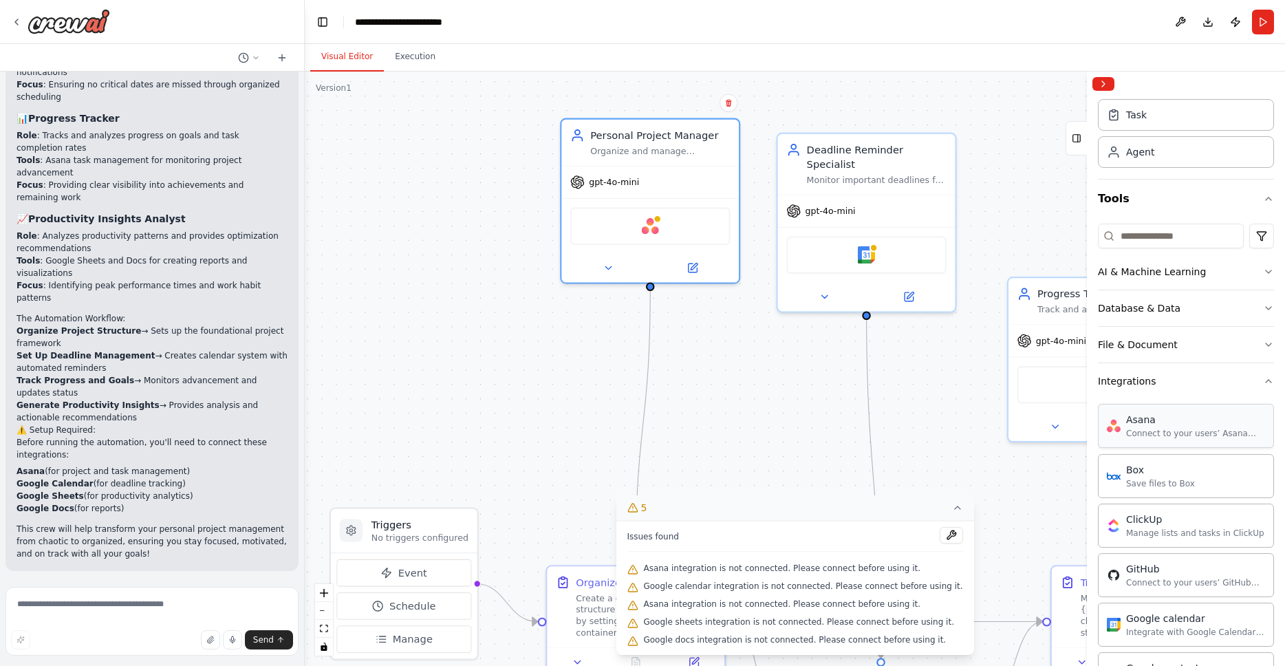
click at [1199, 433] on div "Connect to your users’ Asana accounts" at bounding box center [1195, 433] width 139 height 11
click at [1142, 426] on div "Asana" at bounding box center [1195, 420] width 139 height 14
click at [1115, 427] on img at bounding box center [1114, 426] width 14 height 14
click at [966, 389] on div ".deletable-edge-delete-btn { width: 20px; height: 20px; border: 0px solid #ffff…" at bounding box center [795, 369] width 980 height 594
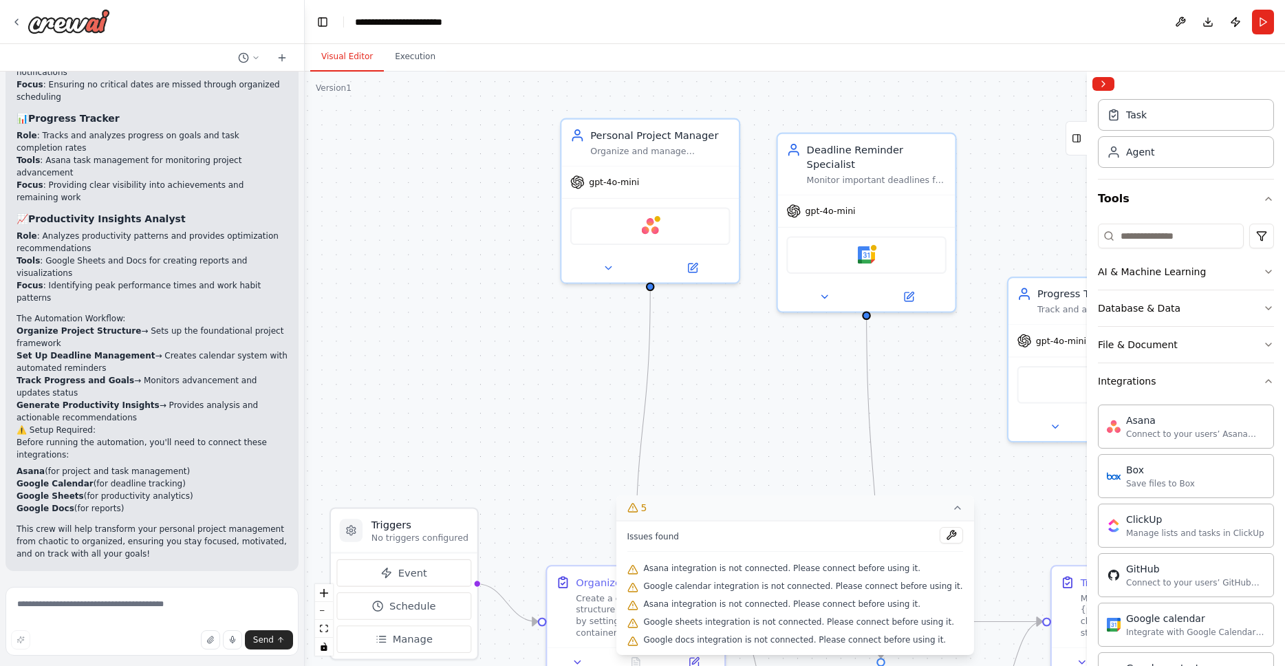
click at [1014, 158] on div ".deletable-edge-delete-btn { width: 20px; height: 20px; border: 0px solid #ffff…" at bounding box center [795, 369] width 980 height 594
click at [769, 369] on div ".deletable-edge-delete-btn { width: 20px; height: 20px; border: 0px solid #ffff…" at bounding box center [795, 369] width 980 height 594
click at [695, 265] on icon at bounding box center [692, 265] width 9 height 9
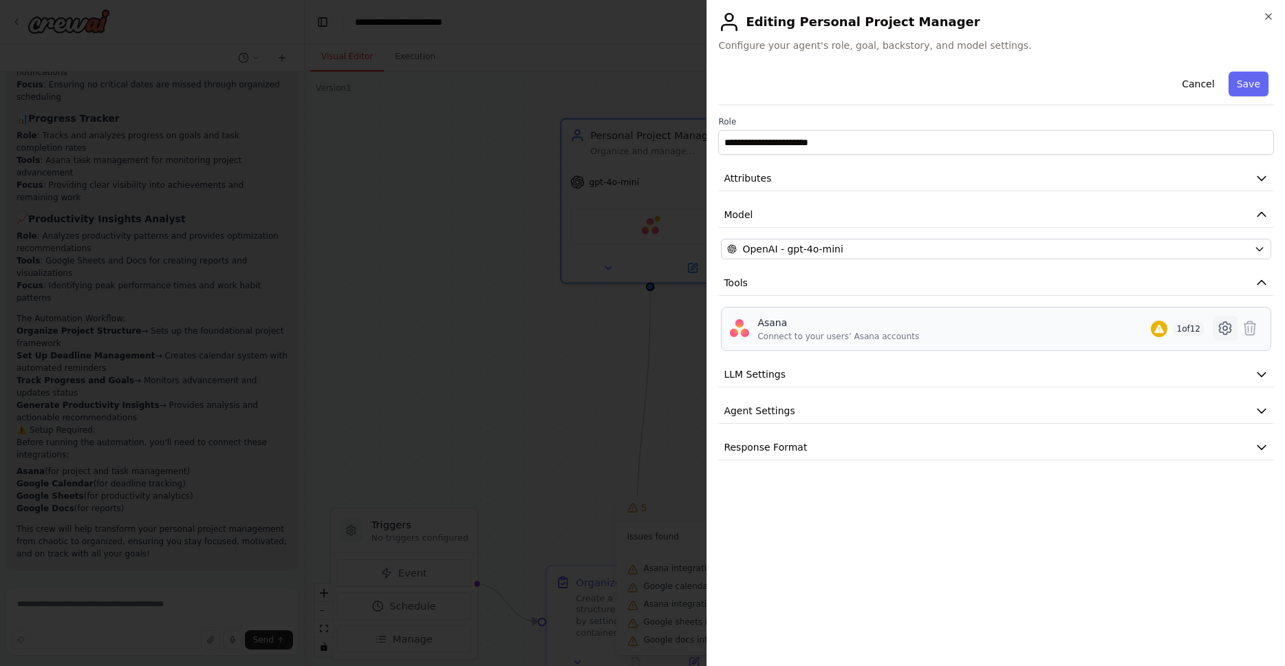
click at [1223, 328] on icon at bounding box center [1225, 328] width 4 height 4
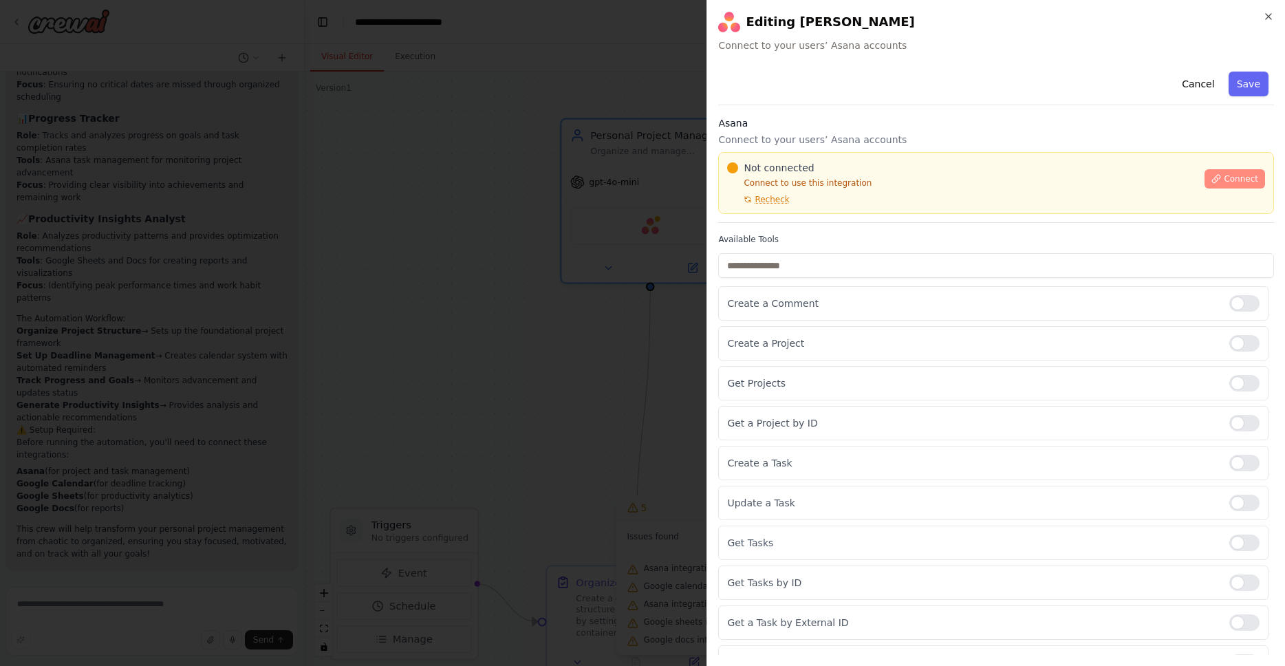
click at [1226, 178] on span "Connect" at bounding box center [1241, 178] width 34 height 11
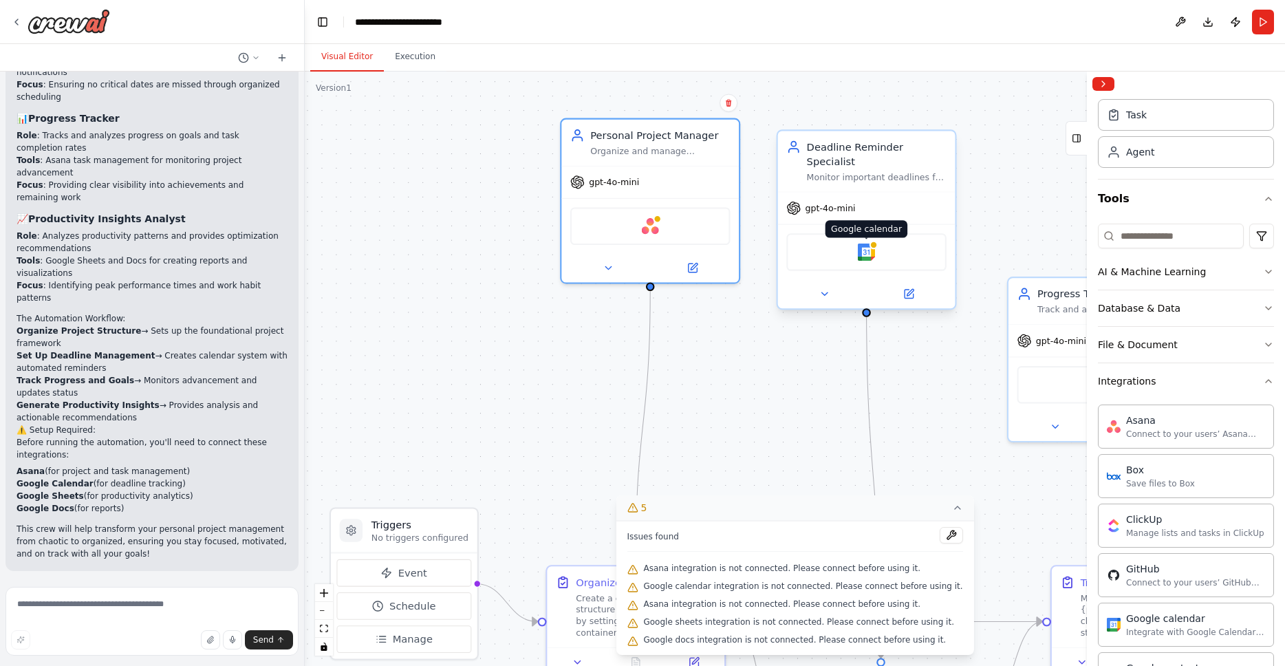
click at [866, 244] on img at bounding box center [866, 252] width 17 height 17
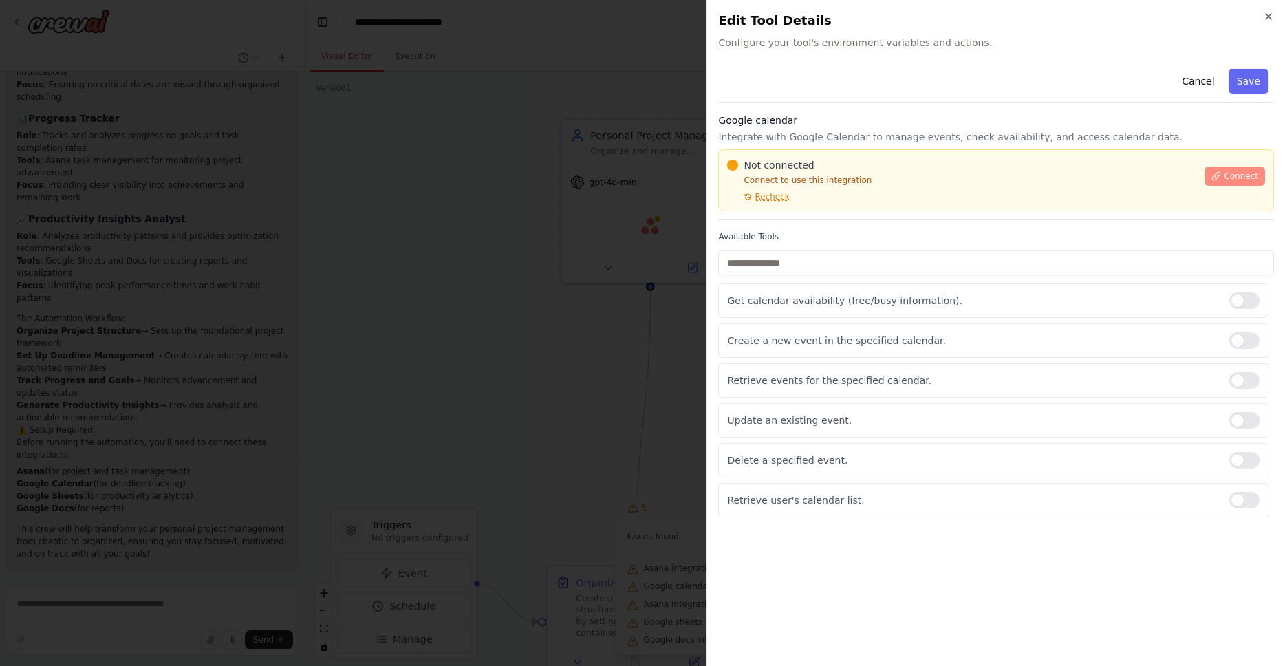
click at [1249, 178] on span "Connect" at bounding box center [1241, 176] width 34 height 11
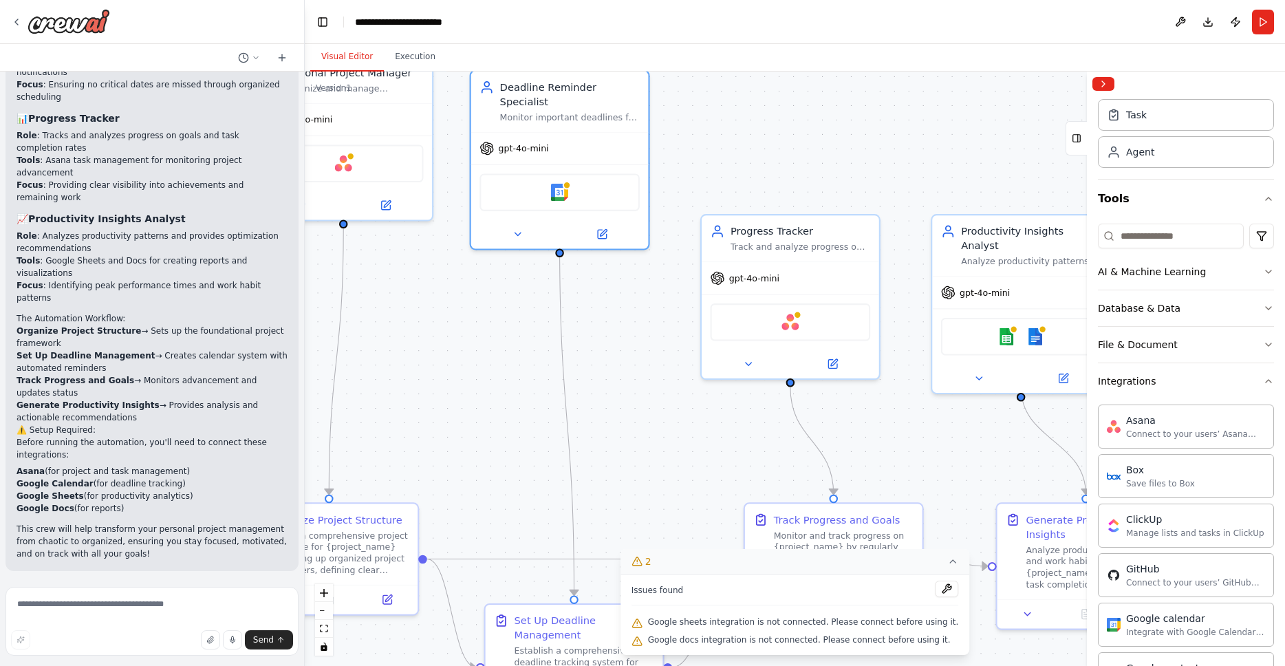
drag, startPoint x: 786, startPoint y: 436, endPoint x: 480, endPoint y: 375, distance: 312.1
click at [480, 375] on div ".deletable-edge-delete-btn { width: 20px; height: 20px; border: 0px solid #ffff…" at bounding box center [795, 369] width 980 height 594
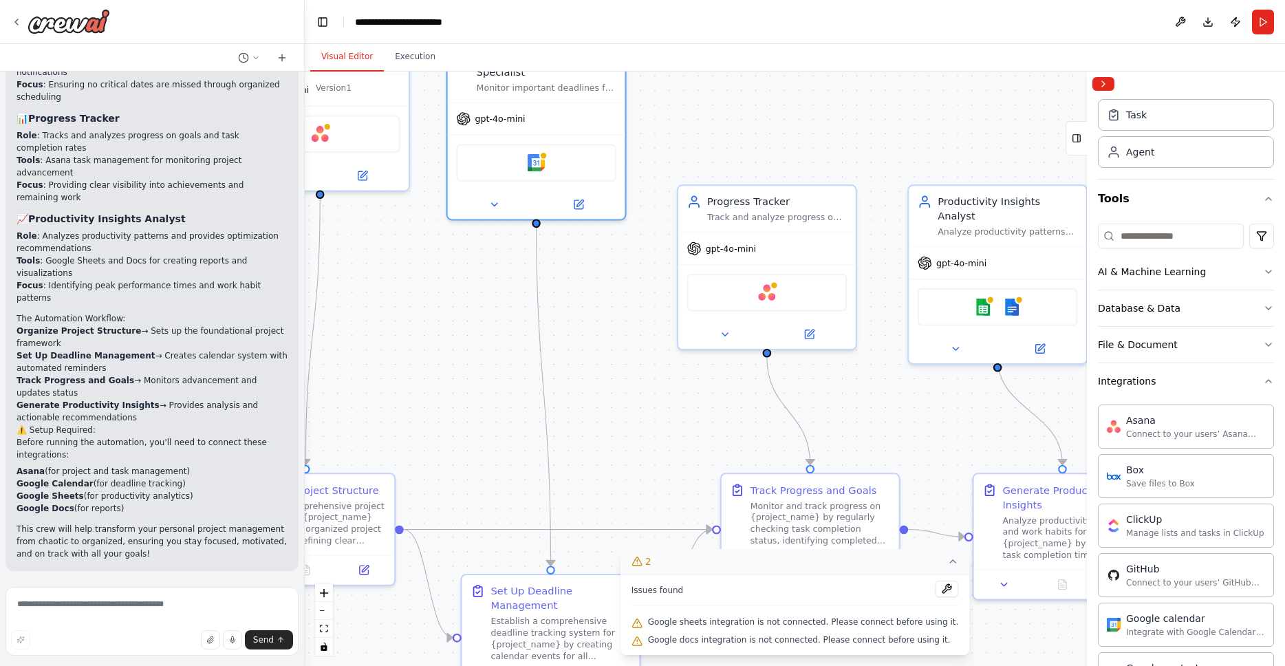
drag, startPoint x: 678, startPoint y: 420, endPoint x: 655, endPoint y: 390, distance: 37.7
click at [655, 390] on div ".deletable-edge-delete-btn { width: 20px; height: 20px; border: 0px solid #ffff…" at bounding box center [795, 369] width 980 height 594
click at [769, 290] on img at bounding box center [766, 289] width 17 height 17
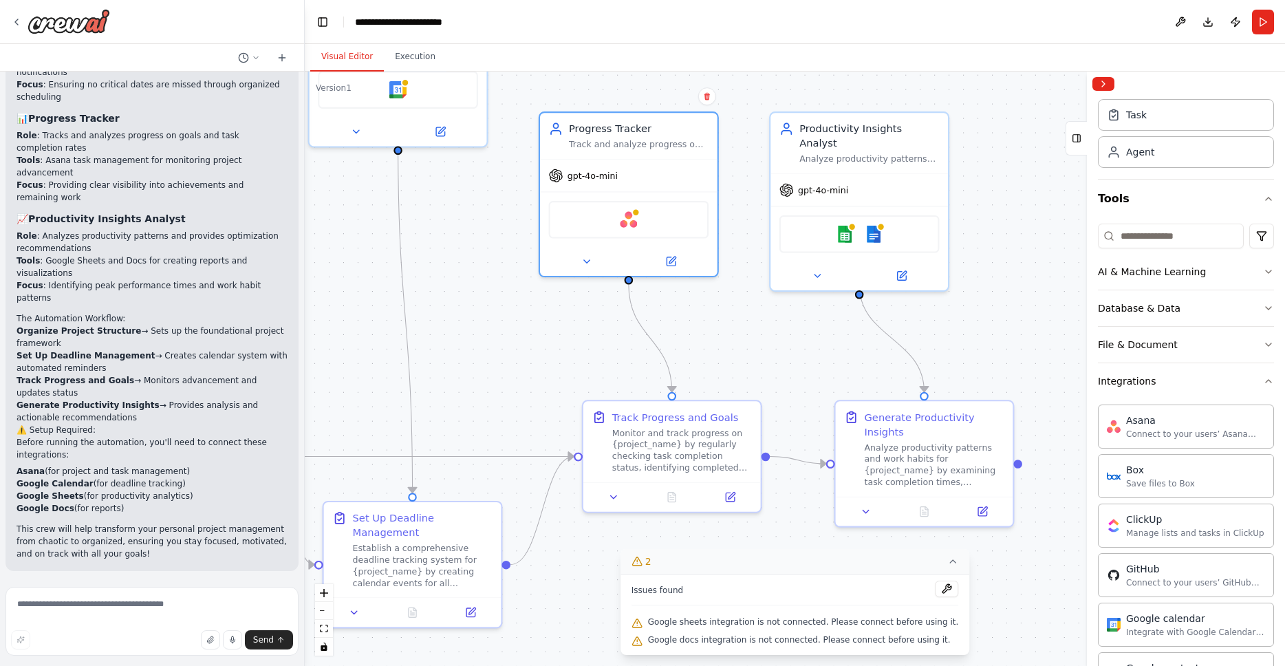
drag, startPoint x: 678, startPoint y: 413, endPoint x: 525, endPoint y: 347, distance: 166.4
click at [522, 350] on div ".deletable-edge-delete-btn { width: 20px; height: 20px; border: 0px solid #ffff…" at bounding box center [795, 369] width 980 height 594
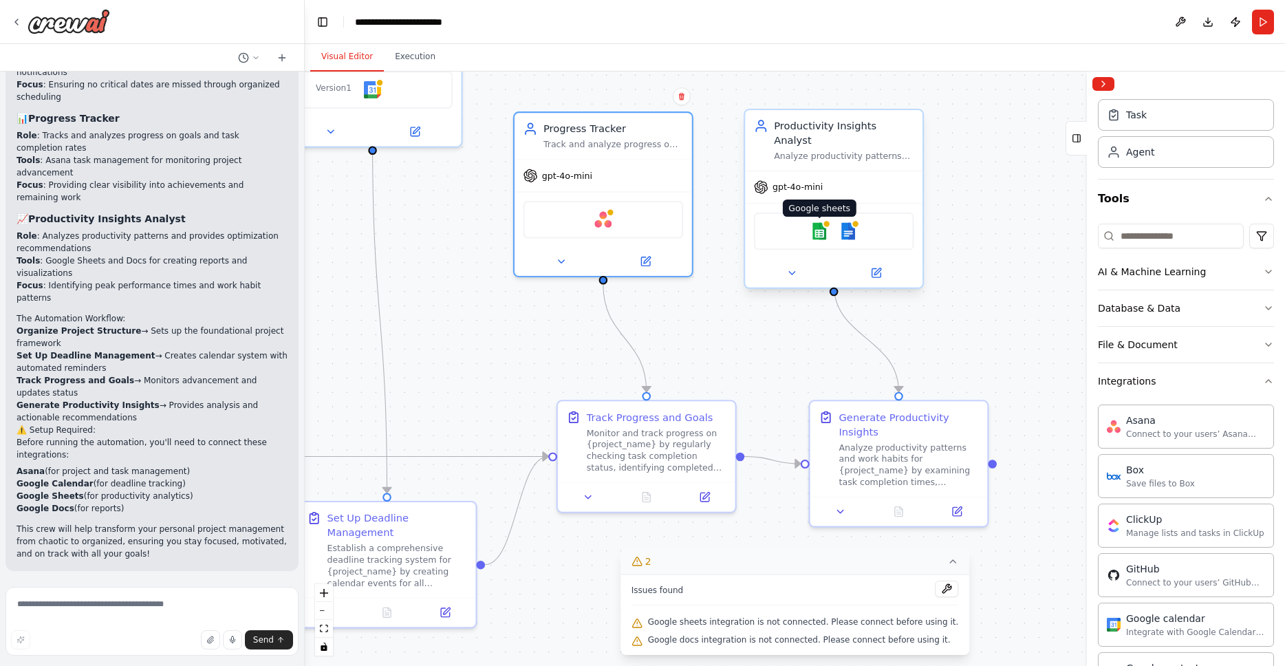
click at [819, 222] on img at bounding box center [819, 230] width 17 height 17
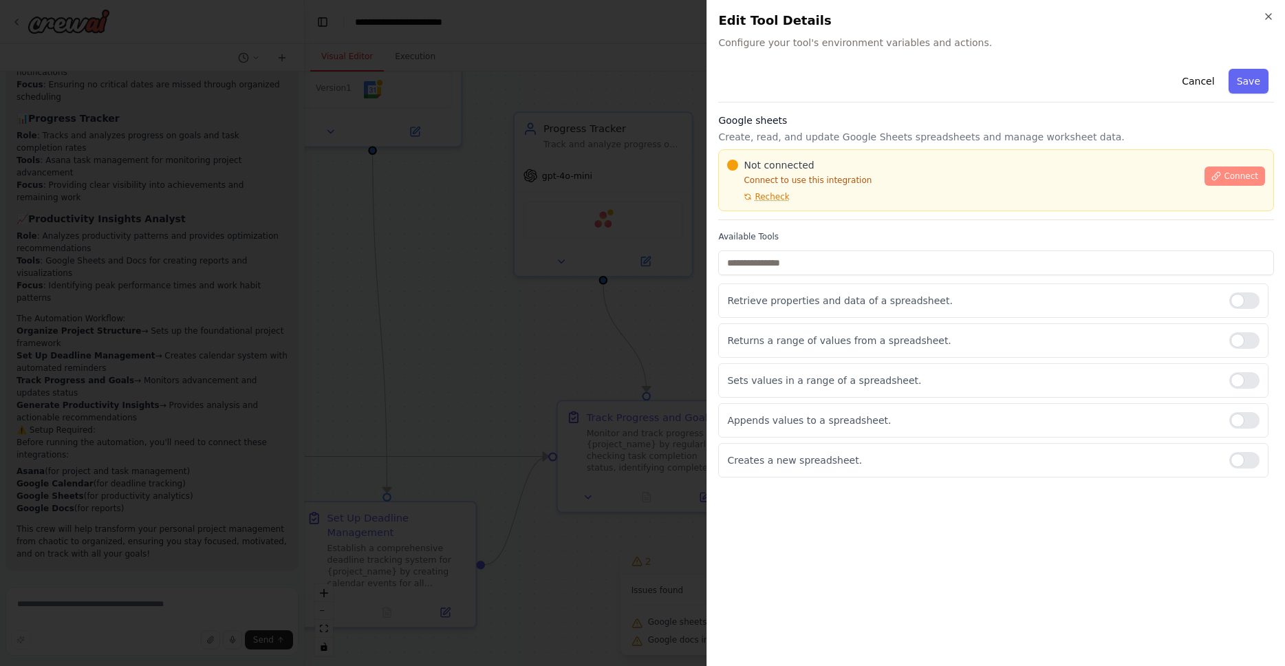
click at [1240, 175] on span "Connect" at bounding box center [1241, 176] width 34 height 11
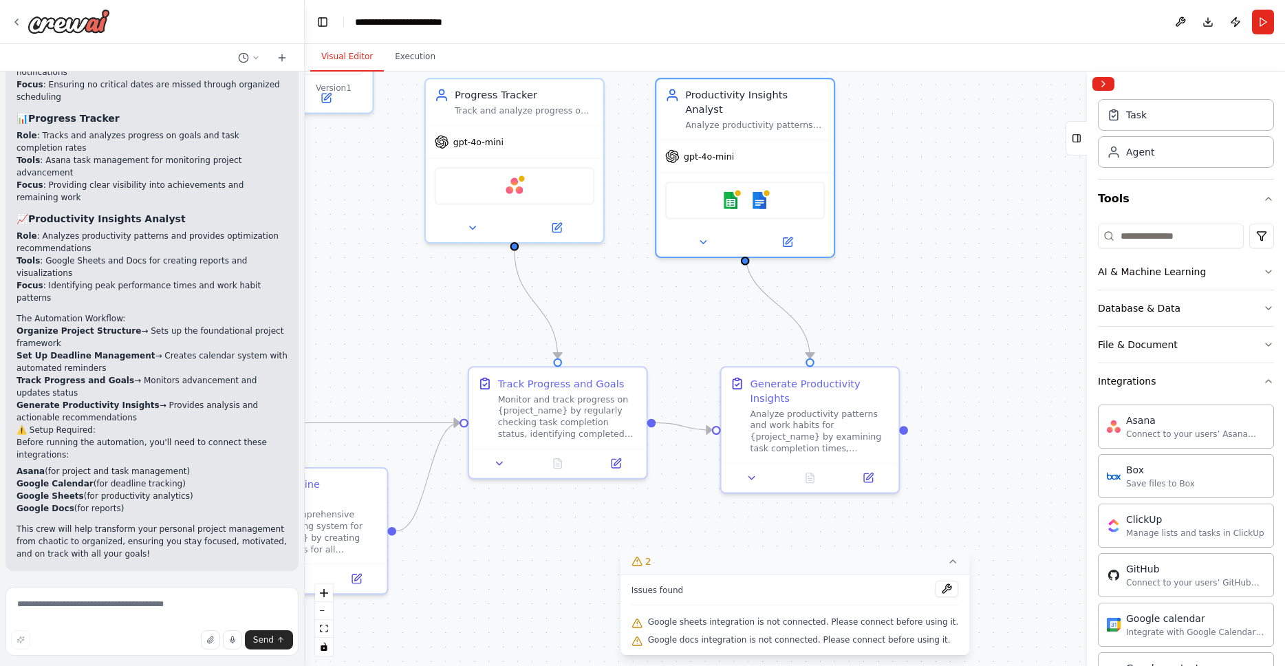
drag, startPoint x: 1010, startPoint y: 339, endPoint x: 921, endPoint y: 305, distance: 94.9
click at [921, 305] on div ".deletable-edge-delete-btn { width: 20px; height: 20px; border: 0px solid #ffff…" at bounding box center [795, 369] width 980 height 594
drag, startPoint x: 835, startPoint y: 625, endPoint x: 801, endPoint y: 625, distance: 34.4
click at [835, 625] on span "Google sheets integration is not connected. Please connect before using it." at bounding box center [803, 621] width 311 height 11
click at [753, 623] on span "Google sheets integration is not connected. Please connect before using it." at bounding box center [803, 621] width 311 height 11
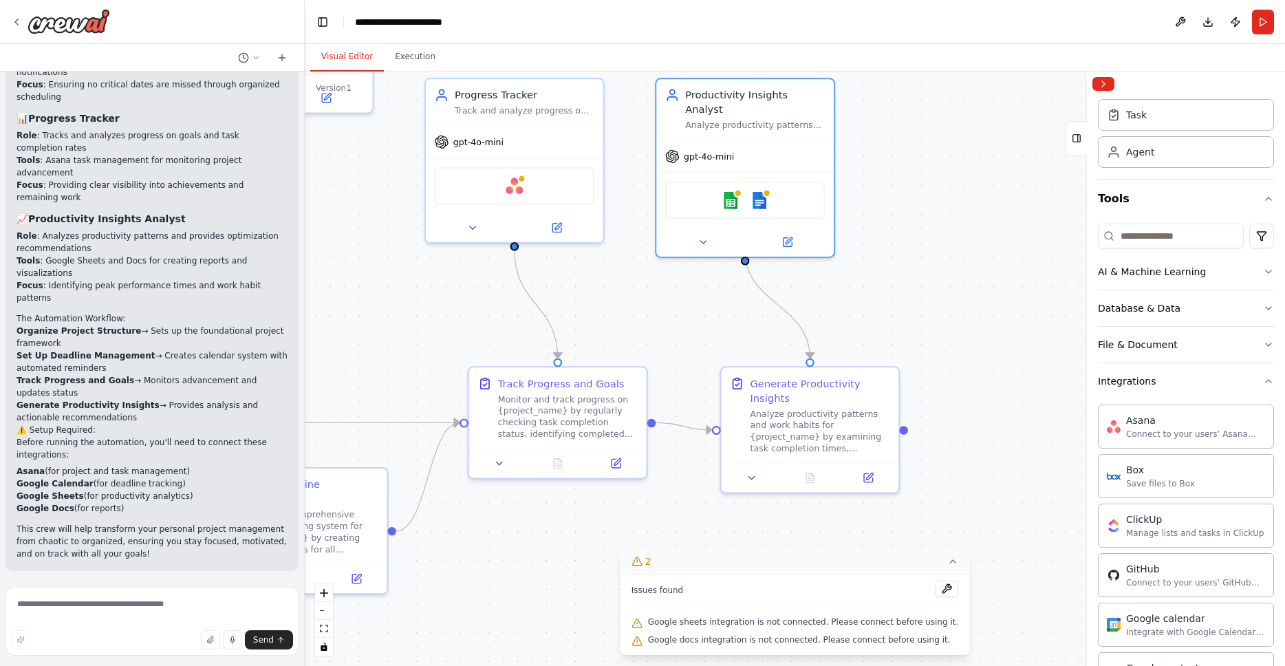
click at [669, 623] on span "Google sheets integration is not connected. Please connect before using it." at bounding box center [803, 621] width 311 height 11
click at [729, 189] on img at bounding box center [730, 197] width 17 height 17
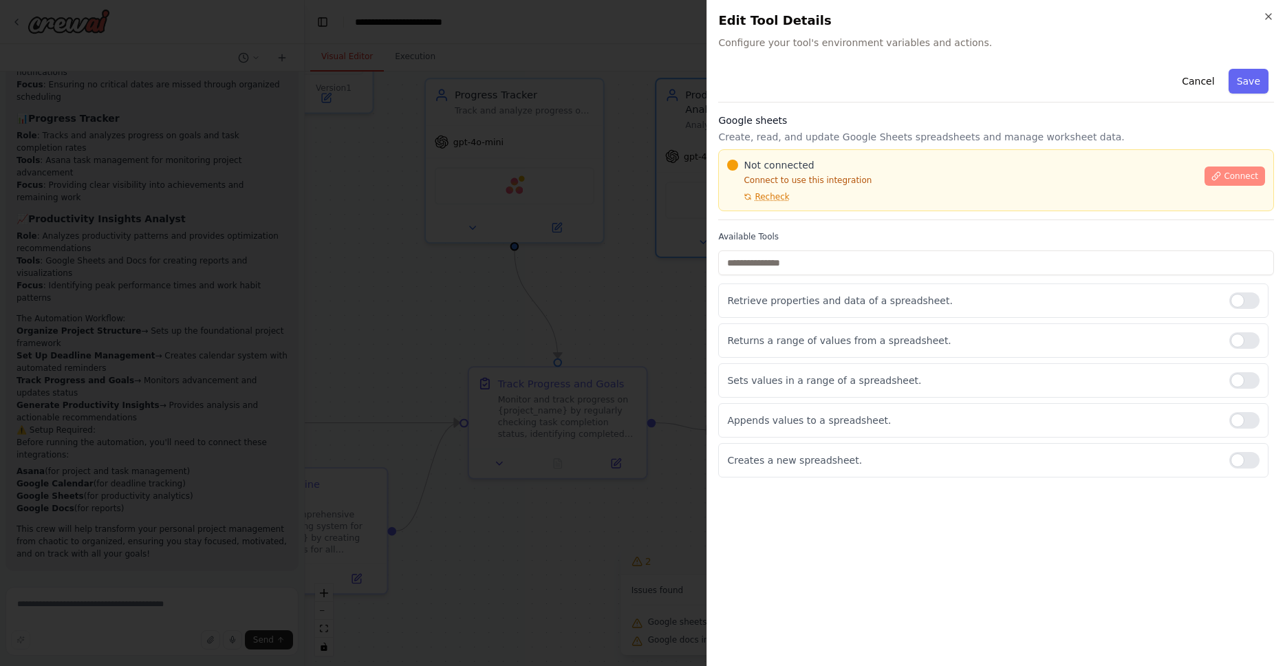
click at [1241, 175] on span "Connect" at bounding box center [1241, 176] width 34 height 11
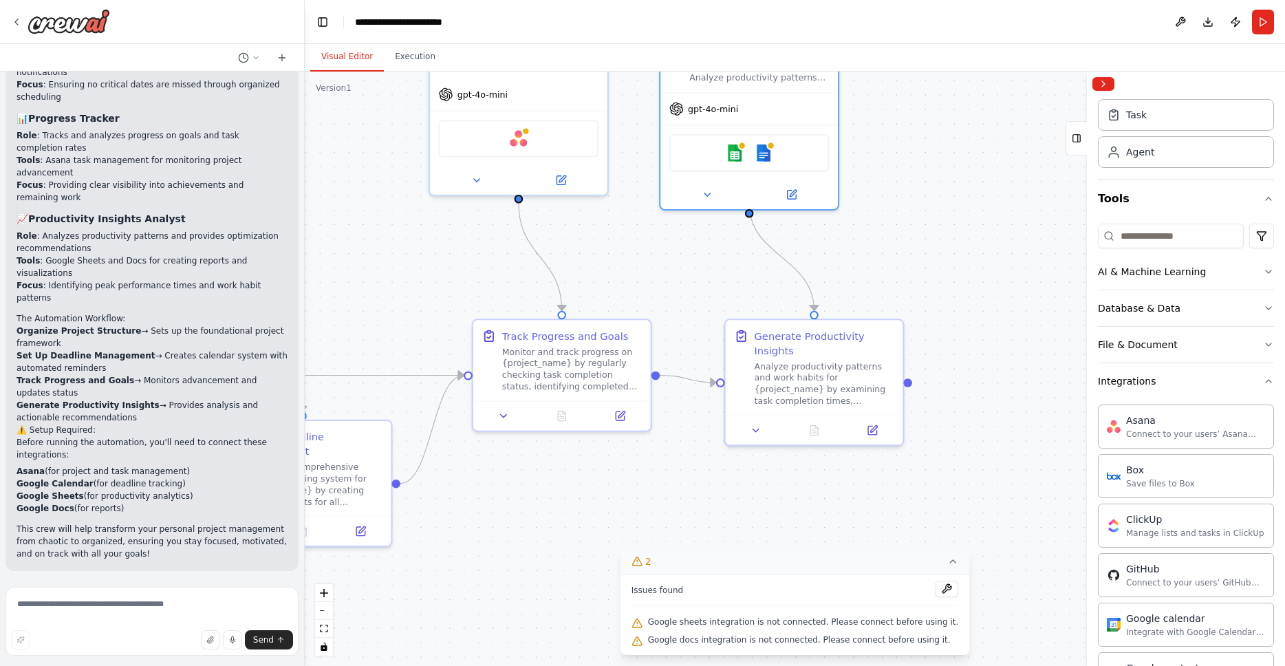
drag, startPoint x: 986, startPoint y: 369, endPoint x: 989, endPoint y: 315, distance: 53.7
click at [989, 315] on div ".deletable-edge-delete-btn { width: 20px; height: 20px; border: 0px solid #ffff…" at bounding box center [795, 369] width 980 height 594
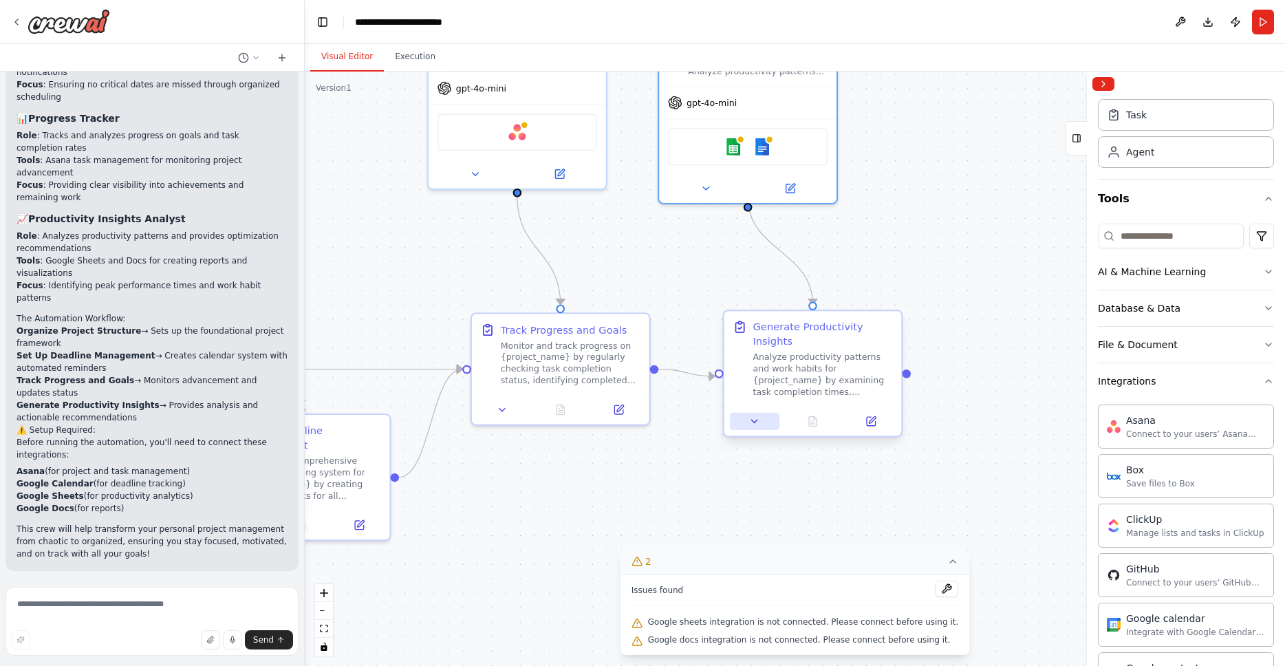
click at [750, 420] on icon at bounding box center [755, 422] width 12 height 12
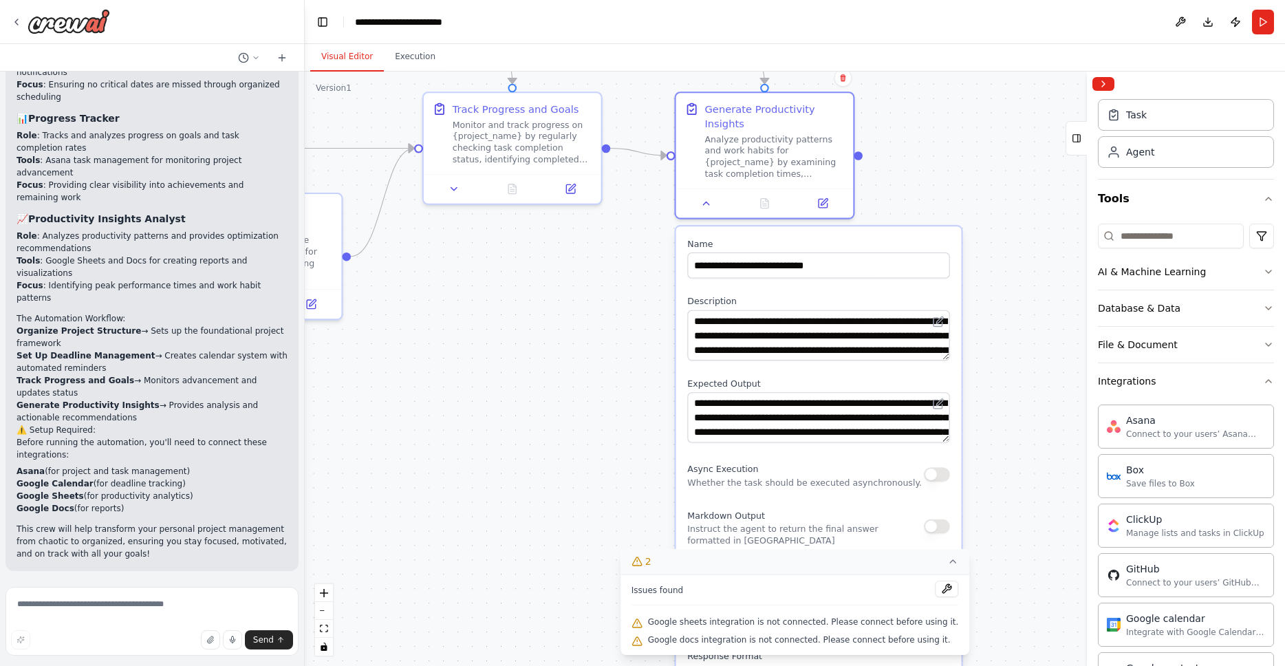
drag, startPoint x: 987, startPoint y: 387, endPoint x: 938, endPoint y: 163, distance: 229.4
click at [938, 163] on div ".deletable-edge-delete-btn { width: 20px; height: 20px; border: 0px solid #ffff…" at bounding box center [795, 369] width 980 height 594
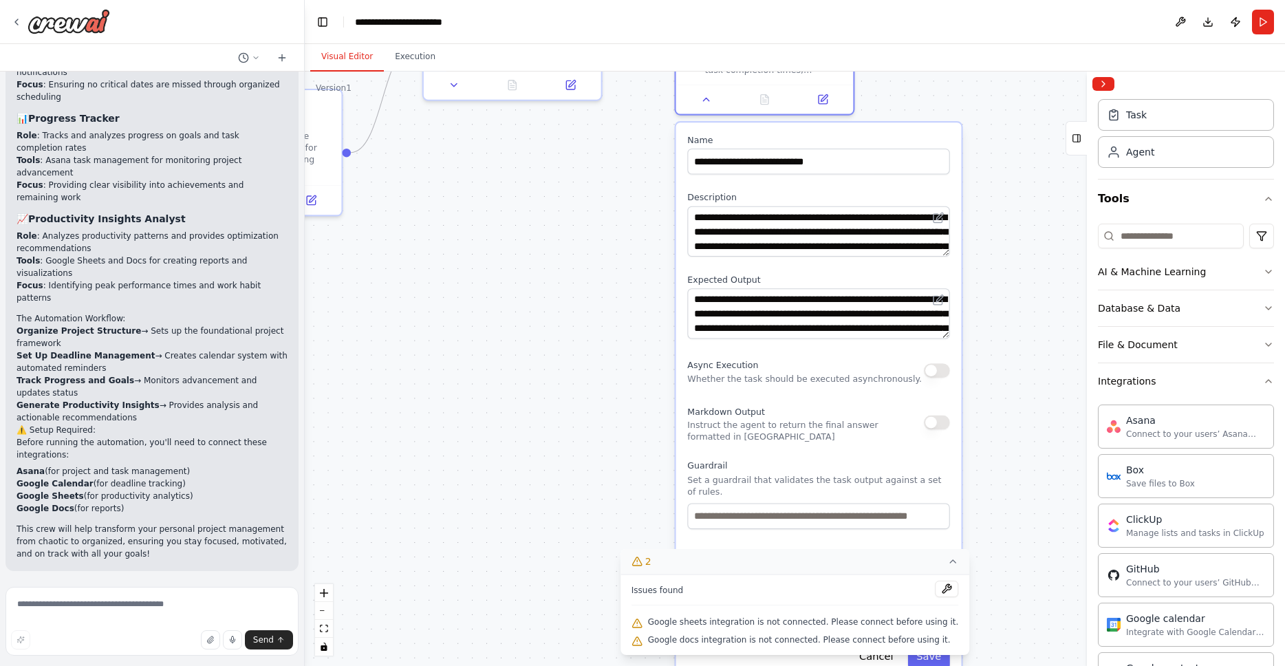
drag, startPoint x: 608, startPoint y: 440, endPoint x: 606, endPoint y: 347, distance: 93.6
click at [606, 347] on div ".deletable-edge-delete-btn { width: 20px; height: 20px; border: 0px solid #ffff…" at bounding box center [795, 369] width 980 height 594
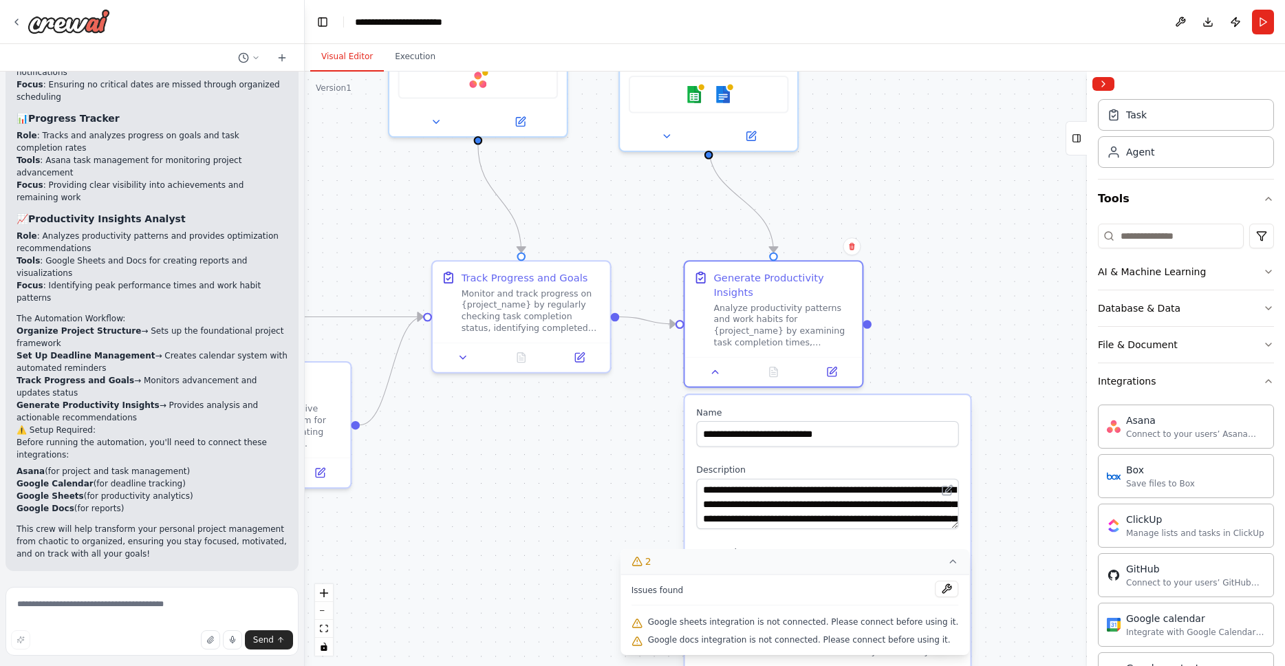
drag, startPoint x: 627, startPoint y: 284, endPoint x: 678, endPoint y: 626, distance: 345.6
click at [677, 626] on div "Version 1 Show Tools Hide Agents .deletable-edge-delete-btn { width: 20px; heig…" at bounding box center [795, 369] width 980 height 594
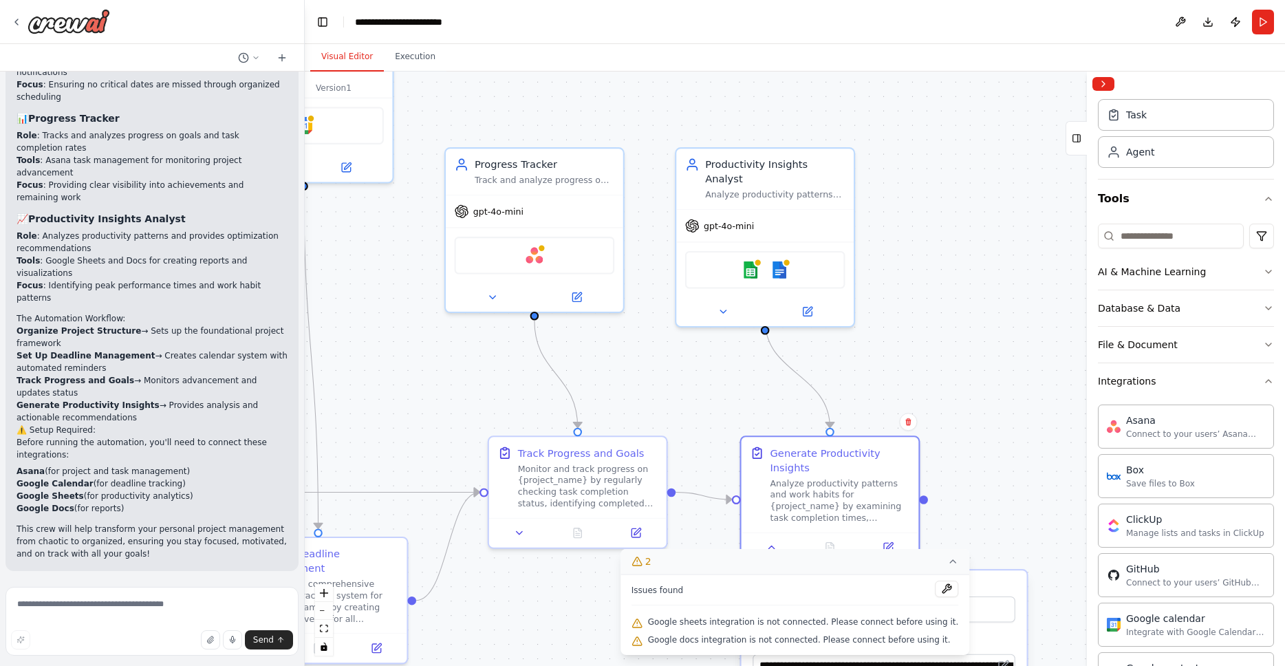
click at [700, 376] on div ".deletable-edge-delete-btn { width: 20px; height: 20px; border: 0px solid #ffff…" at bounding box center [795, 369] width 980 height 594
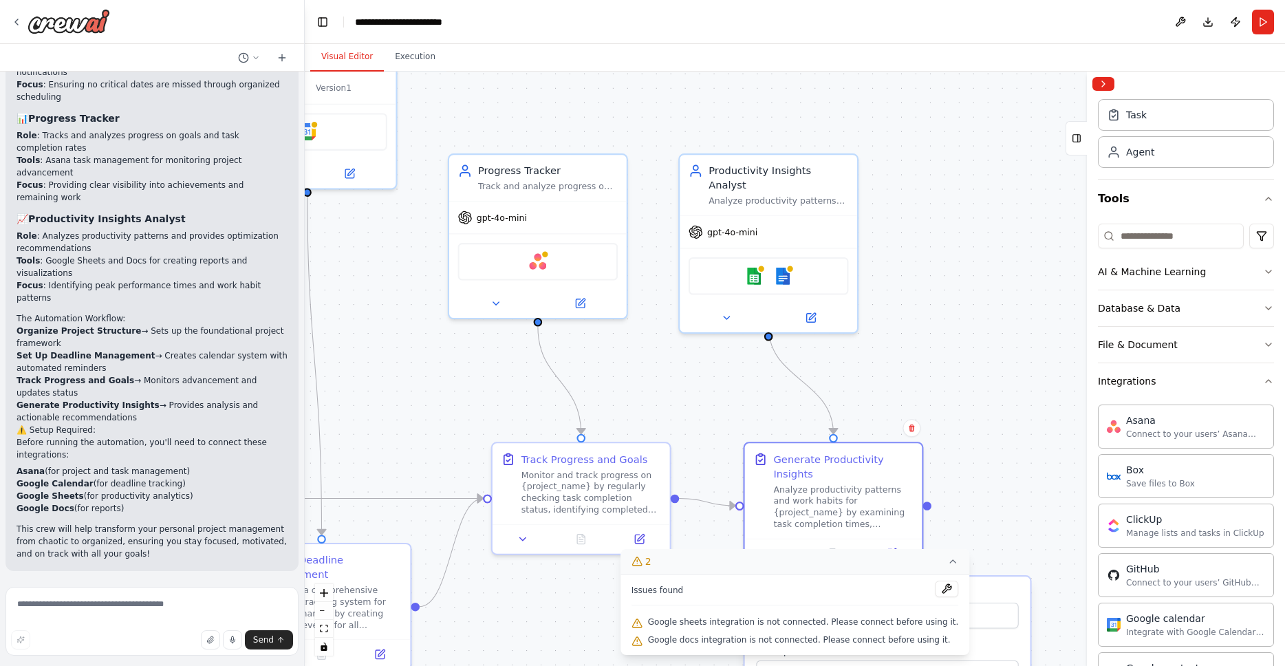
drag, startPoint x: 699, startPoint y: 365, endPoint x: 698, endPoint y: 380, distance: 14.5
click at [698, 380] on div ".deletable-edge-delete-btn { width: 20px; height: 20px; border: 0px solid #ffff…" at bounding box center [795, 369] width 980 height 594
click at [16, 23] on icon at bounding box center [16, 22] width 11 height 11
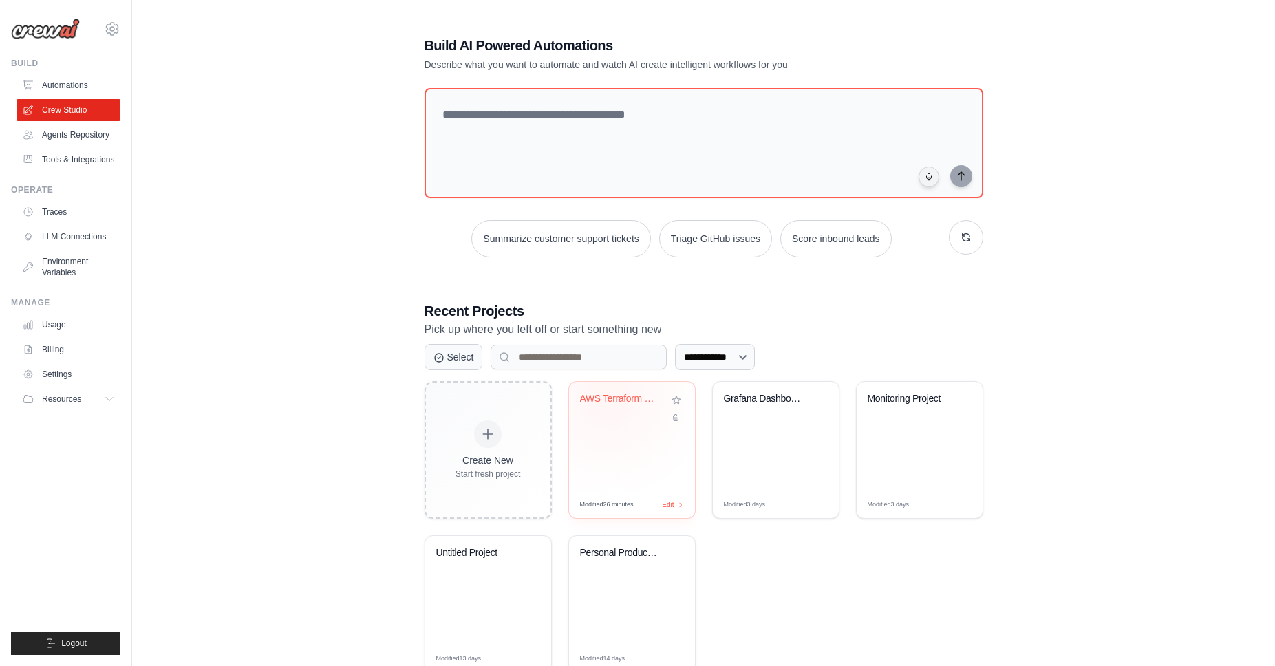
click at [608, 396] on div "AWS Terraform Module Generator" at bounding box center [621, 399] width 83 height 12
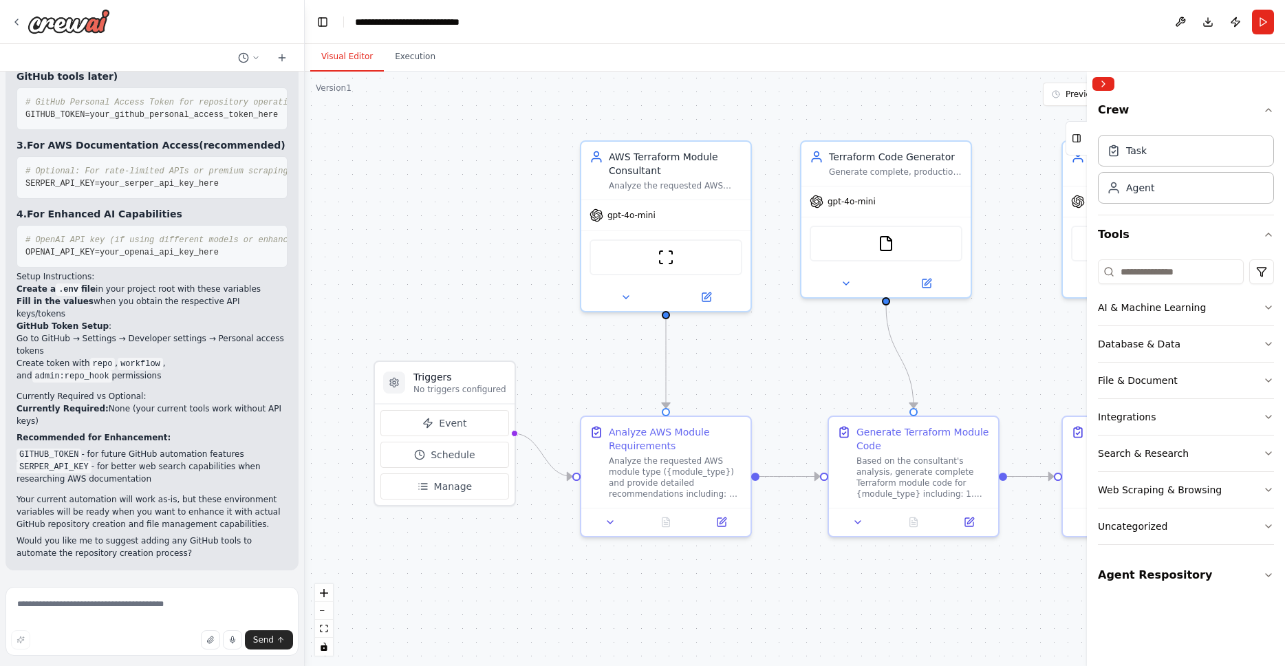
scroll to position [4992, 0]
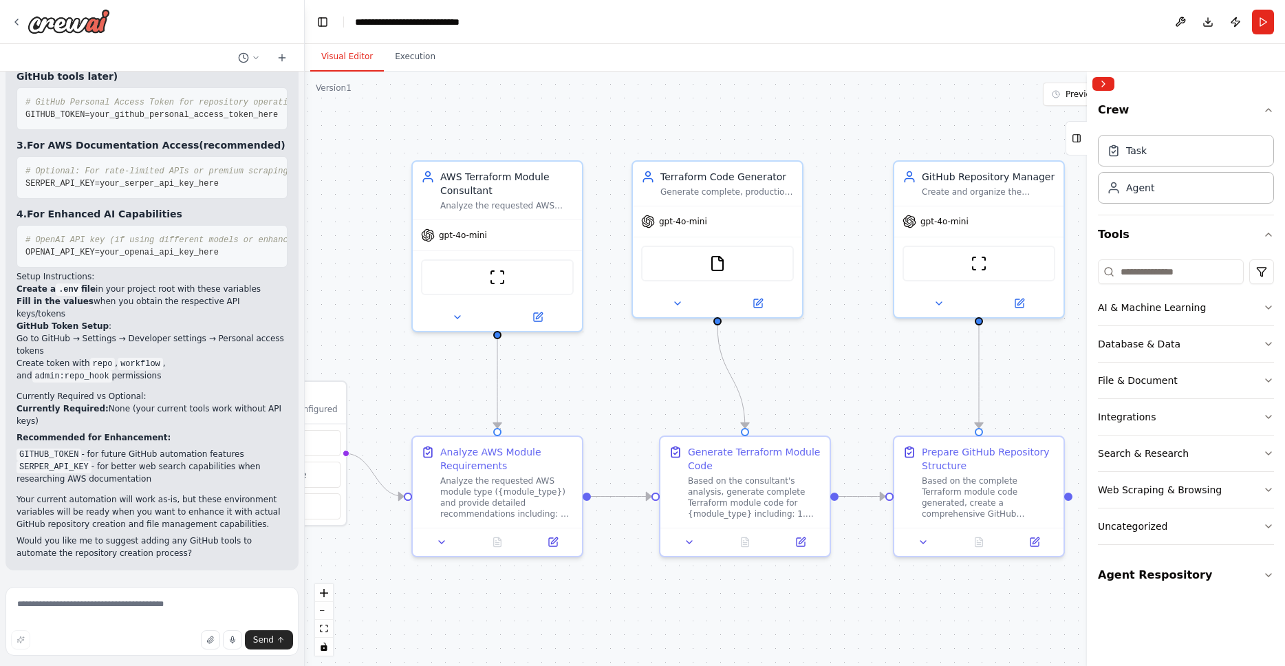
drag, startPoint x: 841, startPoint y: 379, endPoint x: 675, endPoint y: 398, distance: 167.5
click at [675, 398] on div ".deletable-edge-delete-btn { width: 20px; height: 20px; border: 0px solid #ffff…" at bounding box center [795, 369] width 980 height 594
click at [1016, 301] on icon at bounding box center [1020, 301] width 8 height 8
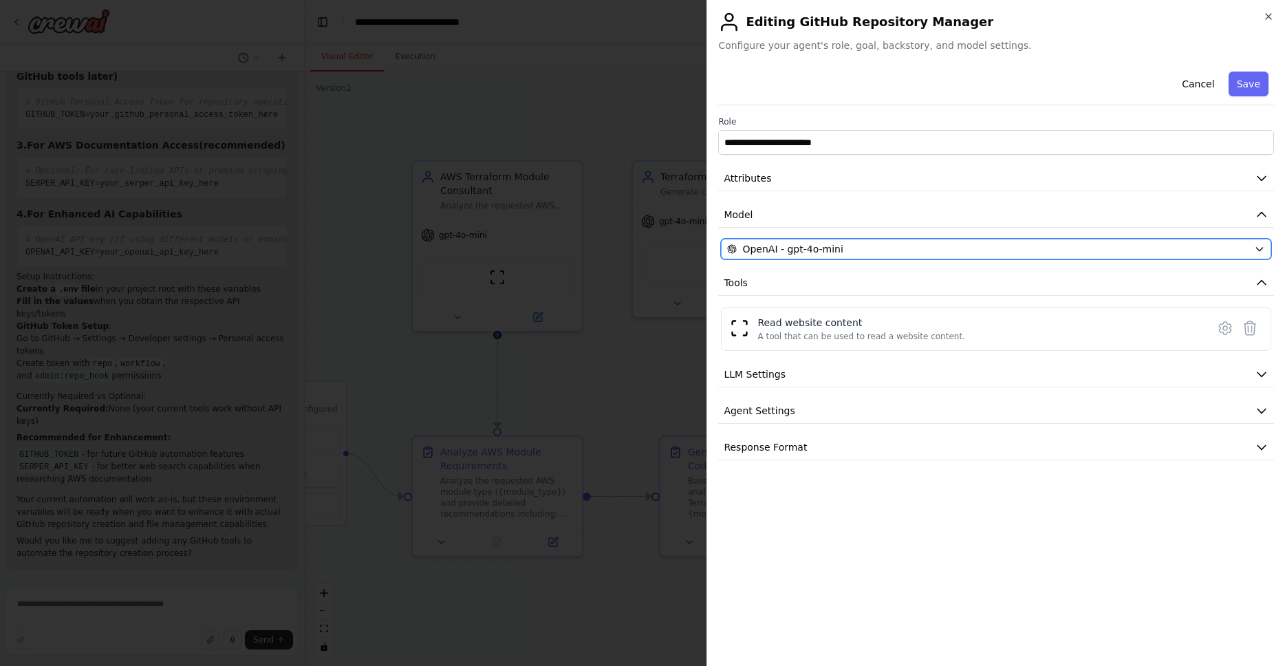
click at [1259, 248] on icon "button" at bounding box center [1259, 249] width 11 height 11
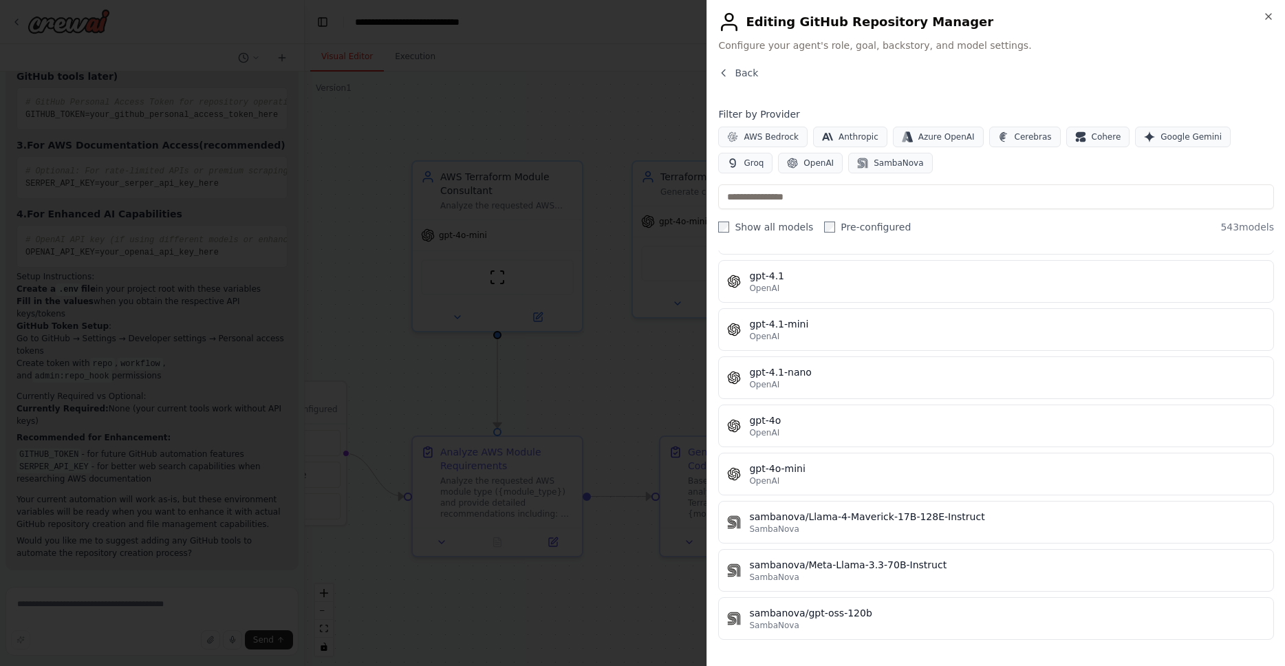
scroll to position [246, 0]
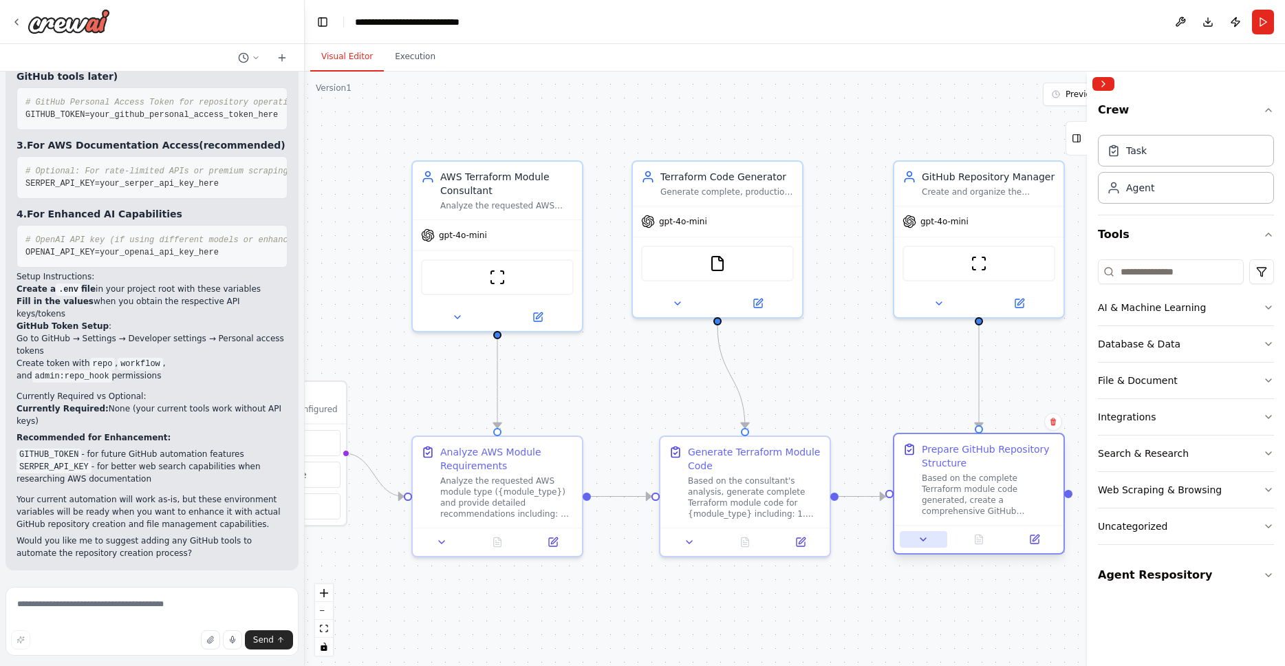
click at [925, 540] on icon at bounding box center [923, 539] width 11 height 11
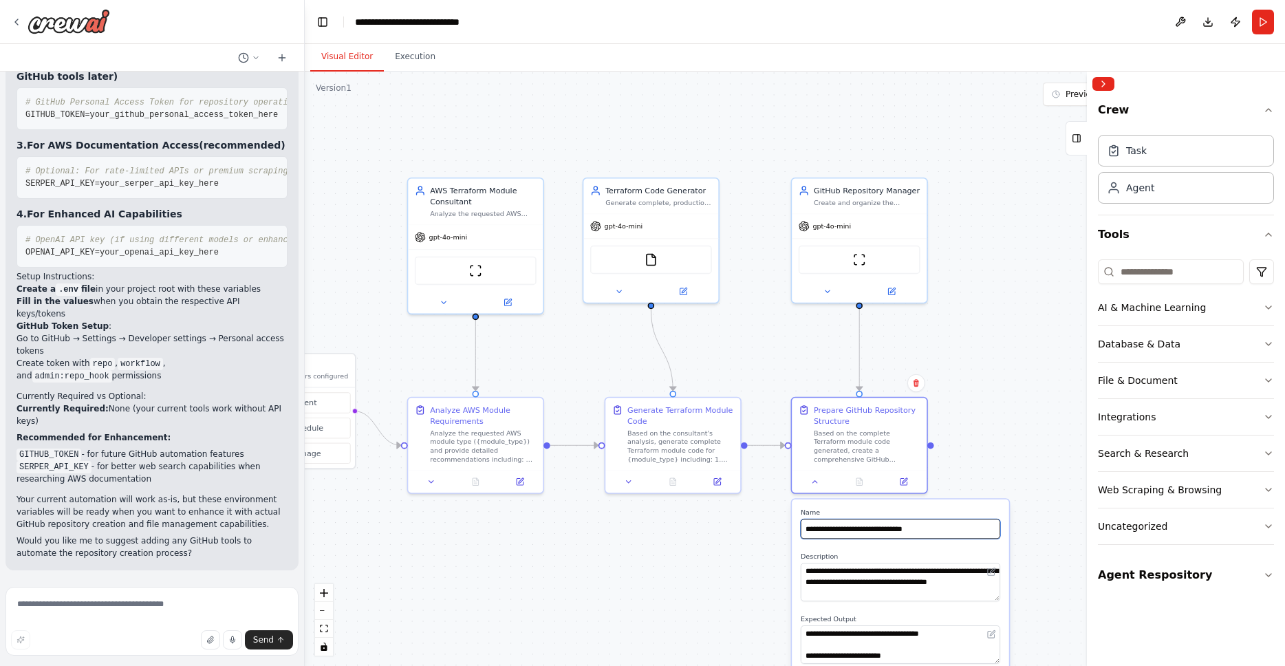
drag, startPoint x: 881, startPoint y: 399, endPoint x: 757, endPoint y: 354, distance: 131.0
click at [757, 354] on div ".deletable-edge-delete-btn { width: 20px; height: 20px; border: 0px solid #ffff…" at bounding box center [795, 369] width 980 height 594
click at [14, 21] on icon at bounding box center [16, 22] width 11 height 11
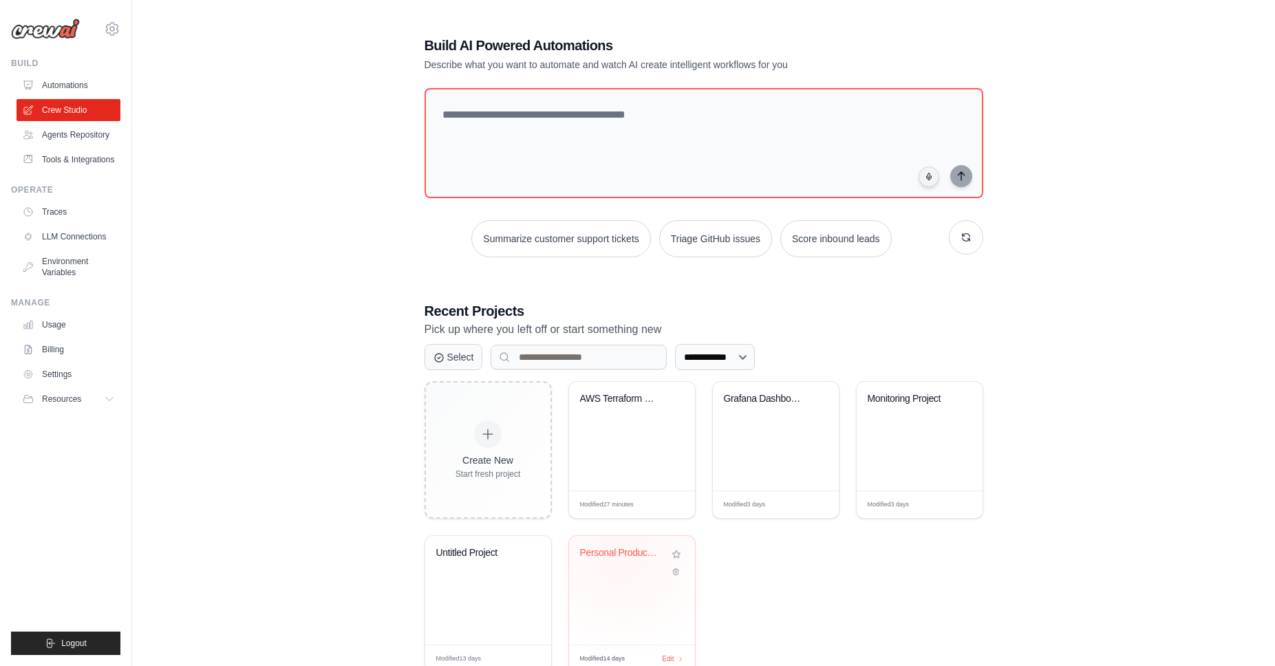
click at [620, 555] on div "Personal Productivity Hub" at bounding box center [621, 553] width 83 height 12
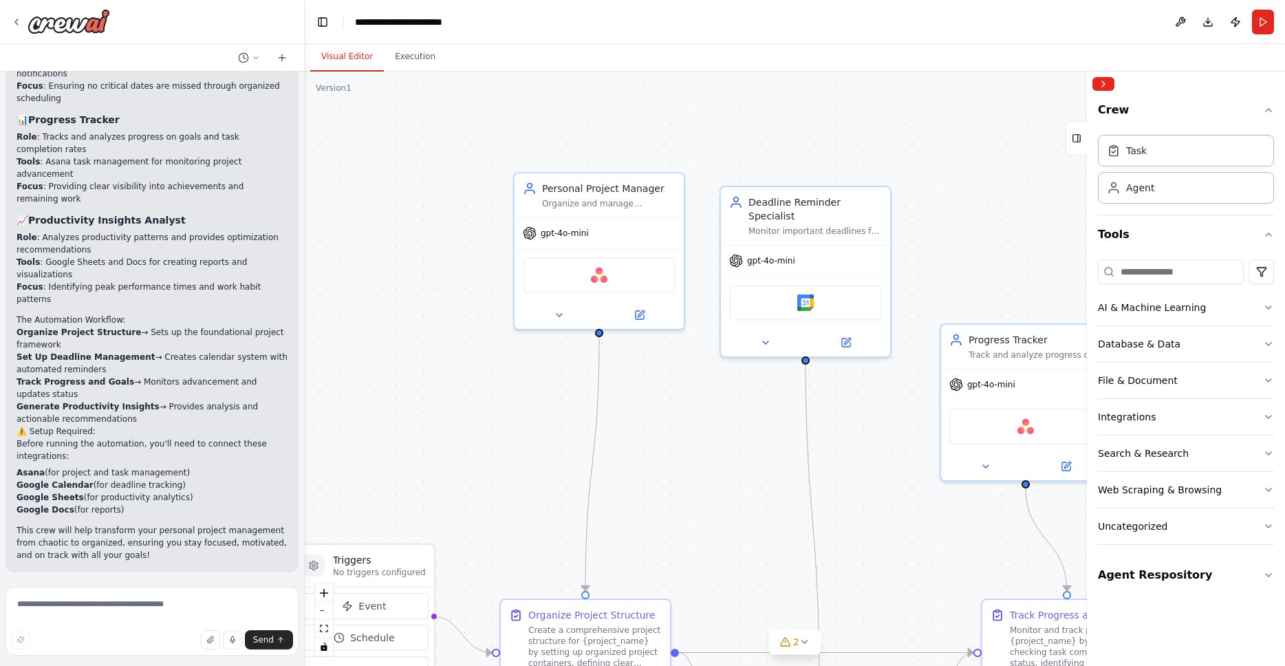
scroll to position [1516, 0]
drag, startPoint x: 750, startPoint y: 338, endPoint x: 669, endPoint y: 519, distance: 198.0
click at [669, 519] on div ".deletable-edge-delete-btn { width: 20px; height: 20px; border: 0px solid #ffff…" at bounding box center [795, 369] width 980 height 594
click at [559, 319] on button at bounding box center [559, 312] width 78 height 17
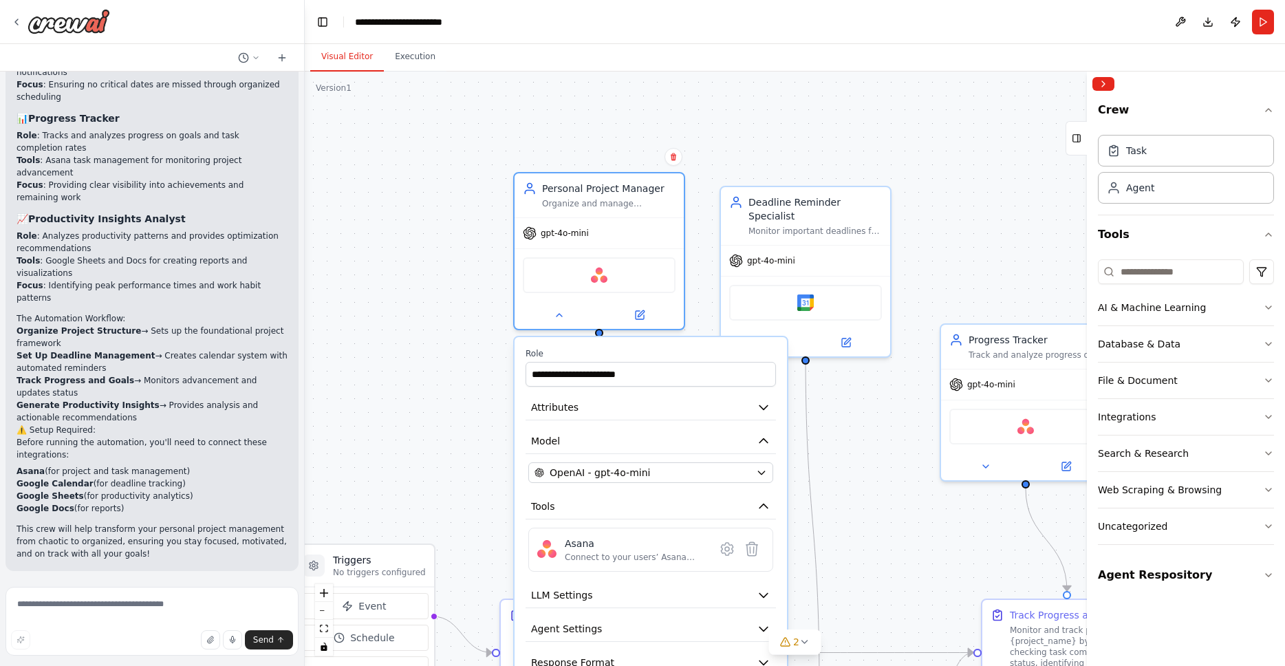
click at [413, 334] on div ".deletable-edge-delete-btn { width: 20px; height: 20px; border: 0px solid #ffff…" at bounding box center [795, 369] width 980 height 594
click at [18, 25] on icon at bounding box center [16, 22] width 3 height 6
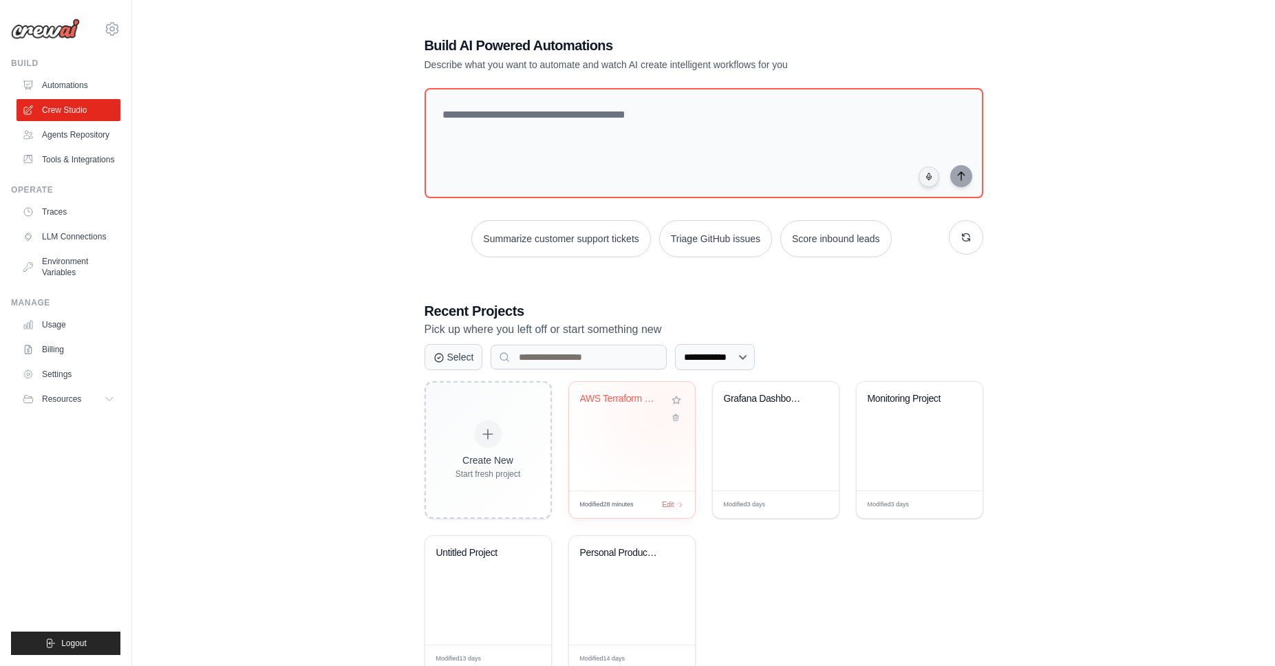
click at [611, 397] on div "AWS Terraform Module Generator" at bounding box center [621, 399] width 83 height 12
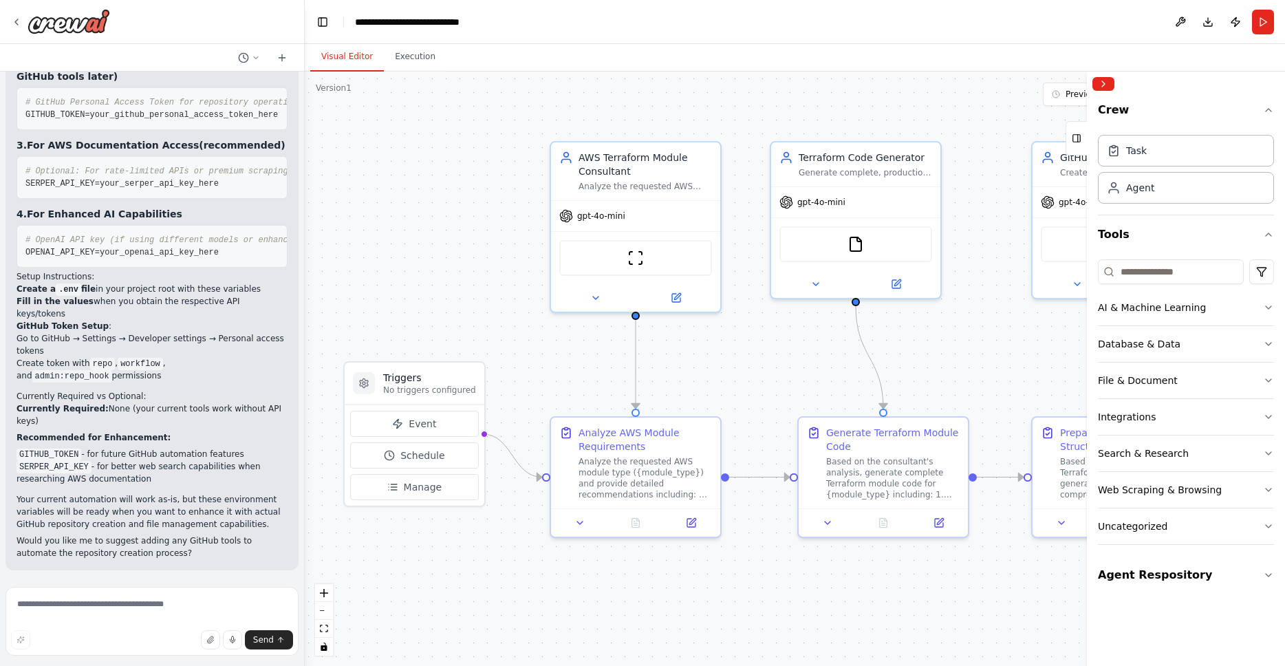
scroll to position [4992, 0]
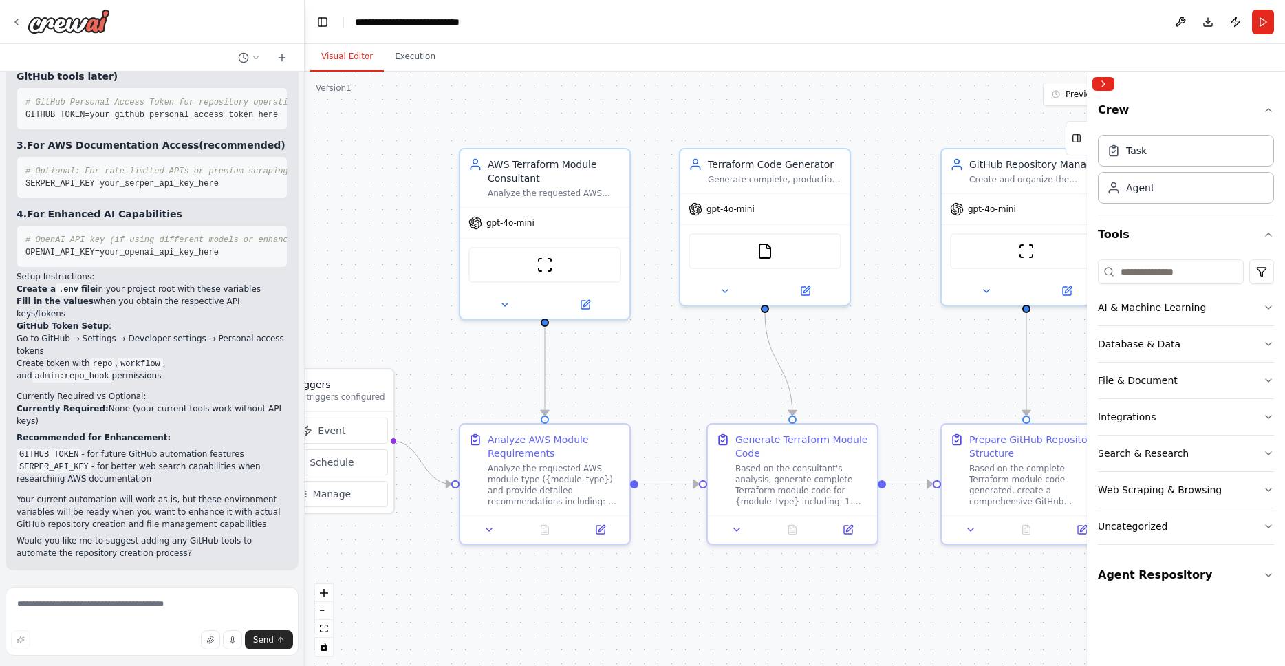
drag, startPoint x: 820, startPoint y: 376, endPoint x: 699, endPoint y: 383, distance: 121.3
click at [699, 383] on div ".deletable-edge-delete-btn { width: 20px; height: 20px; border: 0px solid #ffff…" at bounding box center [795, 369] width 980 height 594
click at [543, 268] on img at bounding box center [545, 262] width 17 height 17
click at [766, 252] on img at bounding box center [765, 248] width 17 height 17
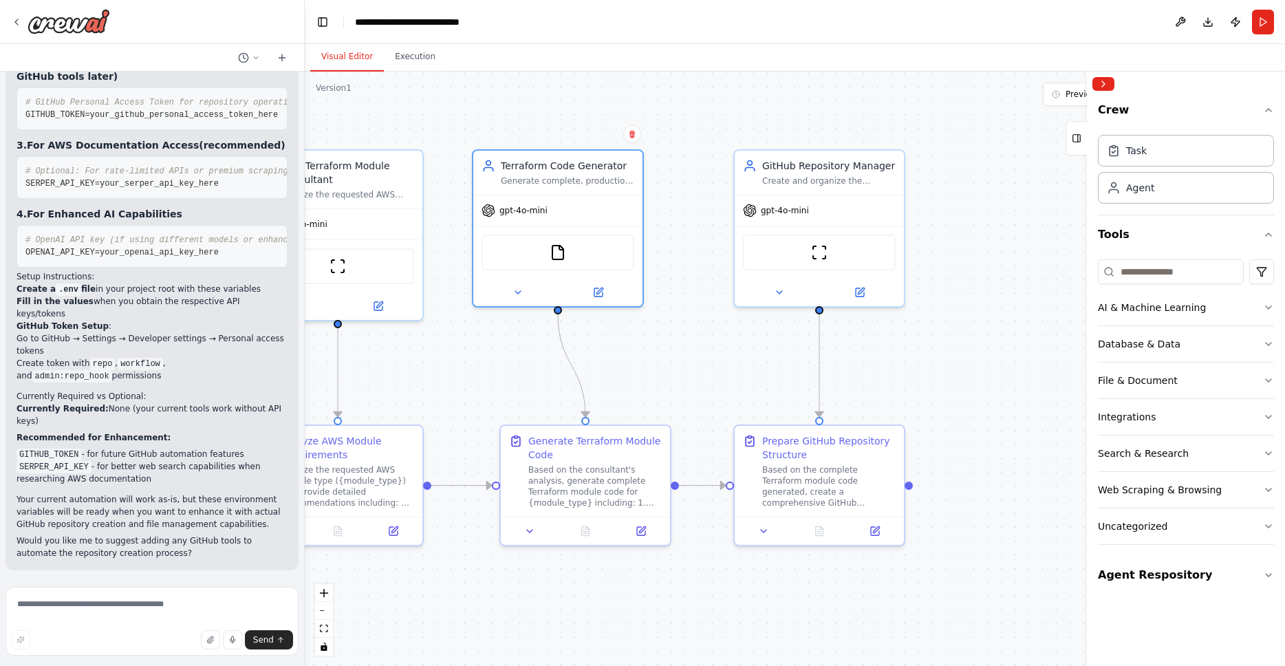
drag, startPoint x: 757, startPoint y: 345, endPoint x: 635, endPoint y: 345, distance: 121.8
click at [635, 345] on div ".deletable-edge-delete-btn { width: 20px; height: 20px; border: 0px solid #ffff…" at bounding box center [795, 369] width 980 height 594
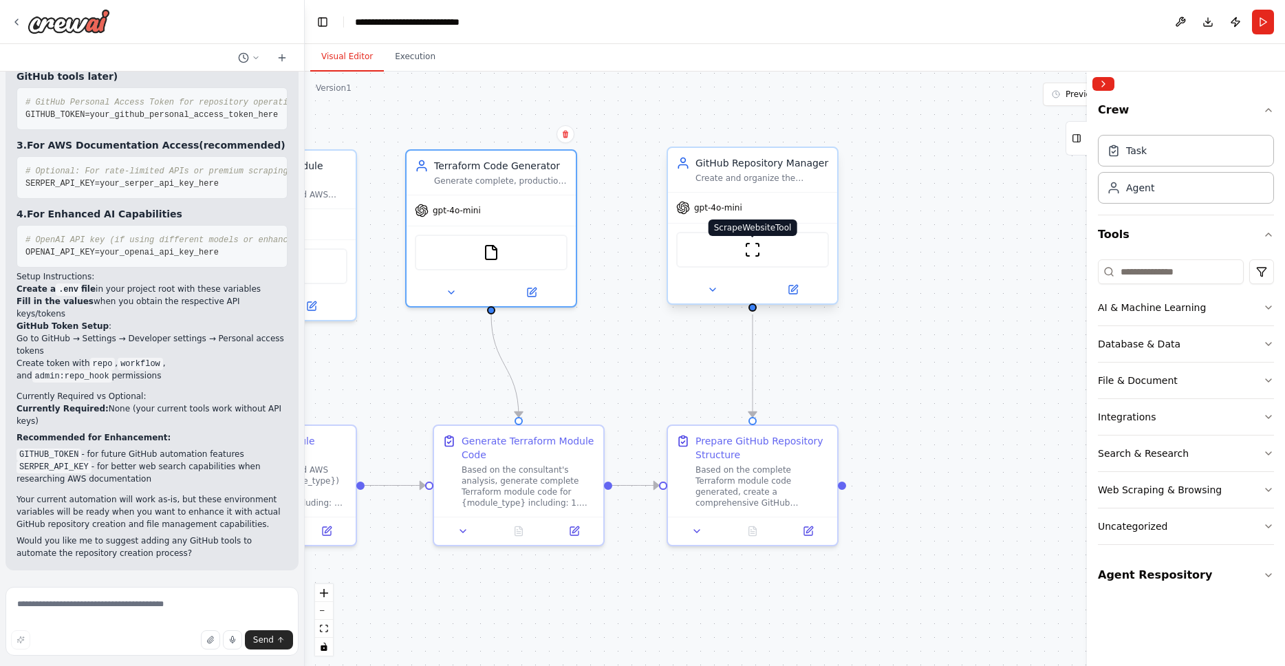
click at [757, 252] on img at bounding box center [752, 249] width 17 height 17
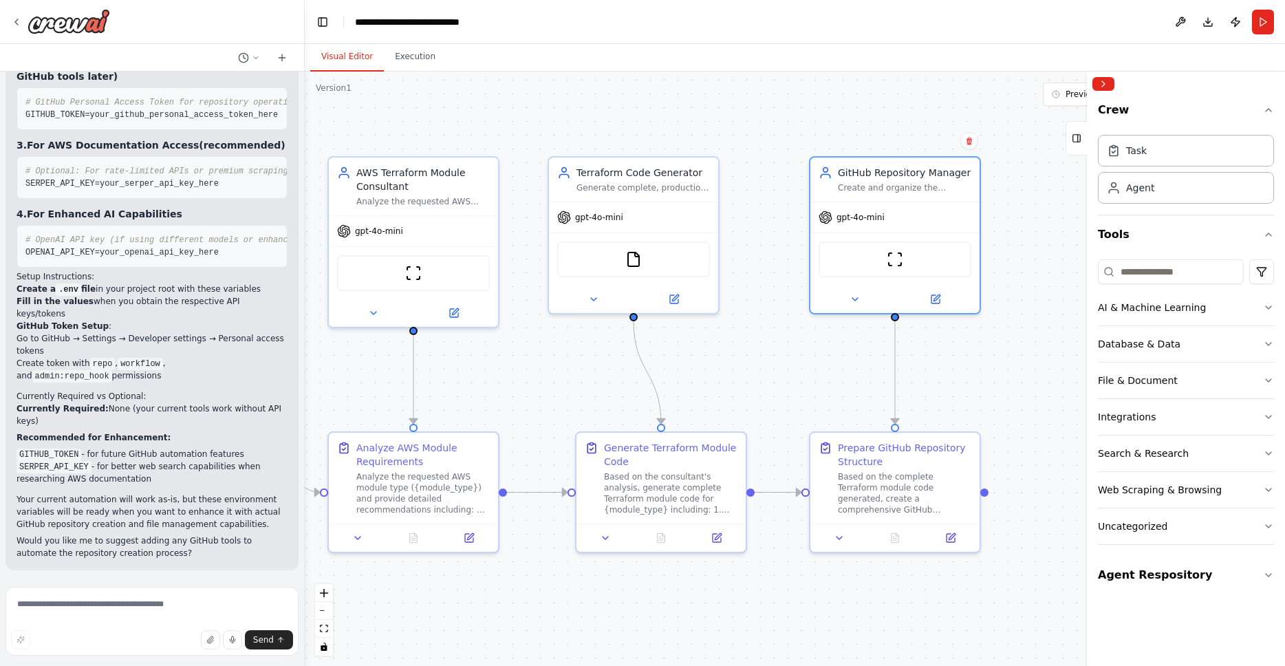
drag, startPoint x: 929, startPoint y: 326, endPoint x: 1071, endPoint y: 333, distance: 141.9
click at [1071, 333] on div ".deletable-edge-delete-btn { width: 20px; height: 20px; border: 0px solid #ffff…" at bounding box center [795, 369] width 980 height 594
click at [15, 24] on icon at bounding box center [16, 22] width 11 height 11
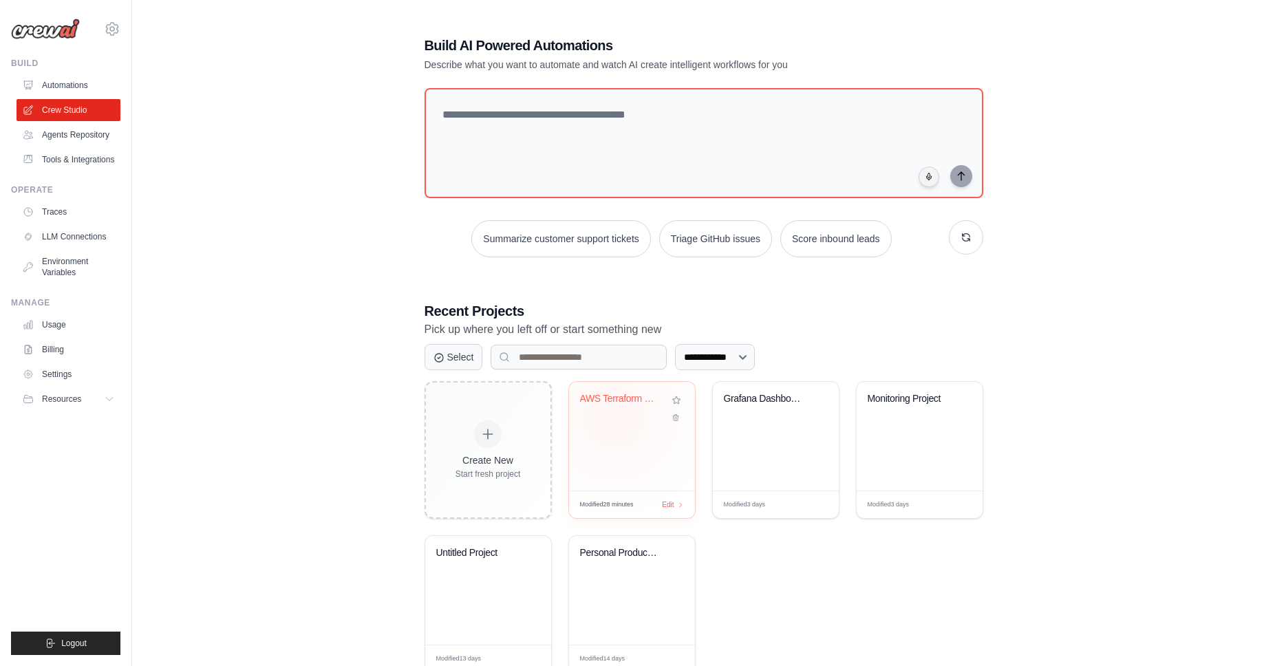
click at [604, 397] on div "AWS Terraform Module Generator" at bounding box center [621, 399] width 83 height 12
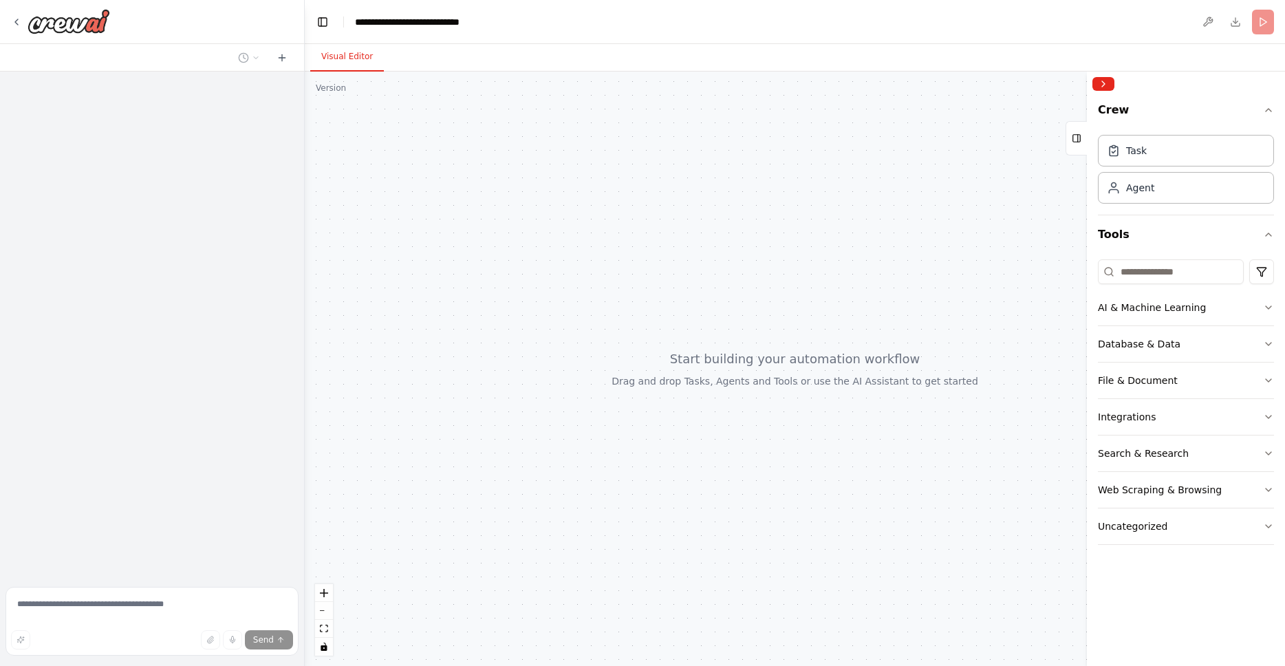
drag, startPoint x: 530, startPoint y: 352, endPoint x: 672, endPoint y: 341, distance: 142.8
click at [672, 341] on div at bounding box center [795, 369] width 980 height 594
drag, startPoint x: 591, startPoint y: 303, endPoint x: 625, endPoint y: 335, distance: 46.7
click at [645, 343] on div at bounding box center [795, 369] width 980 height 594
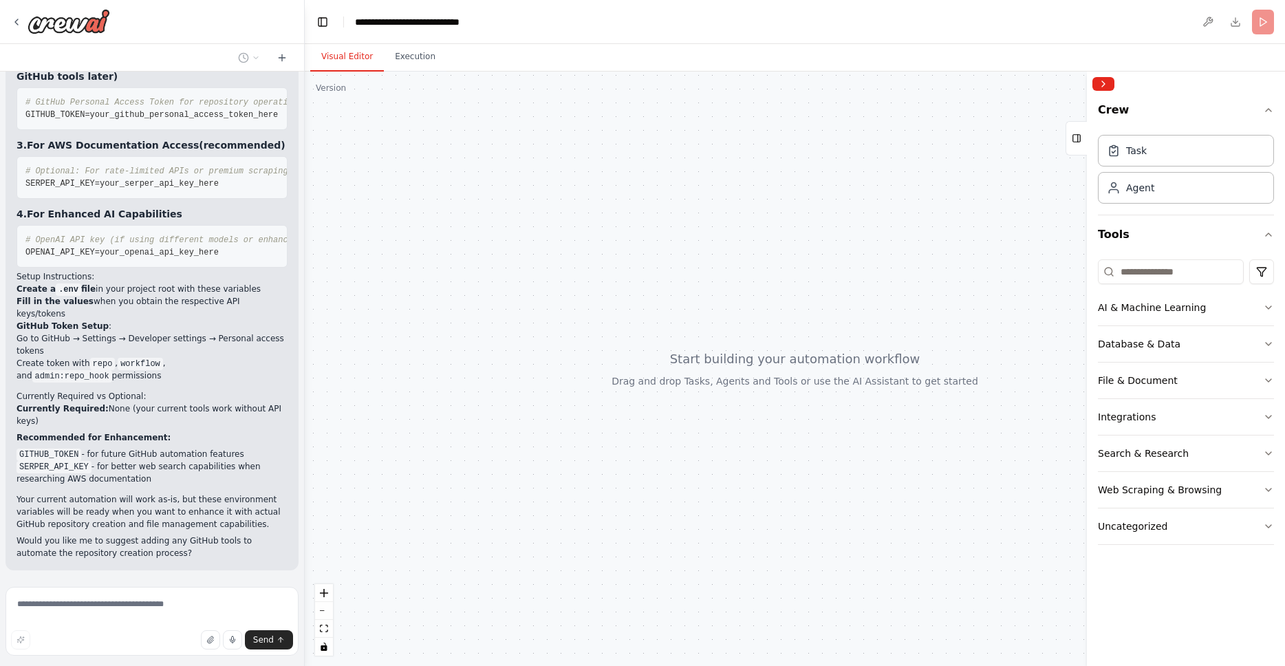
scroll to position [4992, 0]
click at [52, 21] on img at bounding box center [69, 21] width 83 height 25
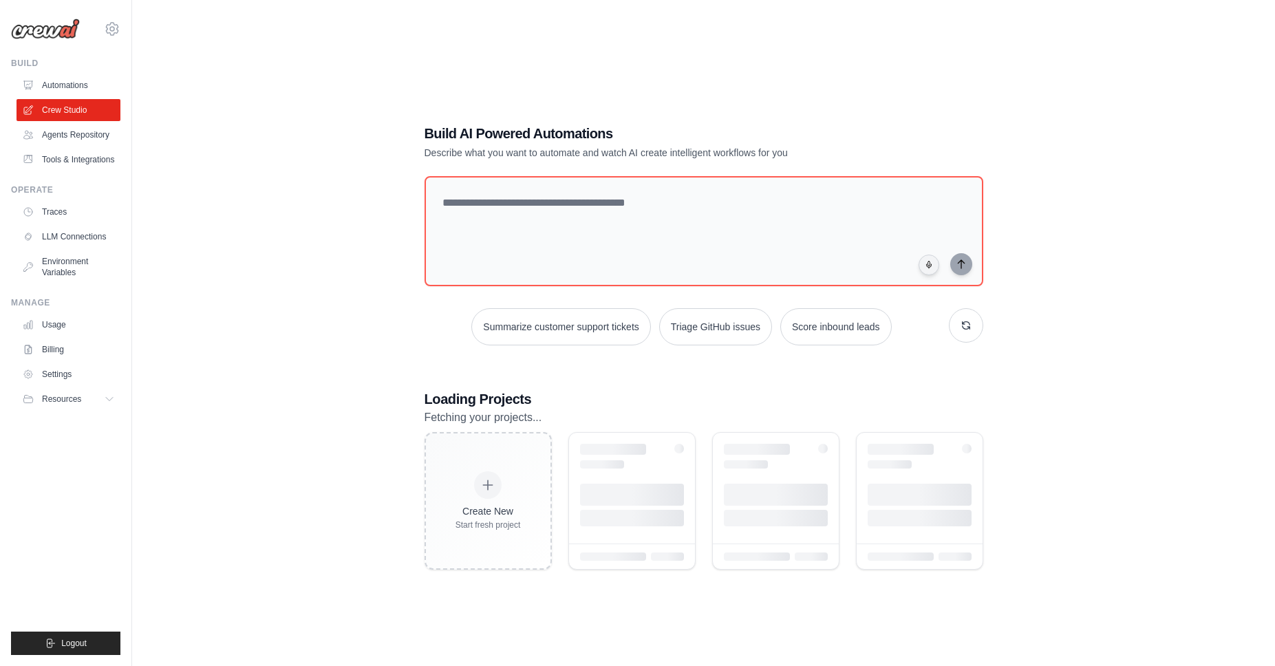
click at [1111, 346] on div "Build AI Powered Automations Describe what you want to automate and watch AI cr…" at bounding box center [703, 347] width 1099 height 666
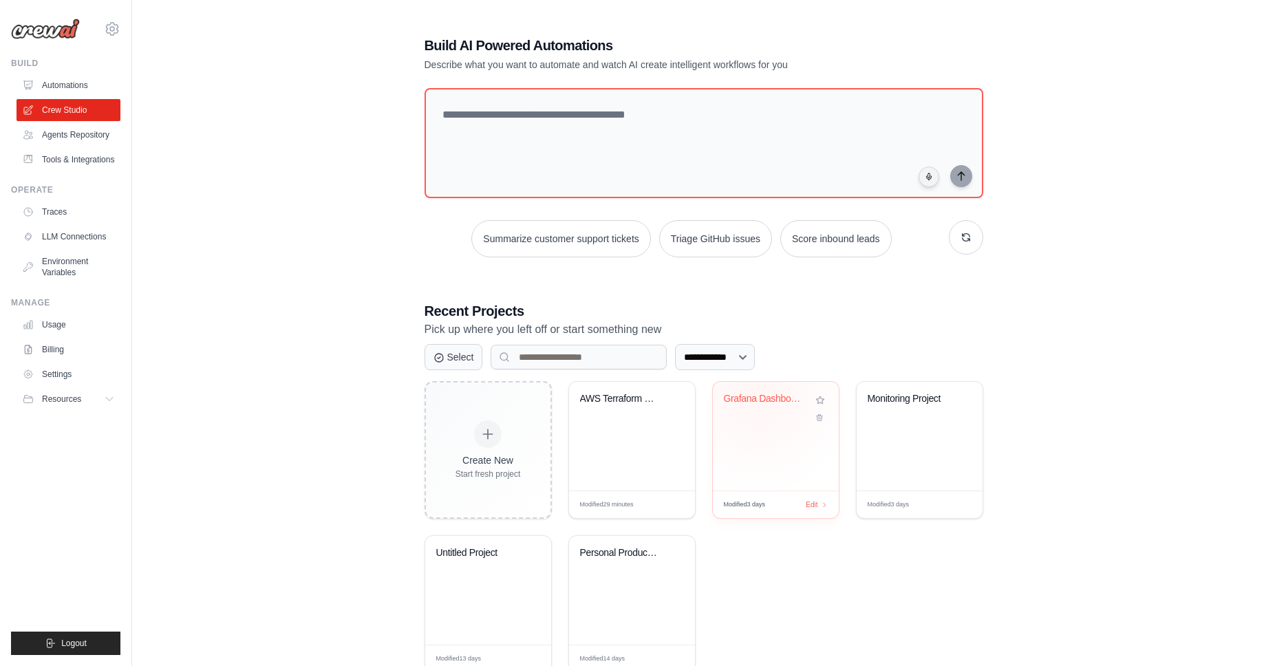
click at [756, 393] on div "Grafana Dashboard Creator from Prom..." at bounding box center [765, 399] width 83 height 12
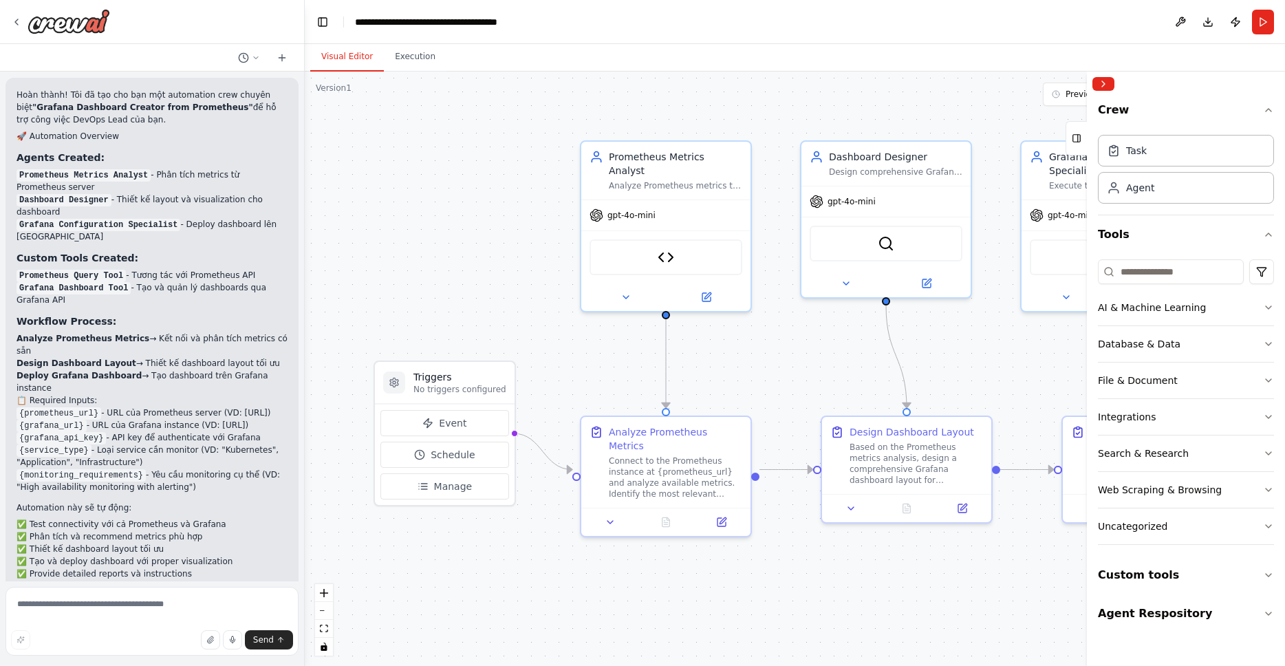
scroll to position [1973, 0]
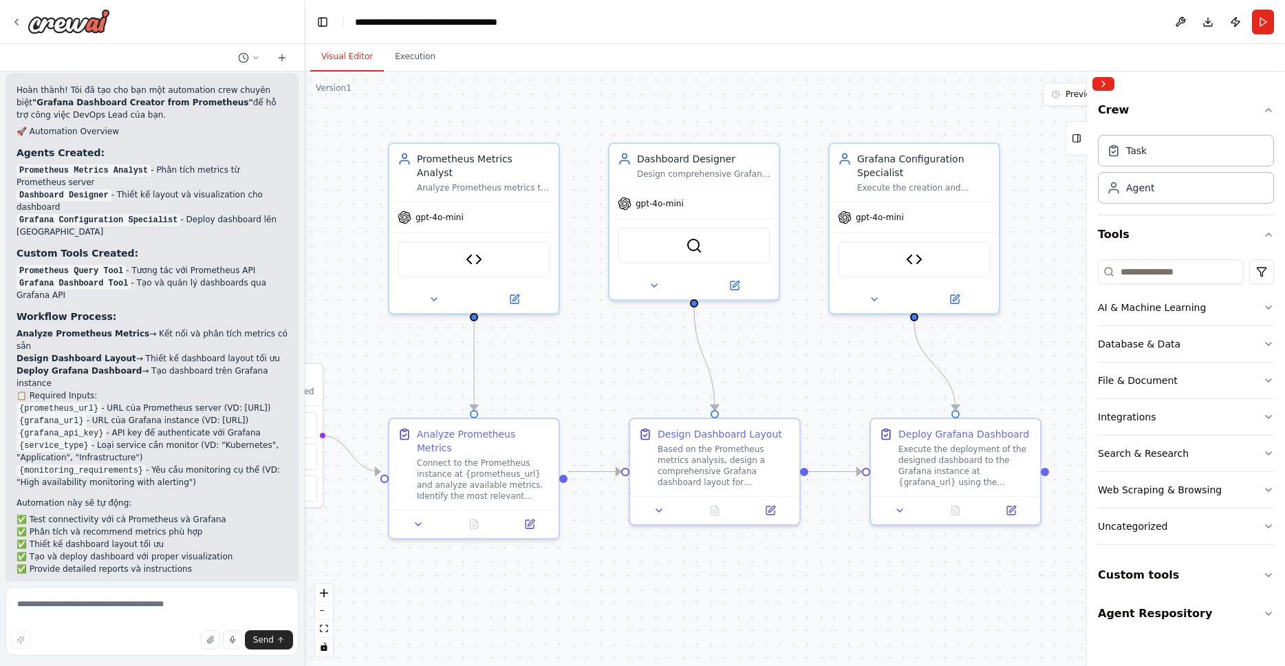
drag, startPoint x: 780, startPoint y: 592, endPoint x: 598, endPoint y: 594, distance: 182.3
click at [598, 594] on div ".deletable-edge-delete-btn { width: 20px; height: 20px; border: 0px solid #ffff…" at bounding box center [795, 369] width 980 height 594
click at [739, 598] on div ".deletable-edge-delete-btn { width: 20px; height: 20px; border: 0px solid #ffff…" at bounding box center [795, 369] width 980 height 594
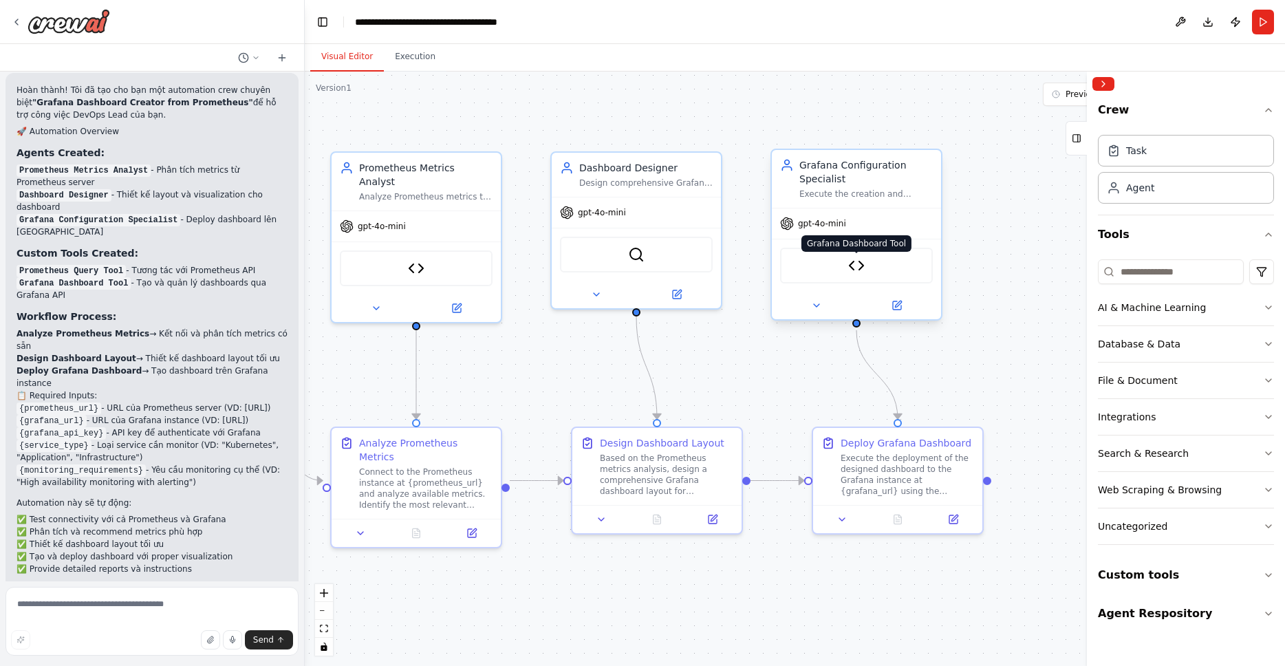
click at [854, 264] on img at bounding box center [856, 265] width 17 height 17
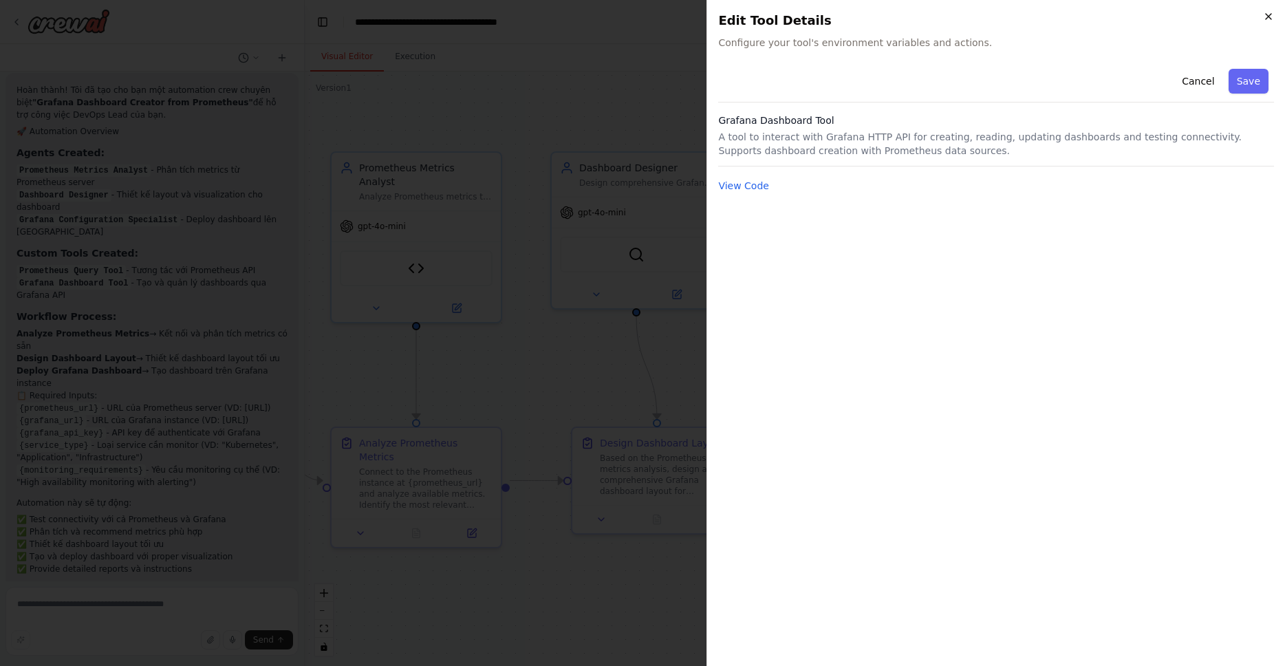
click at [1271, 17] on icon "button" at bounding box center [1268, 16] width 11 height 11
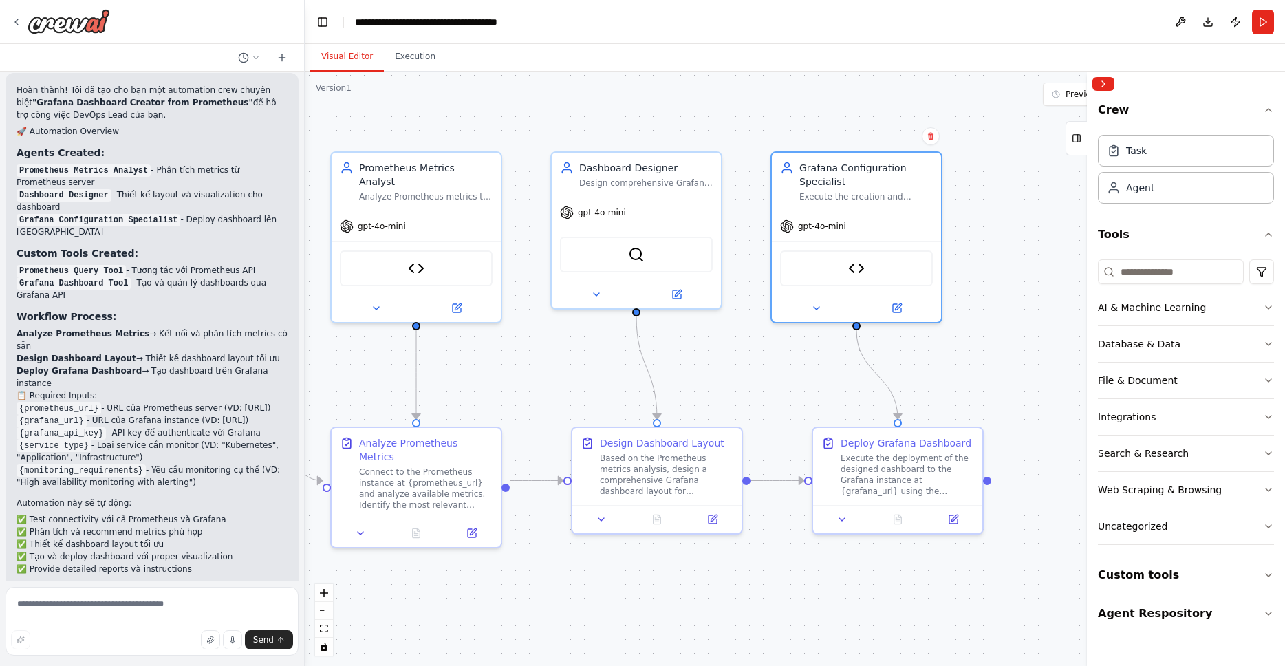
click at [1006, 189] on div ".deletable-edge-delete-btn { width: 20px; height: 20px; border: 0px solid #ffff…" at bounding box center [795, 369] width 980 height 594
click at [19, 21] on icon at bounding box center [16, 22] width 11 height 11
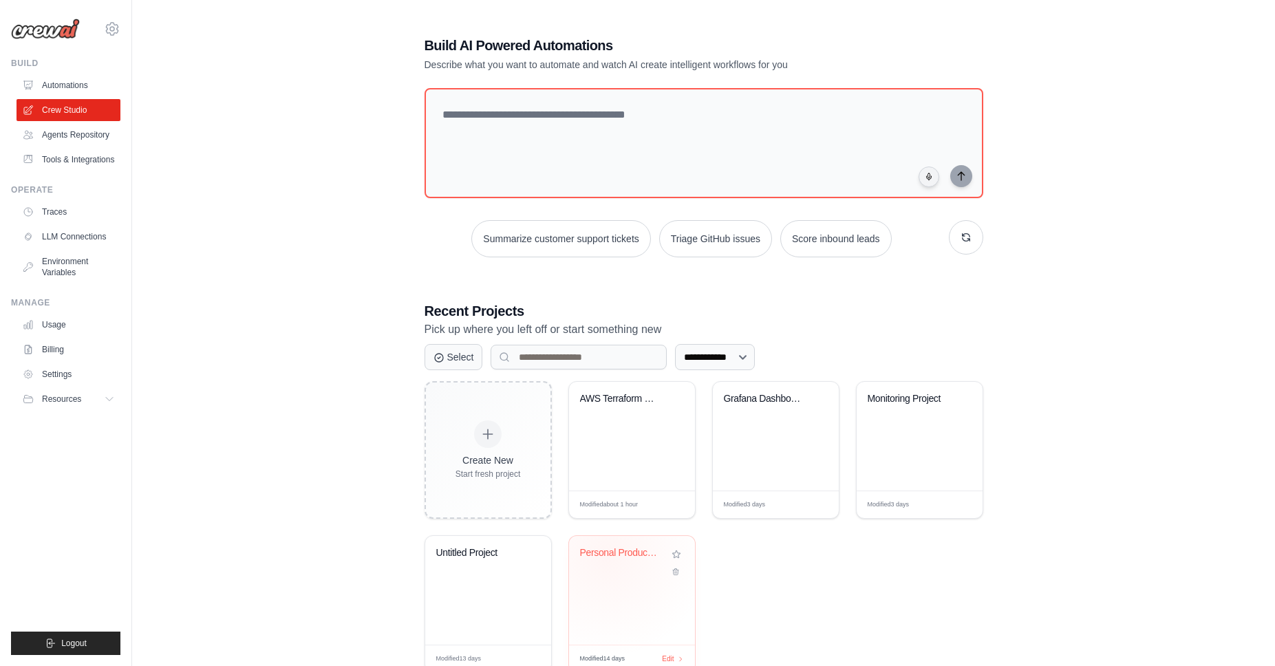
click at [607, 555] on div "Personal Productivity Hub" at bounding box center [621, 553] width 83 height 12
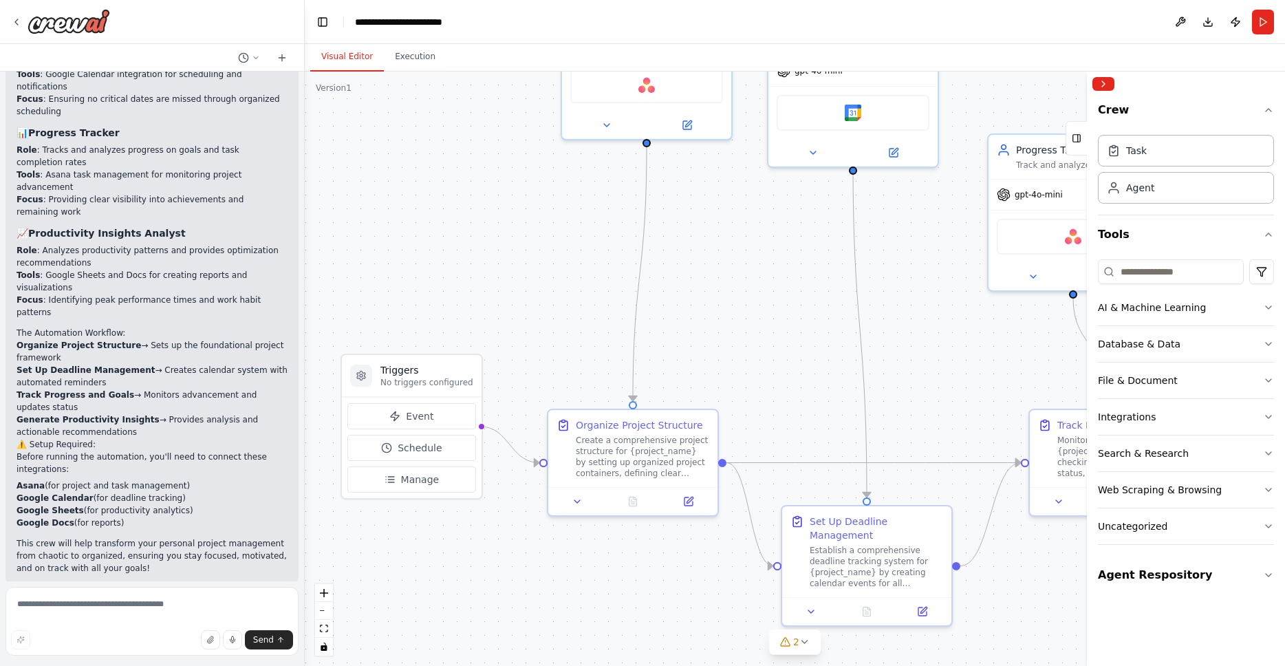
scroll to position [1516, 0]
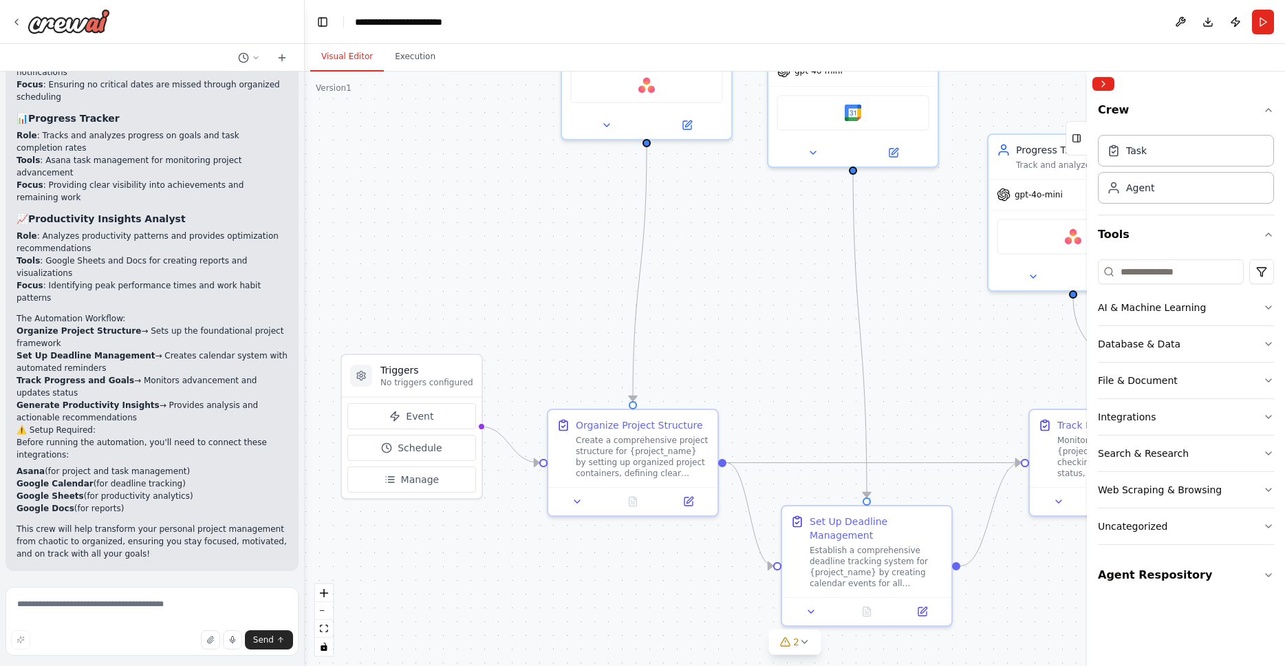
drag, startPoint x: 826, startPoint y: 348, endPoint x: 798, endPoint y: 343, distance: 28.7
click at [798, 343] on div ".deletable-edge-delete-btn { width: 20px; height: 20px; border: 0px solid #ffff…" at bounding box center [795, 369] width 980 height 594
click at [581, 499] on icon at bounding box center [577, 498] width 11 height 11
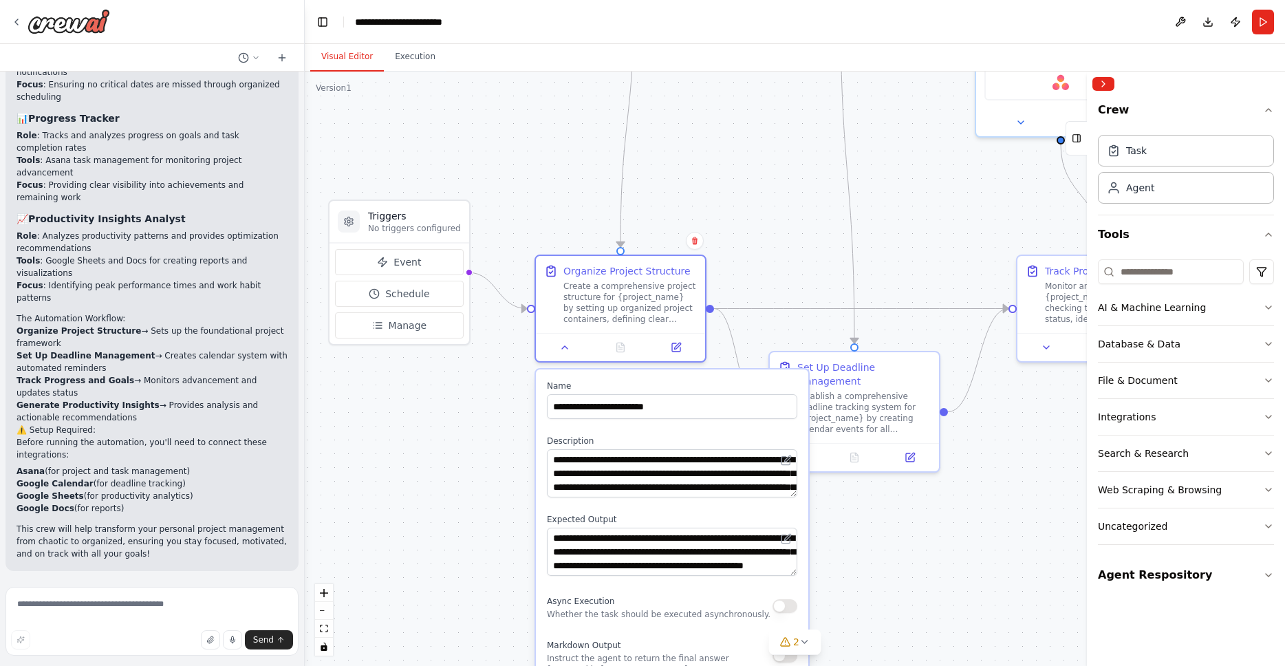
drag, startPoint x: 760, startPoint y: 428, endPoint x: 747, endPoint y: 275, distance: 153.9
click at [747, 275] on div ".deletable-edge-delete-btn { width: 20px; height: 20px; border: 0px solid #ffff…" at bounding box center [795, 369] width 980 height 594
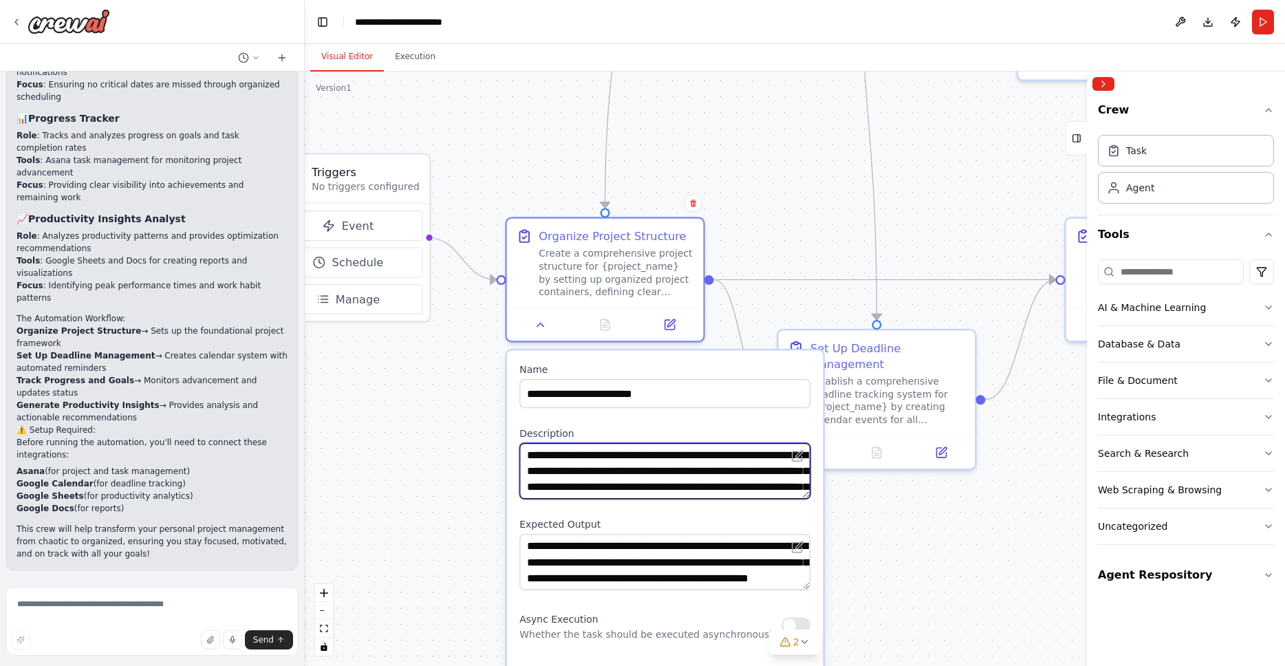
click at [734, 462] on textarea "**********" at bounding box center [664, 471] width 291 height 56
click at [956, 143] on div ".deletable-edge-delete-btn { width: 20px; height: 20px; border: 0px solid #ffff…" at bounding box center [795, 369] width 980 height 594
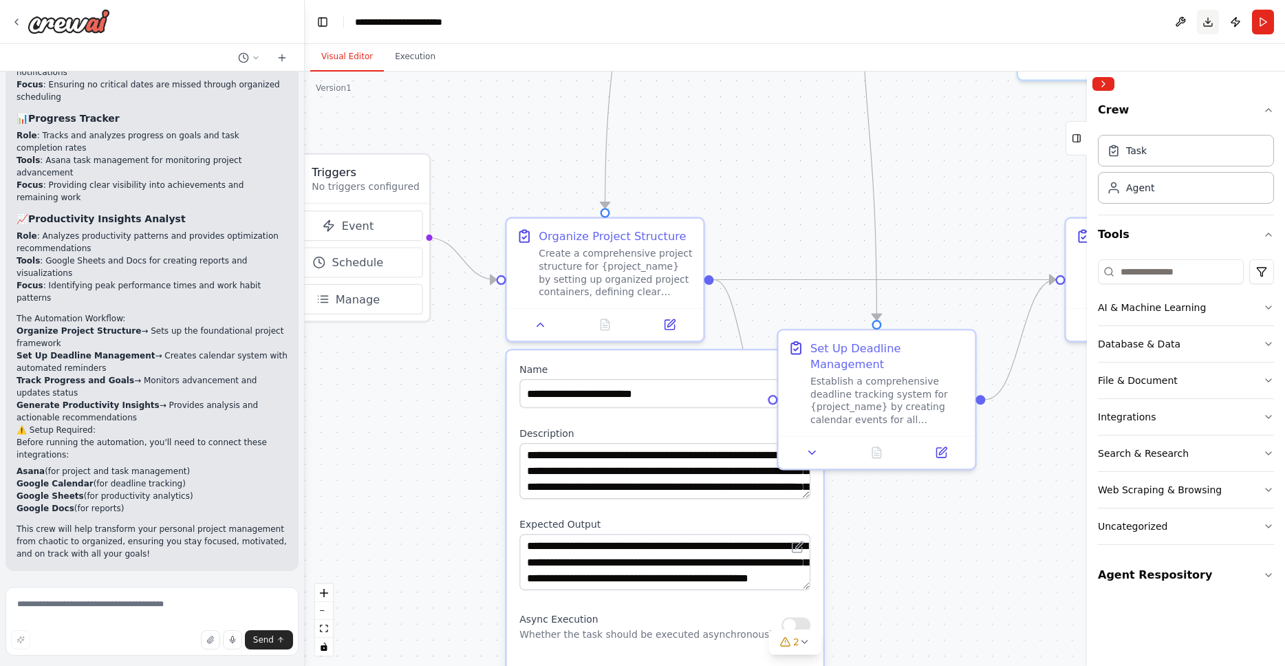
click at [1206, 24] on button "Download" at bounding box center [1208, 22] width 22 height 25
click at [1210, 21] on button "Download" at bounding box center [1208, 22] width 22 height 25
click at [79, 20] on img at bounding box center [69, 21] width 83 height 25
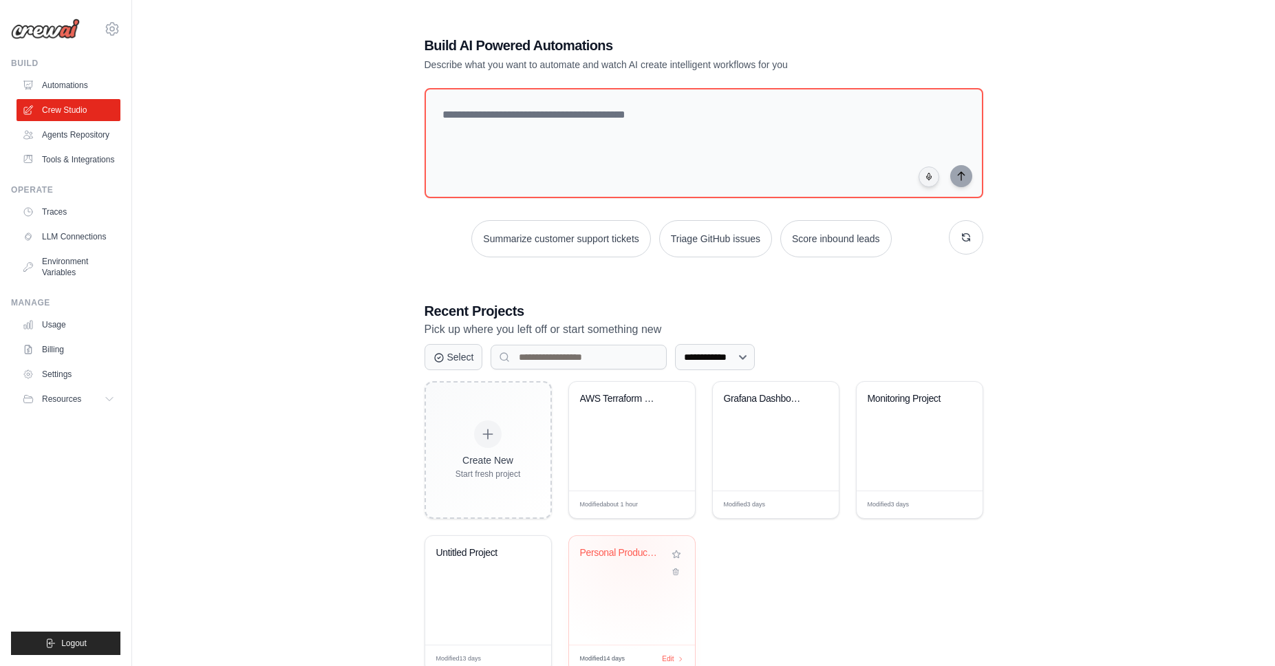
click at [631, 548] on div "Personal Productivity Hub" at bounding box center [621, 553] width 83 height 12
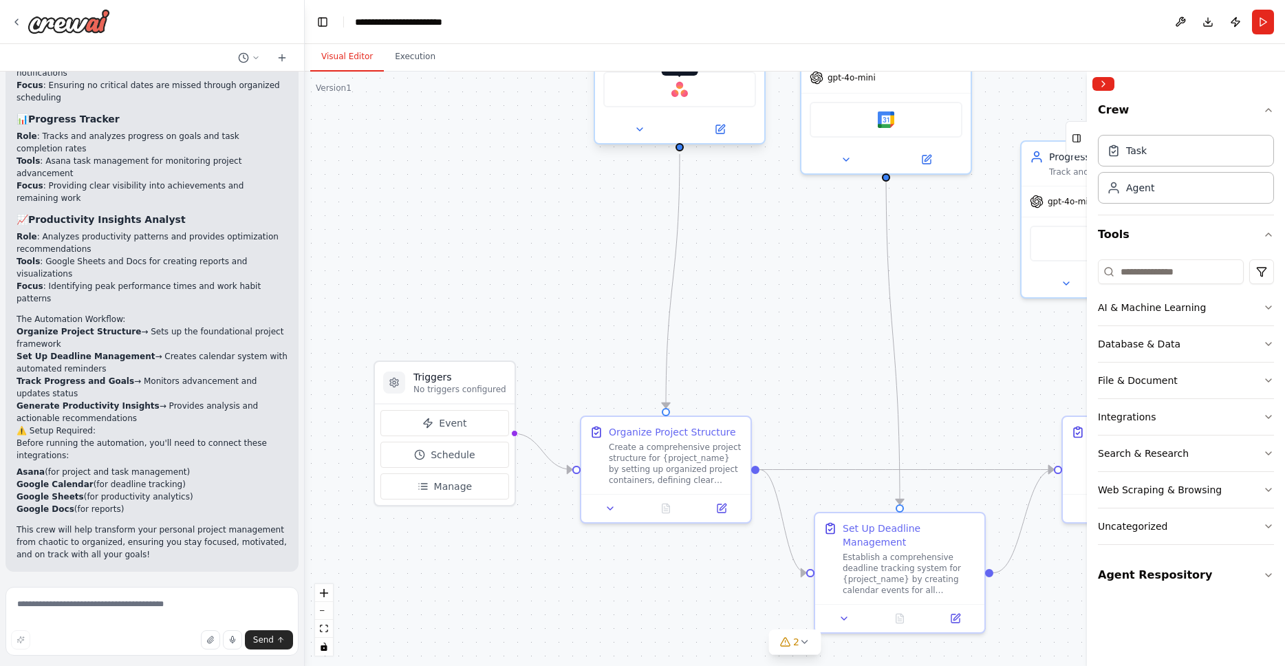
scroll to position [1516, 0]
click at [887, 109] on img at bounding box center [886, 117] width 17 height 17
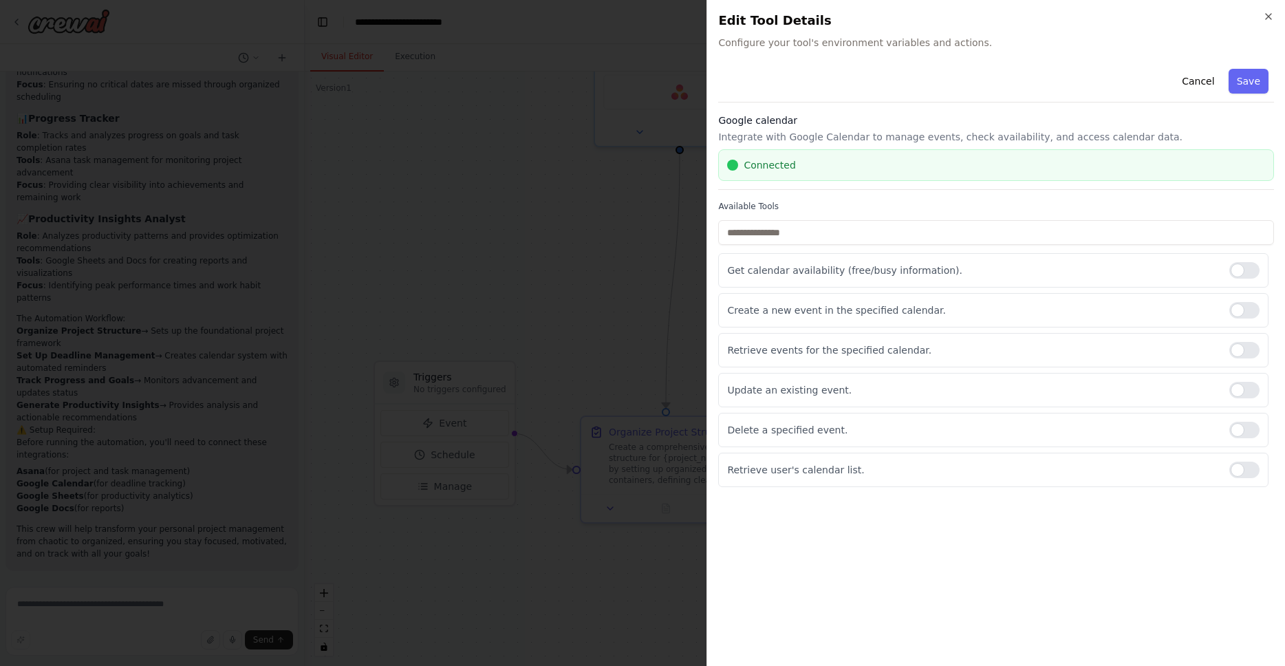
click at [757, 168] on span "Connected" at bounding box center [770, 165] width 52 height 14
click at [780, 168] on span "Connected" at bounding box center [770, 165] width 52 height 14
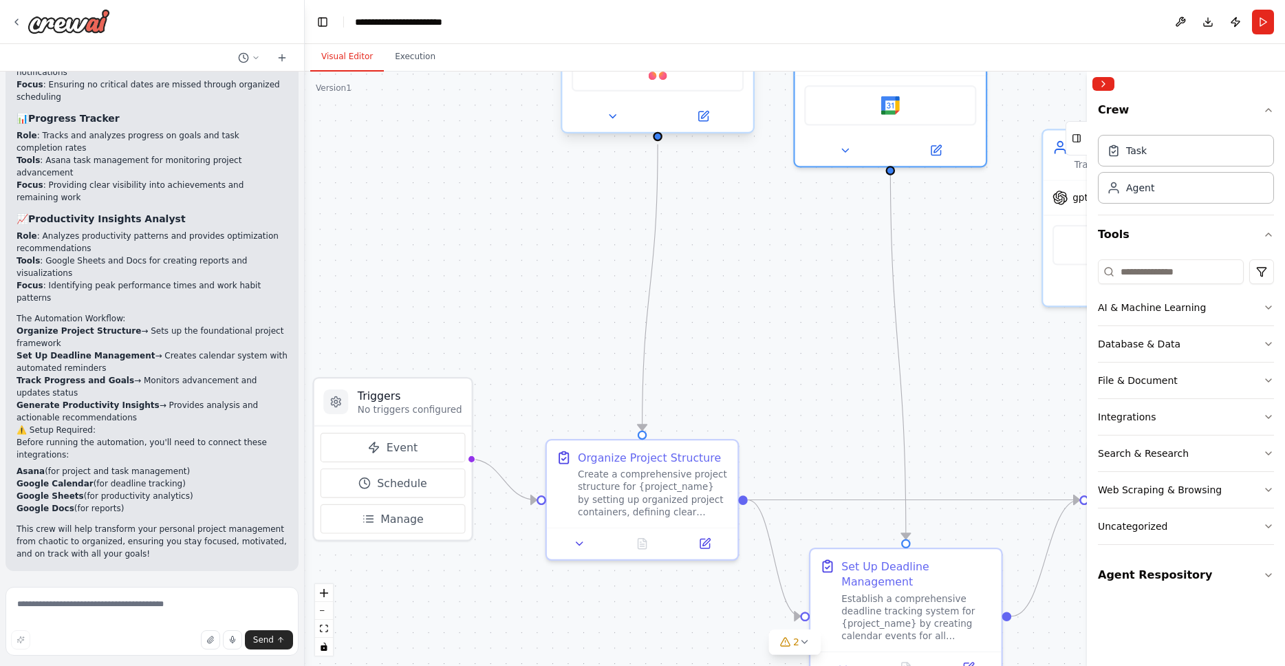
click at [652, 79] on img at bounding box center [658, 71] width 19 height 19
